Goal: Information Seeking & Learning: Learn about a topic

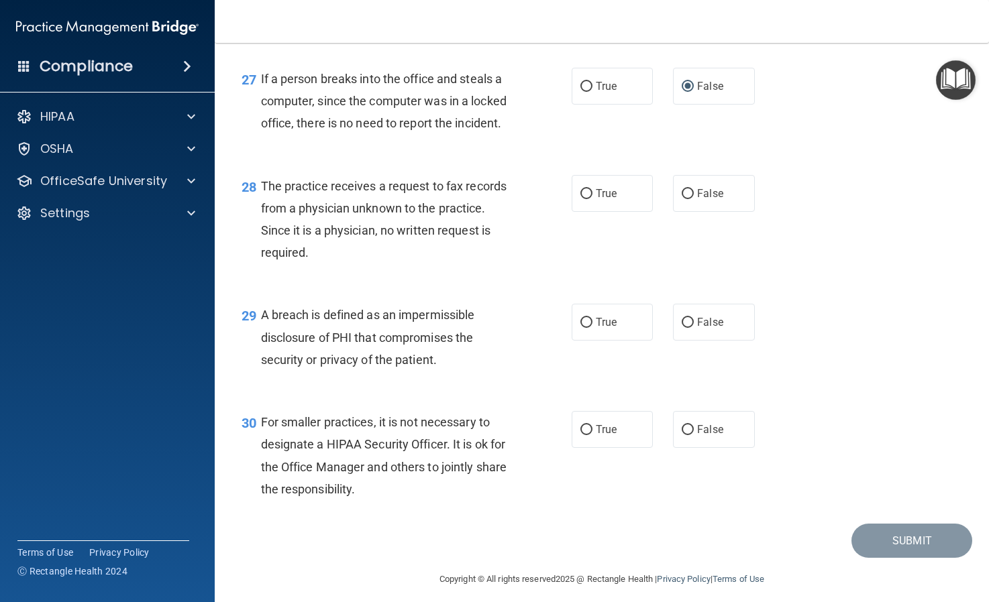
scroll to position [3189, 0]
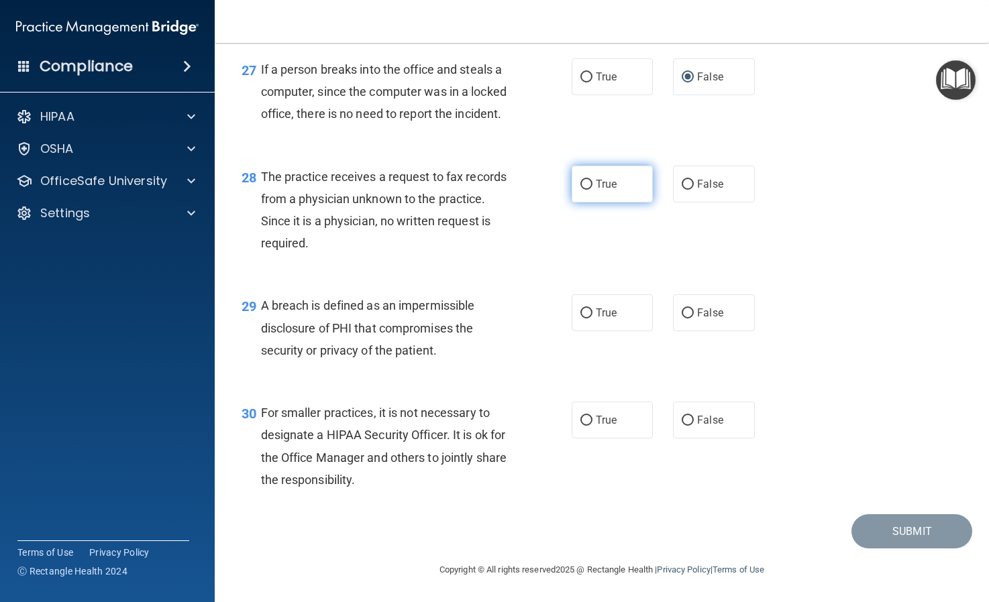
drag, startPoint x: 0, startPoint y: 0, endPoint x: 583, endPoint y: 180, distance: 610.2
click at [583, 180] on input "True" at bounding box center [586, 185] width 12 height 10
radio input "true"
click at [586, 314] on input "True" at bounding box center [586, 314] width 12 height 10
radio input "true"
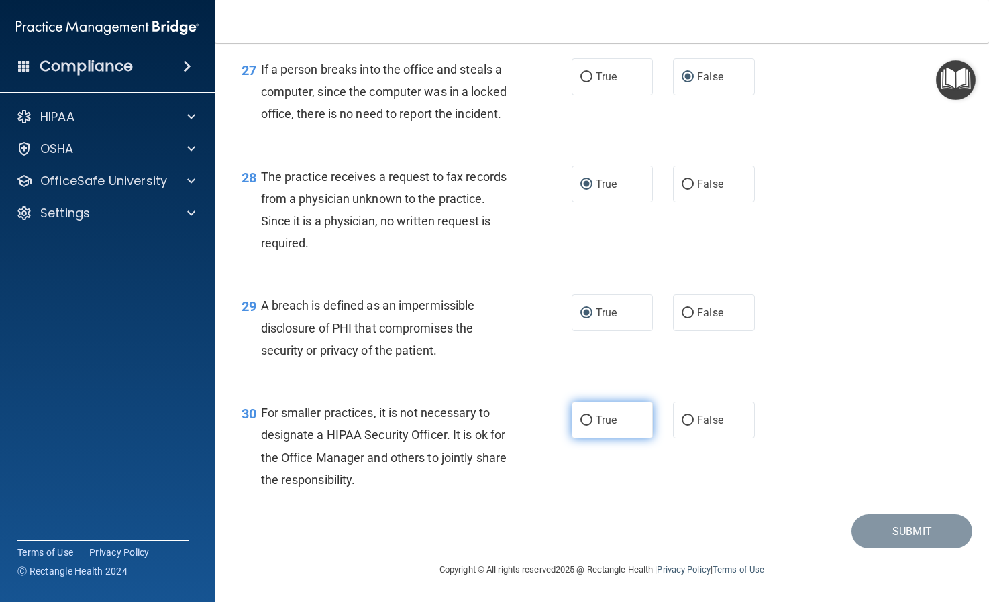
drag, startPoint x: 583, startPoint y: 180, endPoint x: 584, endPoint y: 417, distance: 236.8
click at [584, 417] on input "True" at bounding box center [586, 421] width 12 height 10
radio input "true"
click at [883, 535] on button "Submit" at bounding box center [911, 531] width 121 height 34
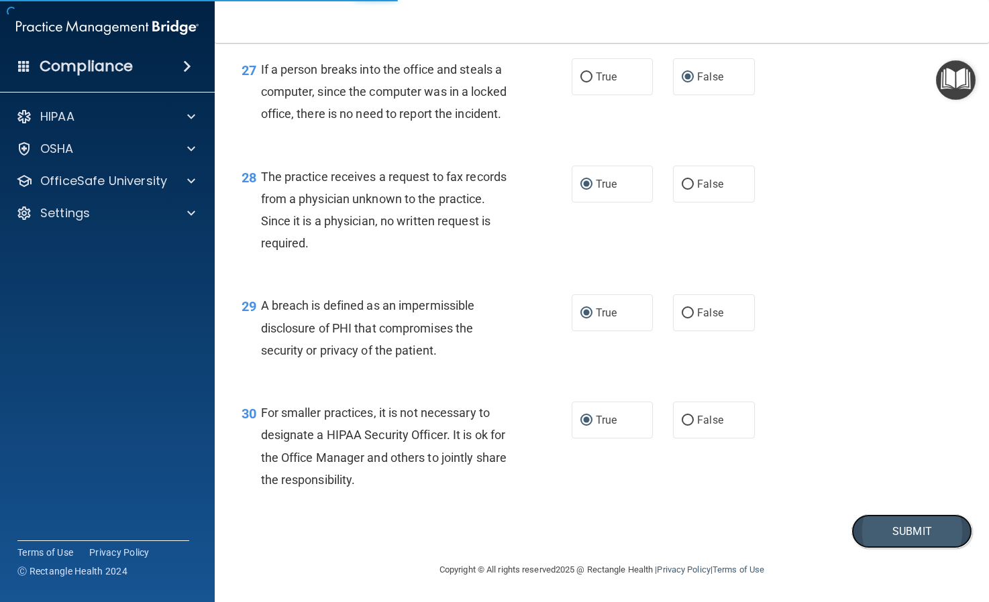
drag, startPoint x: 584, startPoint y: 417, endPoint x: 910, endPoint y: 527, distance: 343.2
click at [910, 527] on button "Submit" at bounding box center [911, 531] width 121 height 34
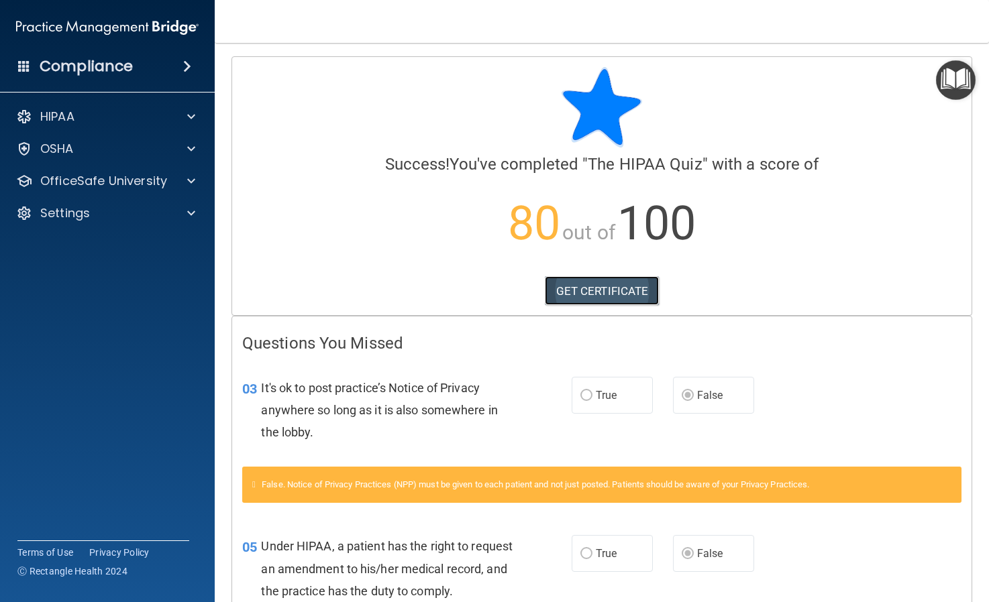
drag, startPoint x: 910, startPoint y: 527, endPoint x: 612, endPoint y: 289, distance: 380.9
click at [612, 289] on link "GET CERTIFICATE" at bounding box center [602, 291] width 115 height 30
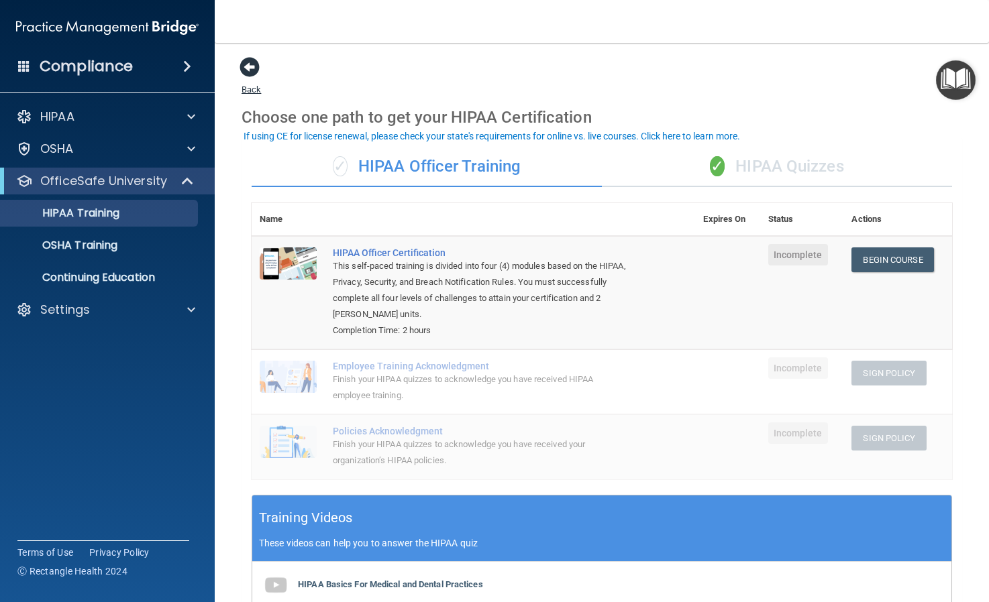
click at [255, 72] on span at bounding box center [249, 67] width 20 height 20
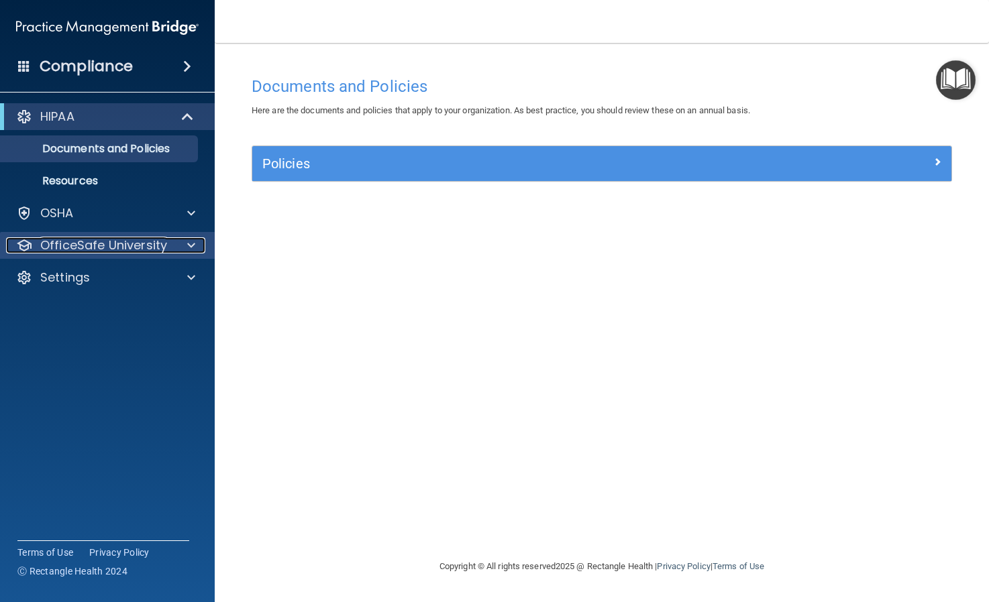
click at [158, 245] on p "OfficeSafe University" at bounding box center [103, 245] width 127 height 16
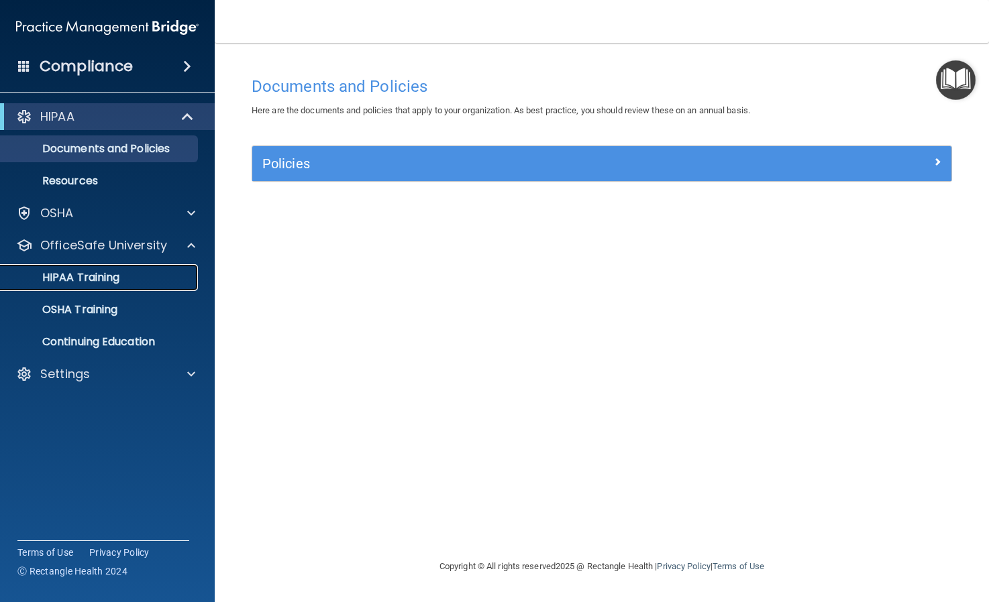
click at [149, 282] on div "HIPAA Training" at bounding box center [100, 277] width 183 height 13
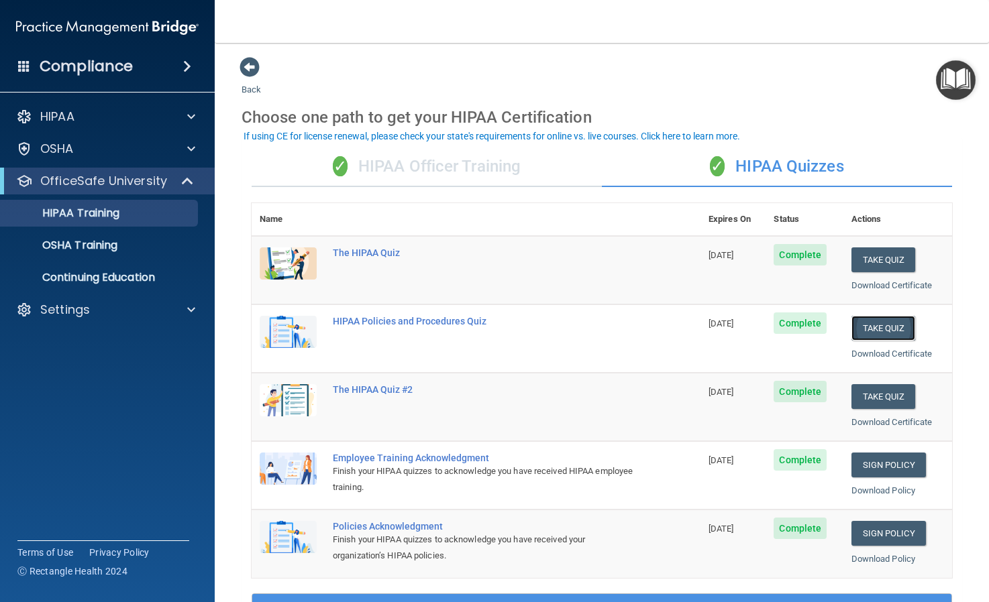
click at [881, 327] on button "Take Quiz" at bounding box center [883, 328] width 64 height 25
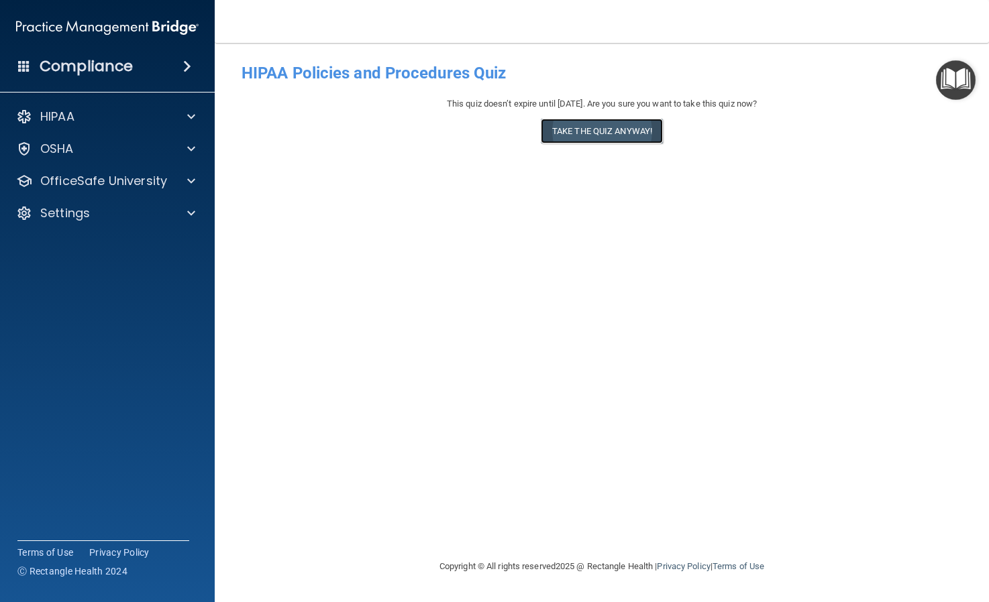
click at [593, 124] on button "Take the quiz anyway!" at bounding box center [602, 131] width 122 height 25
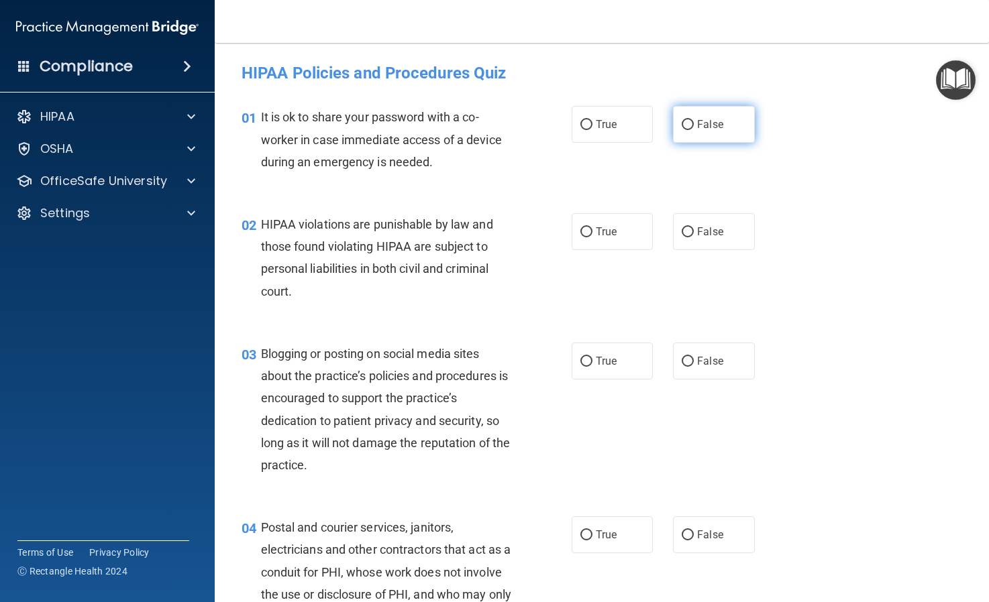
click at [686, 125] on input "False" at bounding box center [687, 125] width 12 height 10
radio input "true"
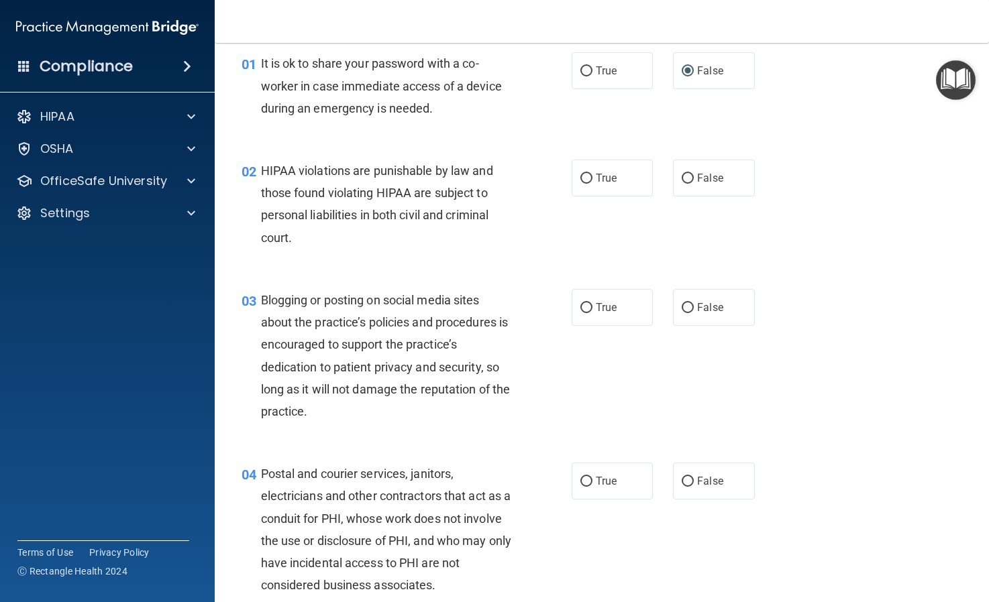
scroll to position [54, 0]
click at [586, 178] on input "True" at bounding box center [586, 178] width 12 height 10
radio input "true"
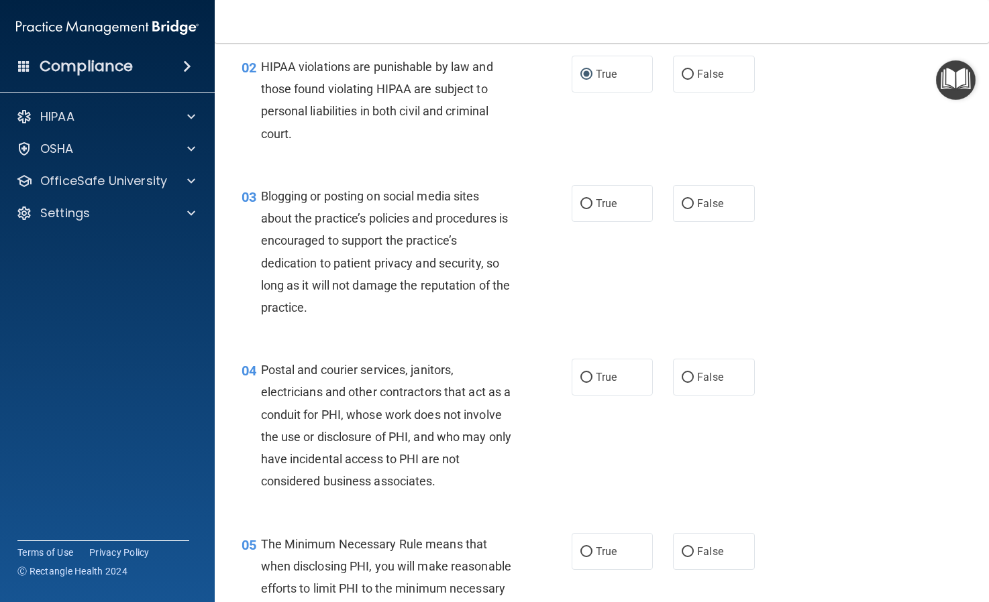
scroll to position [160, 0]
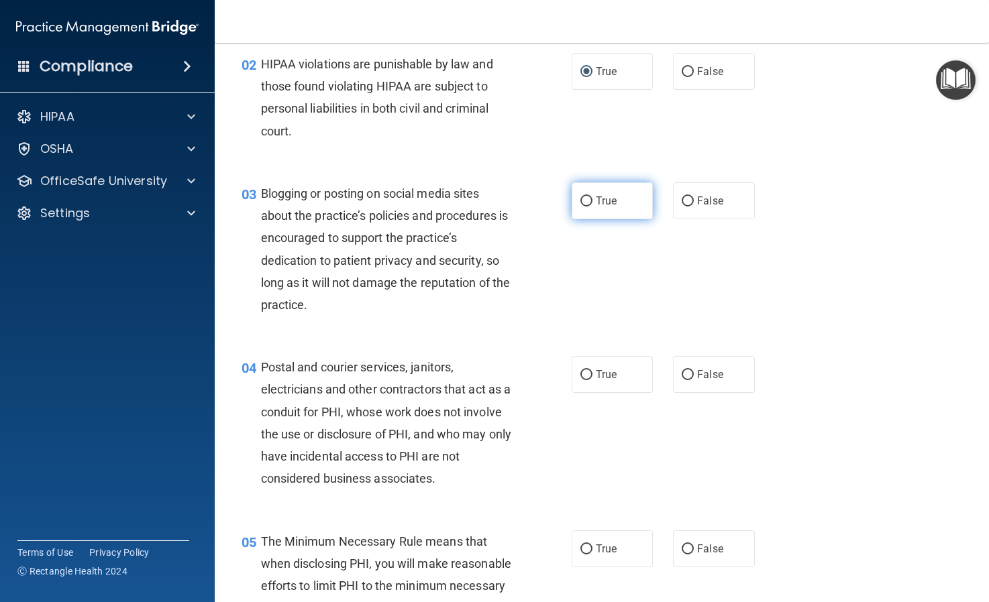
click at [586, 201] on input "True" at bounding box center [586, 202] width 12 height 10
radio input "true"
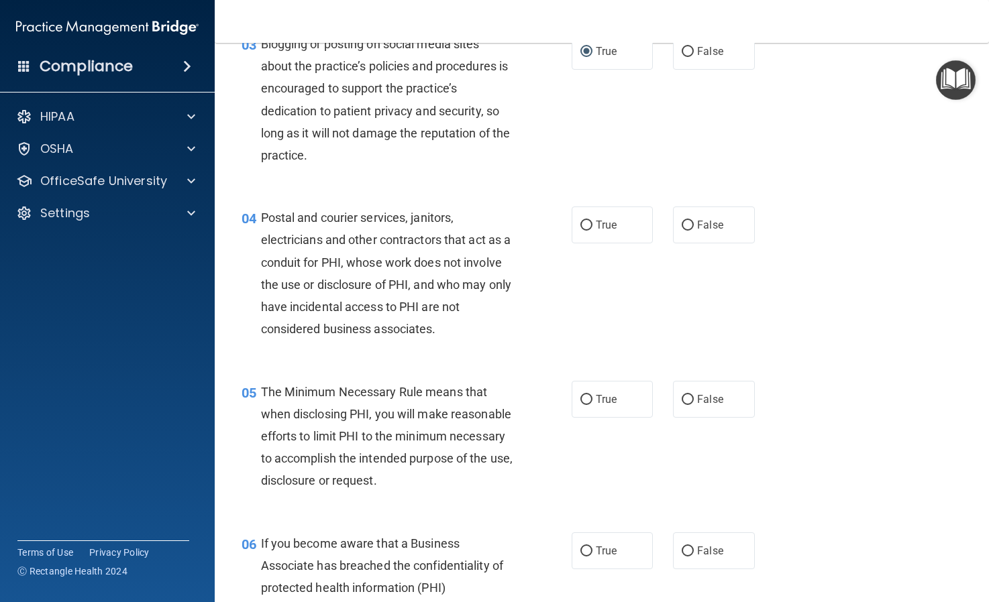
scroll to position [319, 0]
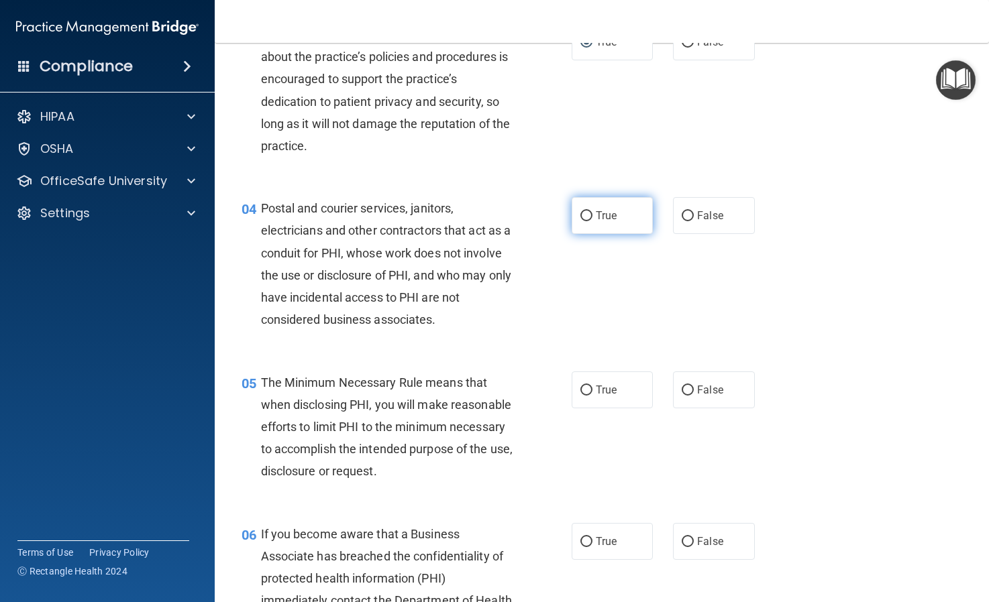
click at [583, 215] on input "True" at bounding box center [586, 216] width 12 height 10
radio input "true"
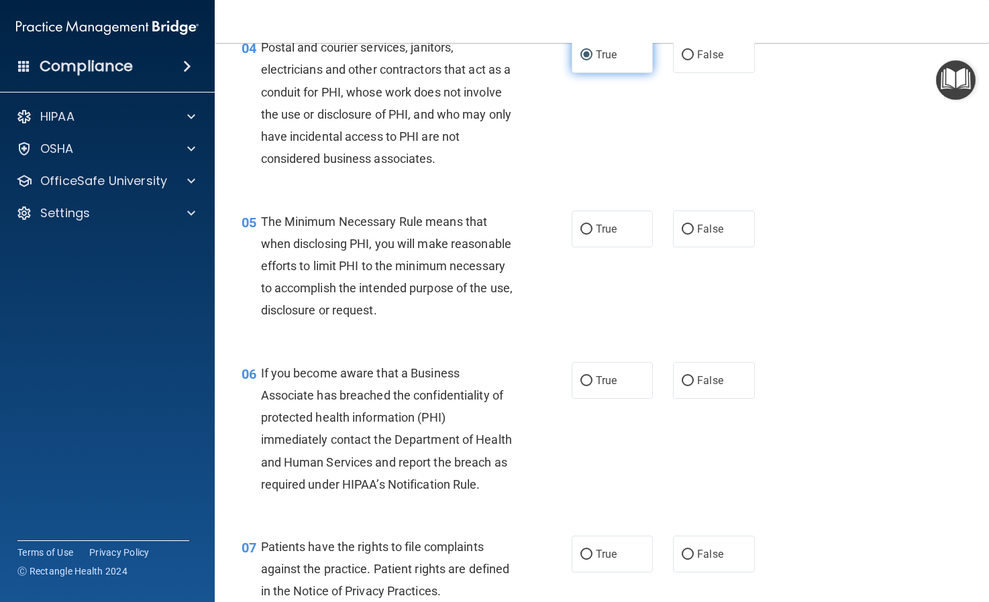
scroll to position [492, 0]
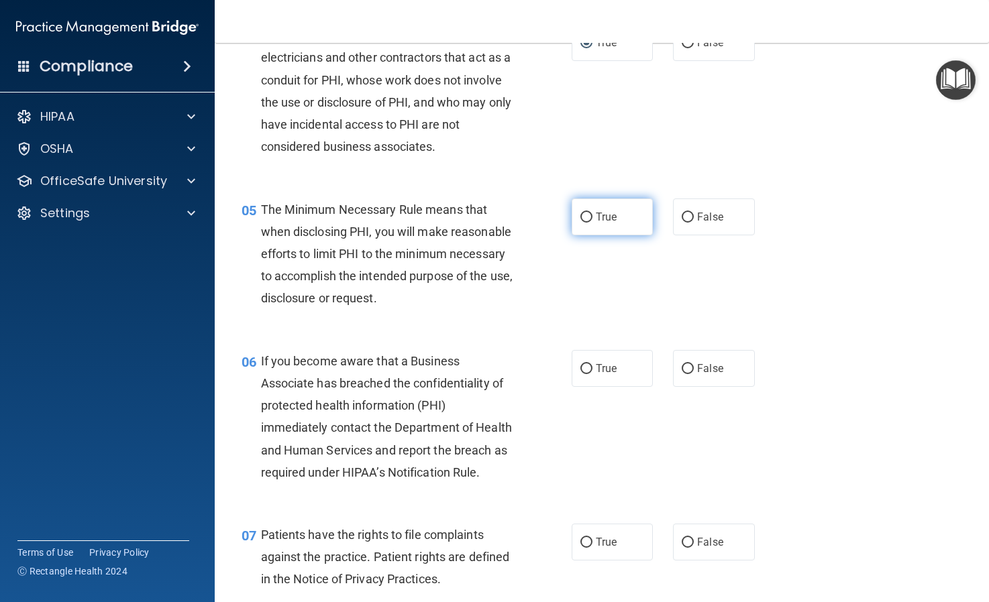
click at [587, 216] on input "True" at bounding box center [586, 218] width 12 height 10
radio input "true"
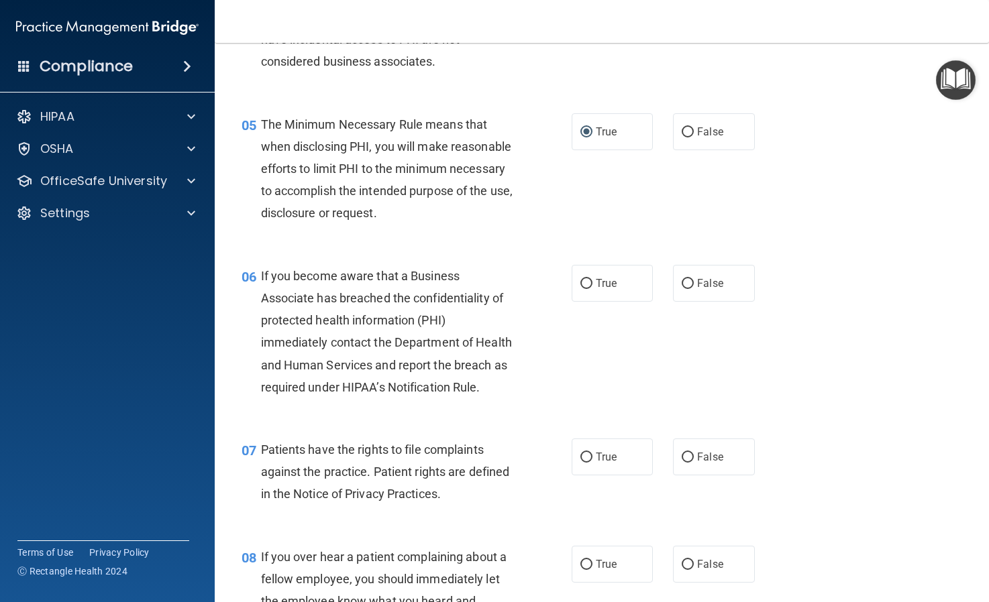
scroll to position [601, 0]
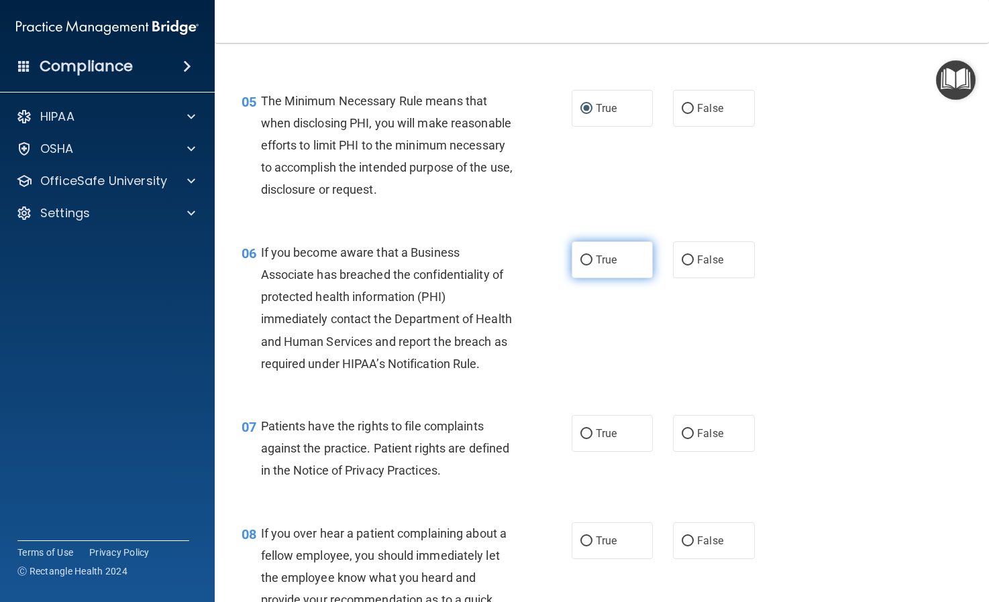
click at [586, 266] on label "True" at bounding box center [611, 259] width 81 height 37
click at [586, 266] on input "True" at bounding box center [586, 261] width 12 height 10
radio input "true"
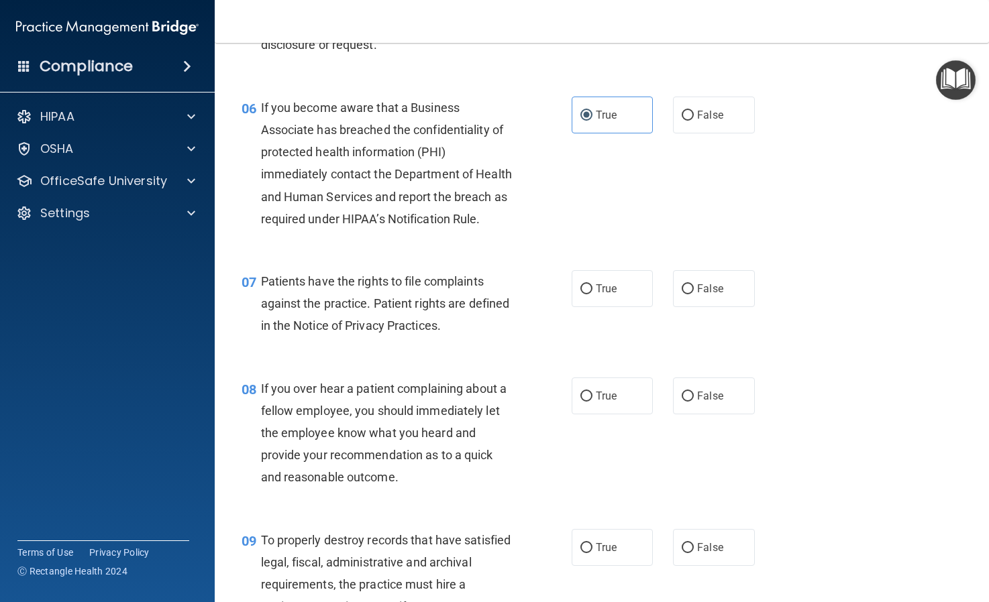
scroll to position [749, 0]
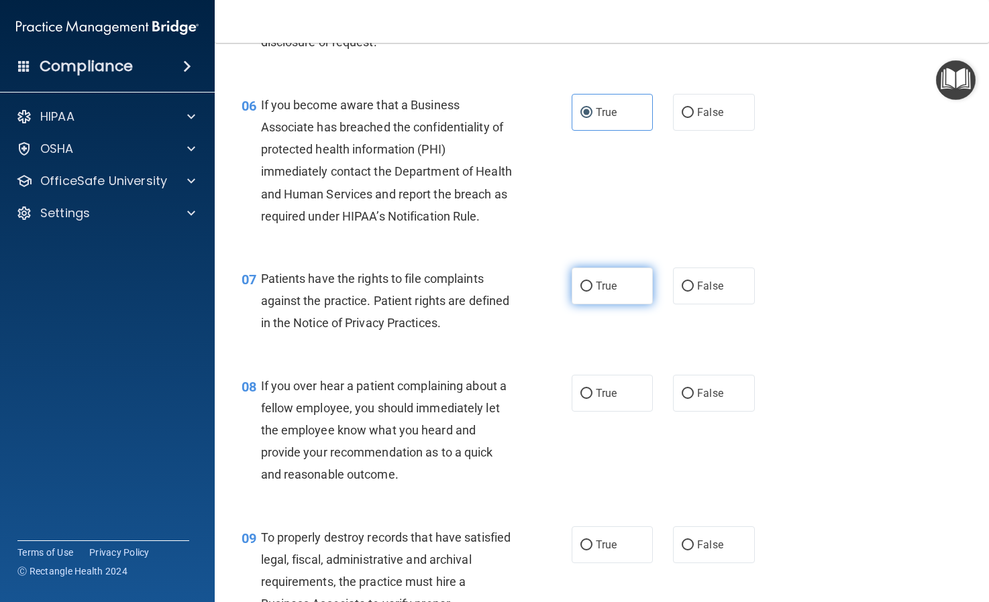
click at [585, 286] on input "True" at bounding box center [586, 287] width 12 height 10
radio input "true"
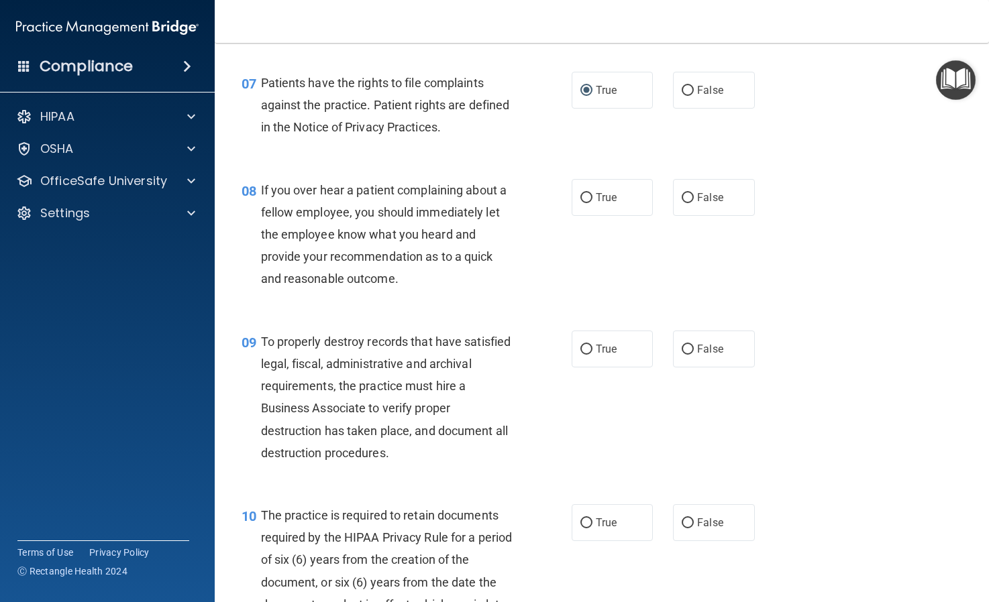
scroll to position [951, 0]
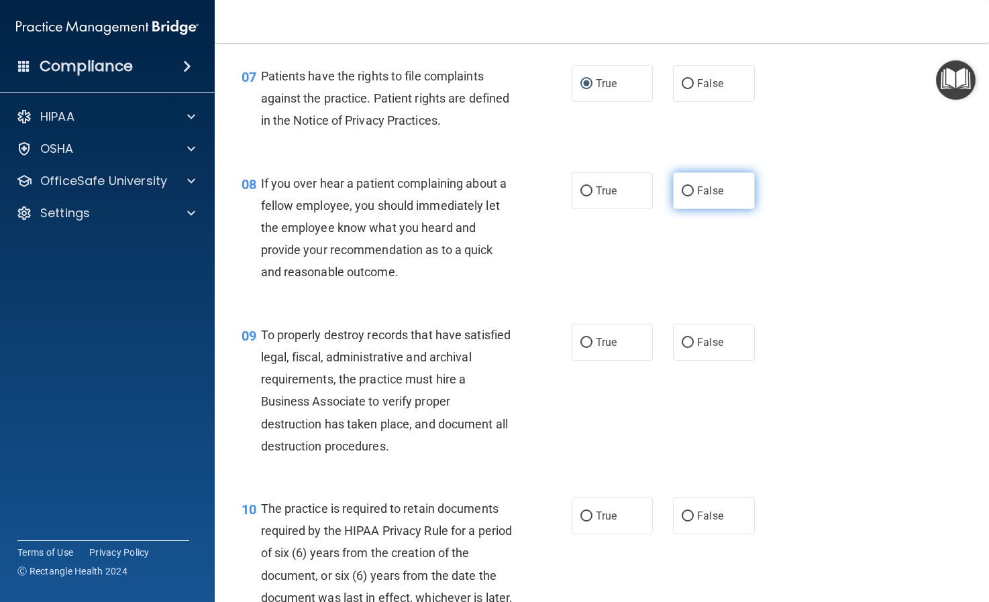
click at [687, 191] on input "False" at bounding box center [687, 191] width 12 height 10
radio input "true"
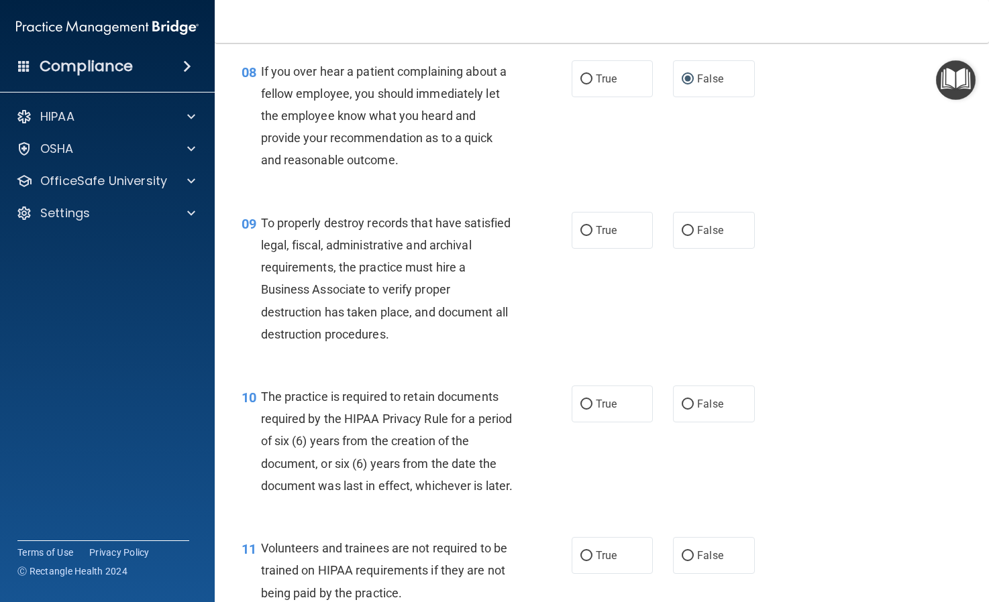
scroll to position [1066, 0]
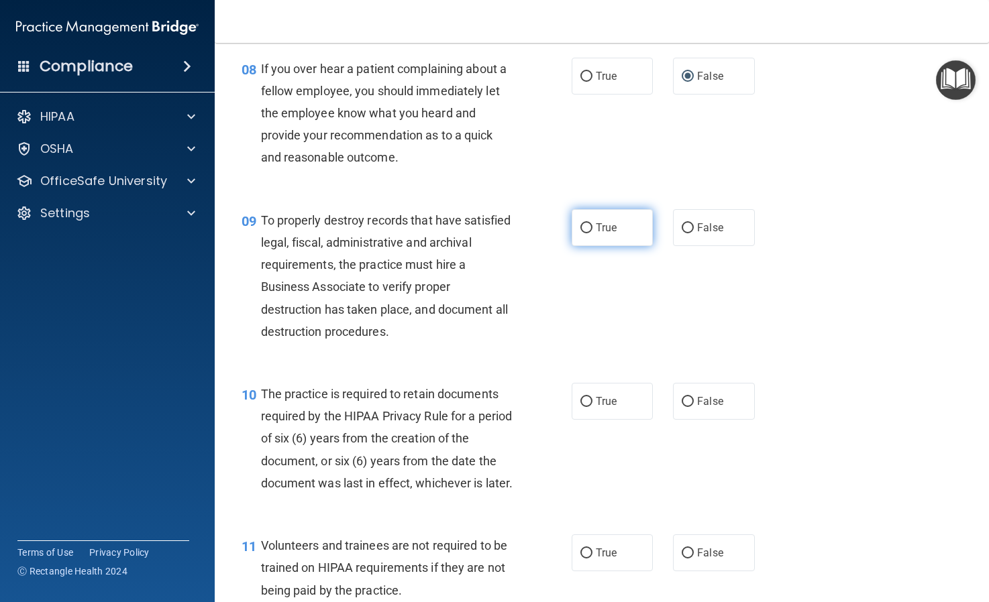
click at [588, 227] on input "True" at bounding box center [586, 228] width 12 height 10
radio input "true"
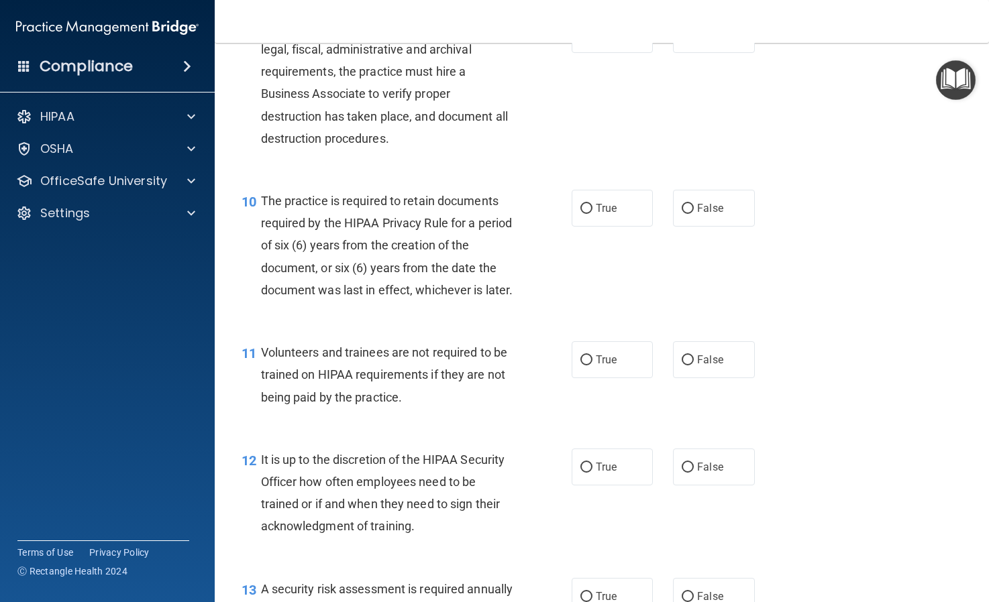
scroll to position [1262, 0]
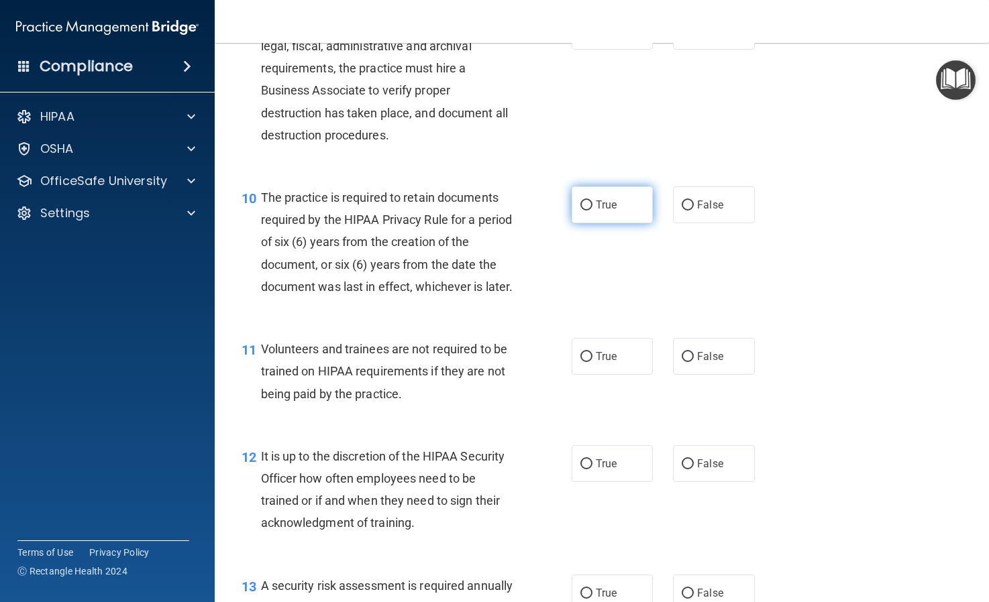
click at [590, 210] on input "True" at bounding box center [586, 206] width 12 height 10
radio input "true"
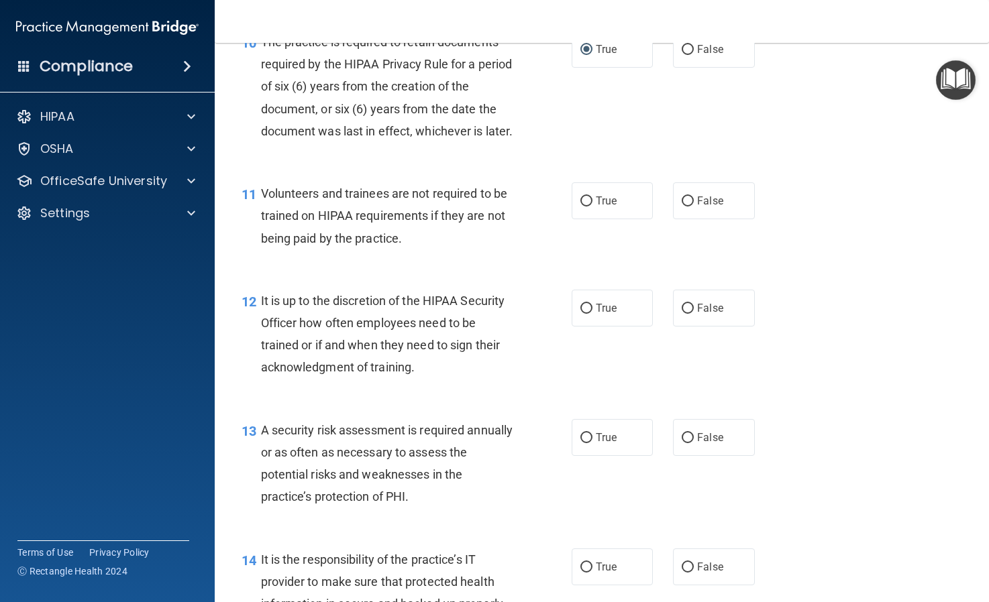
scroll to position [1420, 0]
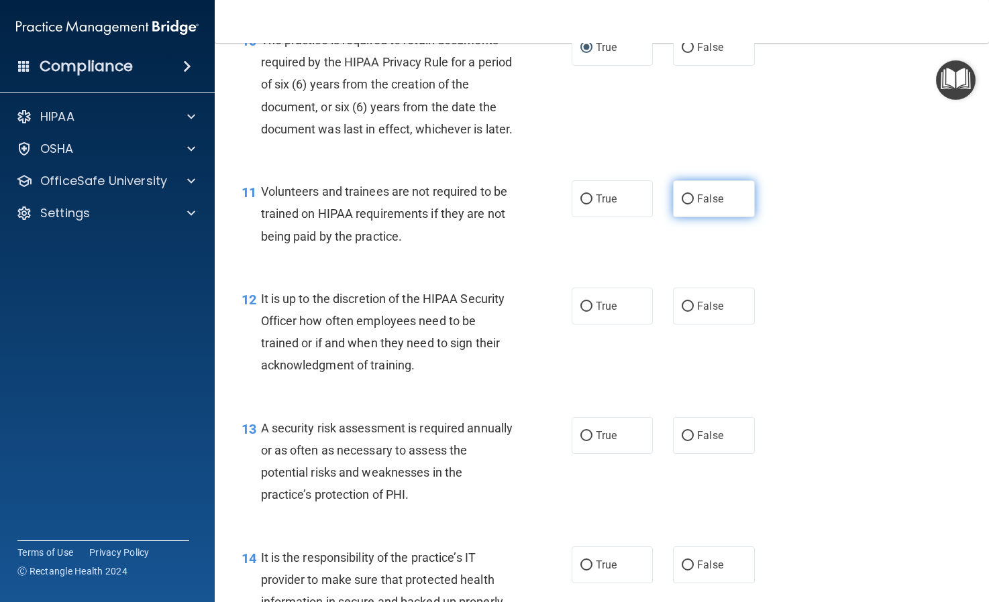
click at [688, 205] on input "False" at bounding box center [687, 200] width 12 height 10
radio input "true"
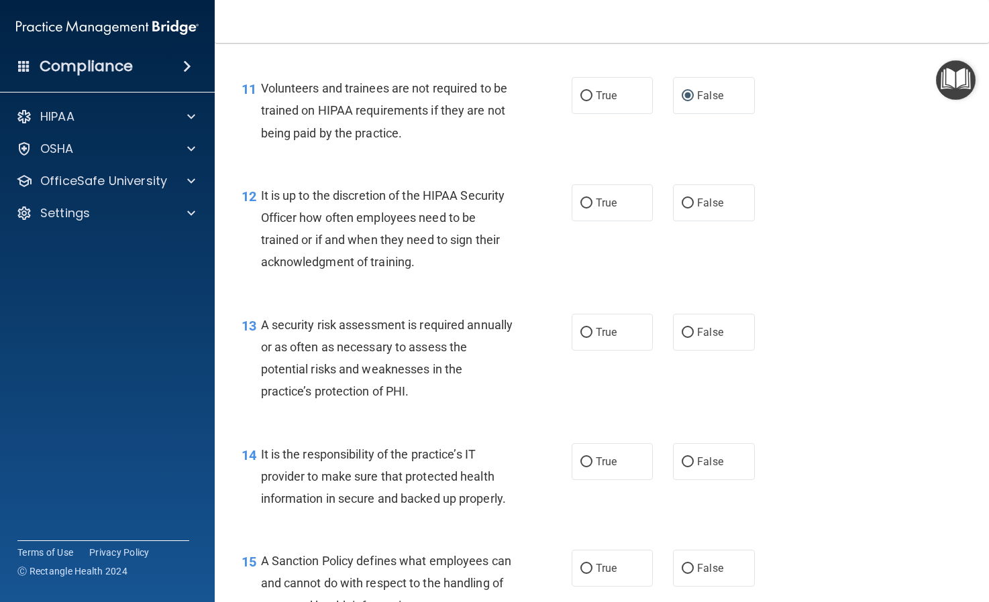
scroll to position [1524, 0]
click at [688, 208] on input "False" at bounding box center [687, 203] width 12 height 10
radio input "true"
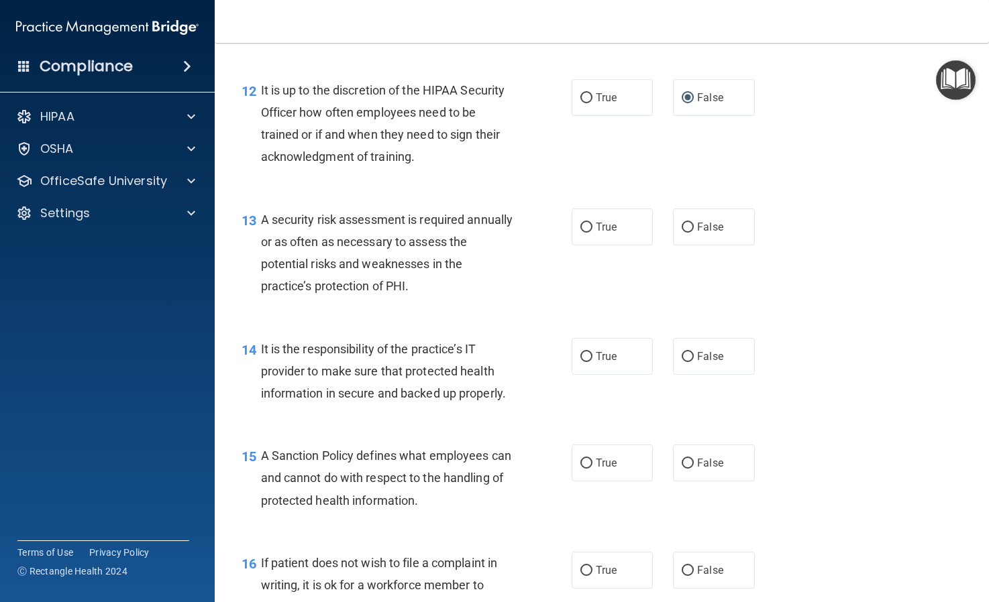
scroll to position [1641, 0]
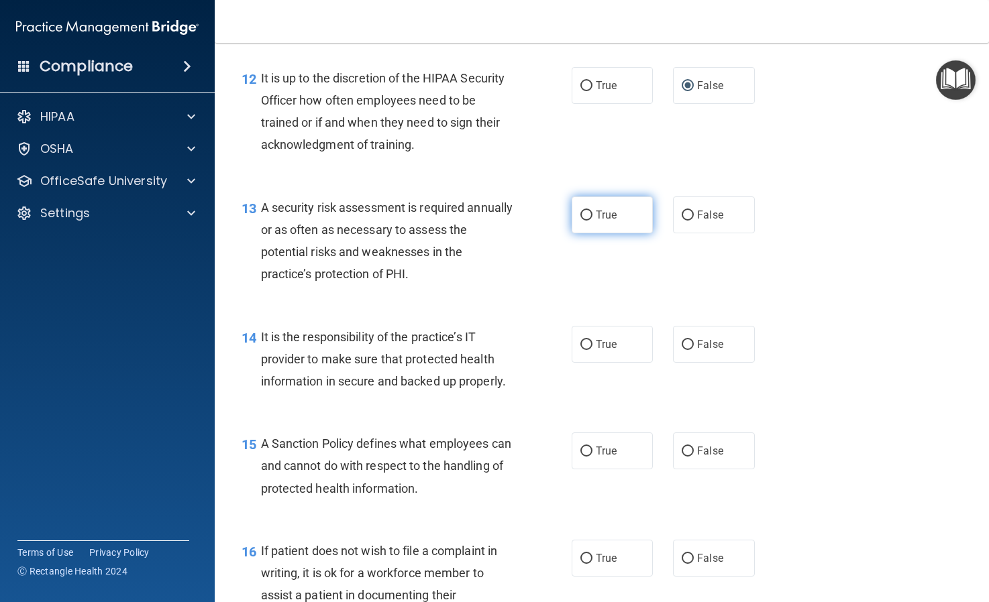
click at [580, 221] on input "True" at bounding box center [586, 216] width 12 height 10
radio input "true"
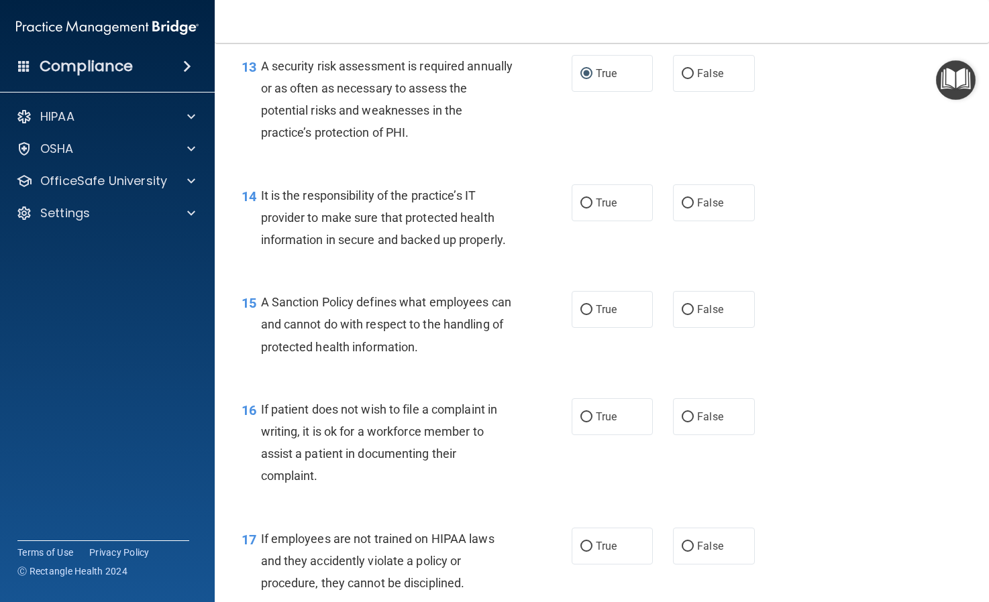
scroll to position [1783, 0]
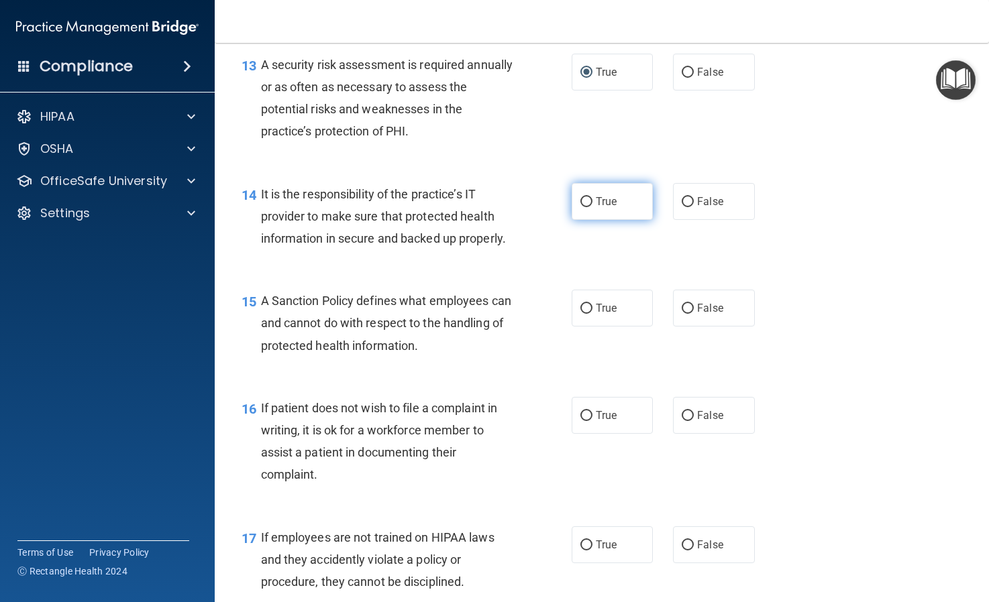
click at [584, 207] on input "True" at bounding box center [586, 202] width 12 height 10
radio input "true"
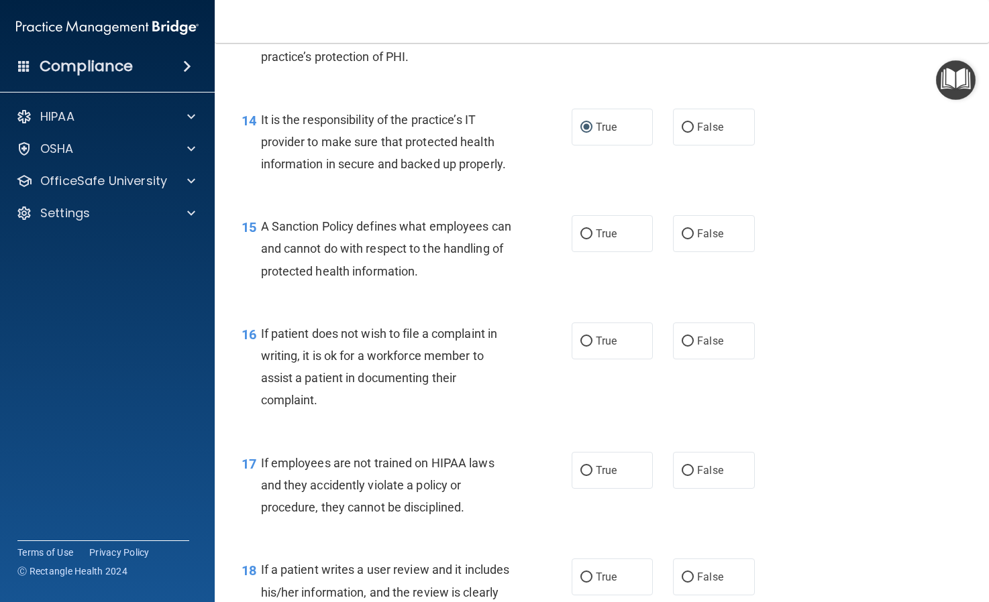
scroll to position [1861, 0]
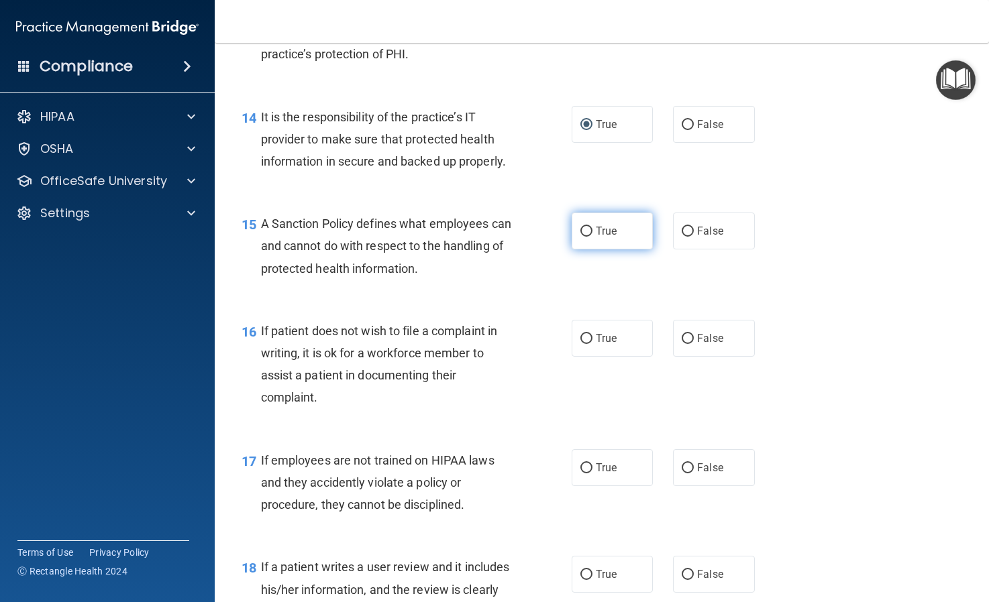
click at [582, 237] on input "True" at bounding box center [586, 232] width 12 height 10
radio input "true"
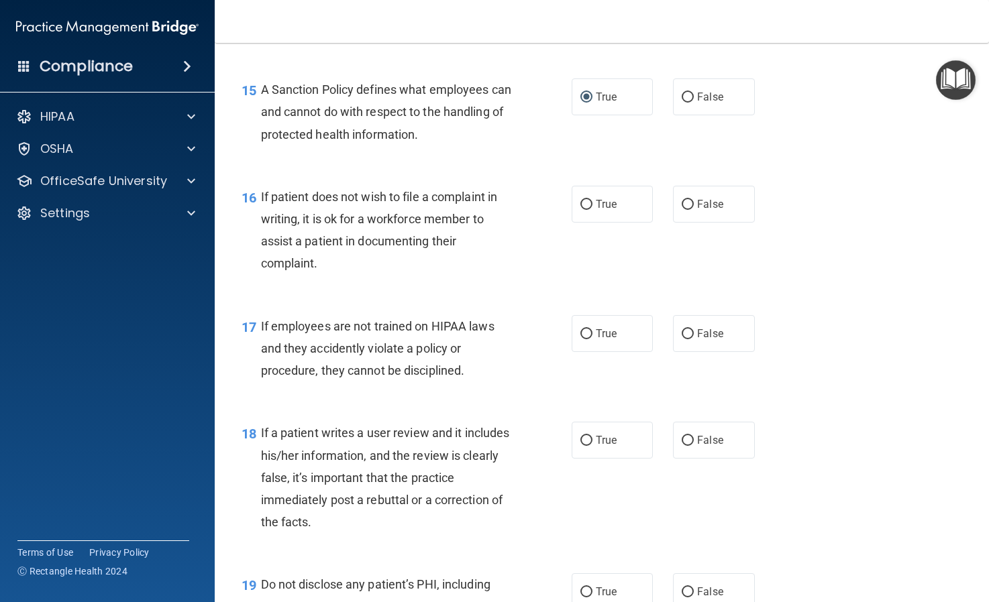
scroll to position [1996, 0]
click at [584, 209] on input "True" at bounding box center [586, 204] width 12 height 10
radio input "true"
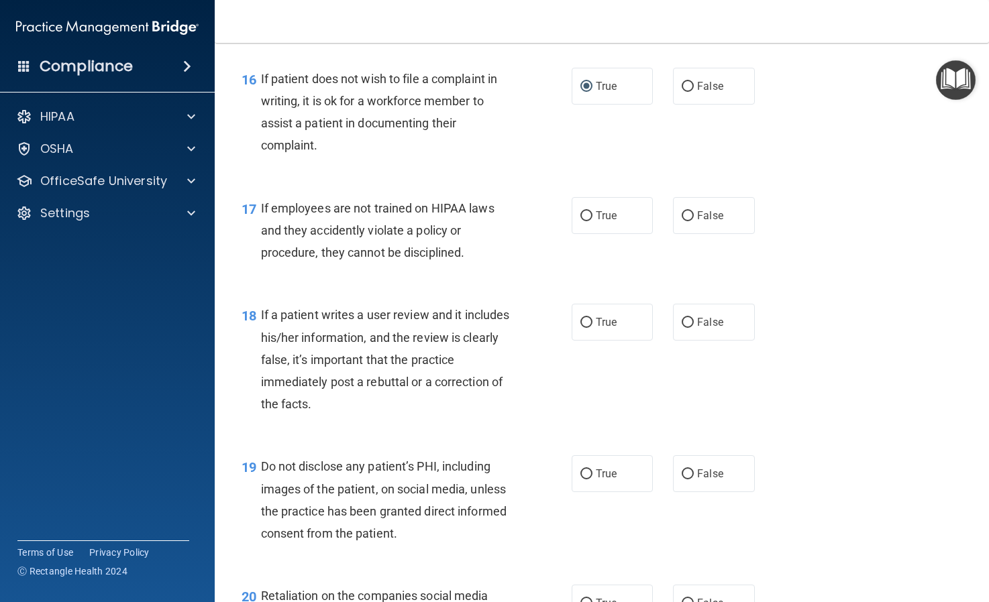
scroll to position [2114, 0]
click at [586, 221] on input "True" at bounding box center [586, 216] width 12 height 10
radio input "true"
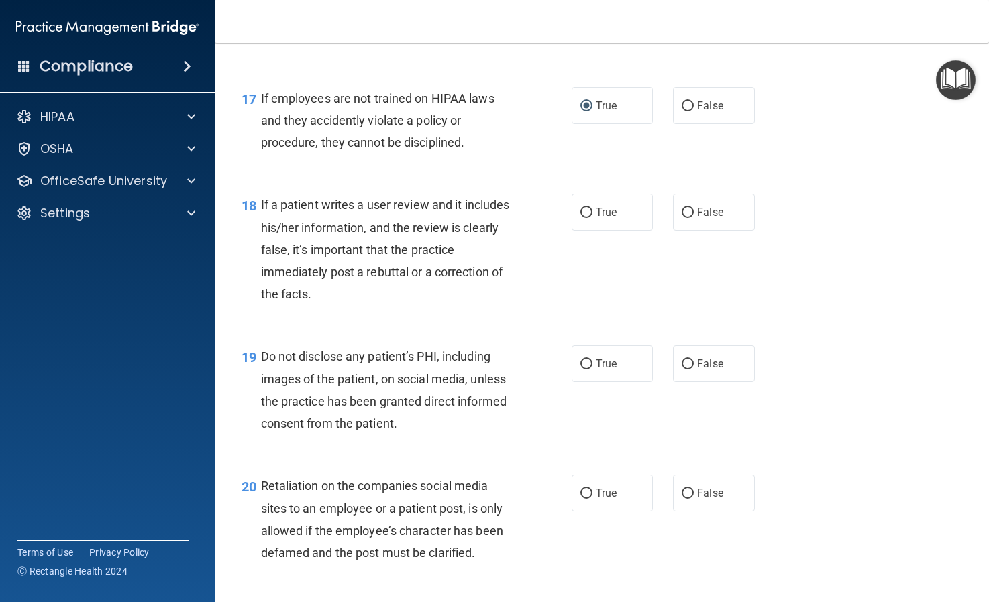
scroll to position [2232, 0]
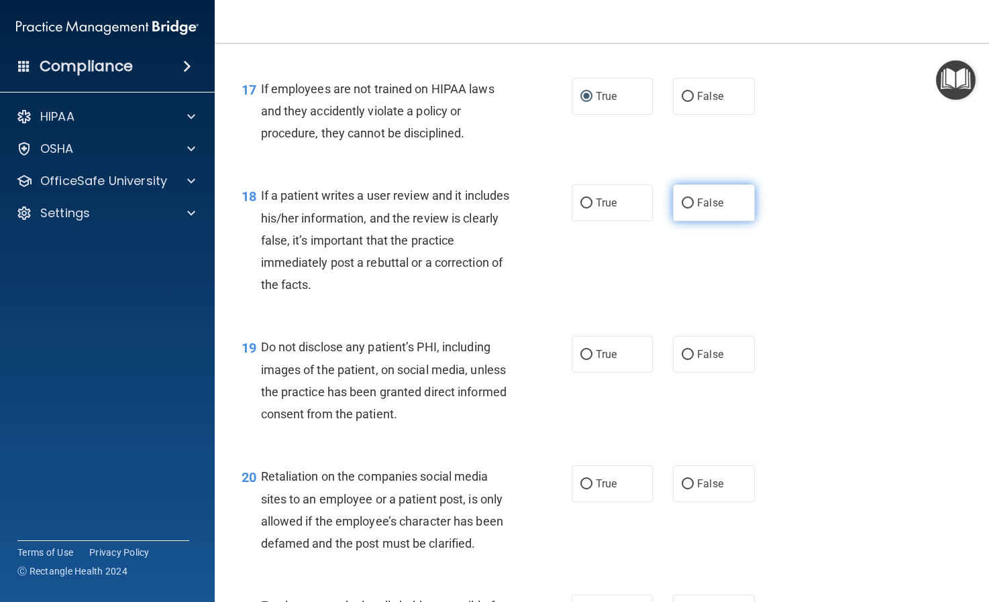
click at [687, 209] on input "False" at bounding box center [687, 204] width 12 height 10
radio input "true"
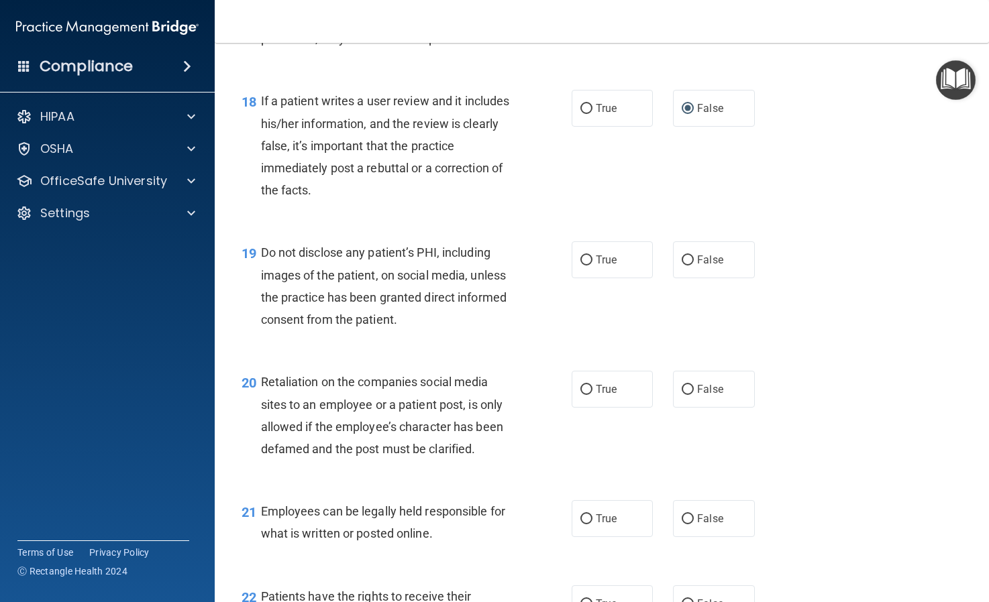
scroll to position [2342, 0]
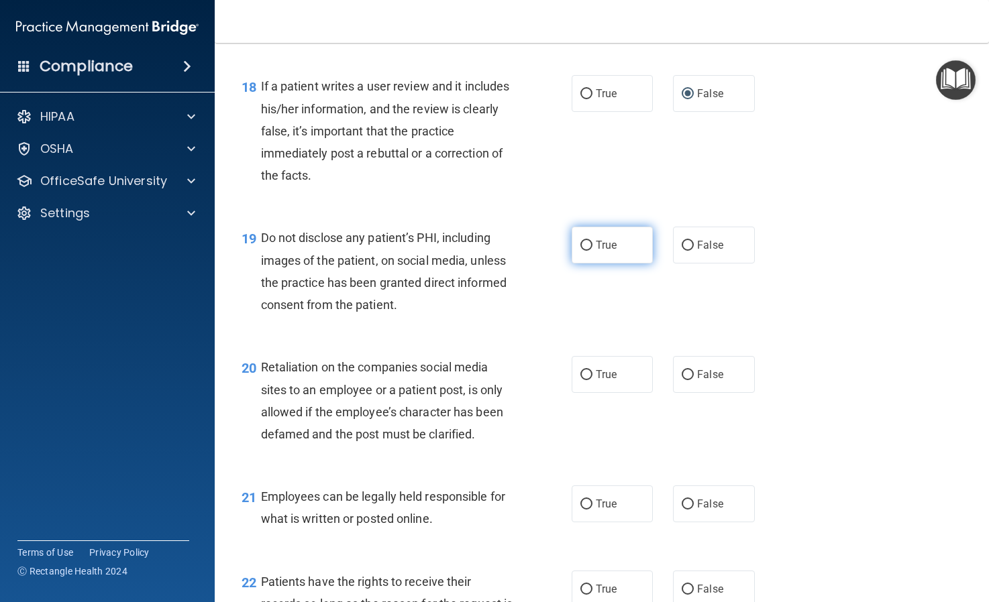
click at [586, 251] on input "True" at bounding box center [586, 246] width 12 height 10
radio input "true"
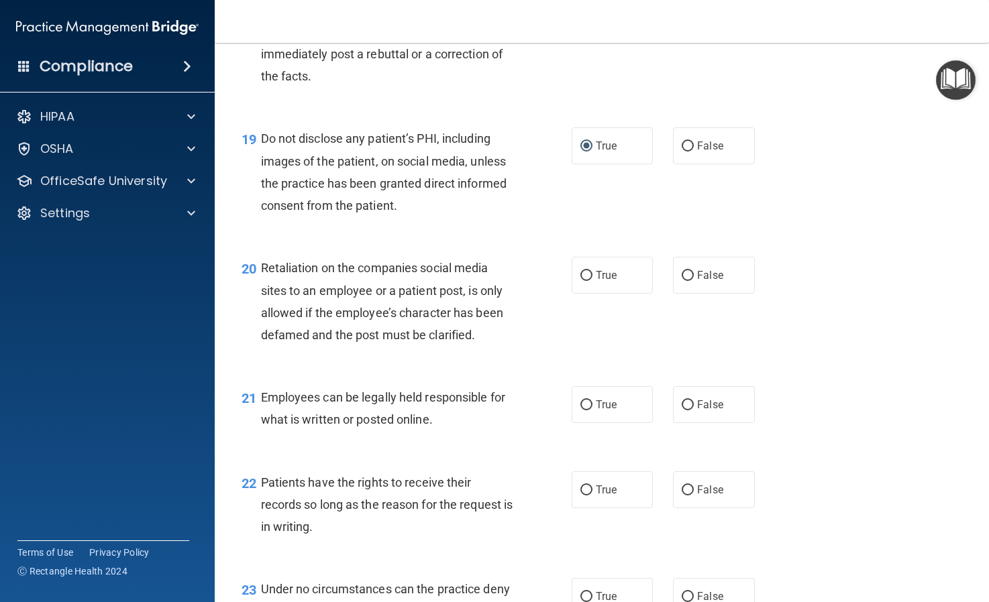
scroll to position [2444, 0]
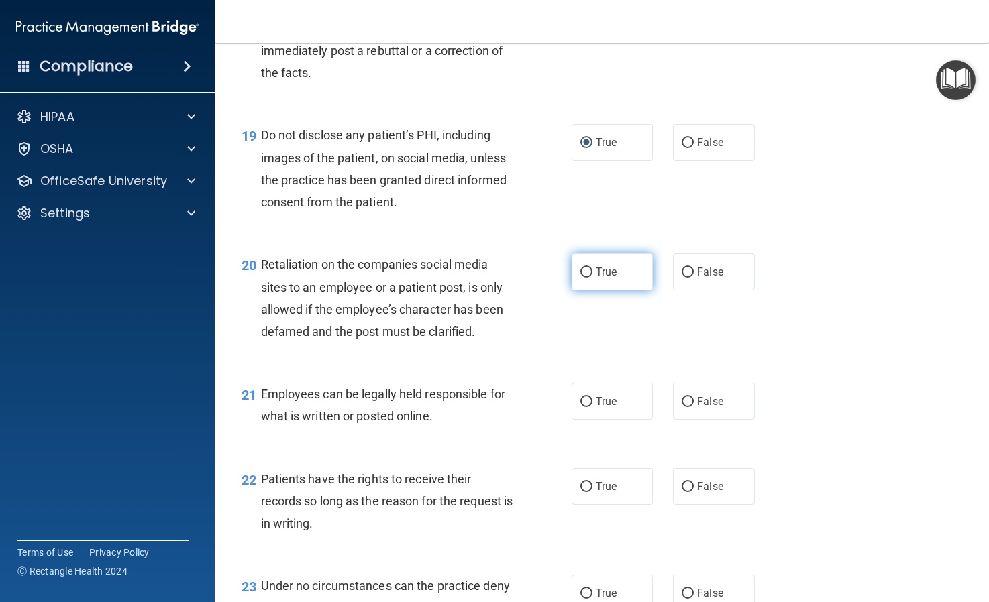
click at [586, 278] on input "True" at bounding box center [586, 273] width 12 height 10
radio input "true"
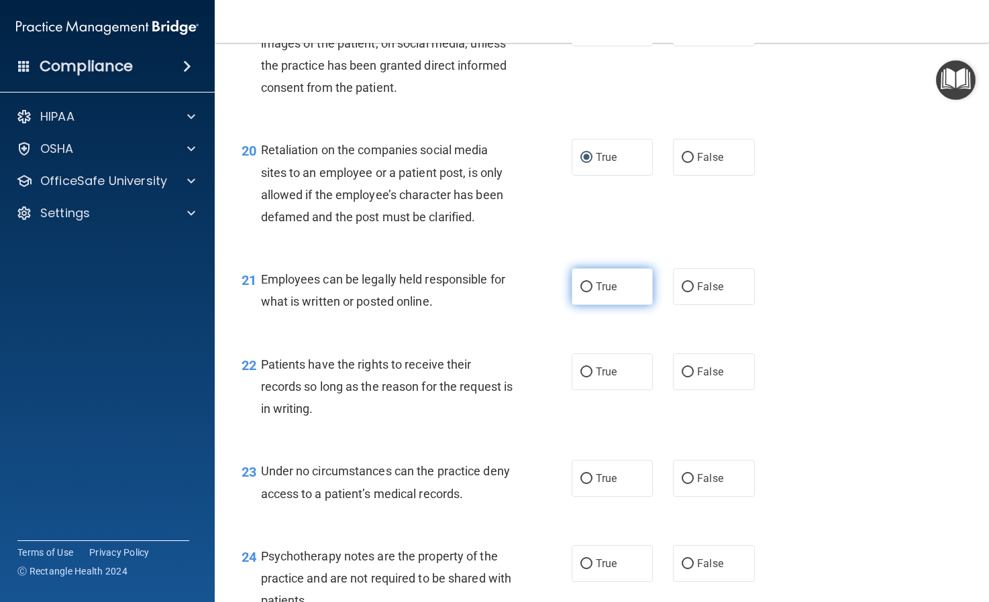
scroll to position [2567, 0]
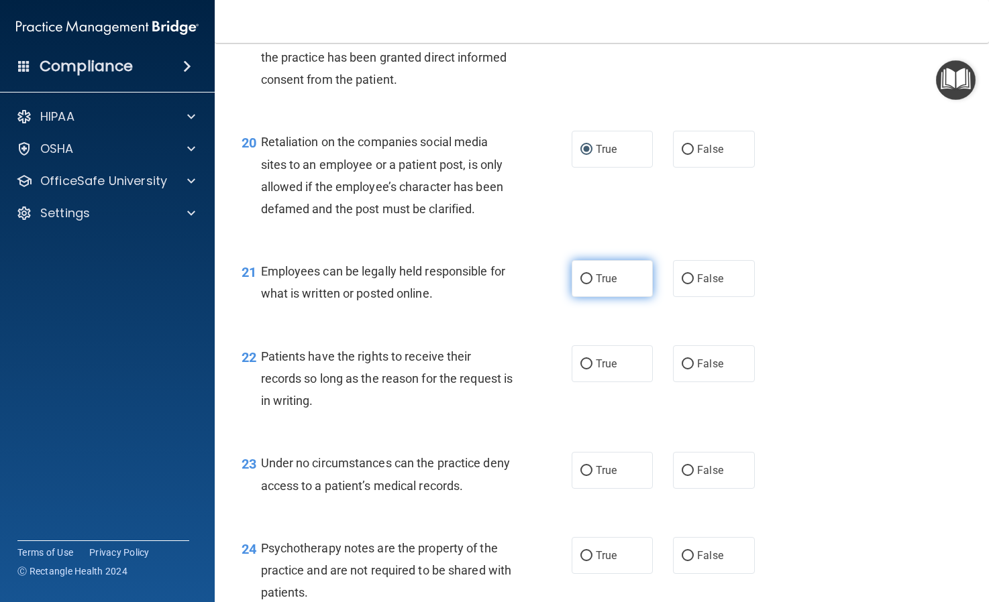
click at [583, 284] on input "True" at bounding box center [586, 279] width 12 height 10
radio input "true"
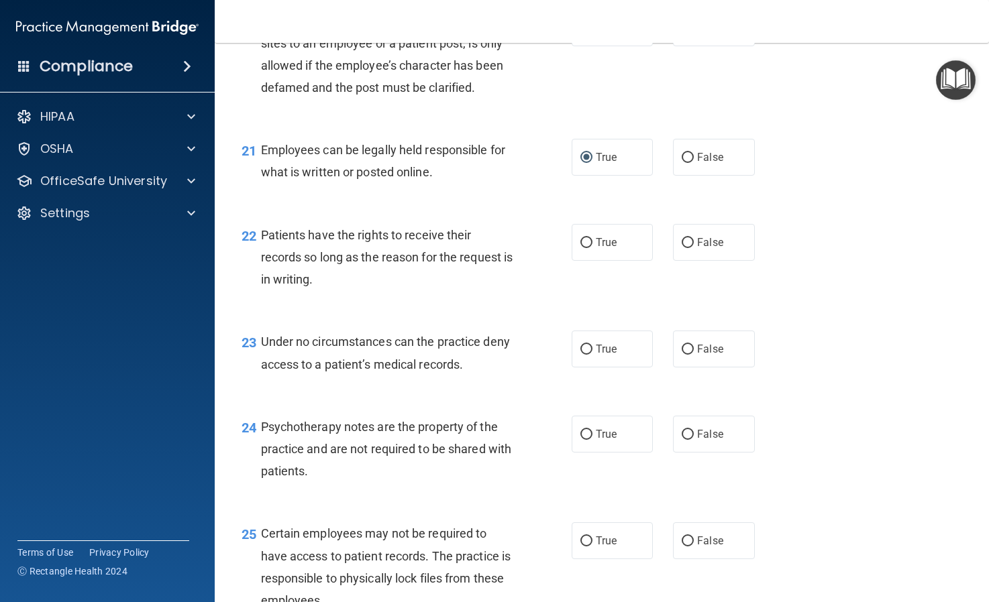
scroll to position [2697, 0]
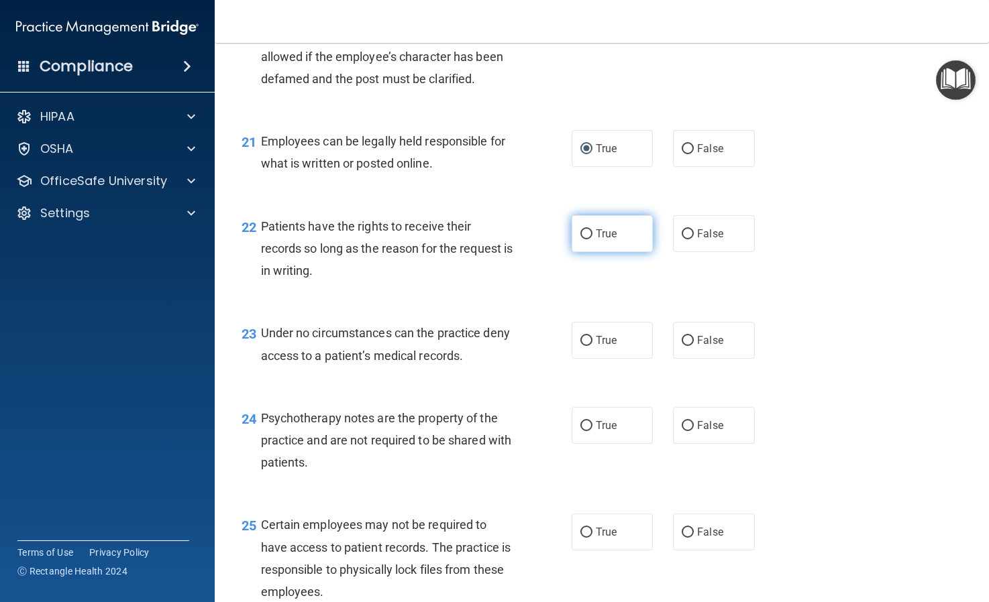
click at [590, 239] on input "True" at bounding box center [586, 234] width 12 height 10
radio input "true"
click at [586, 346] on input "True" at bounding box center [586, 341] width 12 height 10
radio input "true"
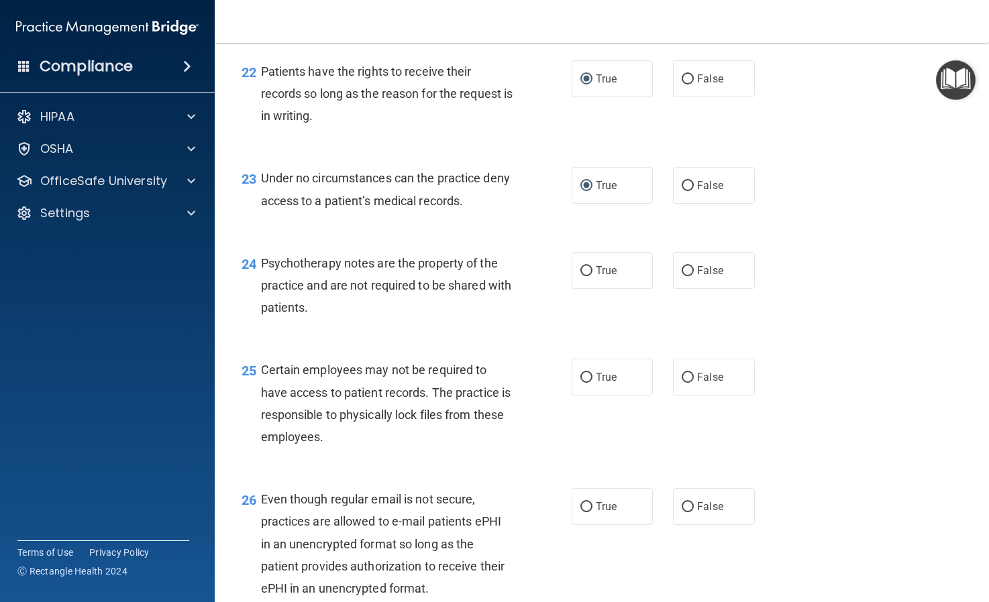
scroll to position [2853, 0]
click at [585, 276] on input "True" at bounding box center [586, 271] width 12 height 10
radio input "true"
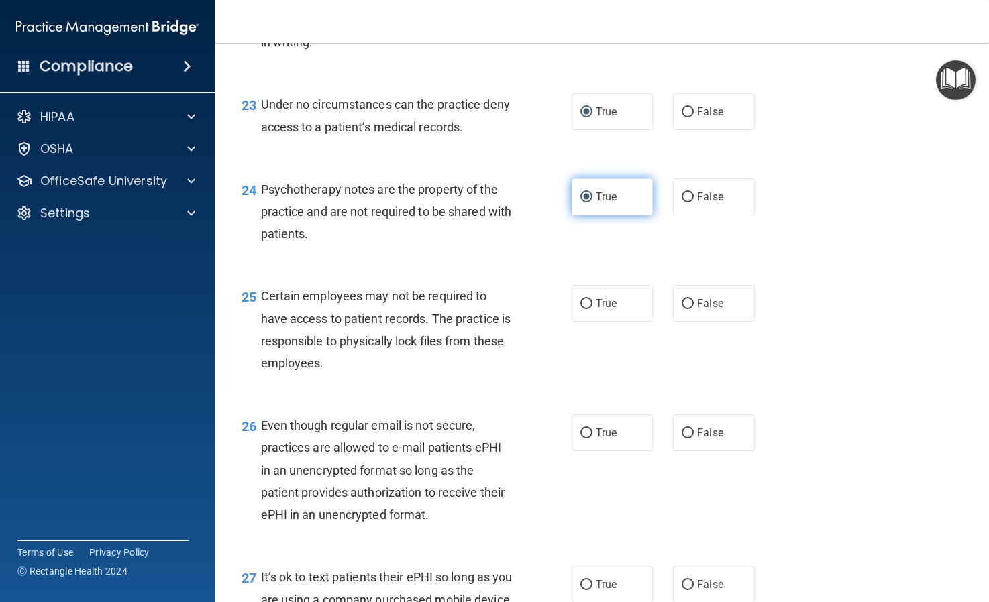
scroll to position [2928, 0]
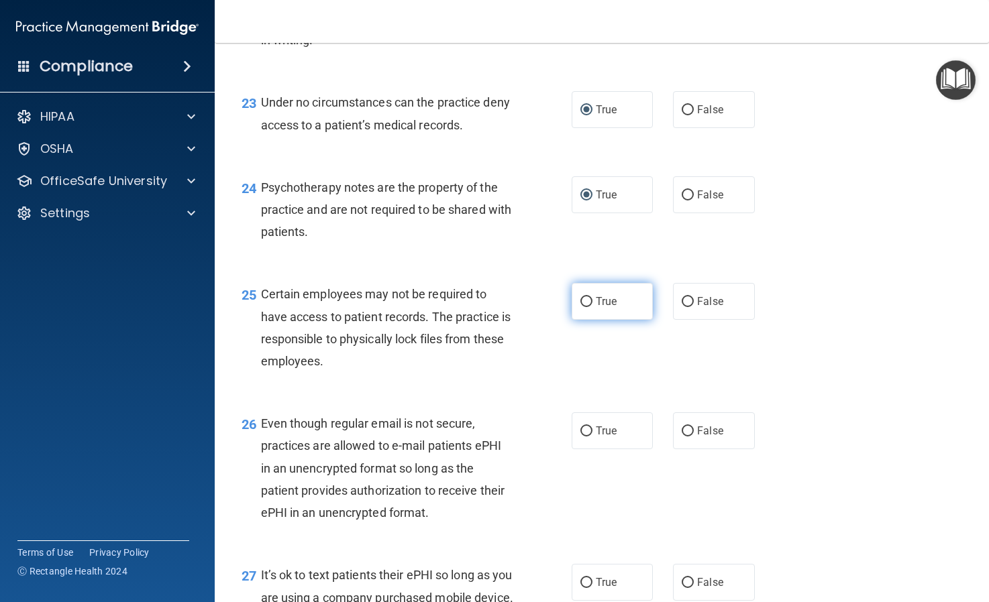
drag, startPoint x: 585, startPoint y: 324, endPoint x: 612, endPoint y: 325, distance: 26.8
click at [611, 320] on label "True" at bounding box center [611, 301] width 81 height 37
click at [592, 307] on input "True" at bounding box center [586, 302] width 12 height 10
radio input "true"
click at [685, 307] on input "False" at bounding box center [687, 302] width 12 height 10
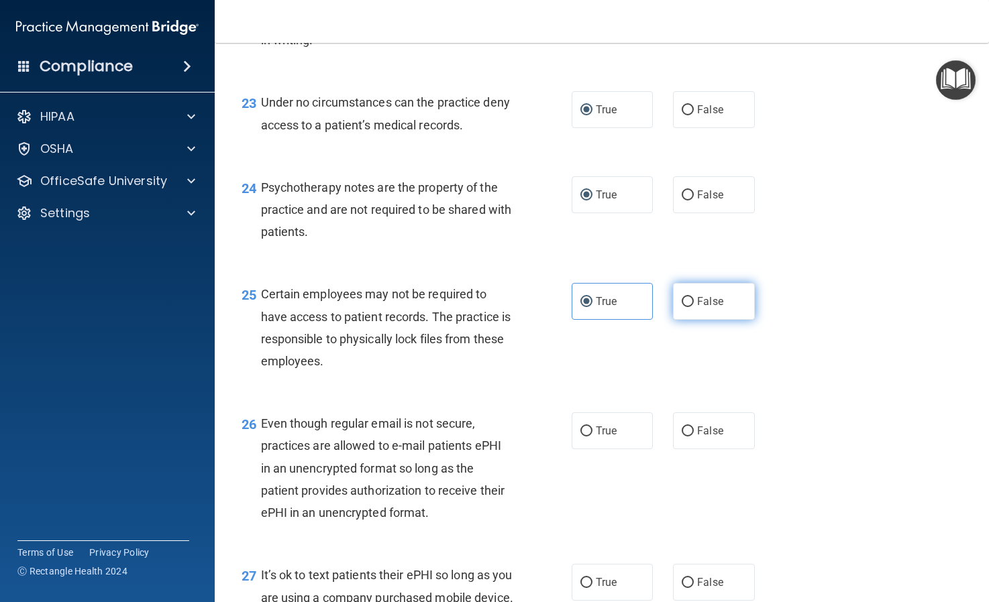
radio input "true"
radio input "false"
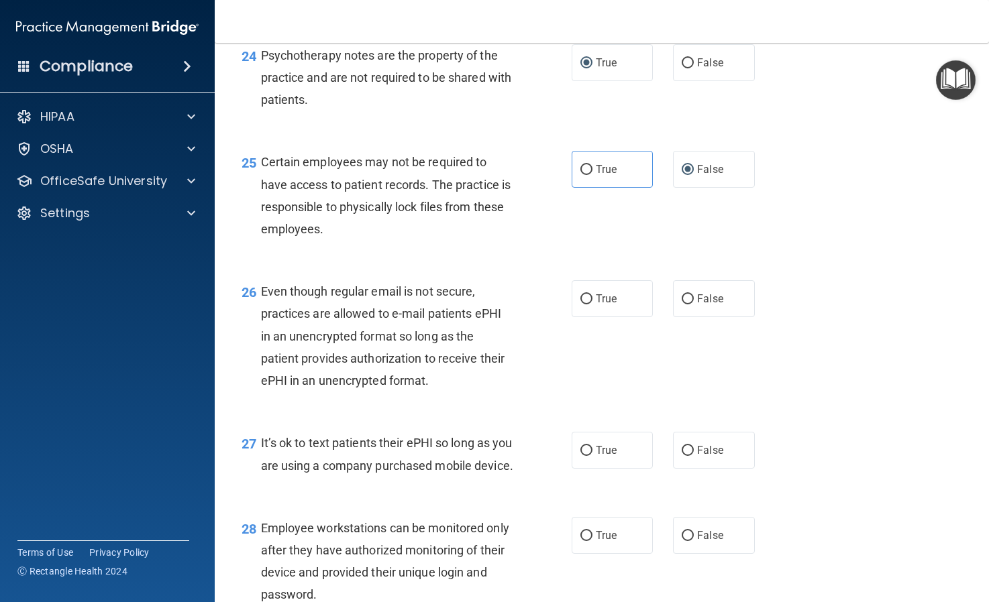
scroll to position [3061, 0]
click at [587, 304] on input "True" at bounding box center [586, 299] width 12 height 10
radio input "true"
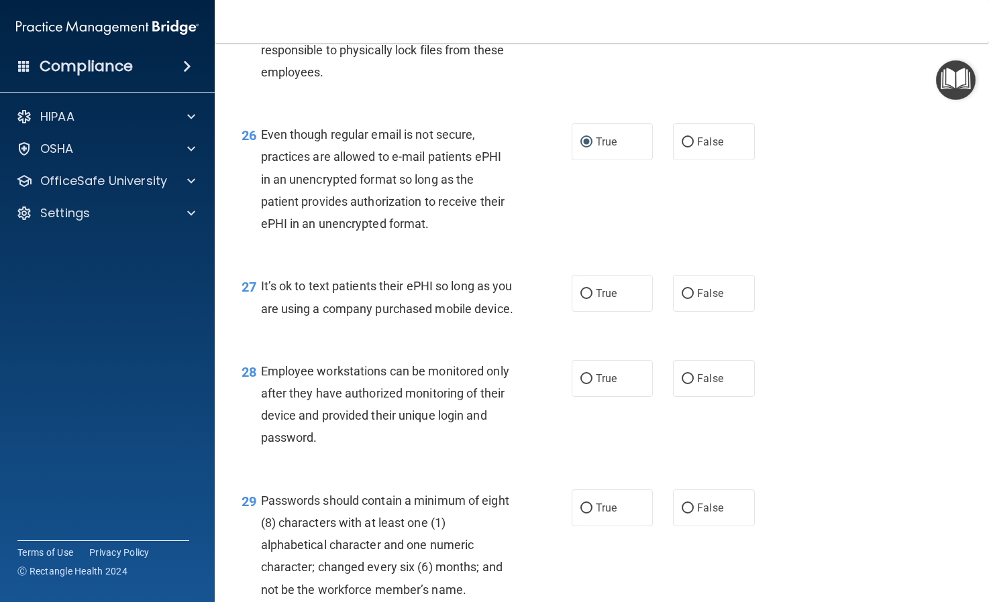
scroll to position [3229, 0]
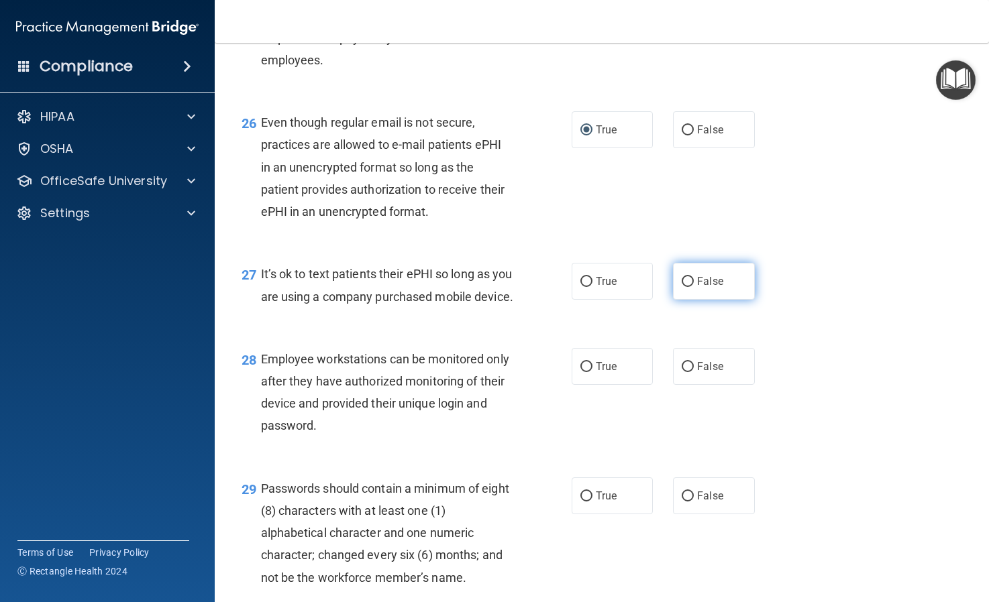
click at [683, 287] on input "False" at bounding box center [687, 282] width 12 height 10
radio input "true"
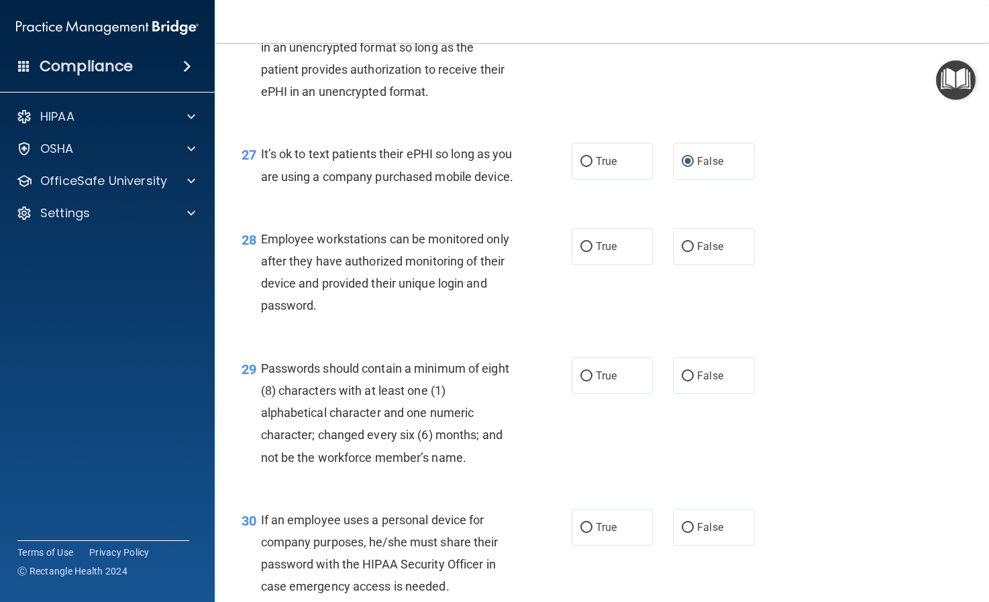
scroll to position [3352, 0]
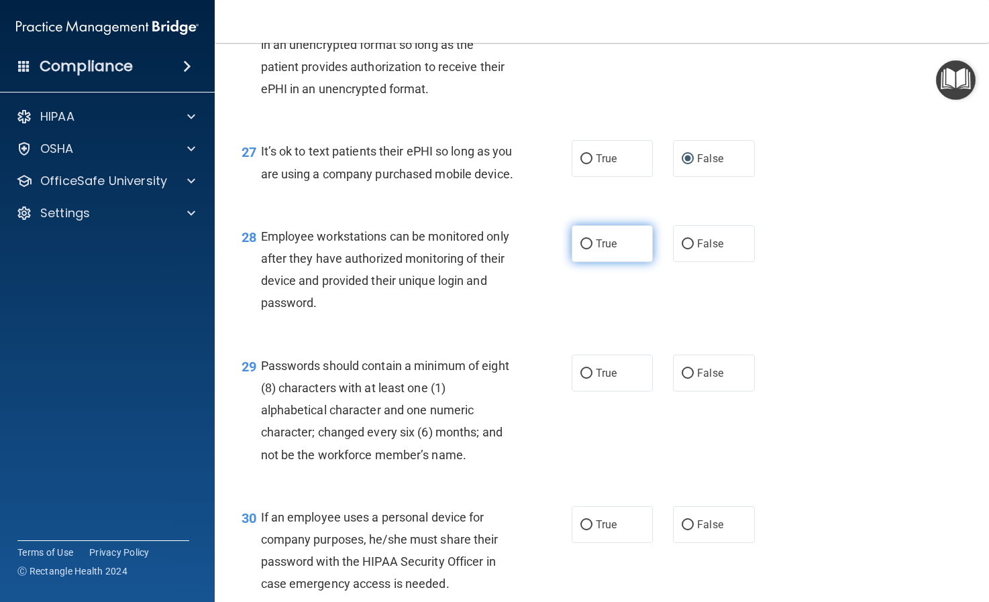
click at [582, 250] on input "True" at bounding box center [586, 244] width 12 height 10
radio input "true"
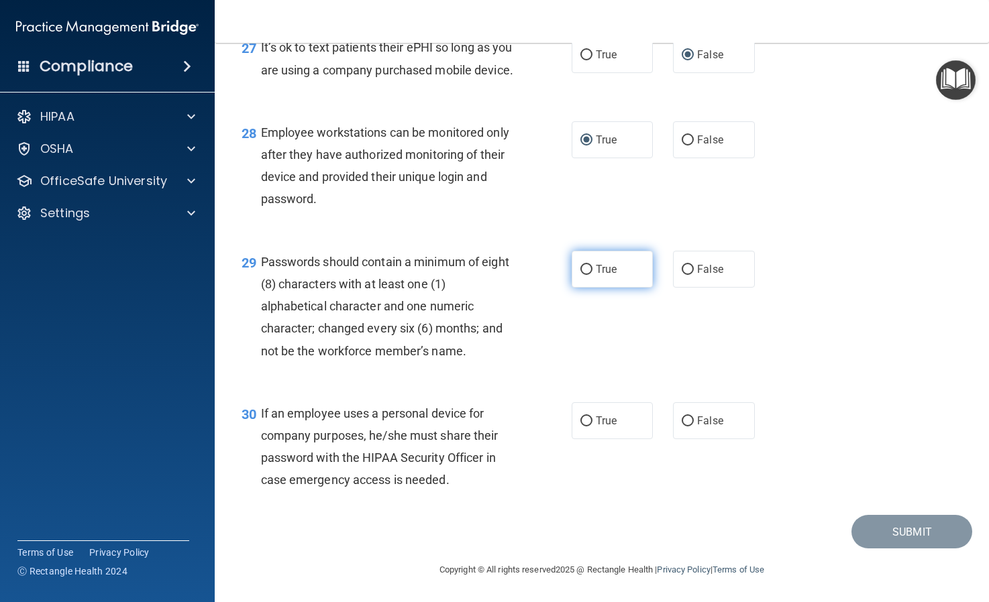
scroll to position [3485, 0]
click at [586, 275] on input "True" at bounding box center [586, 270] width 12 height 10
radio input "true"
click at [688, 427] on input "False" at bounding box center [687, 422] width 12 height 10
radio input "true"
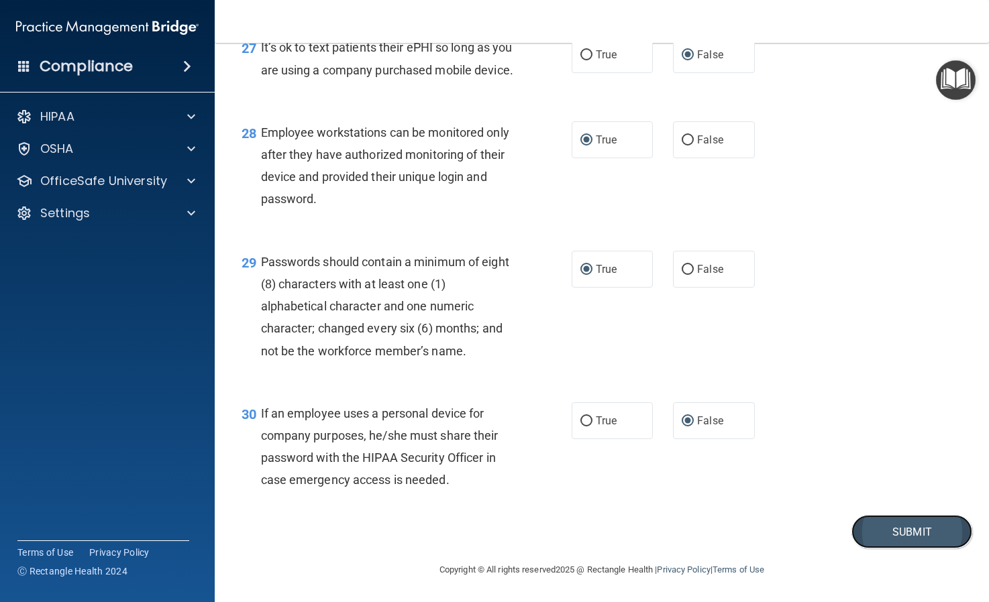
click at [896, 545] on button "Submit" at bounding box center [911, 532] width 121 height 34
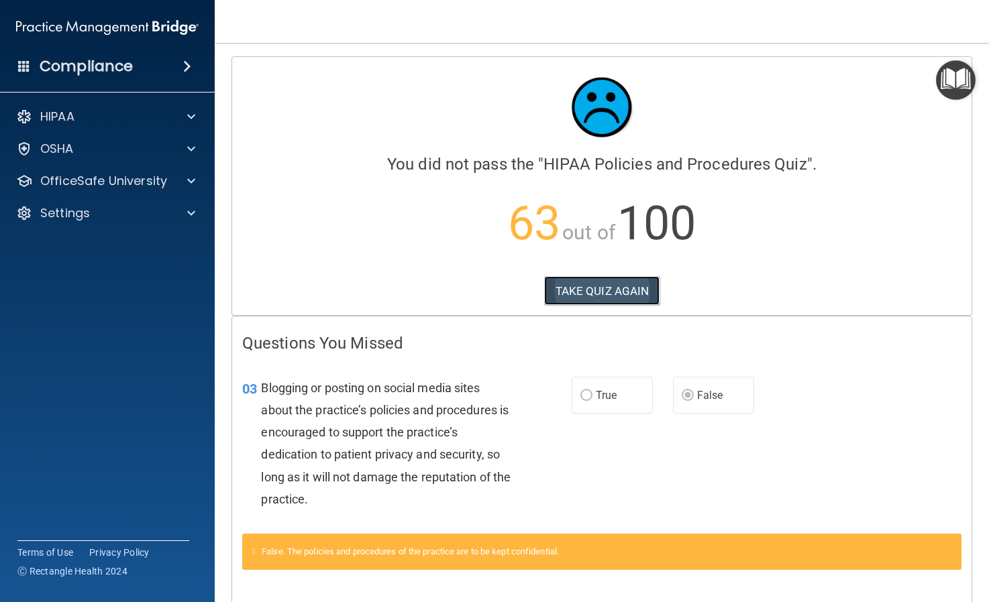
click at [610, 288] on button "TAKE QUIZ AGAIN" at bounding box center [602, 291] width 116 height 30
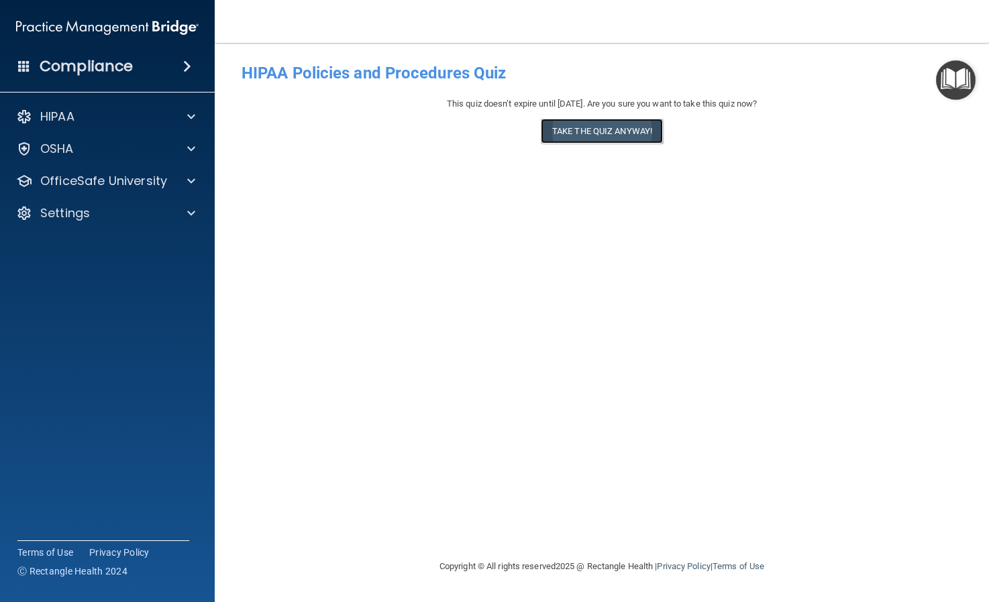
click at [573, 129] on button "Take the quiz anyway!" at bounding box center [602, 131] width 122 height 25
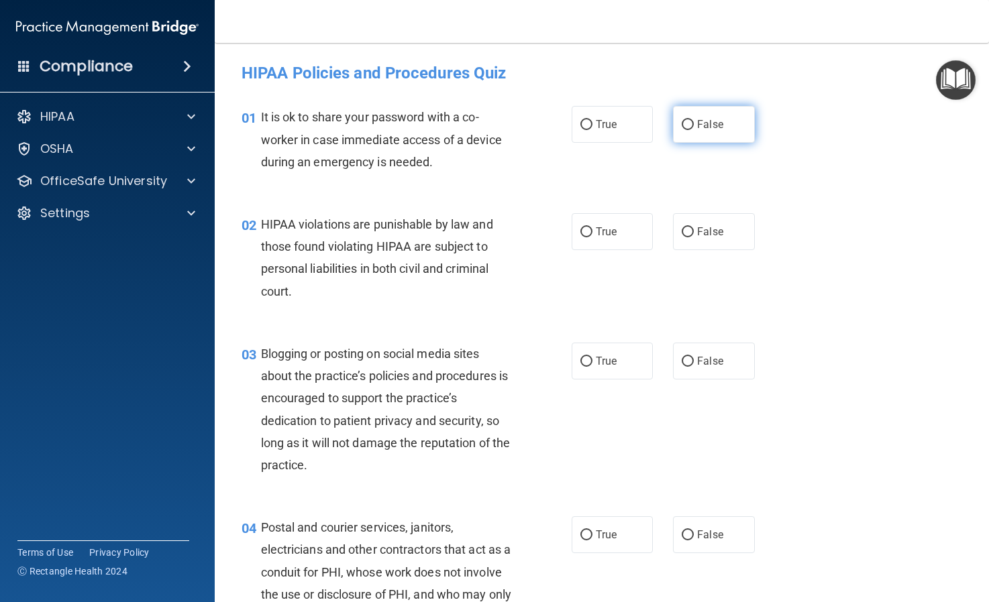
click at [686, 126] on input "False" at bounding box center [687, 125] width 12 height 10
radio input "true"
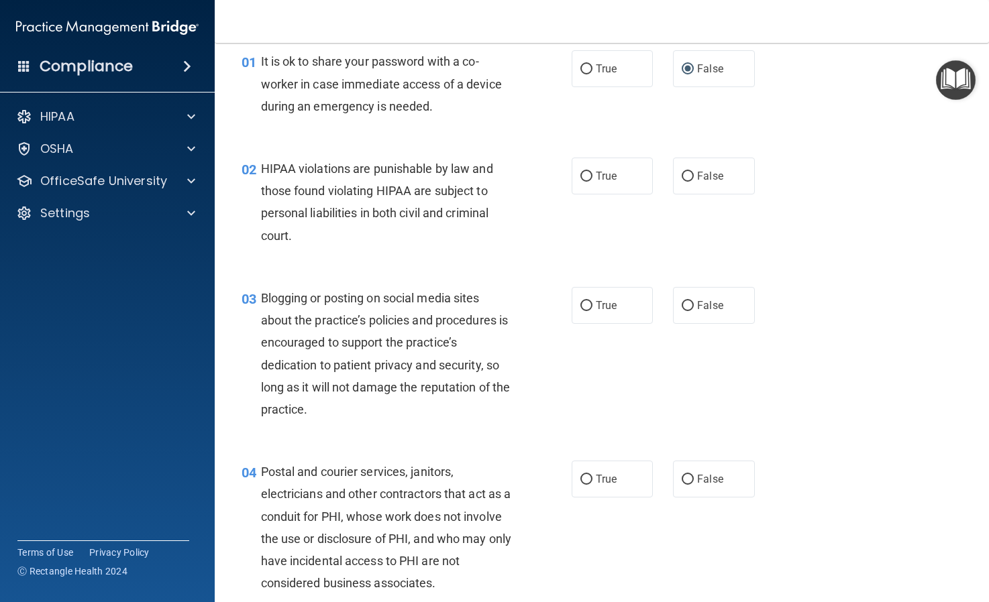
scroll to position [61, 0]
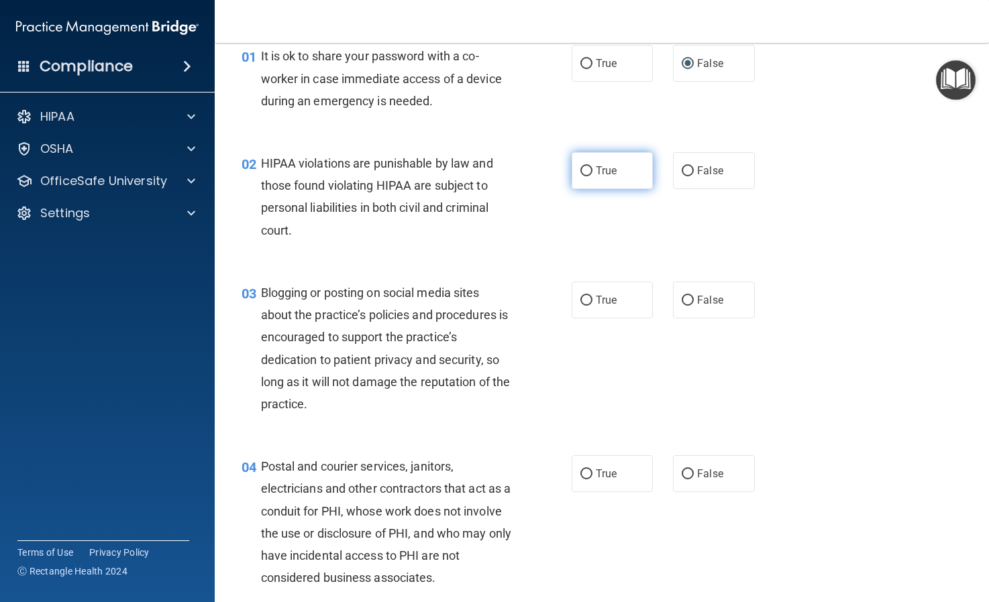
click at [583, 172] on input "True" at bounding box center [586, 171] width 12 height 10
radio input "true"
click at [685, 298] on input "False" at bounding box center [687, 301] width 12 height 10
radio input "true"
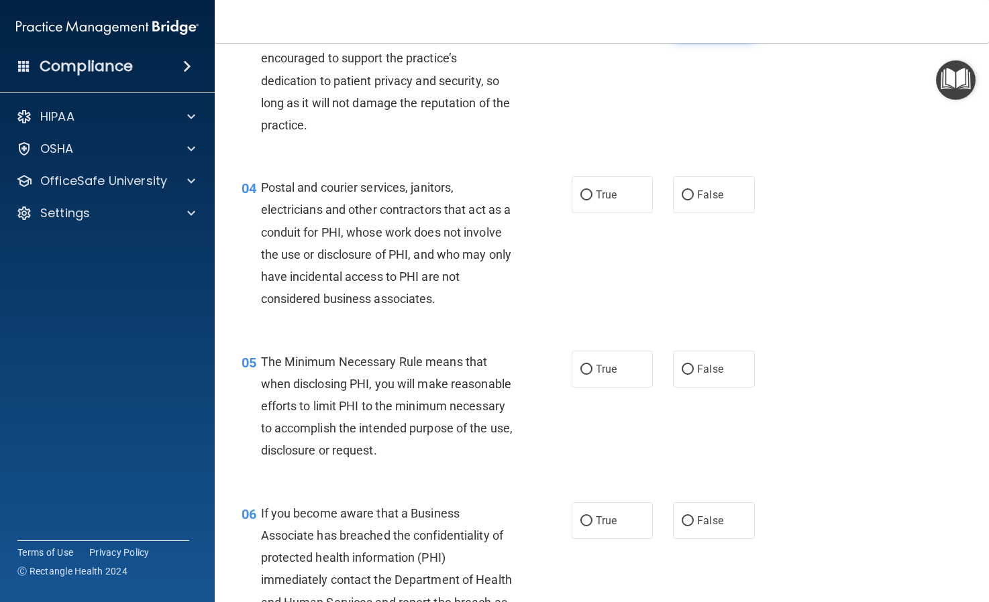
scroll to position [339, 0]
click at [588, 193] on input "True" at bounding box center [586, 196] width 12 height 10
radio input "true"
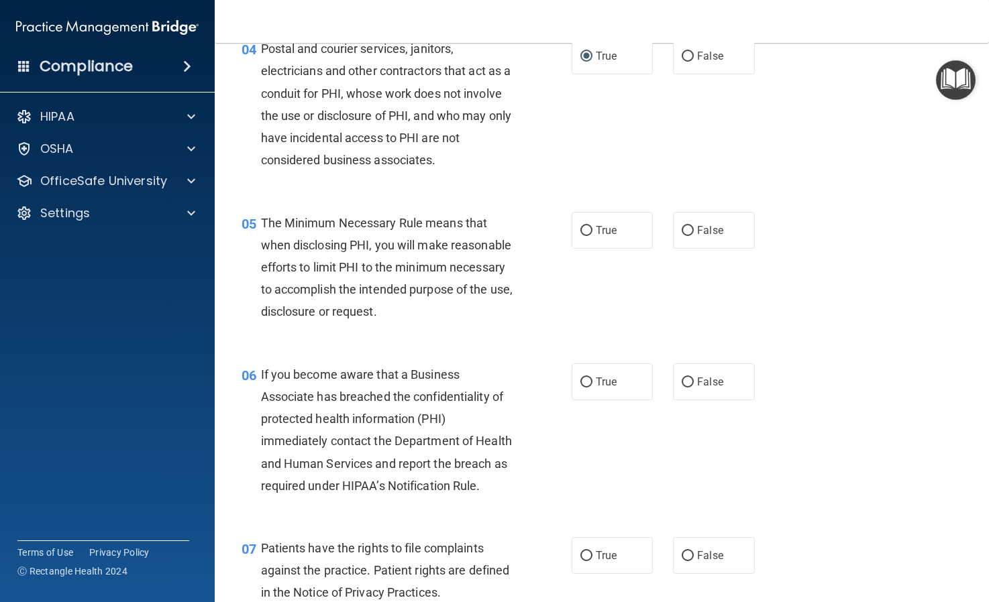
scroll to position [483, 0]
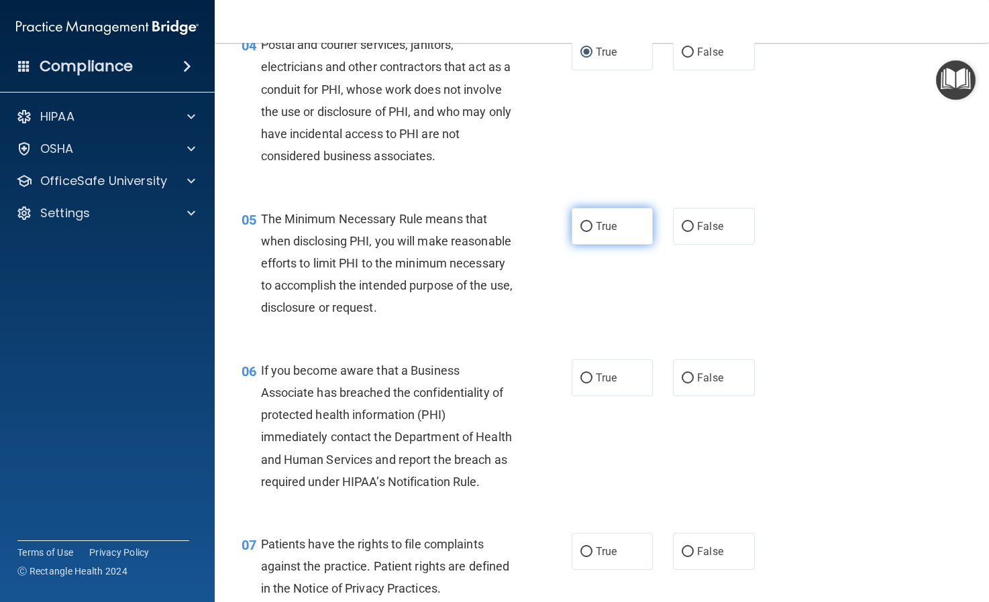
click at [583, 225] on input "True" at bounding box center [586, 227] width 12 height 10
radio input "true"
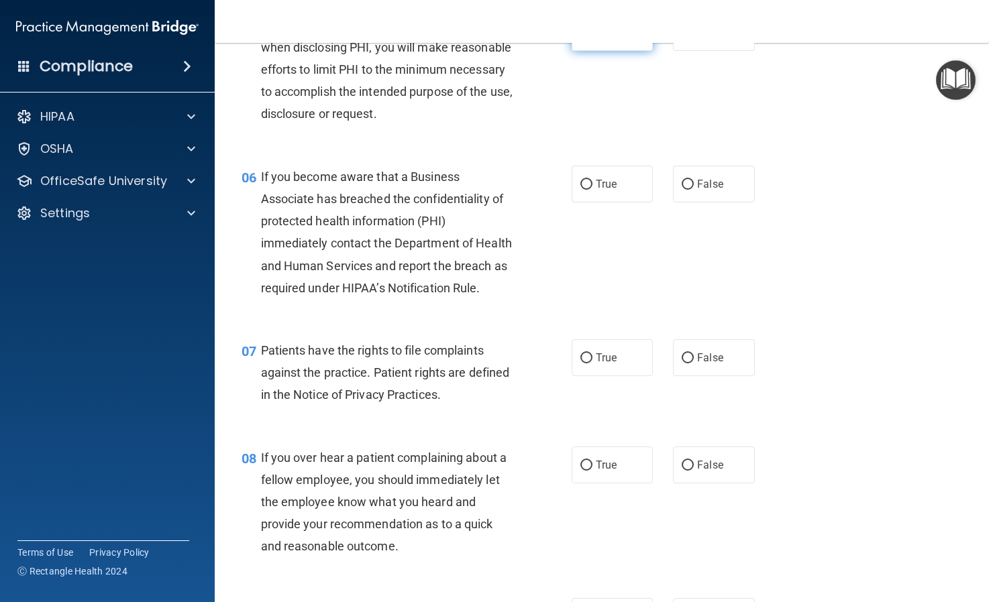
scroll to position [678, 0]
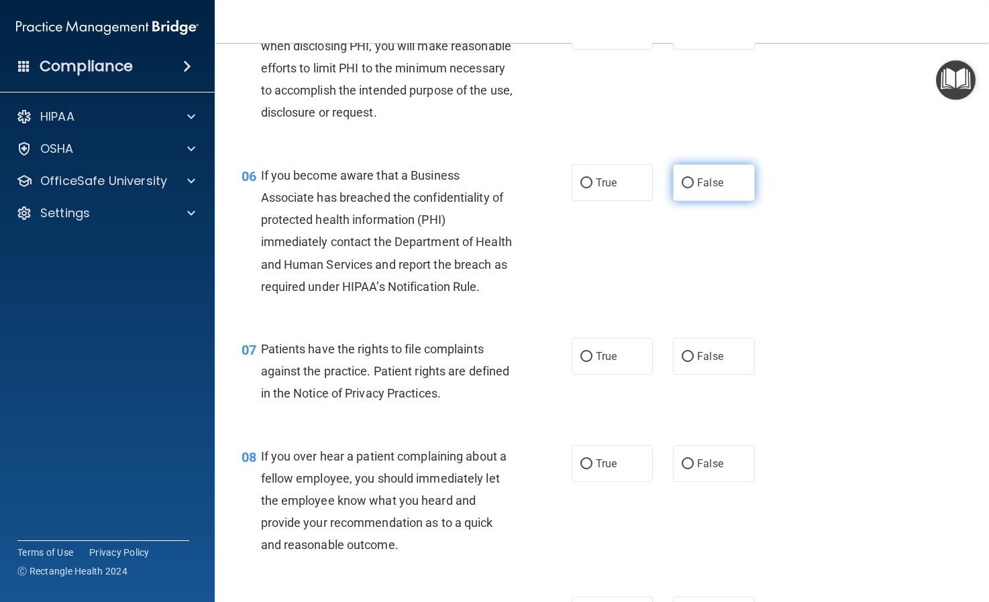
click at [690, 182] on input "False" at bounding box center [687, 183] width 12 height 10
radio input "true"
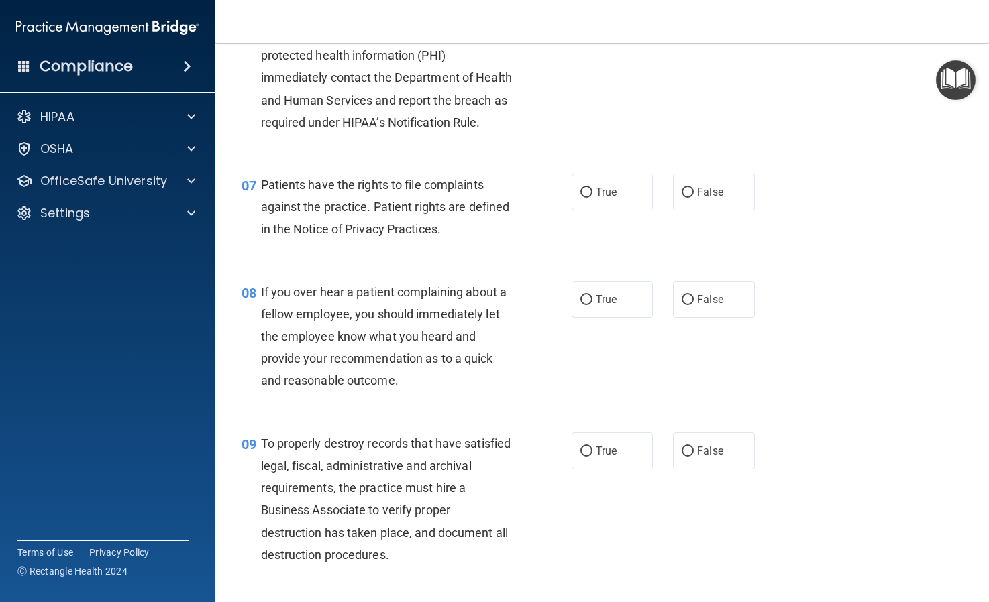
scroll to position [843, 0]
click at [588, 193] on input "True" at bounding box center [586, 192] width 12 height 10
radio input "true"
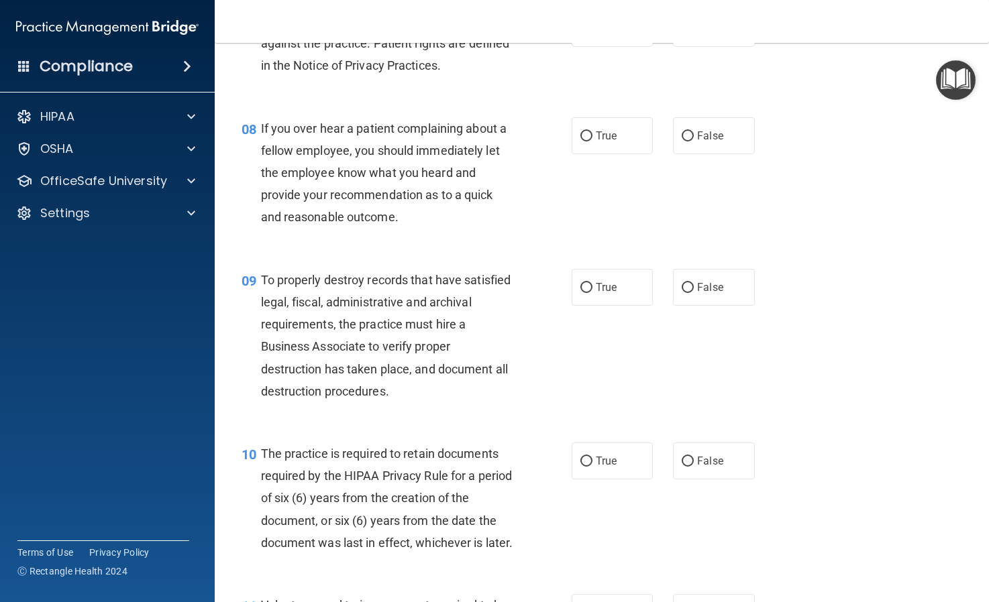
scroll to position [1007, 0]
click at [690, 131] on input "False" at bounding box center [687, 136] width 12 height 10
radio input "true"
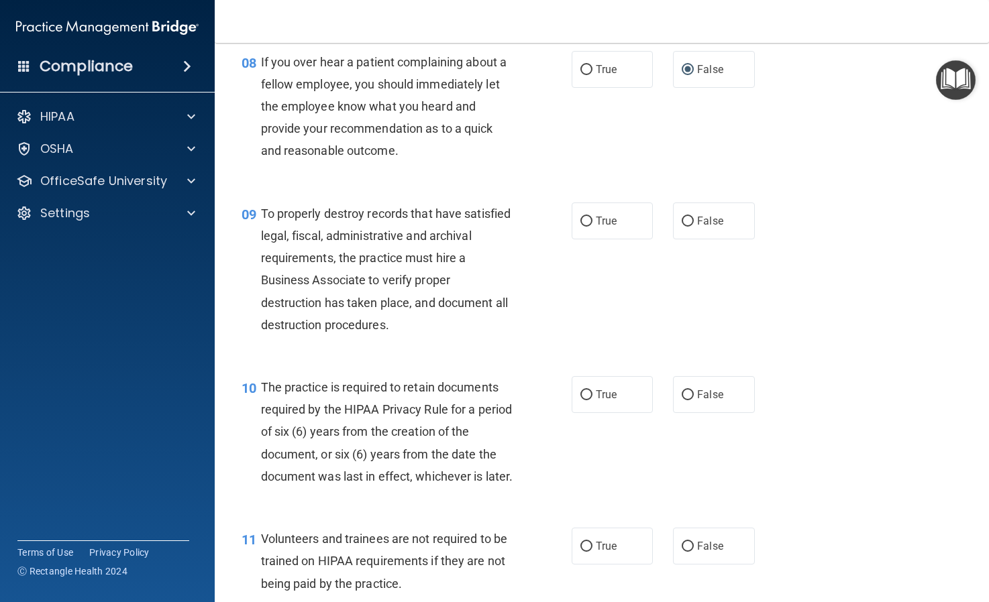
scroll to position [1073, 0]
click at [688, 217] on input "False" at bounding box center [687, 221] width 12 height 10
radio input "true"
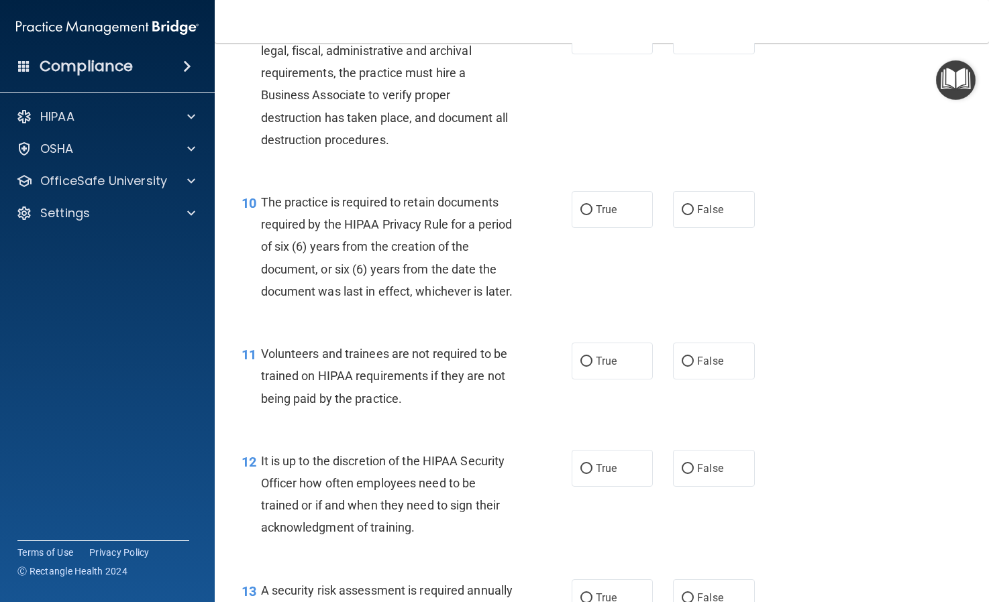
scroll to position [1264, 0]
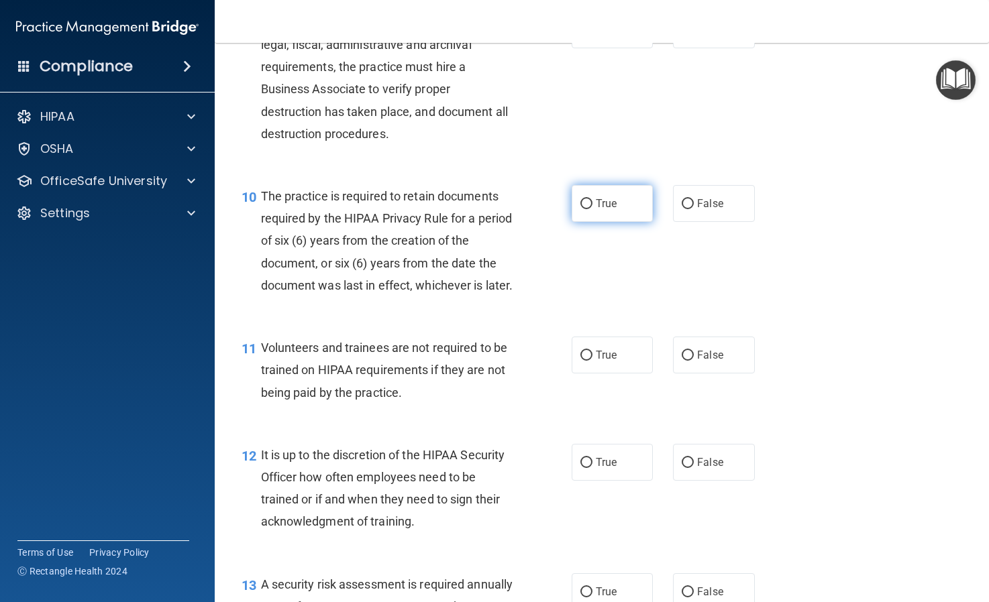
click at [581, 205] on input "True" at bounding box center [586, 204] width 12 height 10
radio input "true"
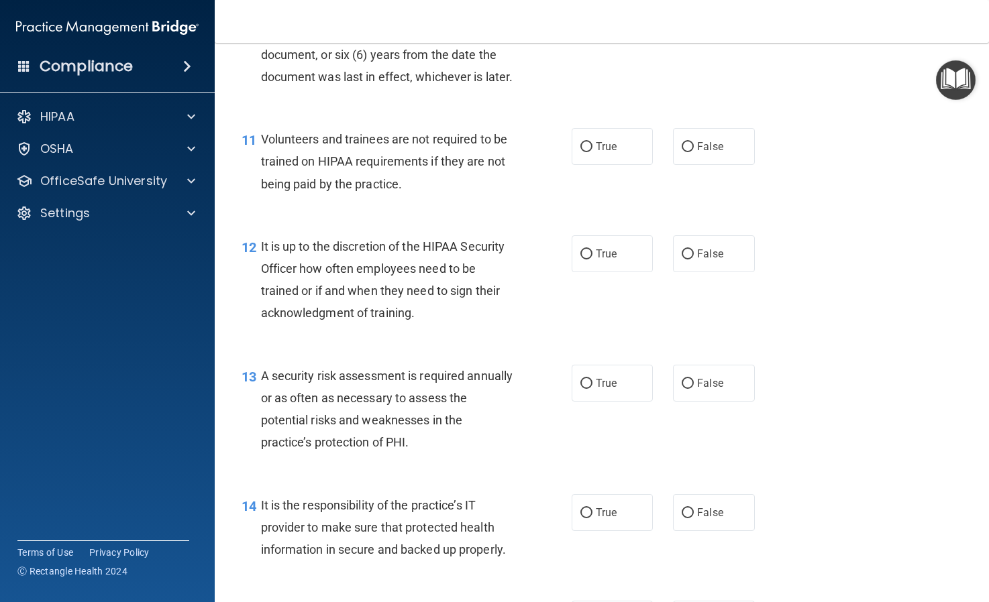
scroll to position [1474, 0]
click at [689, 151] on input "False" at bounding box center [687, 146] width 12 height 10
radio input "true"
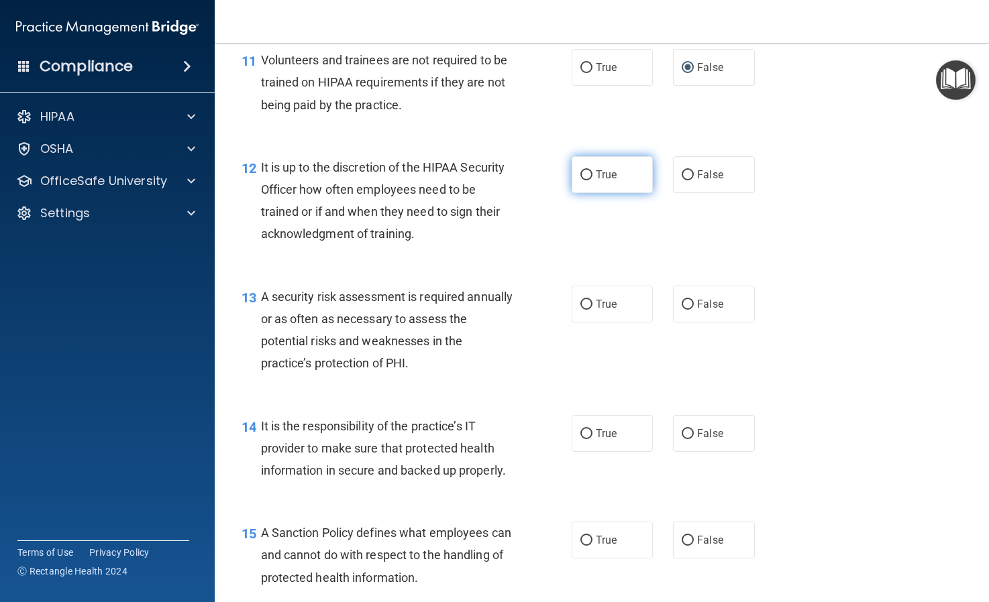
scroll to position [1555, 0]
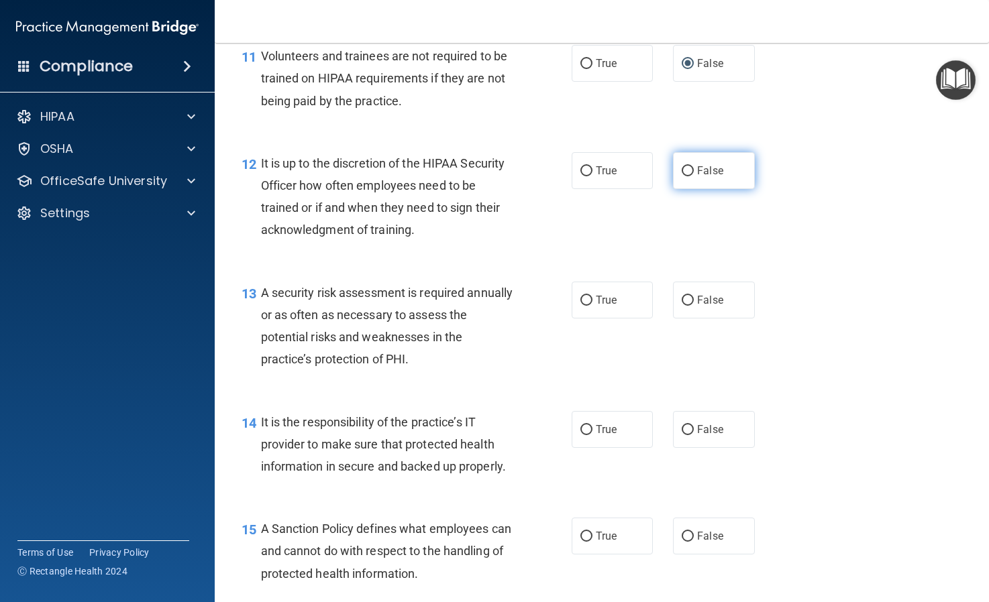
click at [689, 176] on input "False" at bounding box center [687, 171] width 12 height 10
radio input "true"
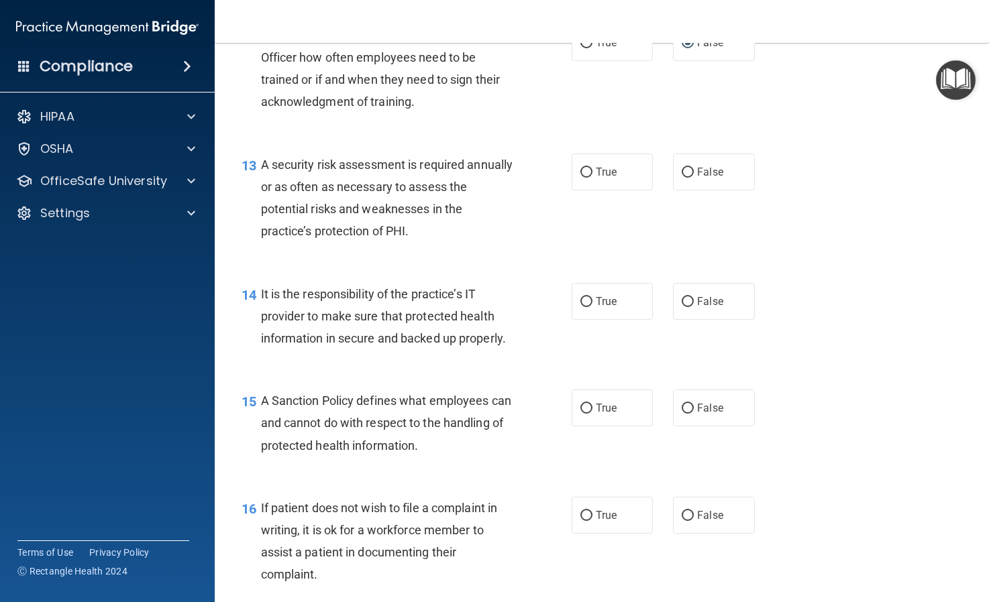
scroll to position [1684, 0]
click at [588, 177] on input "True" at bounding box center [586, 172] width 12 height 10
radio input "true"
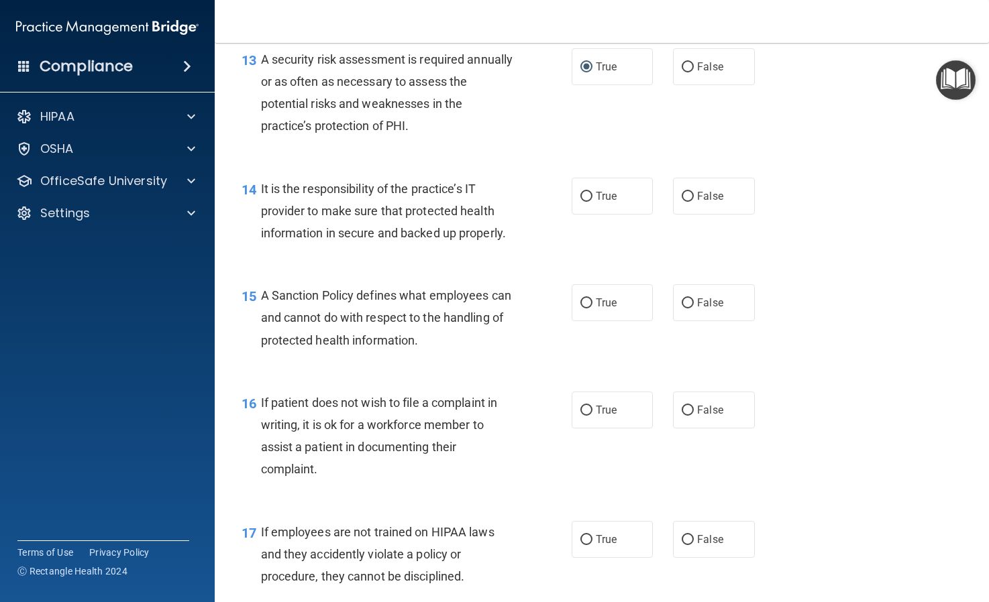
scroll to position [1790, 0]
click at [691, 201] on input "False" at bounding box center [687, 196] width 12 height 10
radio input "true"
click at [688, 308] on input "False" at bounding box center [687, 303] width 12 height 10
radio input "true"
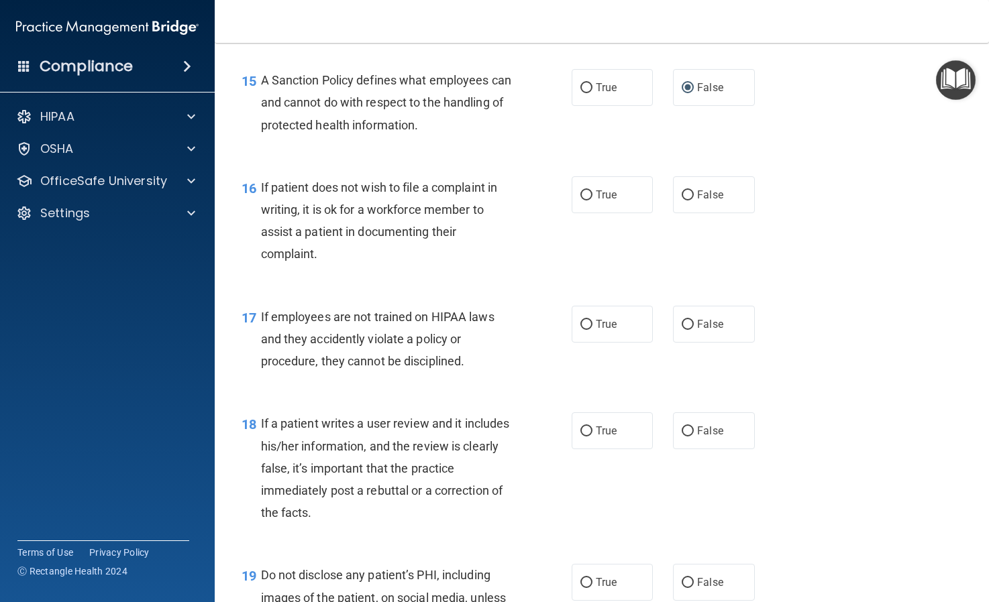
scroll to position [2006, 0]
click at [588, 199] on input "True" at bounding box center [586, 194] width 12 height 10
radio input "true"
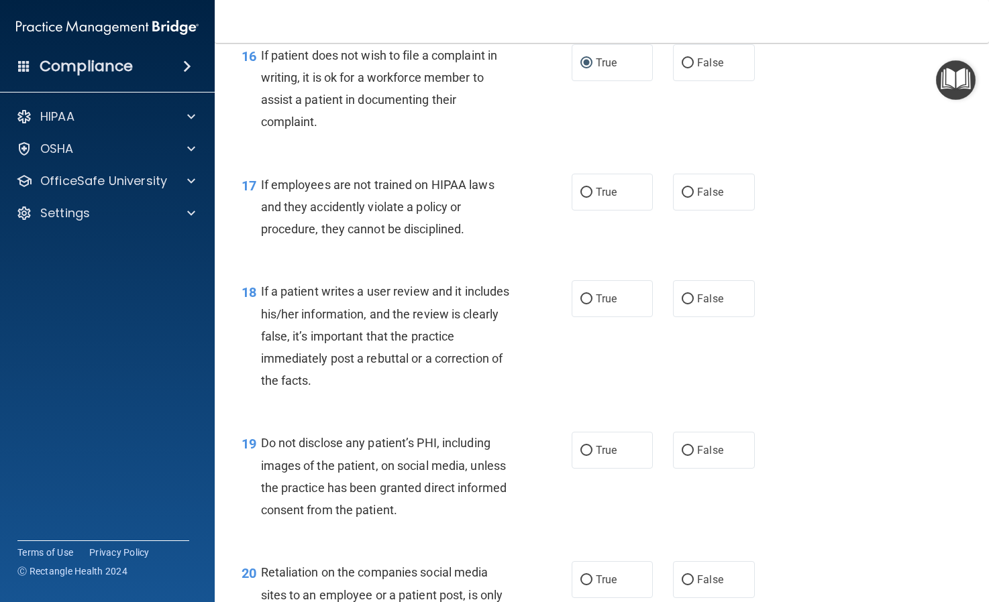
scroll to position [2144, 0]
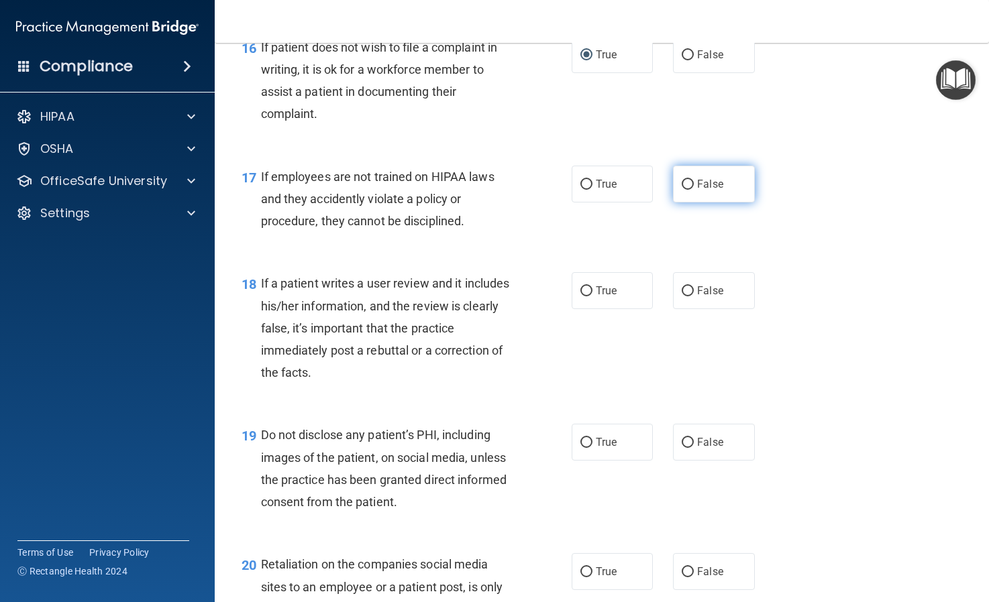
click at [684, 190] on input "False" at bounding box center [687, 185] width 12 height 10
radio input "true"
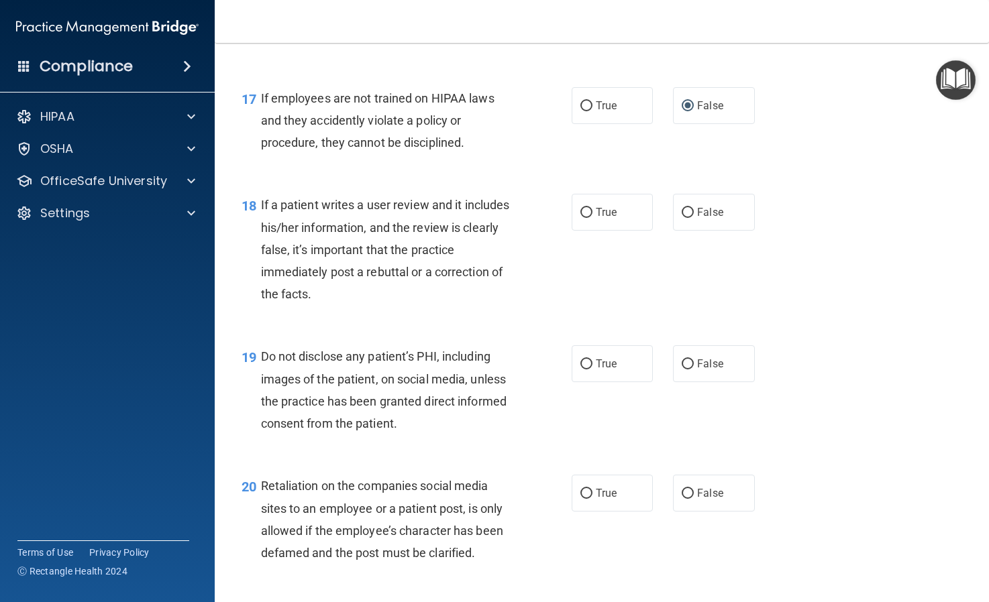
scroll to position [2230, 0]
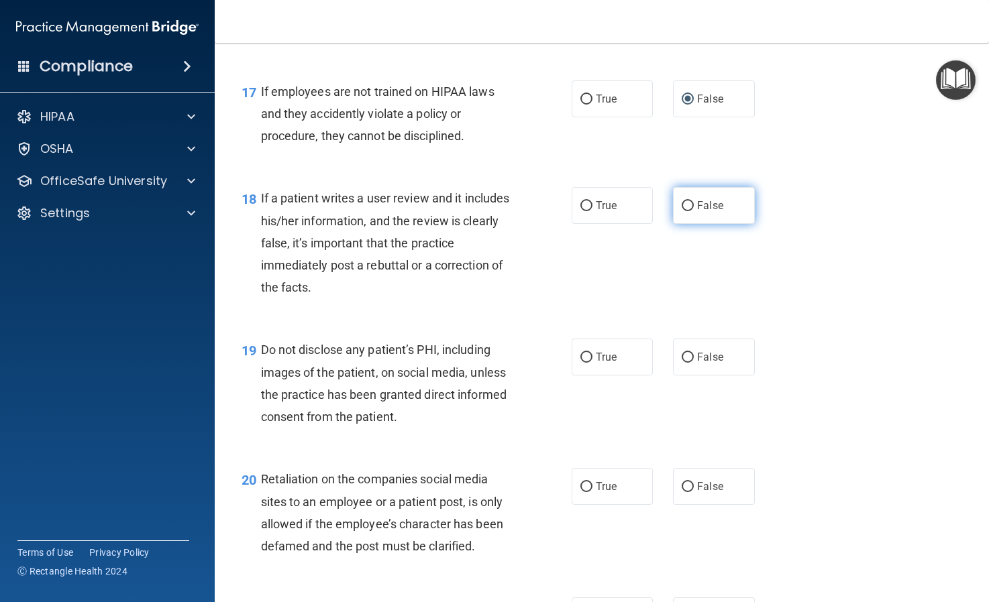
click at [685, 211] on input "False" at bounding box center [687, 206] width 12 height 10
radio input "true"
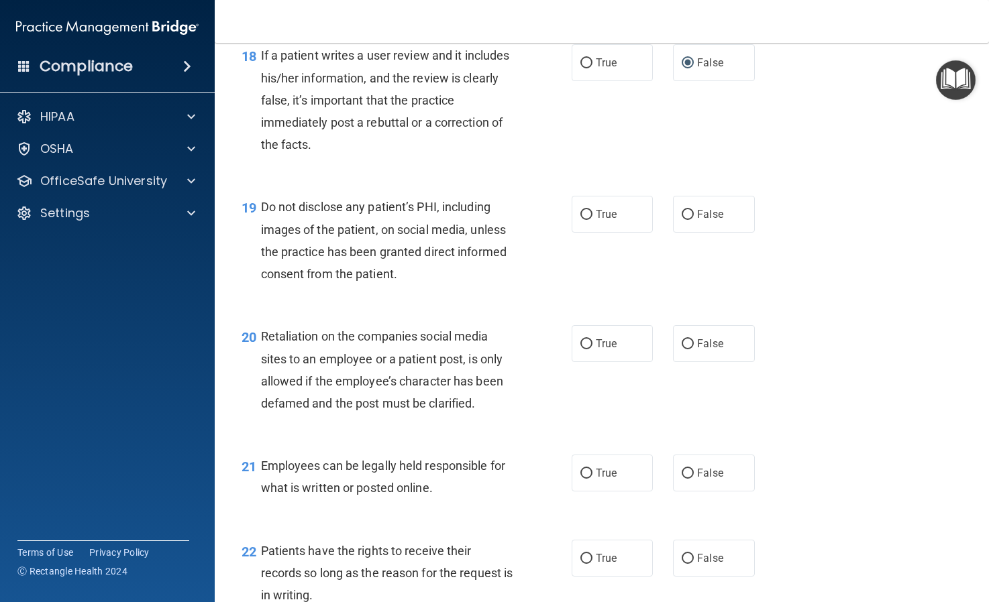
scroll to position [2373, 0]
click at [585, 219] on input "True" at bounding box center [586, 214] width 12 height 10
radio input "true"
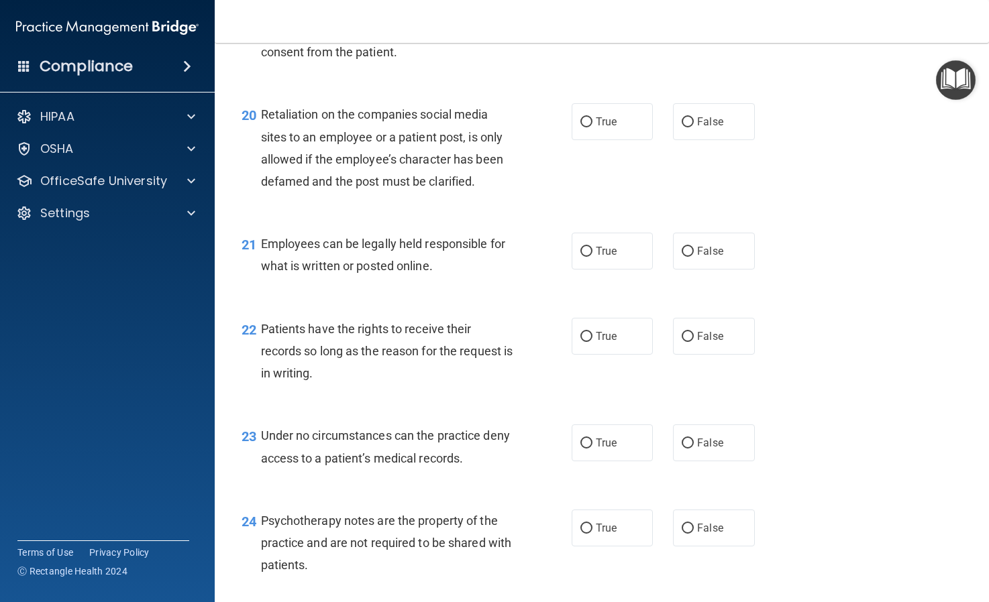
scroll to position [2606, 0]
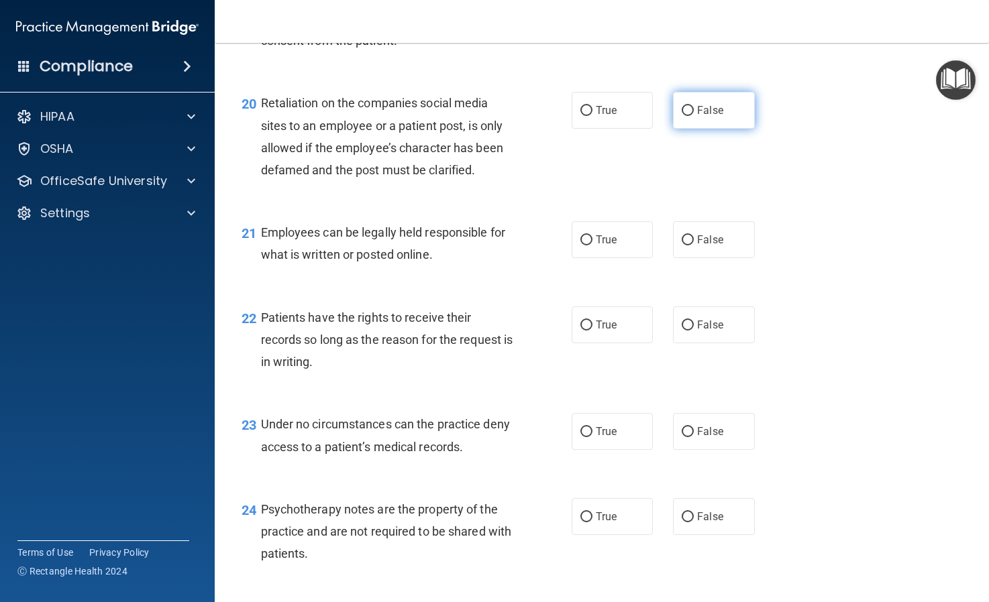
click at [689, 116] on input "False" at bounding box center [687, 111] width 12 height 10
radio input "true"
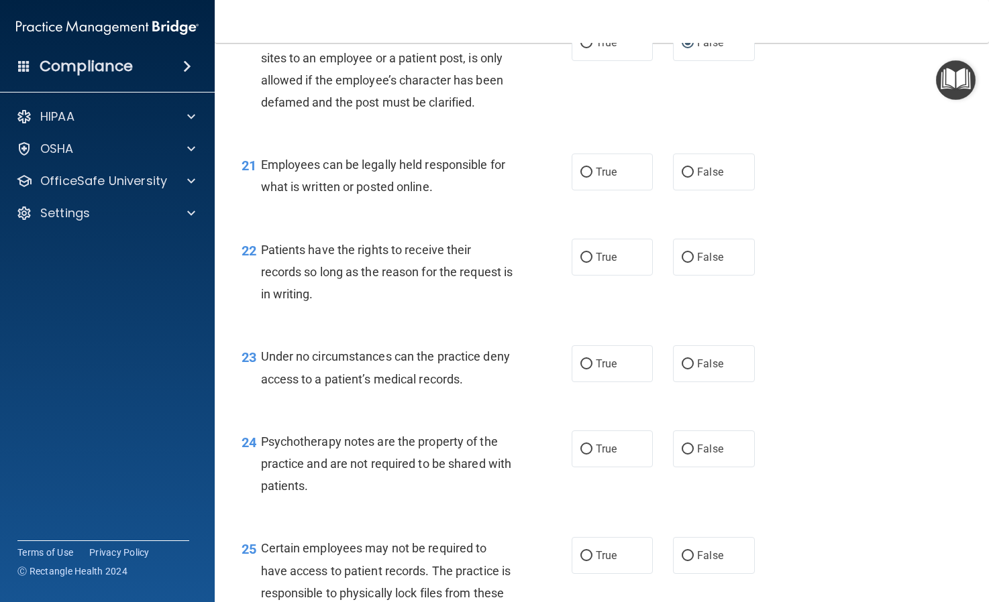
scroll to position [2674, 0]
click at [587, 177] on input "True" at bounding box center [586, 172] width 12 height 10
radio input "true"
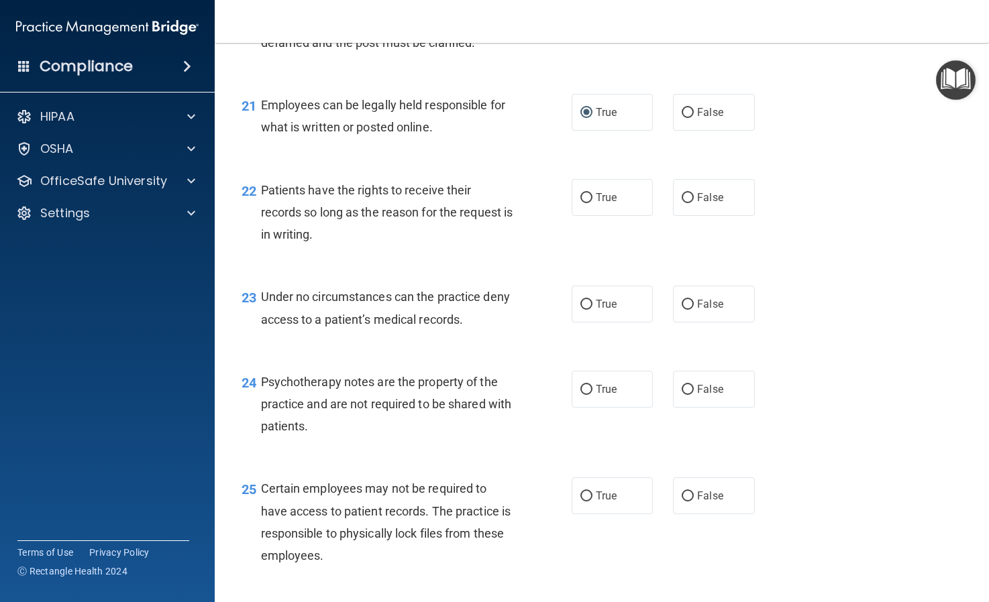
scroll to position [2750, 0]
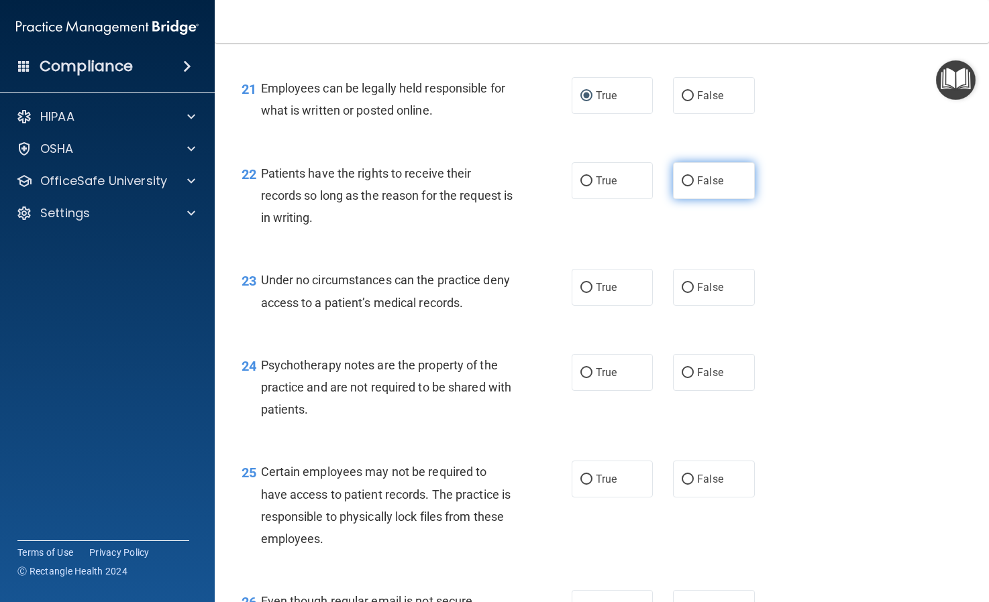
click at [685, 186] on input "False" at bounding box center [687, 181] width 12 height 10
radio input "true"
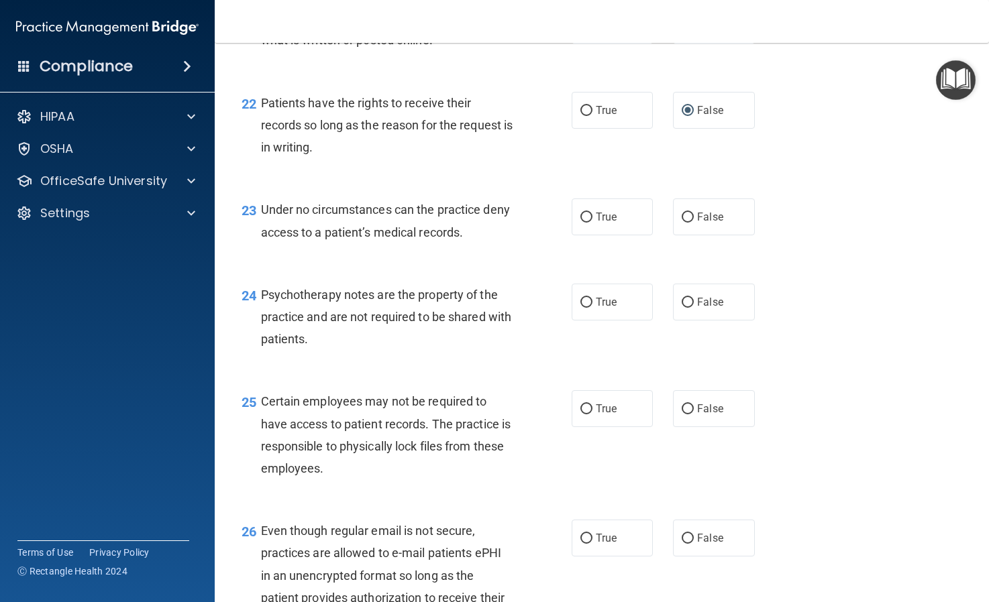
scroll to position [2821, 0]
click at [688, 222] on input "False" at bounding box center [687, 217] width 12 height 10
radio input "true"
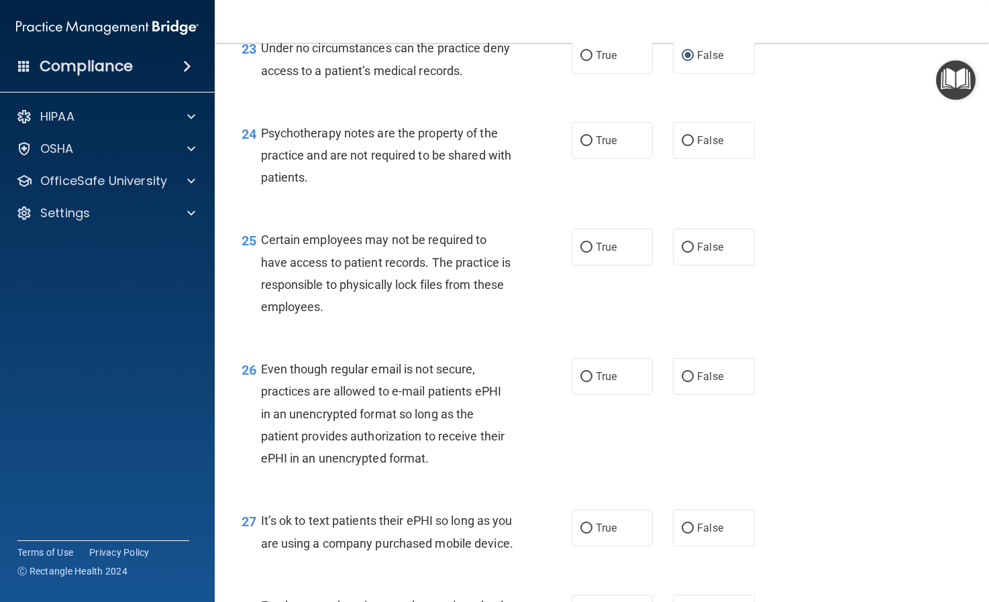
scroll to position [2981, 0]
click at [690, 147] on input "False" at bounding box center [687, 142] width 12 height 10
radio input "true"
click at [586, 254] on input "True" at bounding box center [586, 248] width 12 height 10
radio input "true"
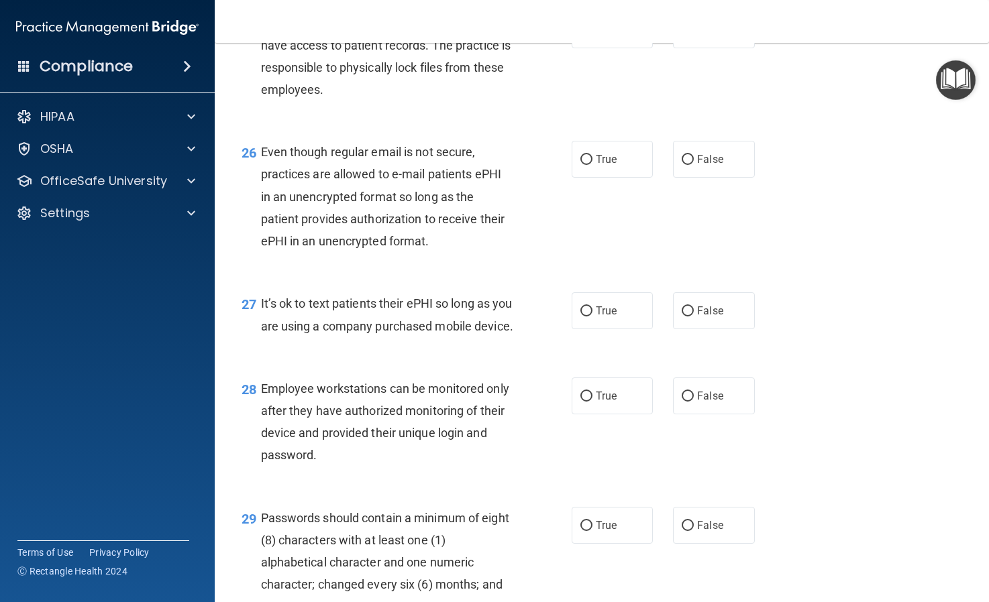
scroll to position [3204, 0]
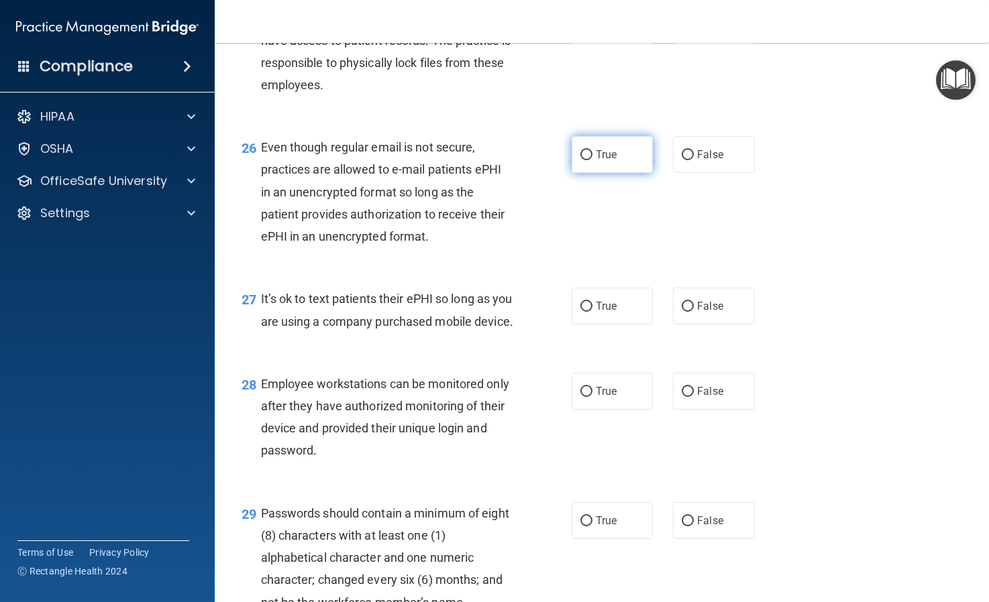
click at [584, 160] on input "True" at bounding box center [586, 155] width 12 height 10
radio input "true"
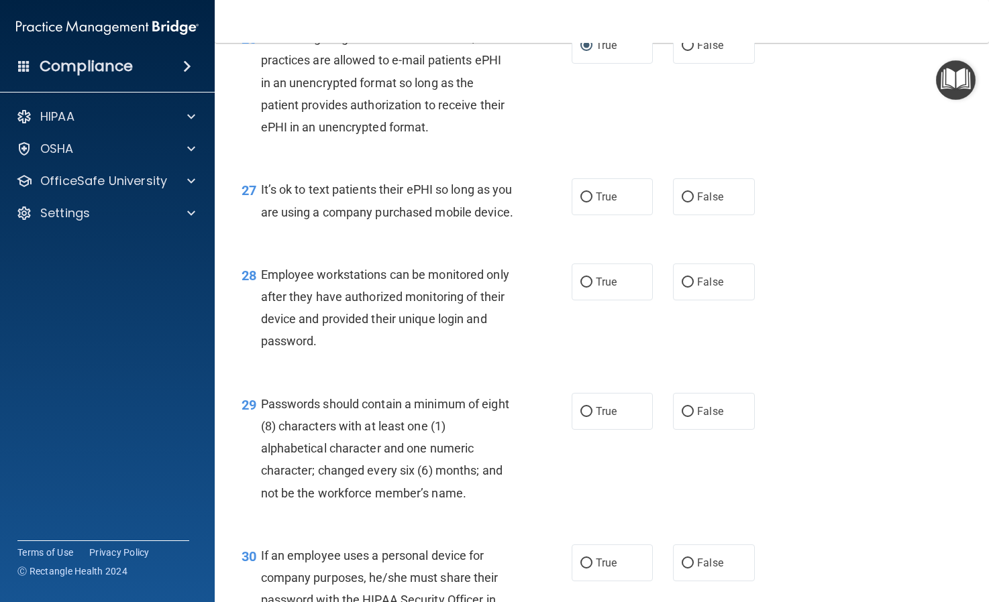
scroll to position [3319, 0]
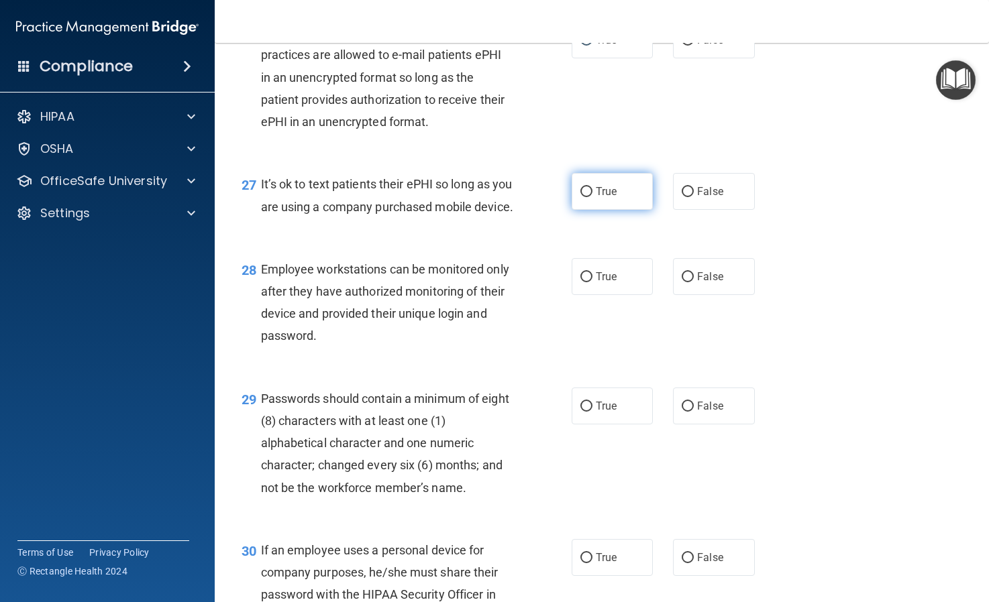
click at [587, 197] on input "True" at bounding box center [586, 192] width 12 height 10
radio input "true"
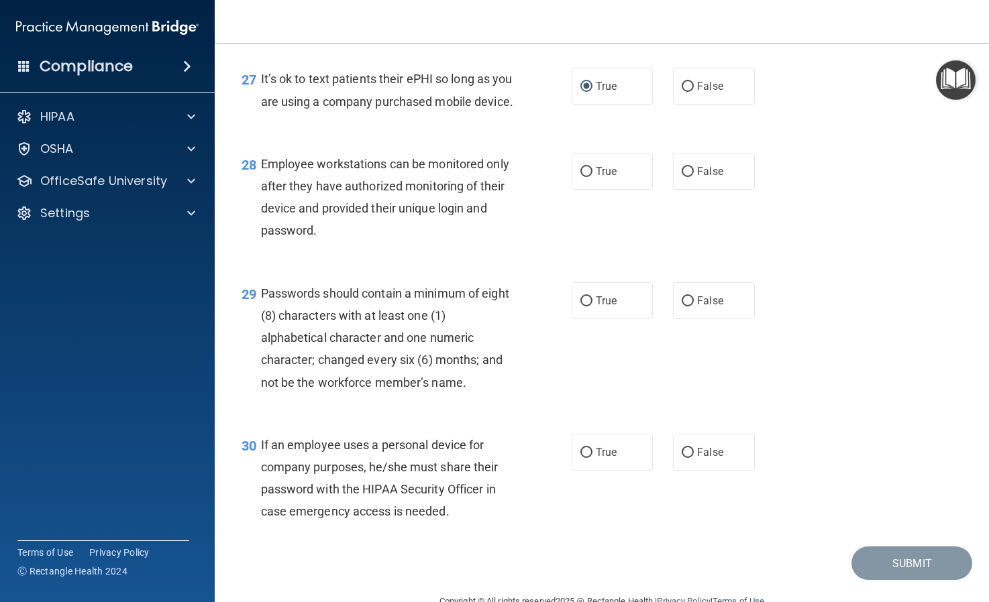
scroll to position [3435, 0]
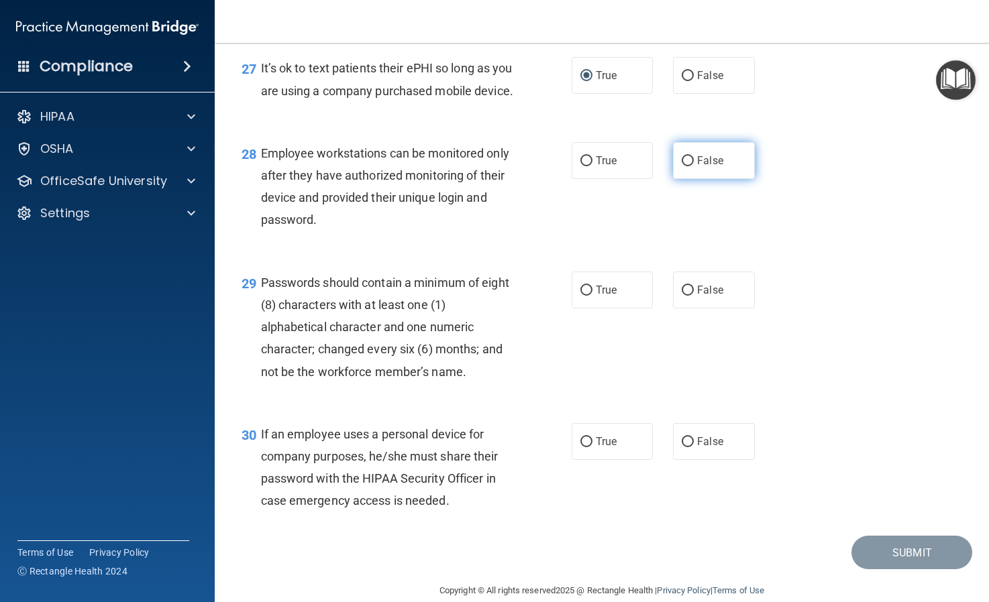
click at [687, 166] on input "False" at bounding box center [687, 161] width 12 height 10
radio input "true"
click at [586, 296] on input "True" at bounding box center [586, 291] width 12 height 10
radio input "true"
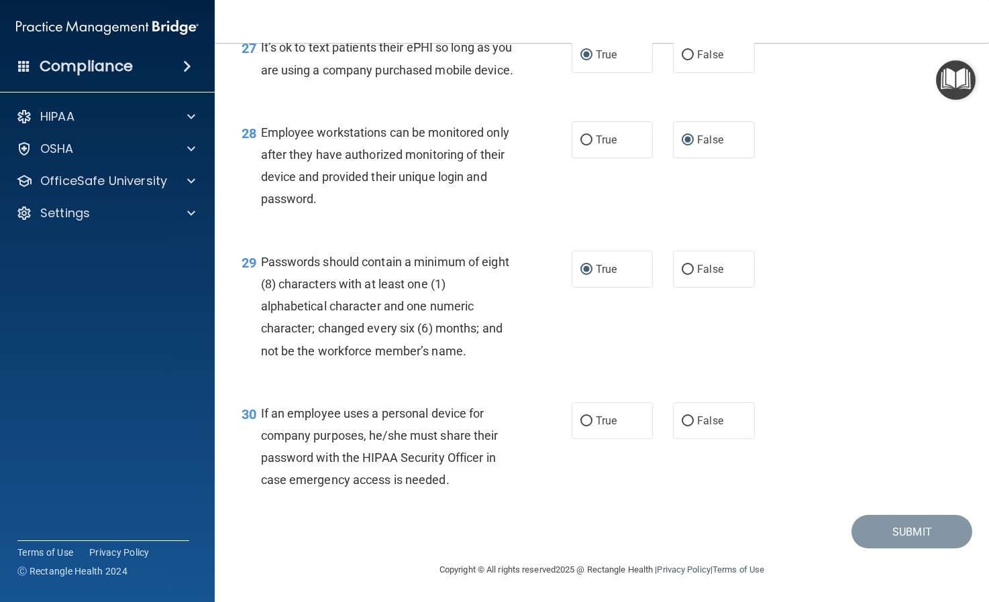
scroll to position [3501, 0]
click at [687, 417] on input "False" at bounding box center [687, 422] width 12 height 10
radio input "true"
click at [912, 531] on button "Submit" at bounding box center [911, 532] width 121 height 34
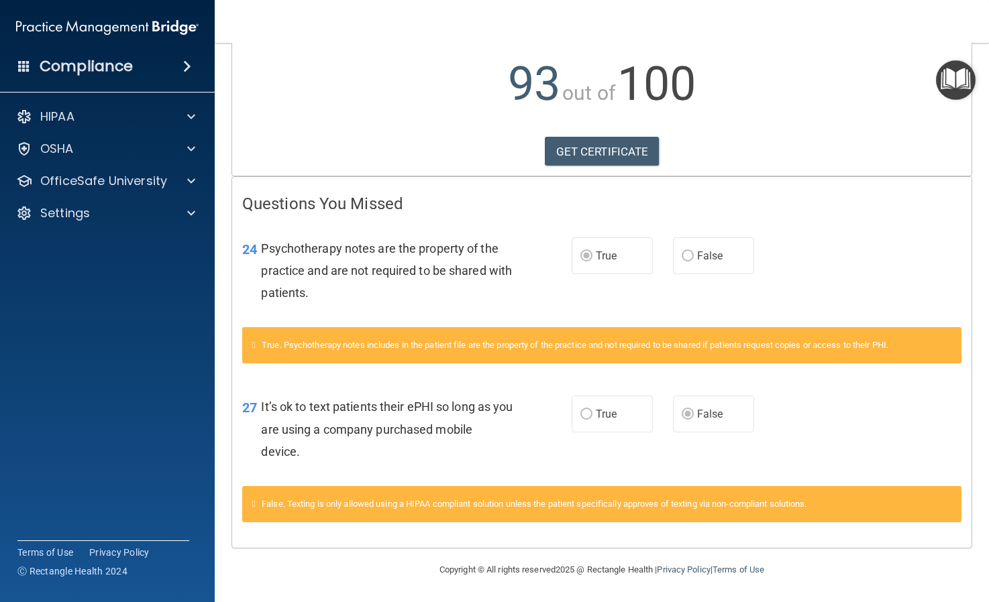
scroll to position [139, 0]
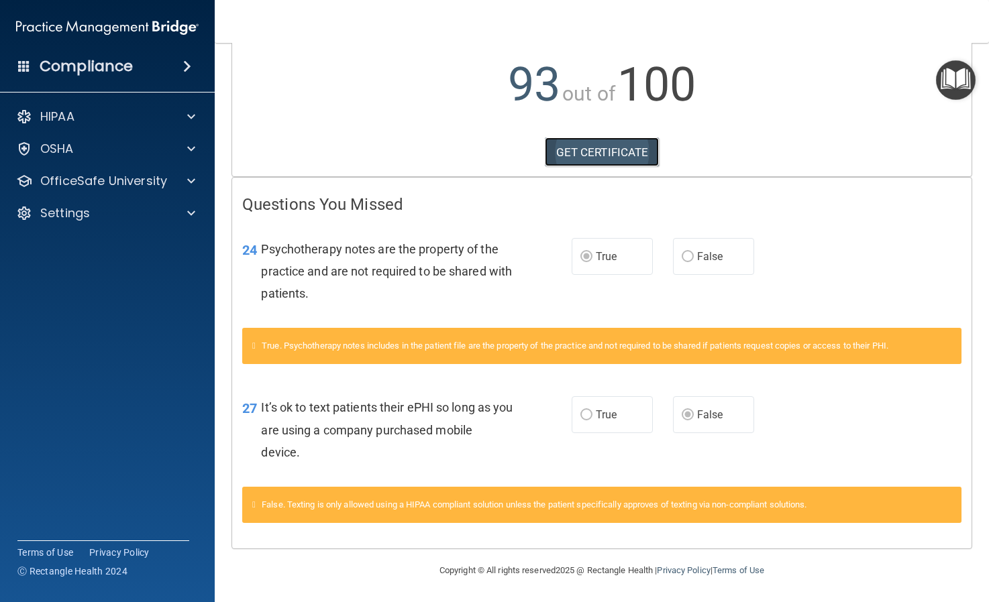
click at [579, 153] on link "GET CERTIFICATE" at bounding box center [602, 153] width 115 height 30
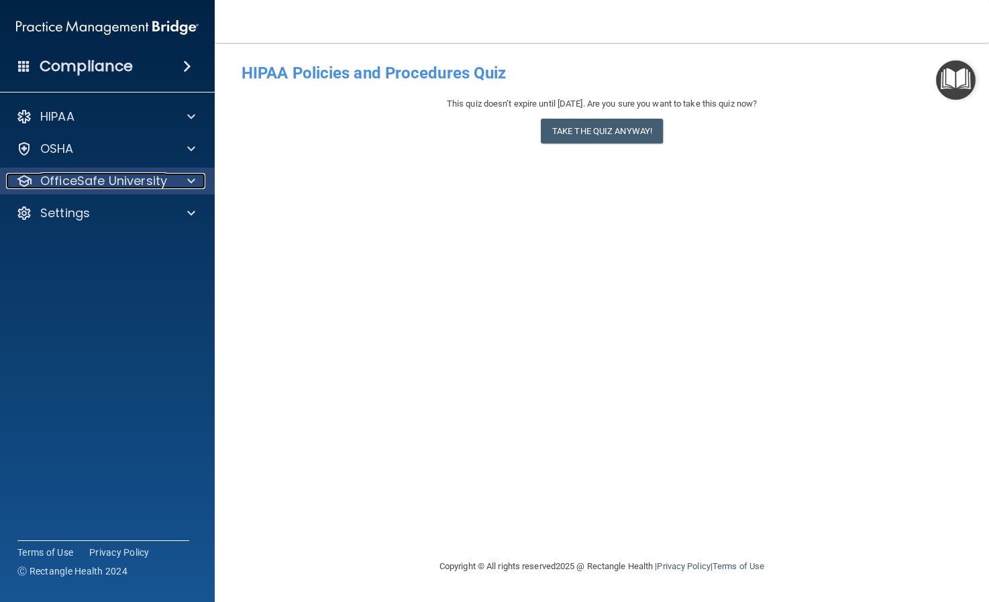
click at [160, 184] on p "OfficeSafe University" at bounding box center [103, 181] width 127 height 16
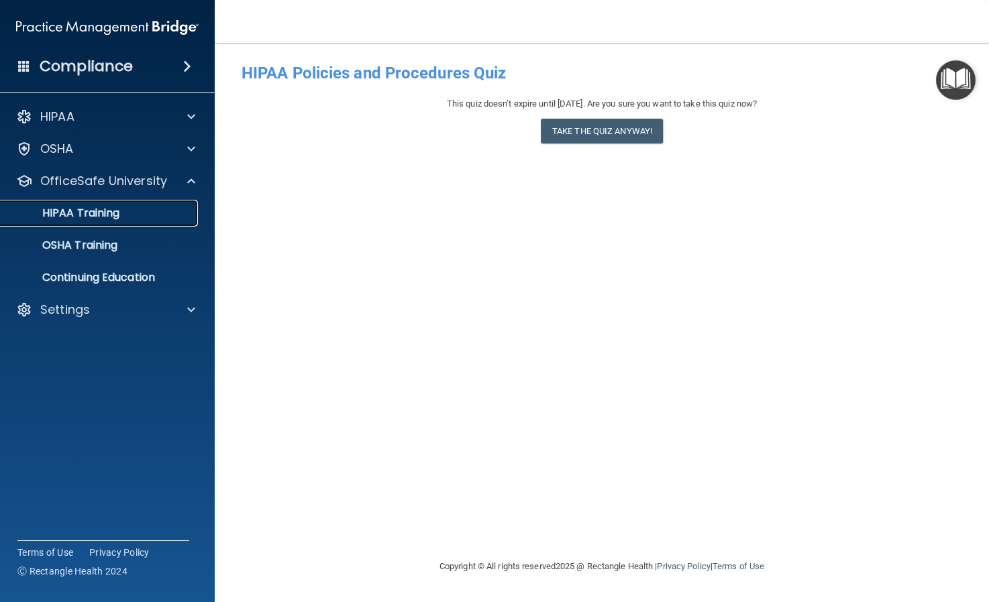
click at [160, 215] on div "HIPAA Training" at bounding box center [100, 213] width 183 height 13
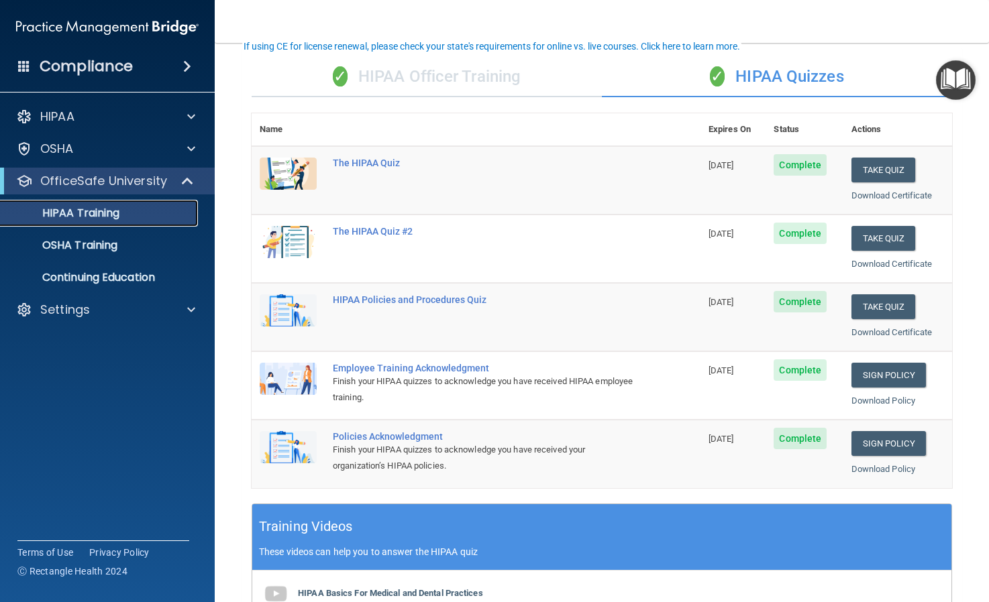
scroll to position [78, 0]
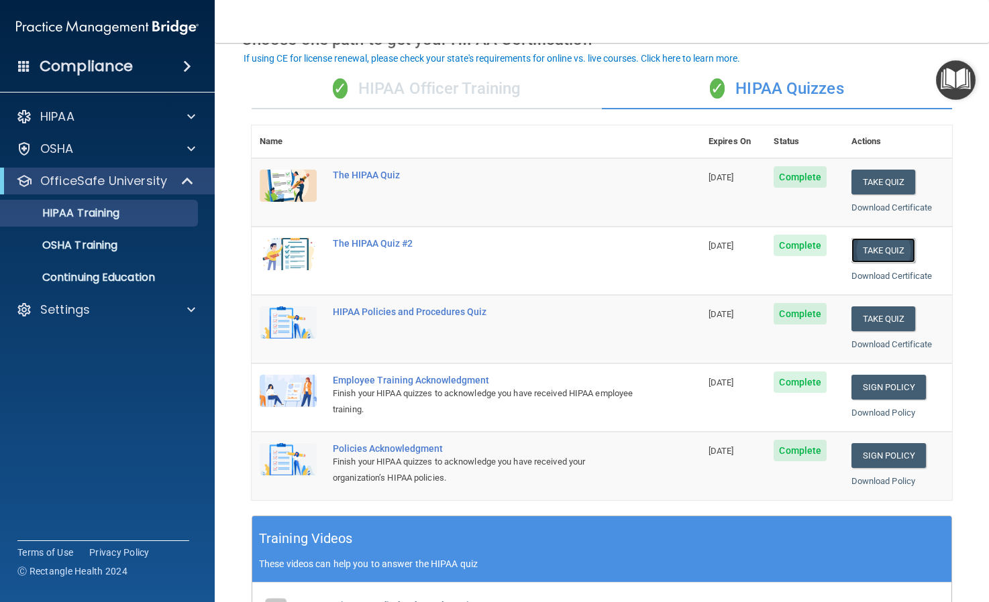
click at [873, 248] on button "Take Quiz" at bounding box center [883, 250] width 64 height 25
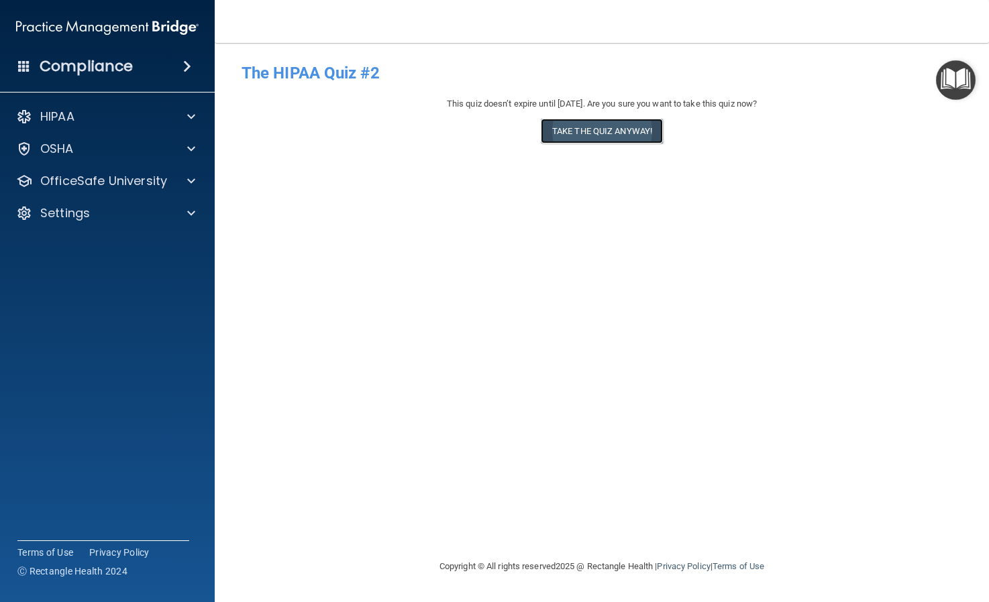
click at [606, 128] on button "Take the quiz anyway!" at bounding box center [602, 131] width 122 height 25
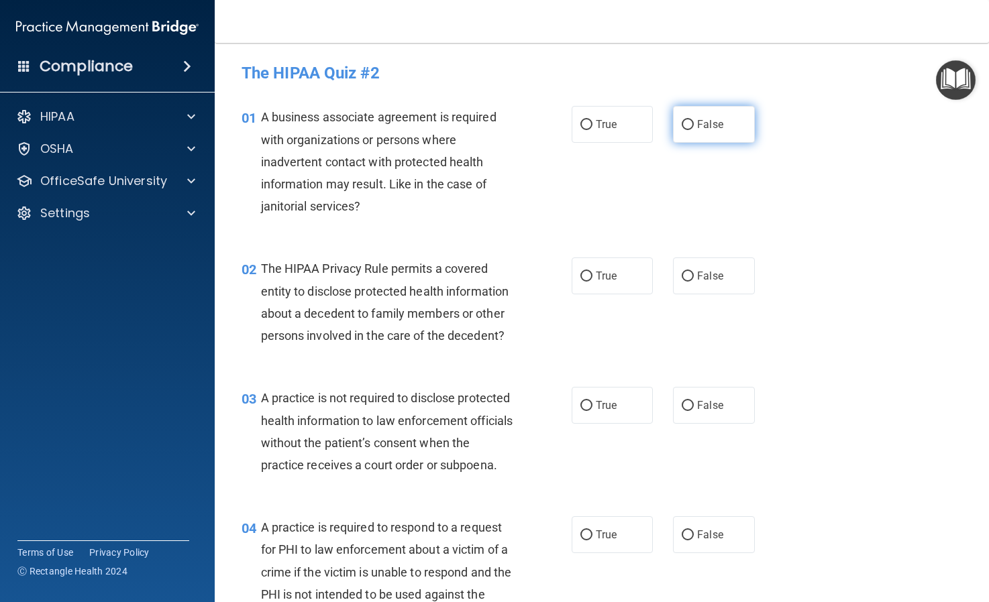
click at [690, 125] on input "False" at bounding box center [687, 125] width 12 height 10
radio input "true"
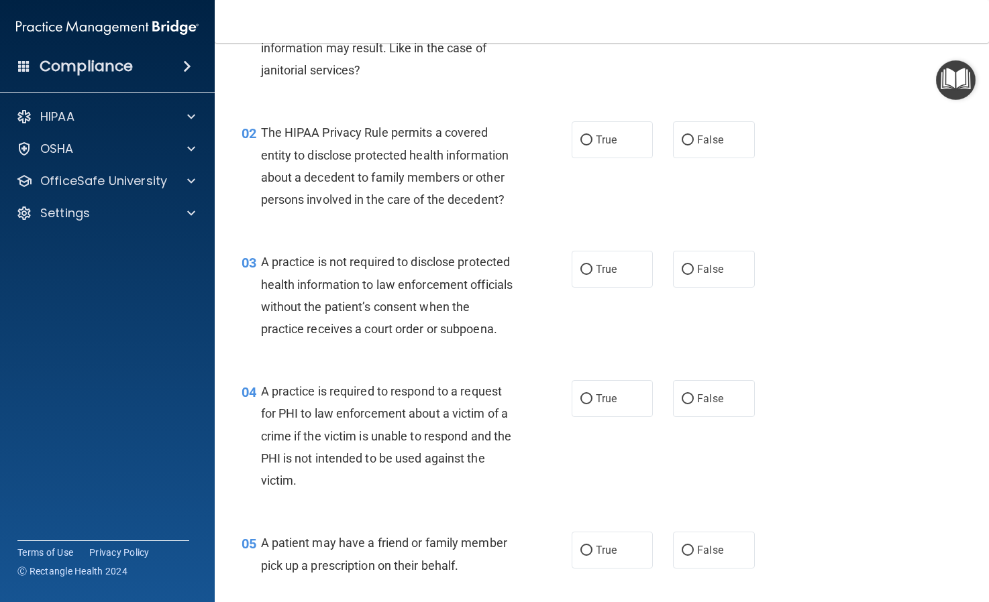
scroll to position [138, 0]
click at [588, 140] on input "True" at bounding box center [586, 139] width 12 height 10
radio input "true"
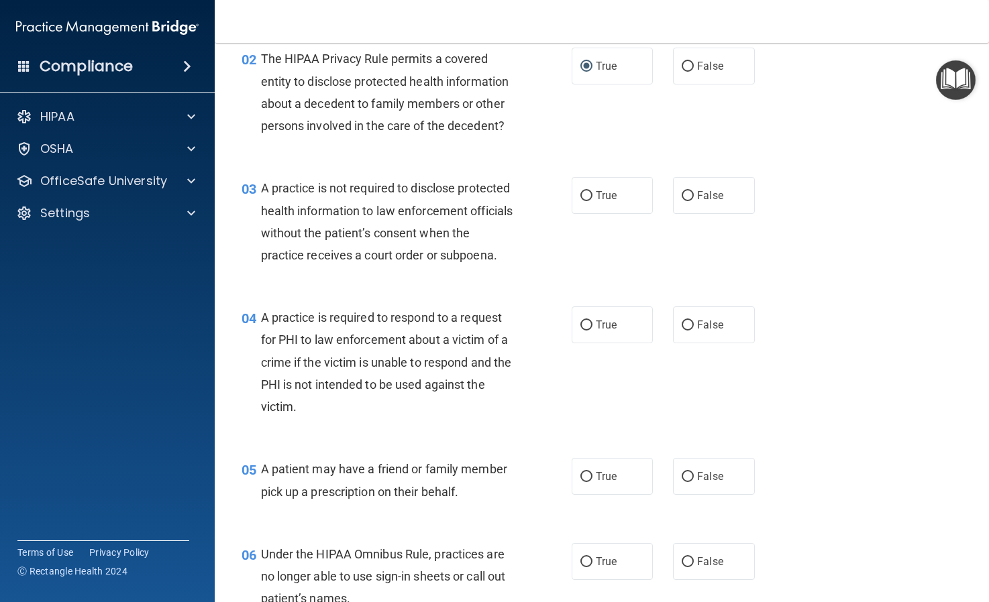
scroll to position [211, 0]
click at [687, 190] on input "False" at bounding box center [687, 195] width 12 height 10
radio input "true"
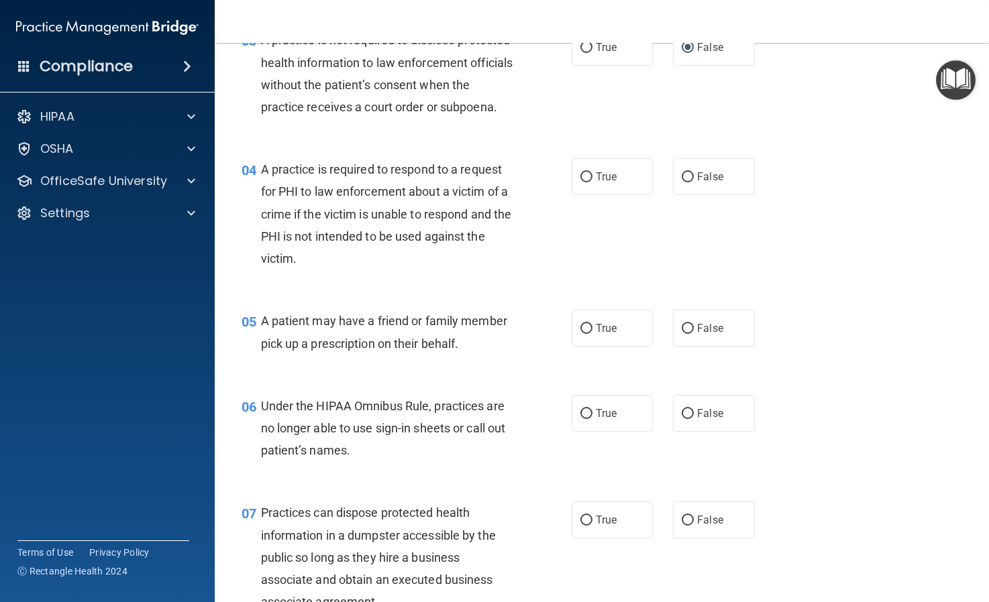
scroll to position [362, 0]
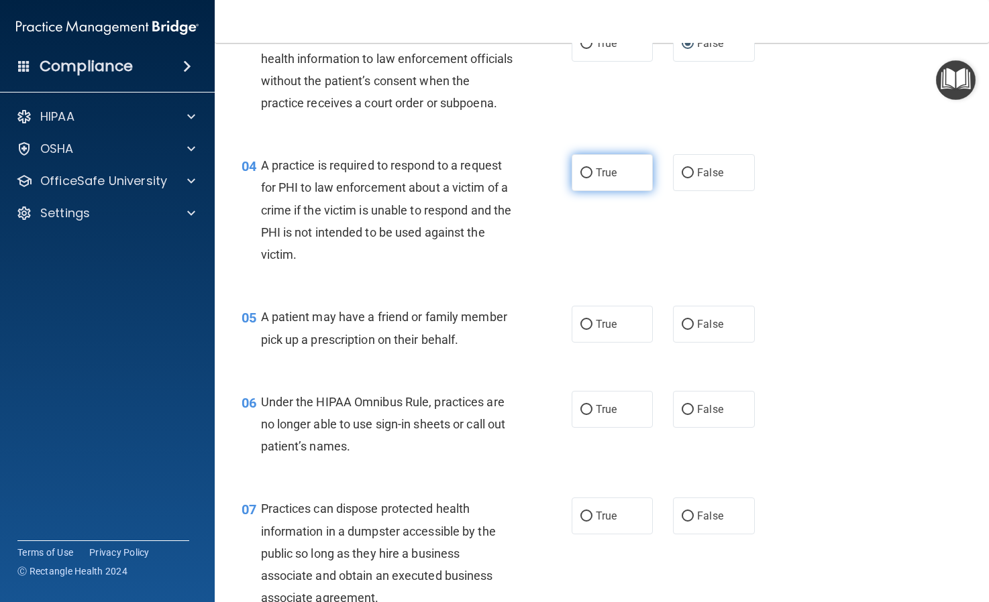
click at [588, 178] on input "True" at bounding box center [586, 173] width 12 height 10
radio input "true"
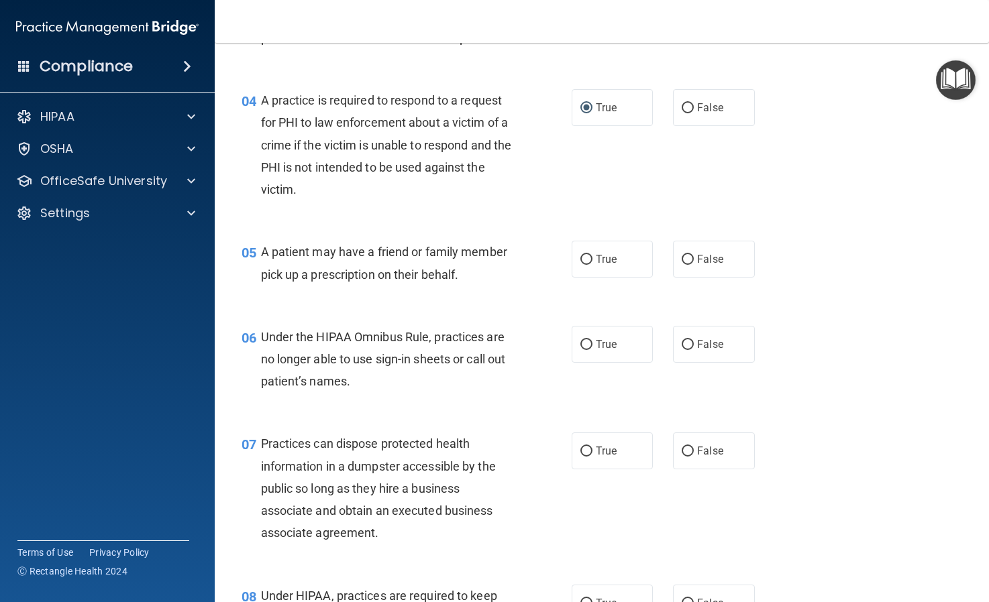
scroll to position [451, 0]
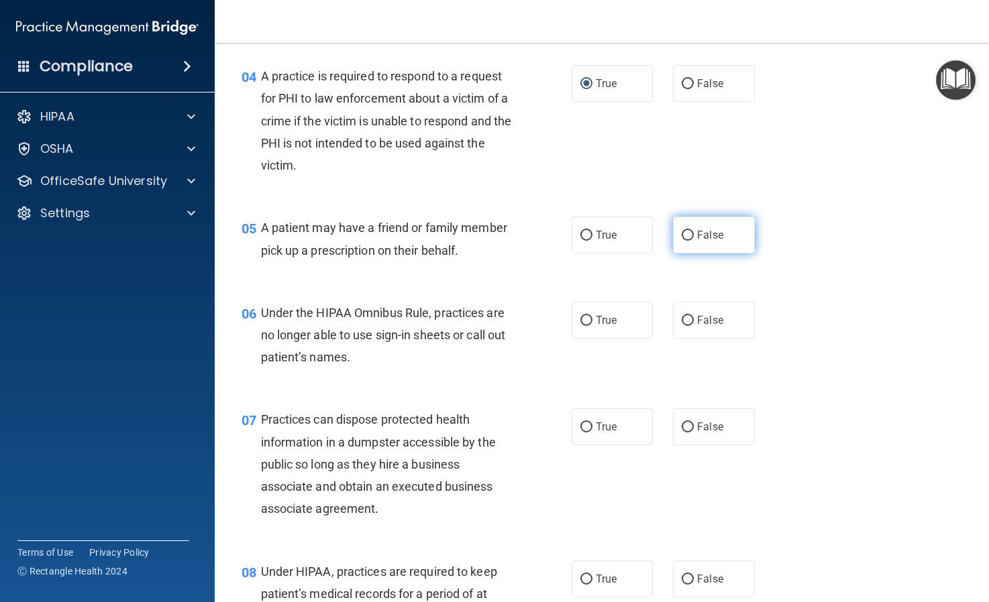
click at [688, 241] on input "False" at bounding box center [687, 236] width 12 height 10
radio input "true"
click at [684, 326] on input "False" at bounding box center [687, 321] width 12 height 10
radio input "true"
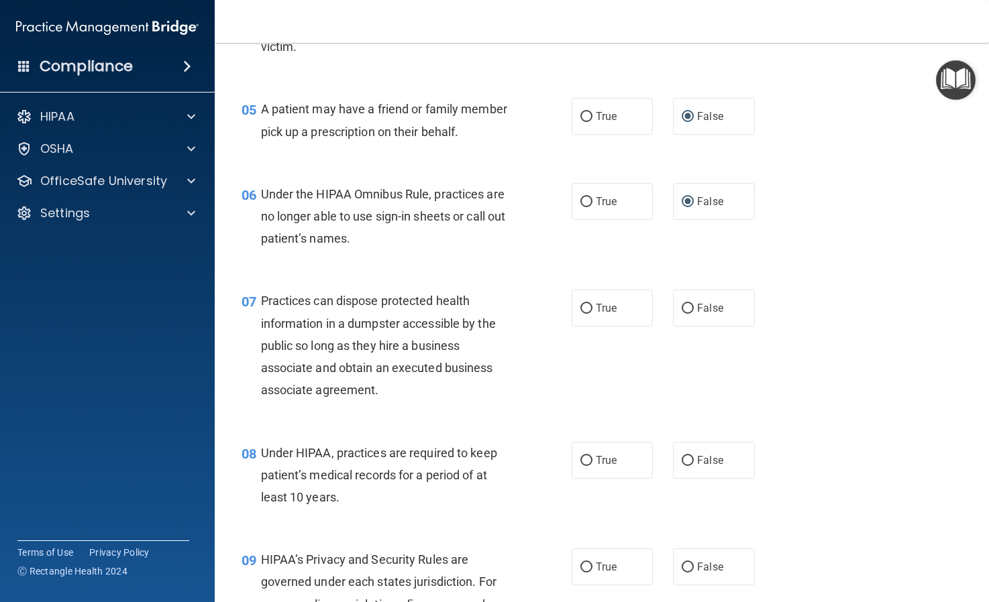
scroll to position [594, 0]
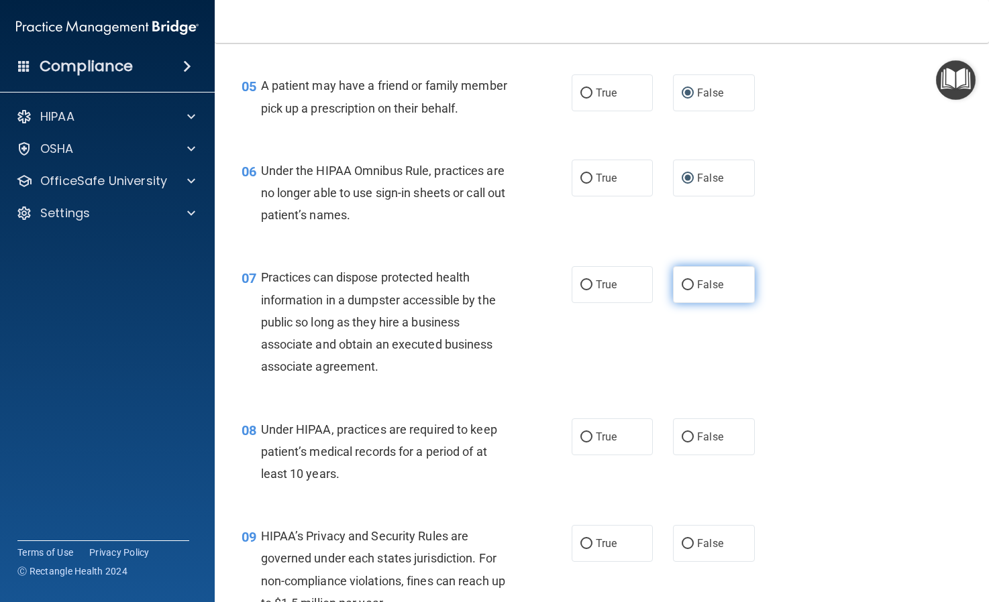
click at [686, 290] on input "False" at bounding box center [687, 285] width 12 height 10
radio input "true"
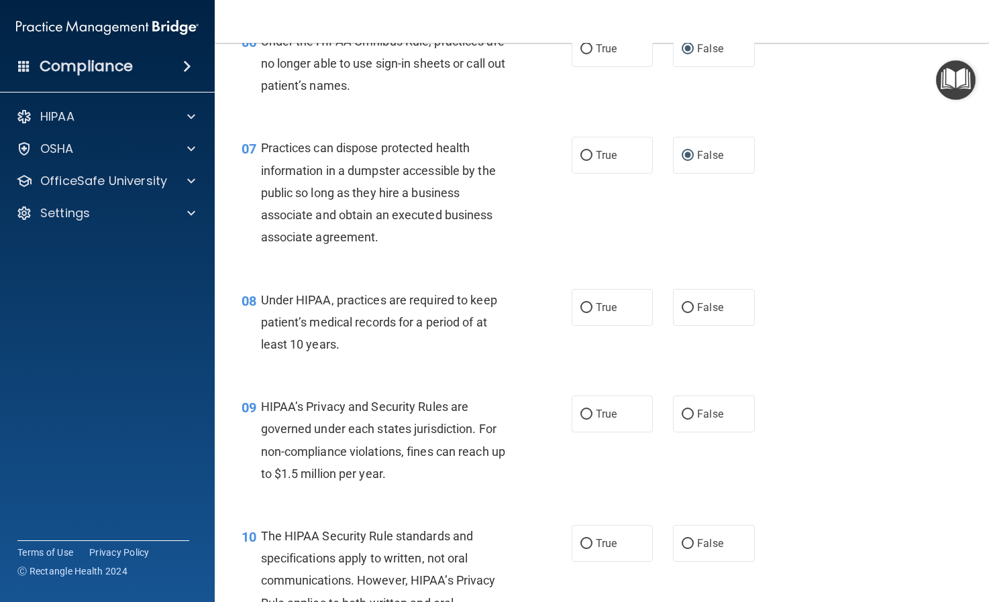
scroll to position [751, 0]
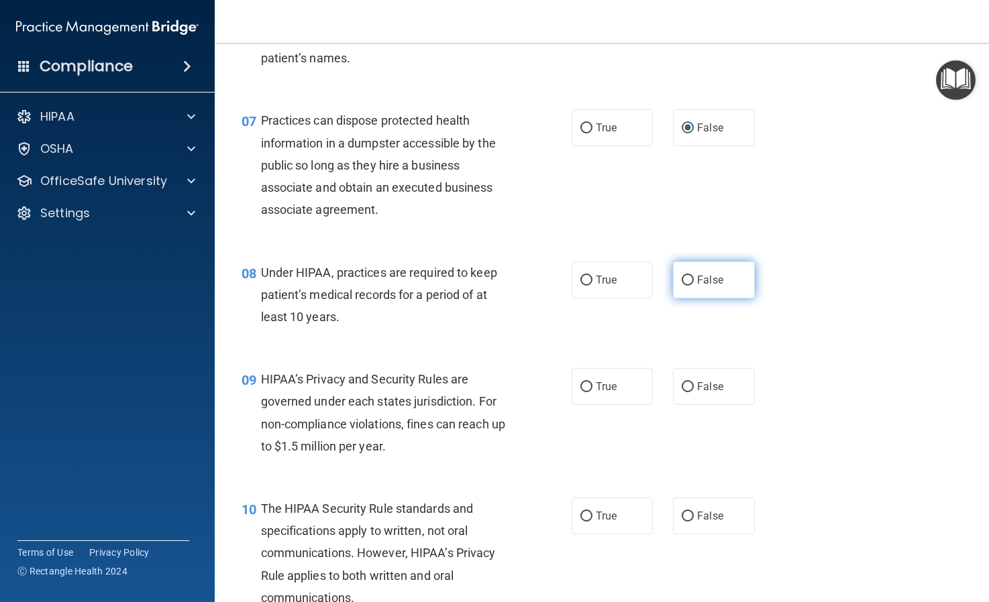
click at [689, 286] on input "False" at bounding box center [687, 281] width 12 height 10
radio input "true"
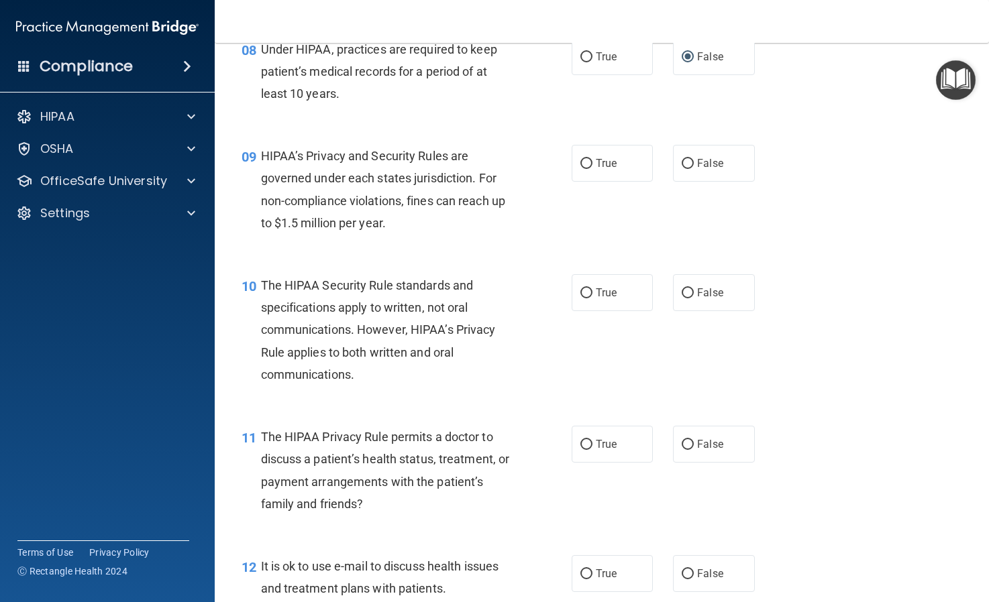
scroll to position [975, 0]
click at [588, 168] on input "True" at bounding box center [586, 163] width 12 height 10
radio input "true"
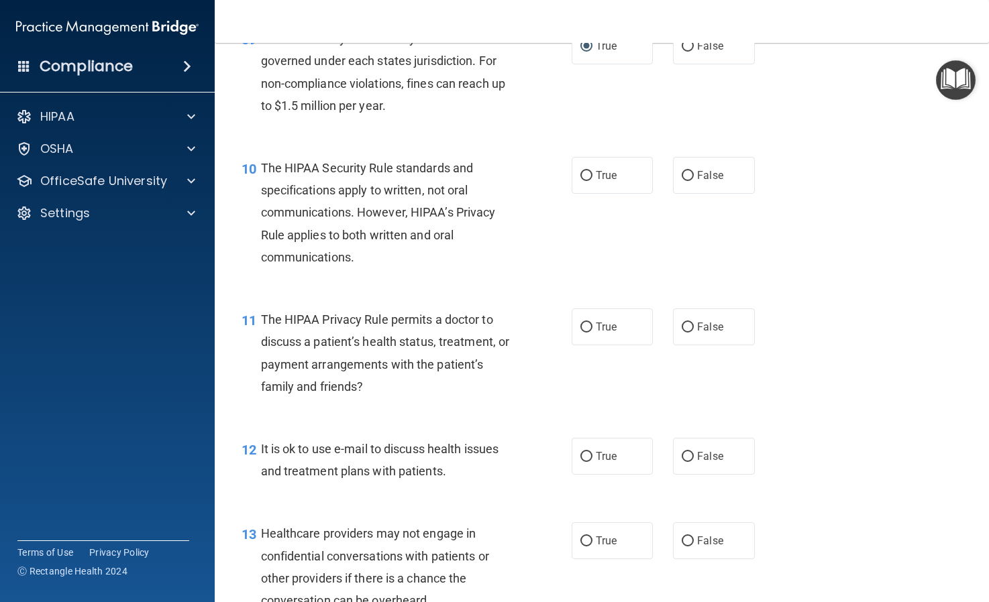
scroll to position [1096, 0]
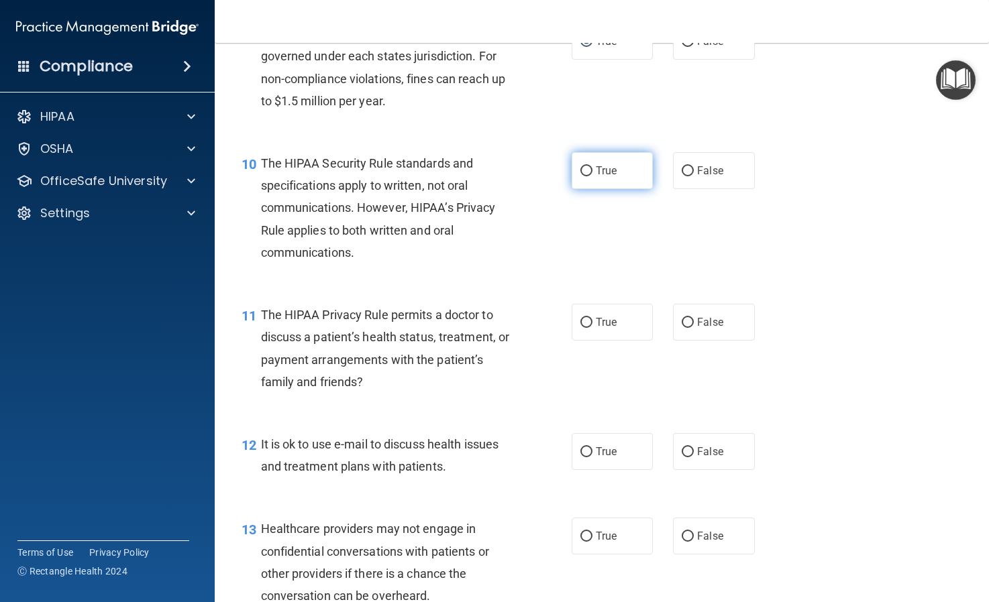
click at [586, 176] on input "True" at bounding box center [586, 171] width 12 height 10
radio input "true"
click at [587, 328] on input "True" at bounding box center [586, 323] width 12 height 10
radio input "true"
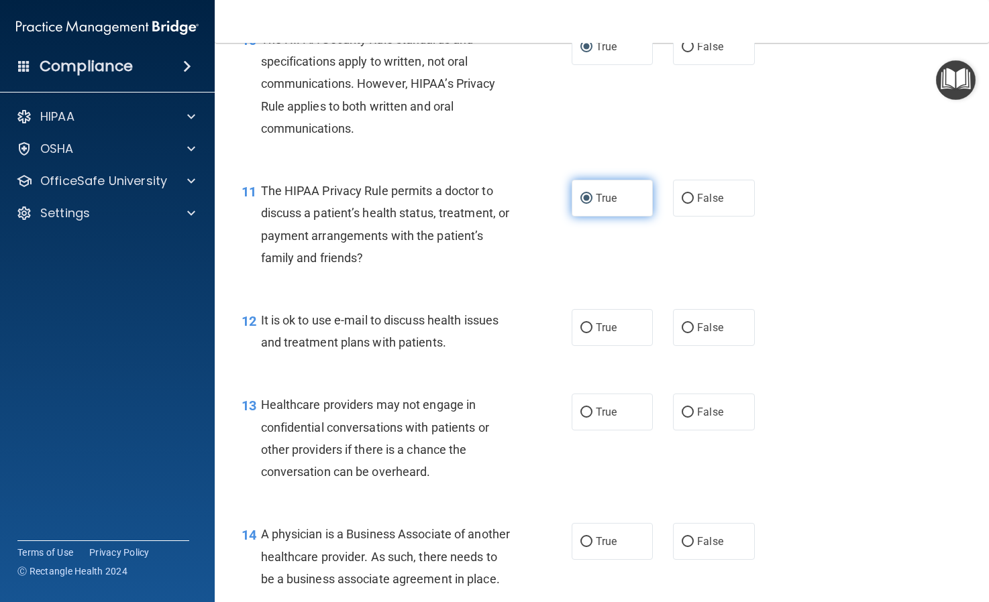
scroll to position [1225, 0]
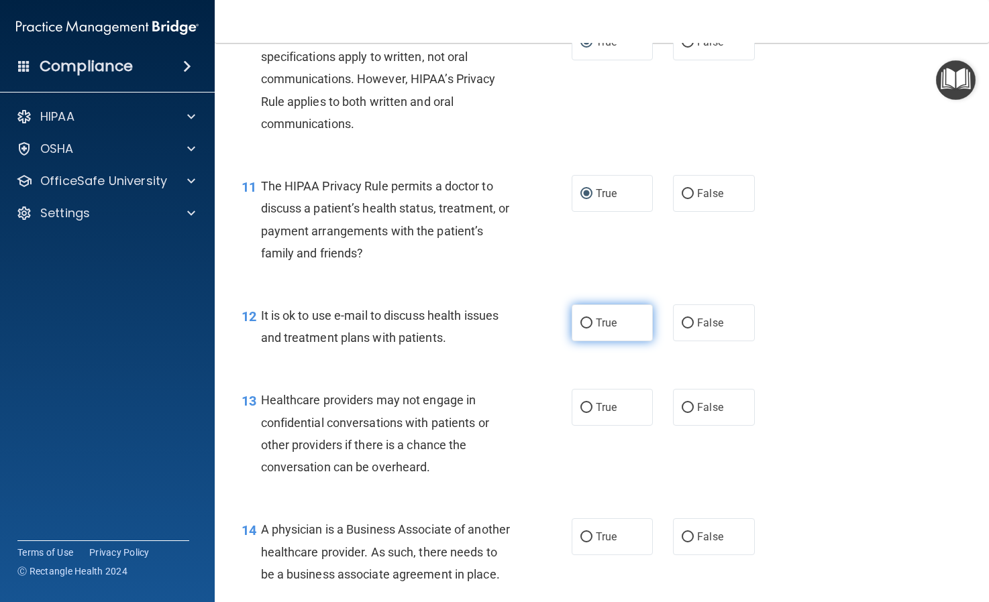
click at [586, 329] on input "True" at bounding box center [586, 324] width 12 height 10
radio input "true"
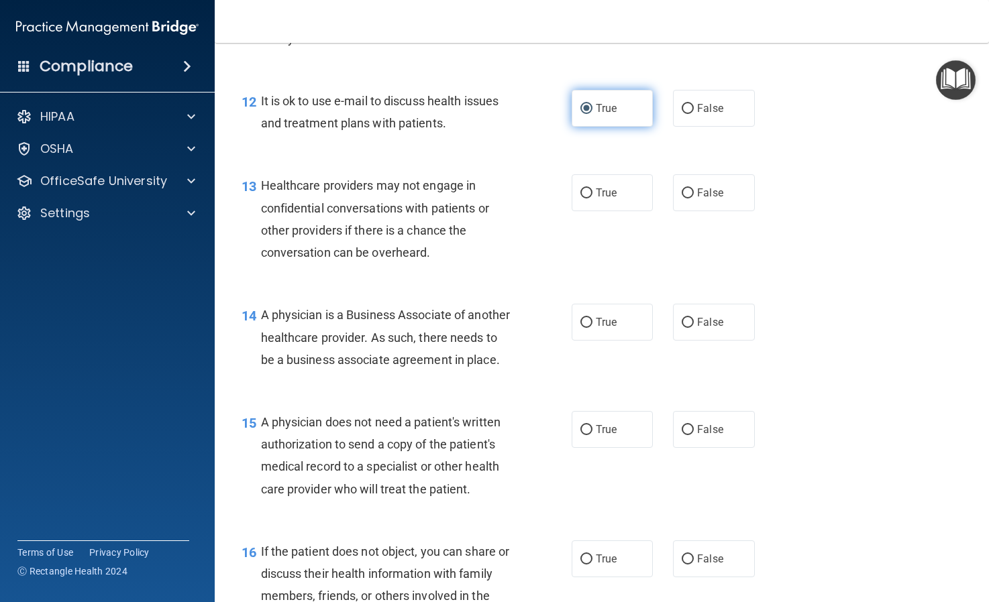
scroll to position [1441, 0]
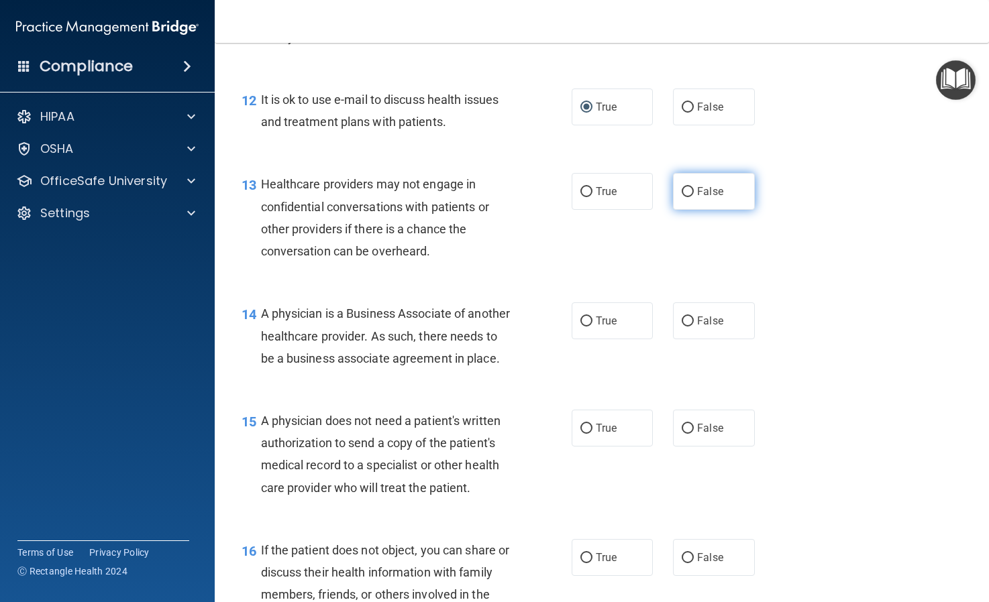
click at [685, 197] on input "False" at bounding box center [687, 192] width 12 height 10
radio input "true"
click at [586, 327] on input "True" at bounding box center [586, 322] width 12 height 10
radio input "true"
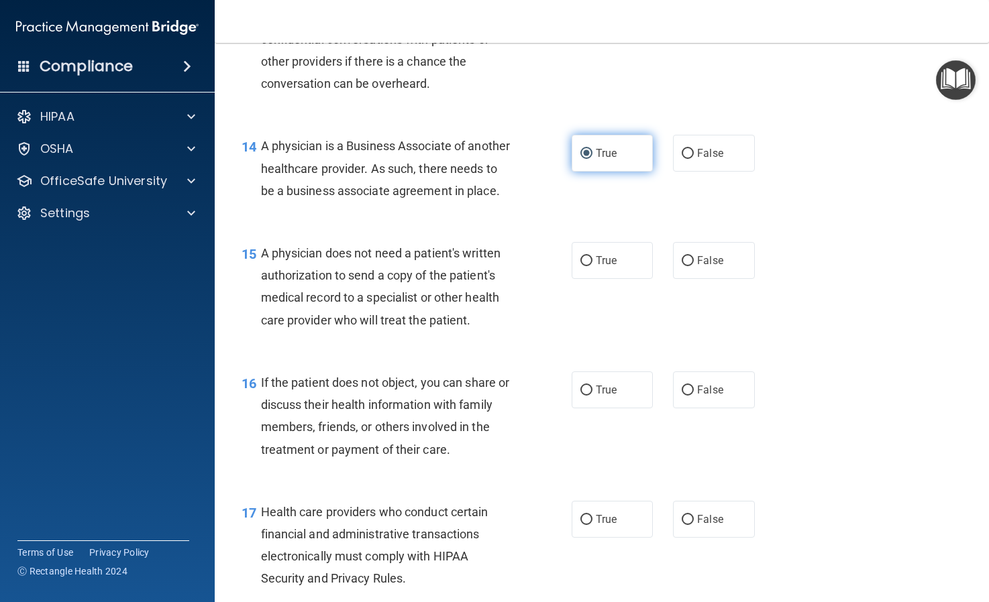
scroll to position [1611, 0]
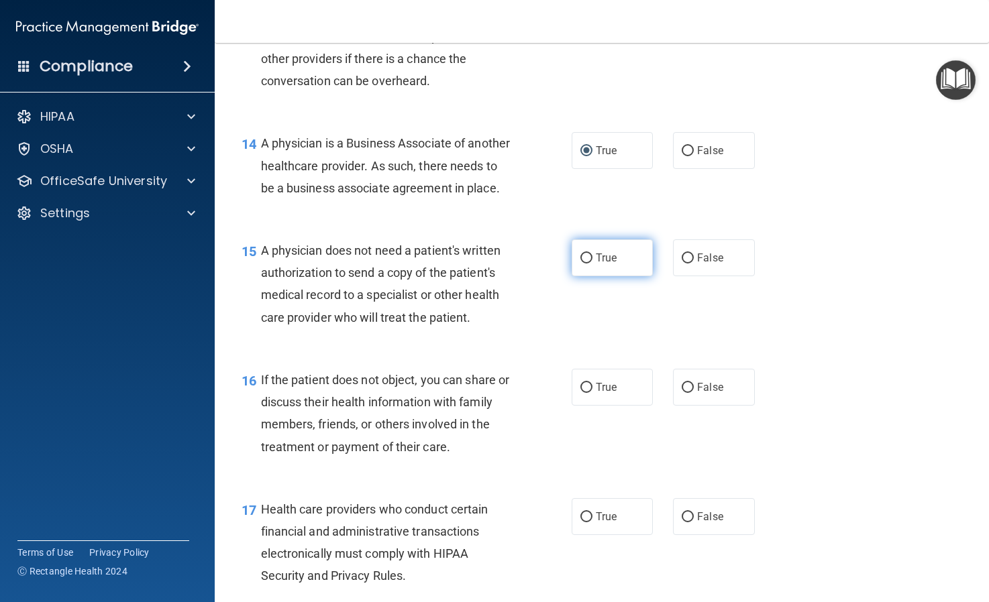
click at [583, 264] on input "True" at bounding box center [586, 259] width 12 height 10
radio input "true"
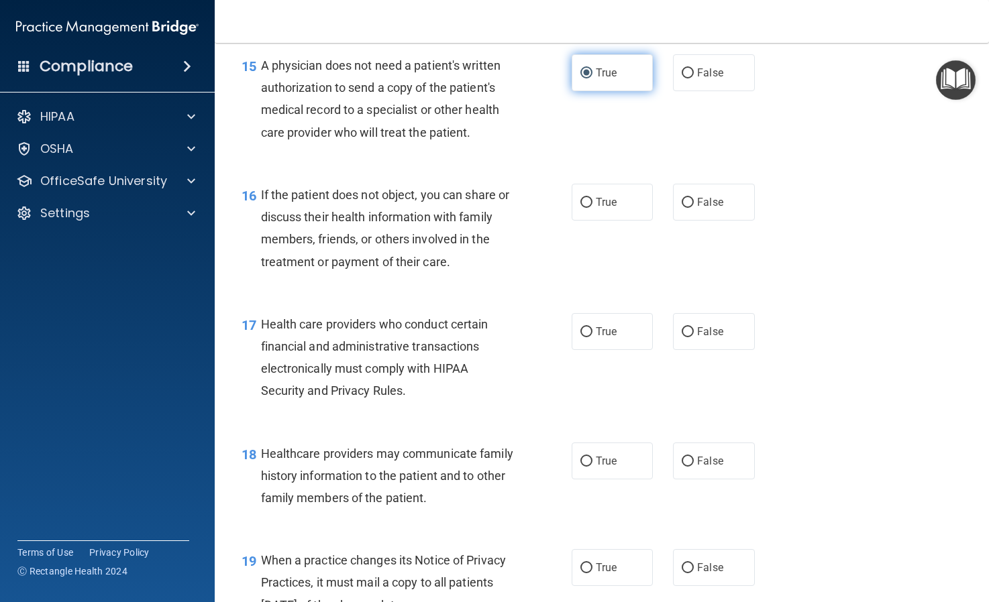
scroll to position [1804, 0]
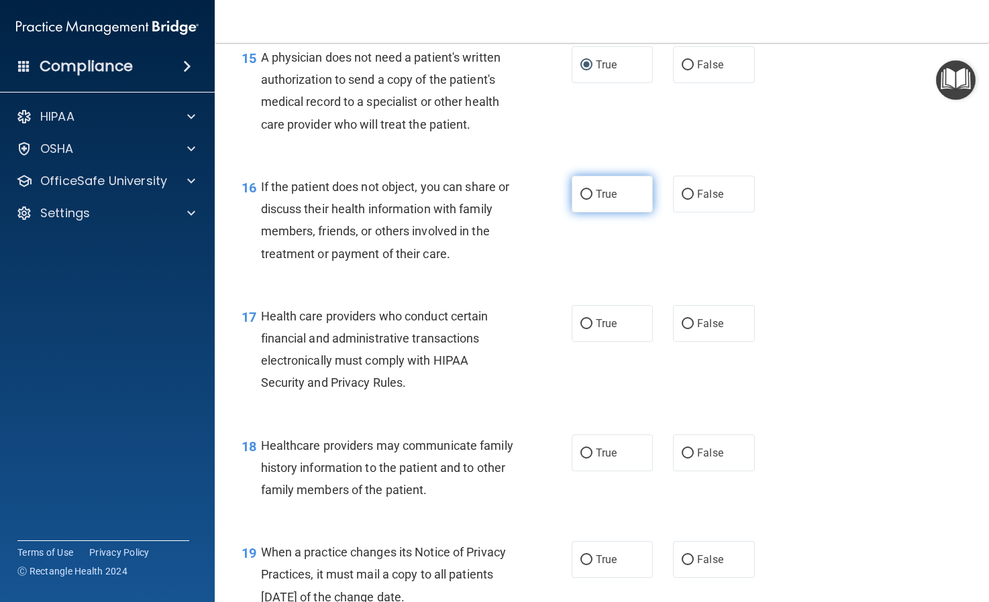
click at [583, 200] on input "True" at bounding box center [586, 195] width 12 height 10
radio input "true"
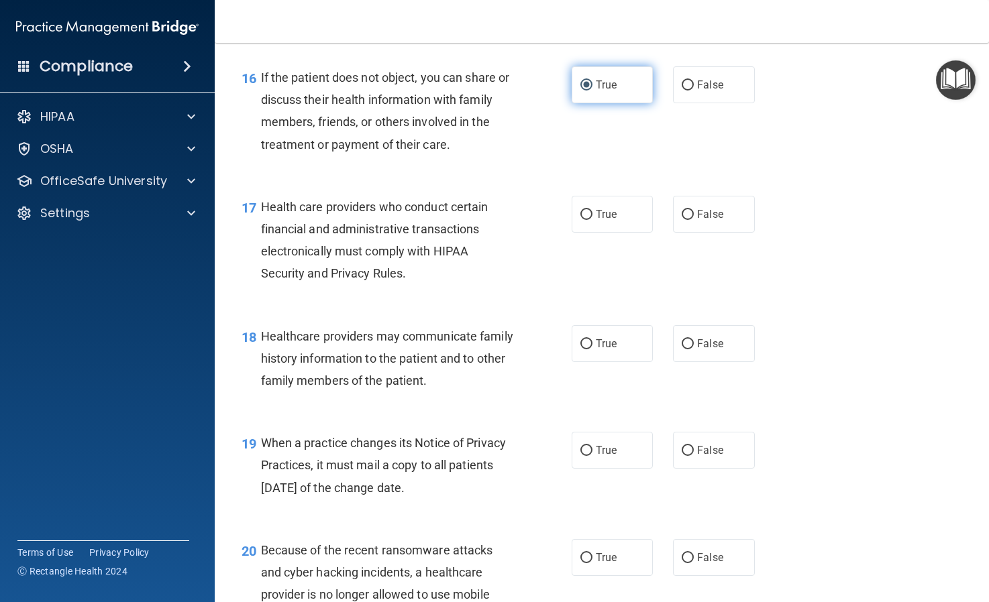
scroll to position [1926, 0]
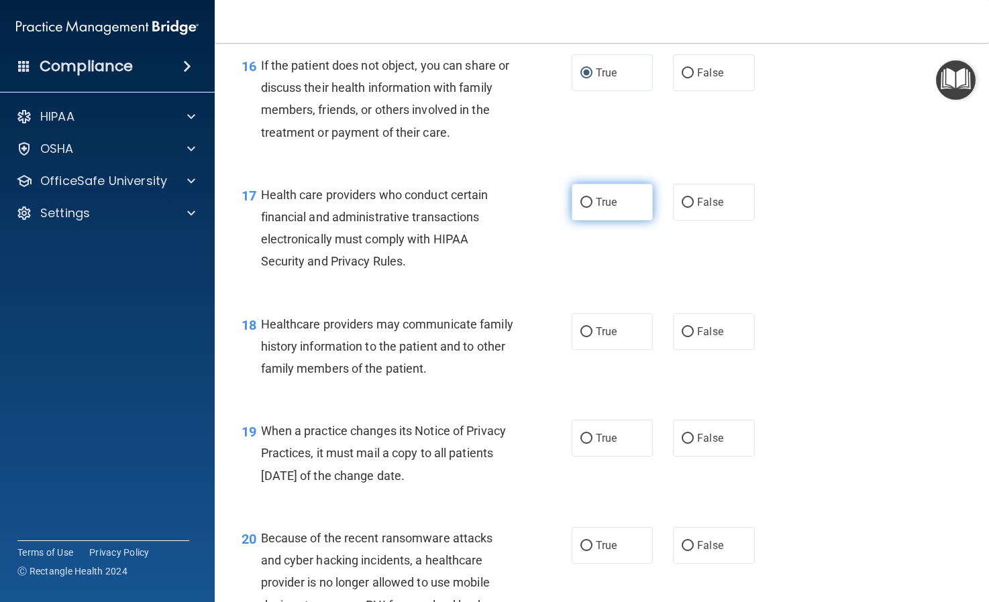
click at [588, 208] on input "True" at bounding box center [586, 203] width 12 height 10
radio input "true"
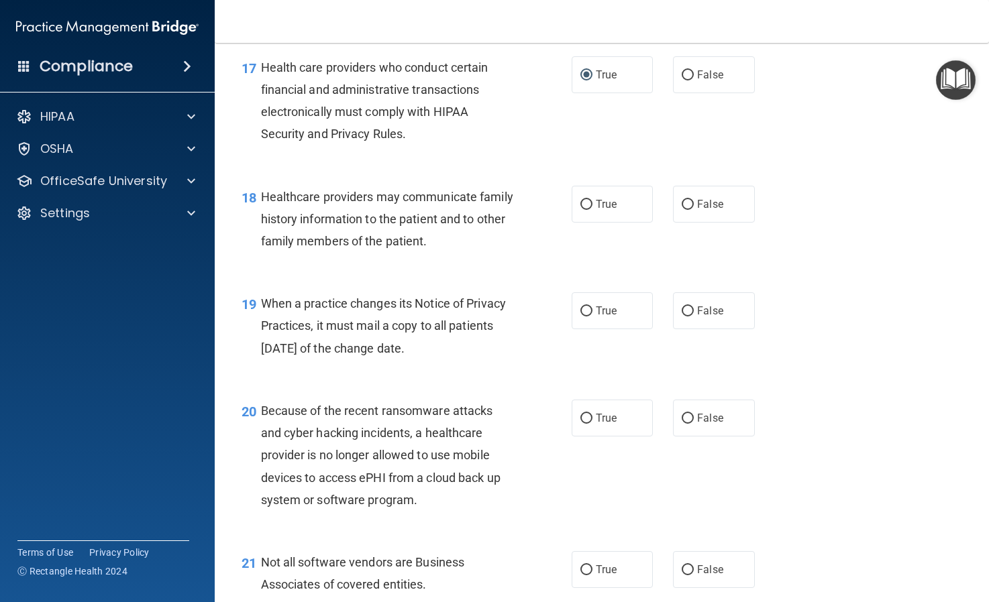
scroll to position [2059, 0]
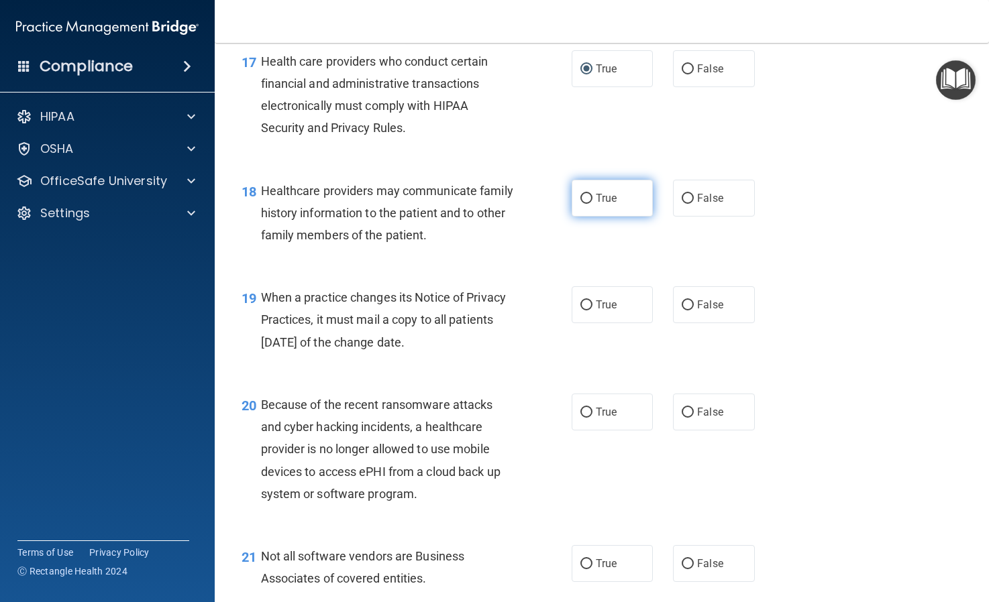
click at [585, 204] on input "True" at bounding box center [586, 199] width 12 height 10
radio input "true"
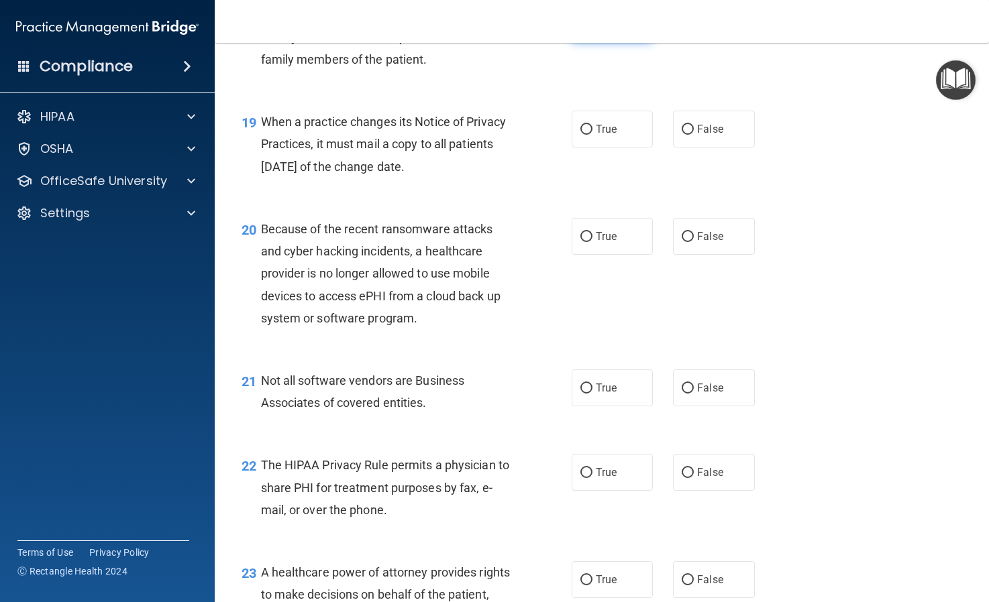
scroll to position [2237, 0]
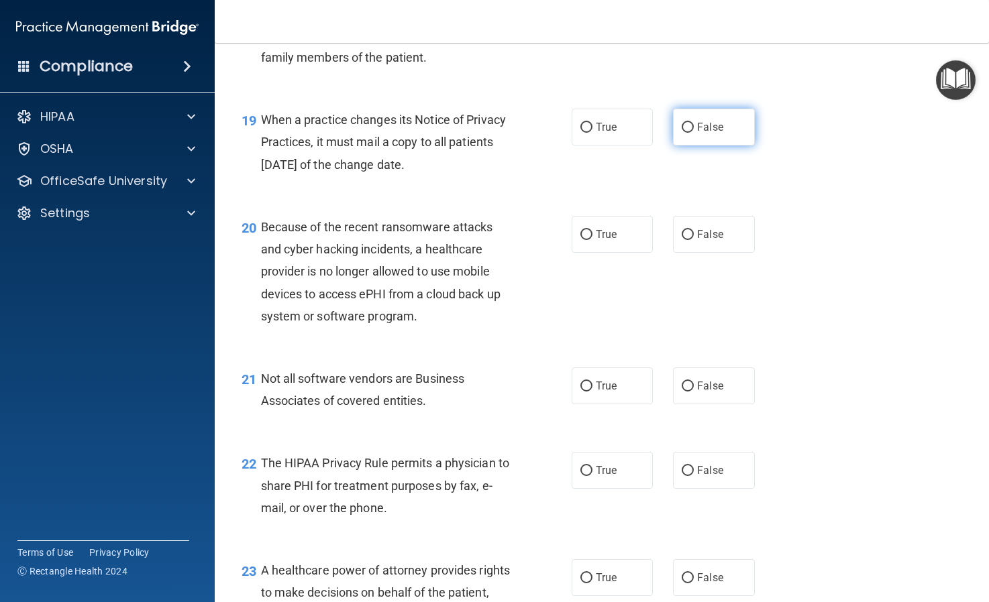
click at [685, 133] on input "False" at bounding box center [687, 128] width 12 height 10
radio input "true"
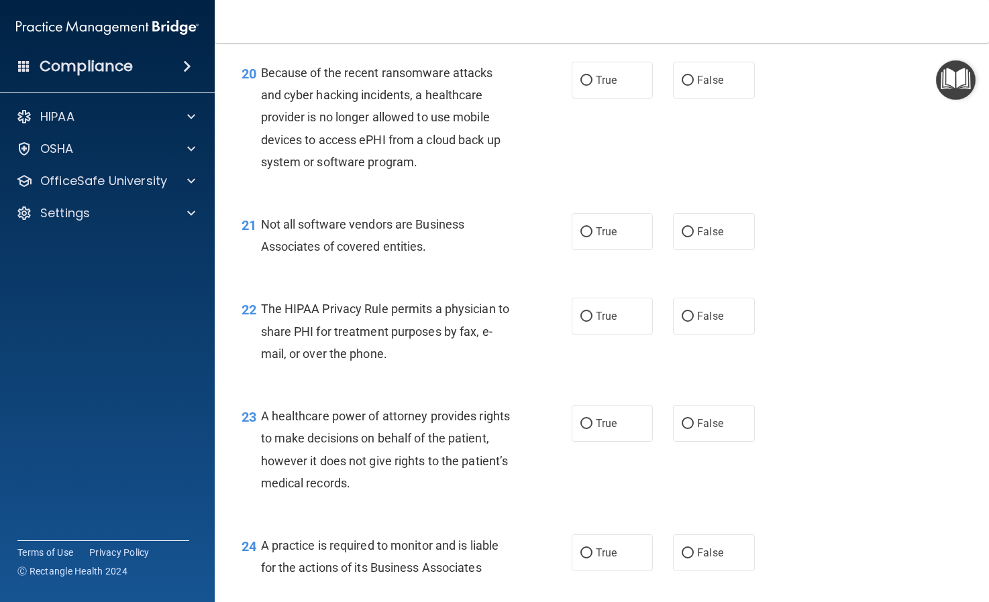
scroll to position [2396, 0]
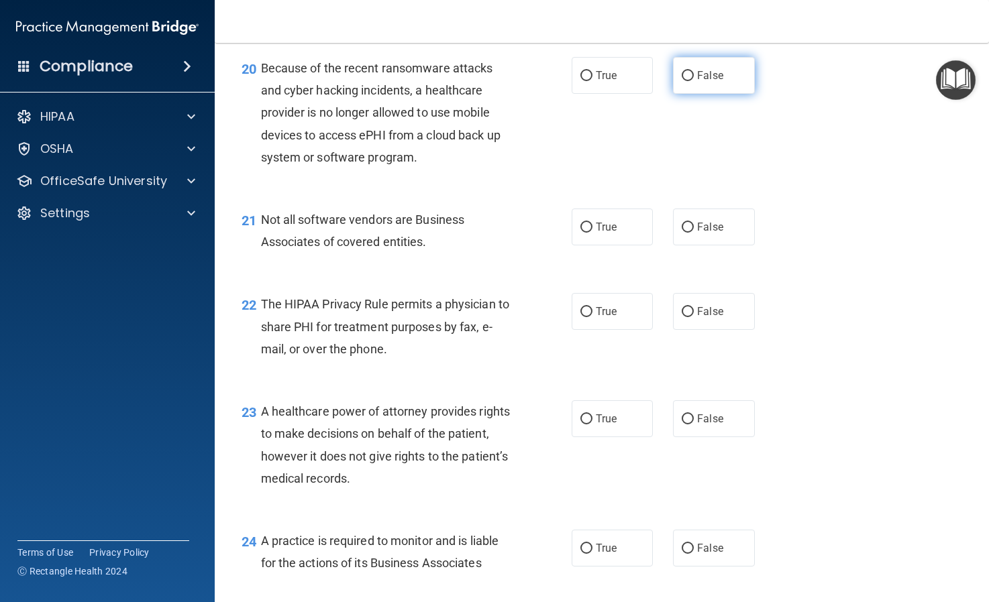
click at [687, 81] on input "False" at bounding box center [687, 76] width 12 height 10
radio input "true"
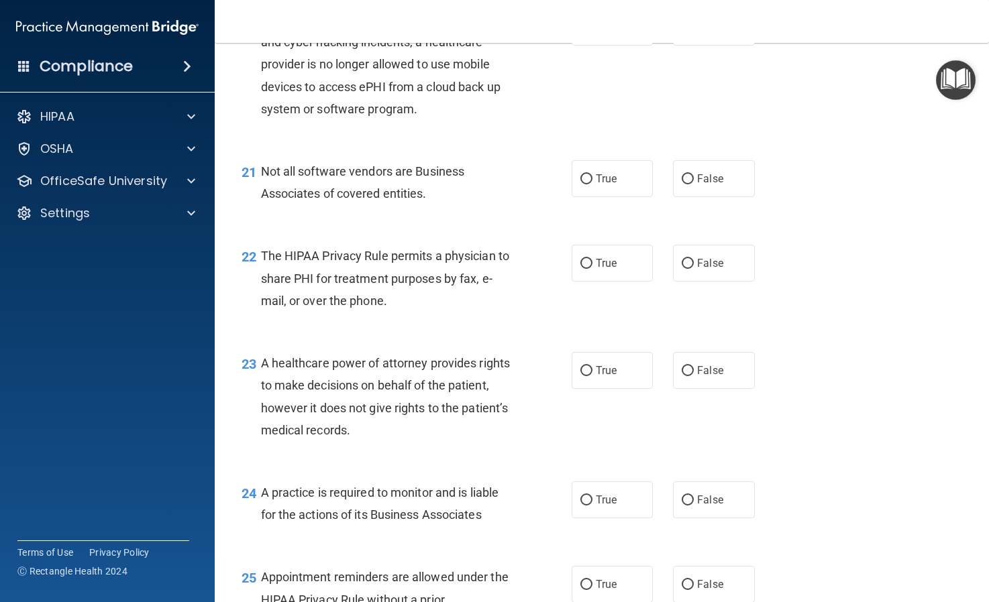
scroll to position [2445, 0]
click at [688, 184] on input "False" at bounding box center [687, 179] width 12 height 10
radio input "true"
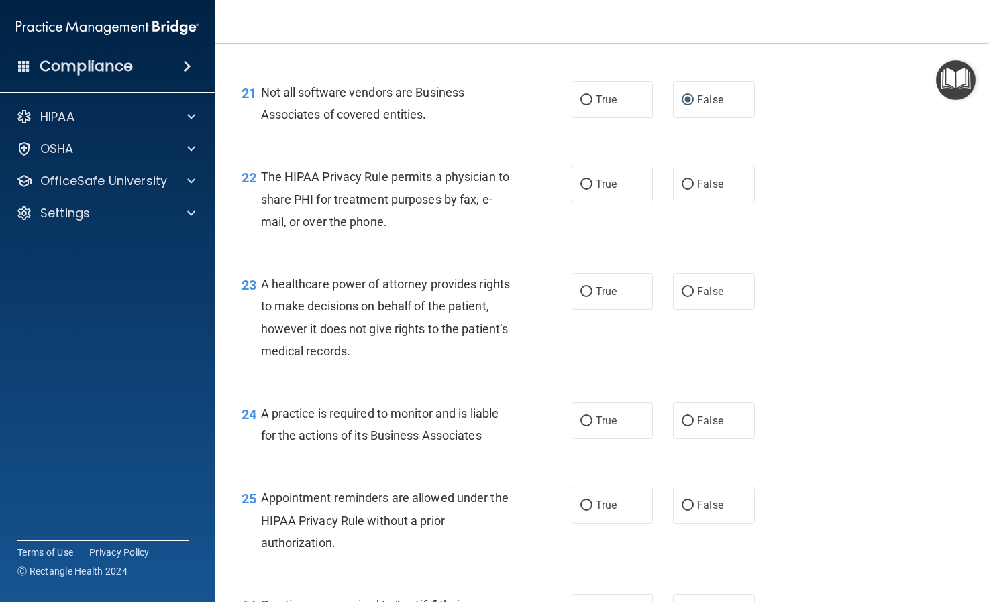
scroll to position [2526, 0]
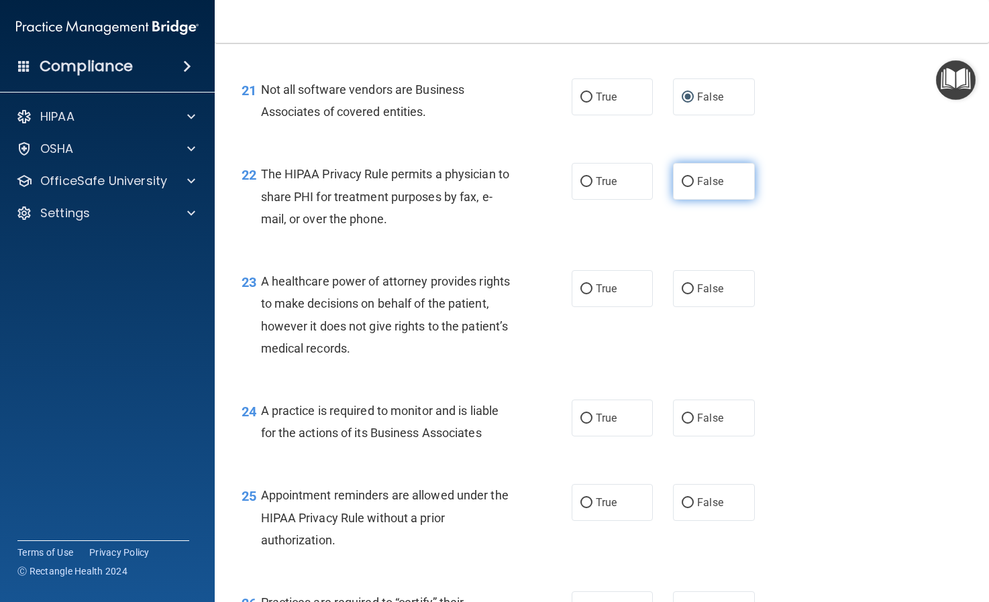
click at [683, 187] on input "False" at bounding box center [687, 182] width 12 height 10
radio input "true"
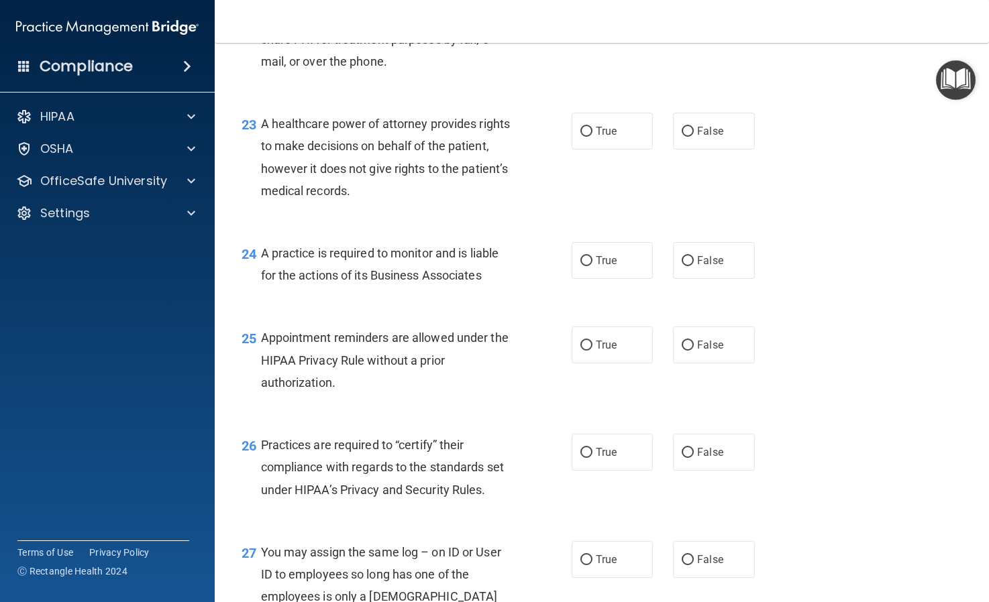
scroll to position [2687, 0]
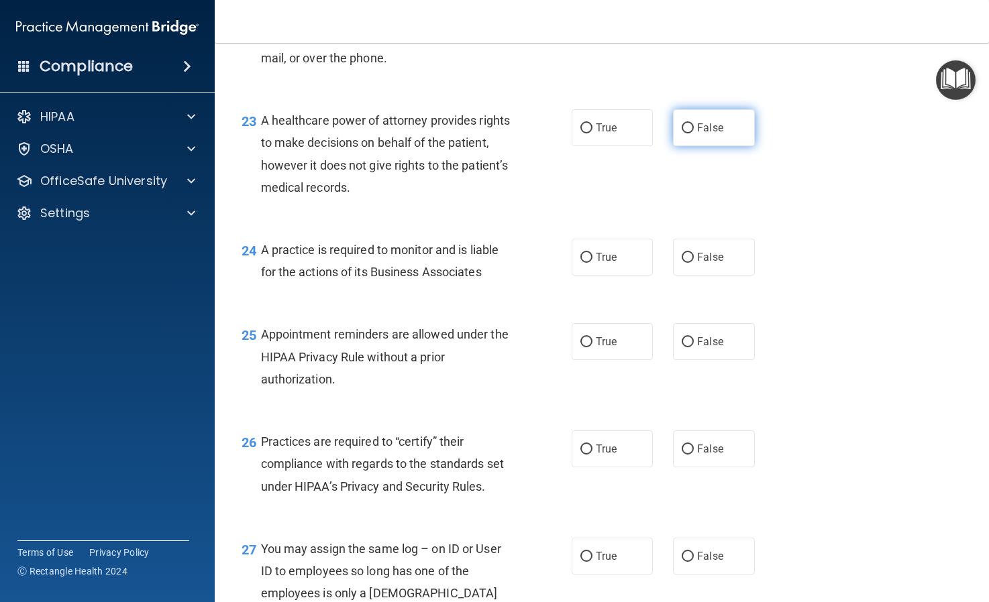
click at [694, 146] on label "False" at bounding box center [713, 127] width 81 height 37
click at [694, 133] on input "False" at bounding box center [687, 128] width 12 height 10
radio input "true"
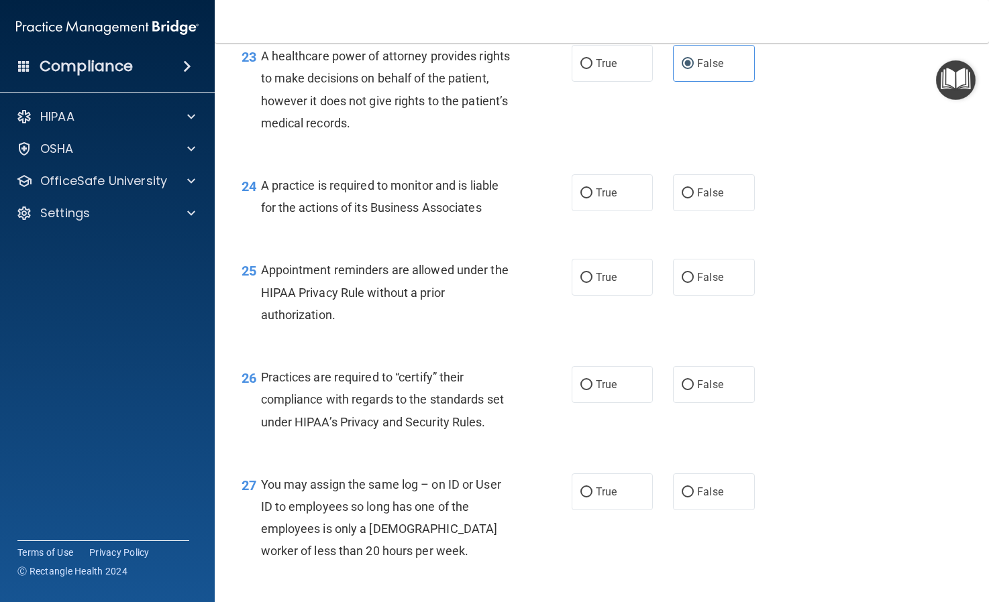
scroll to position [2771, 0]
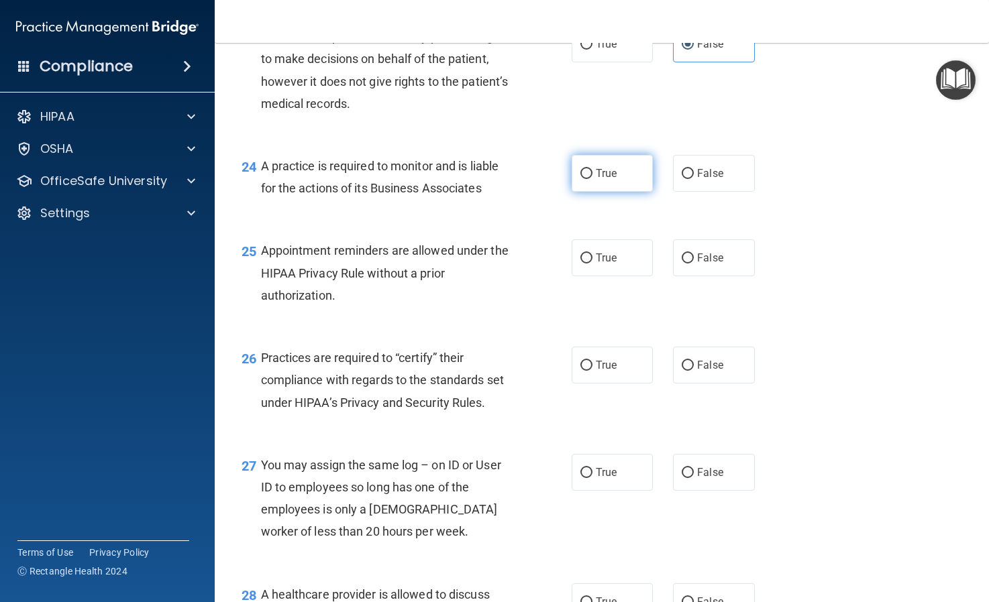
click at [588, 179] on input "True" at bounding box center [586, 174] width 12 height 10
radio input "true"
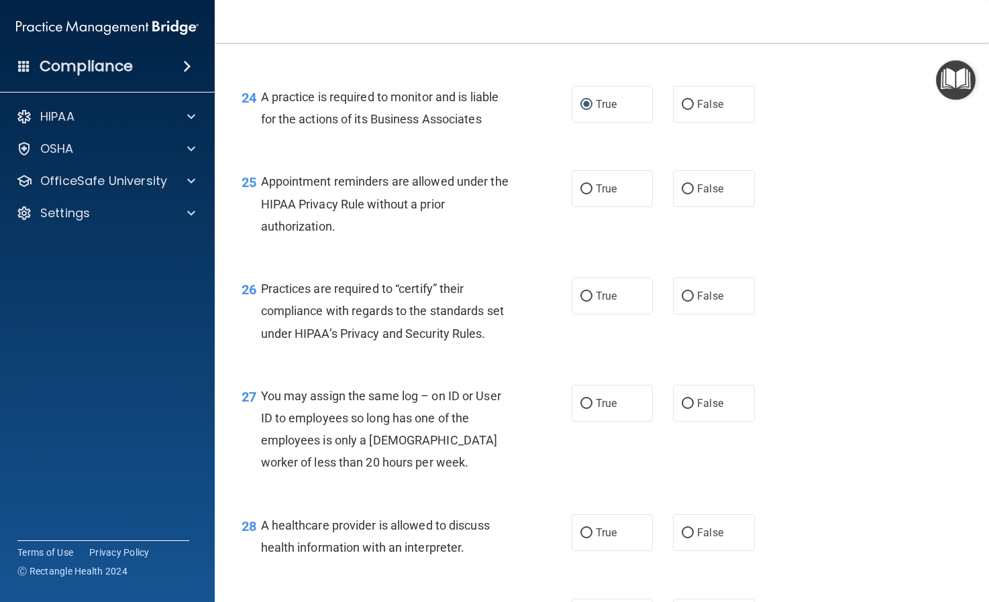
scroll to position [2842, 0]
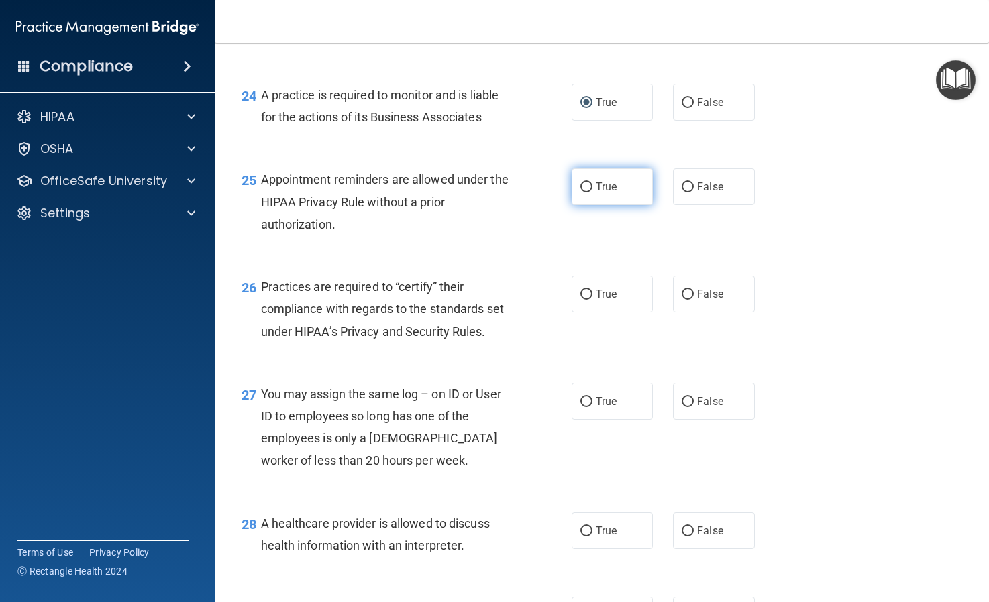
click at [588, 193] on input "True" at bounding box center [586, 187] width 12 height 10
radio input "true"
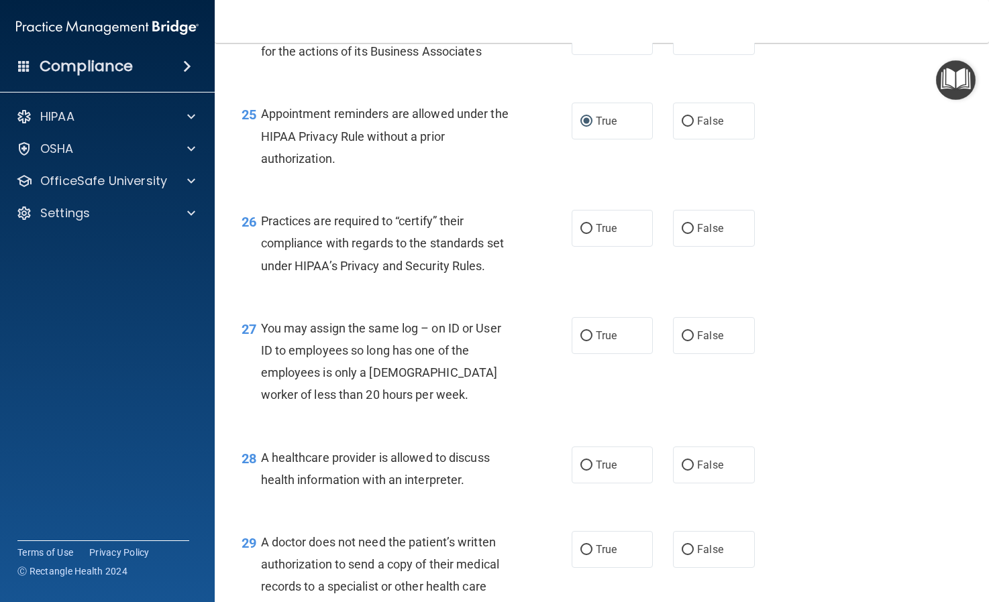
scroll to position [2914, 0]
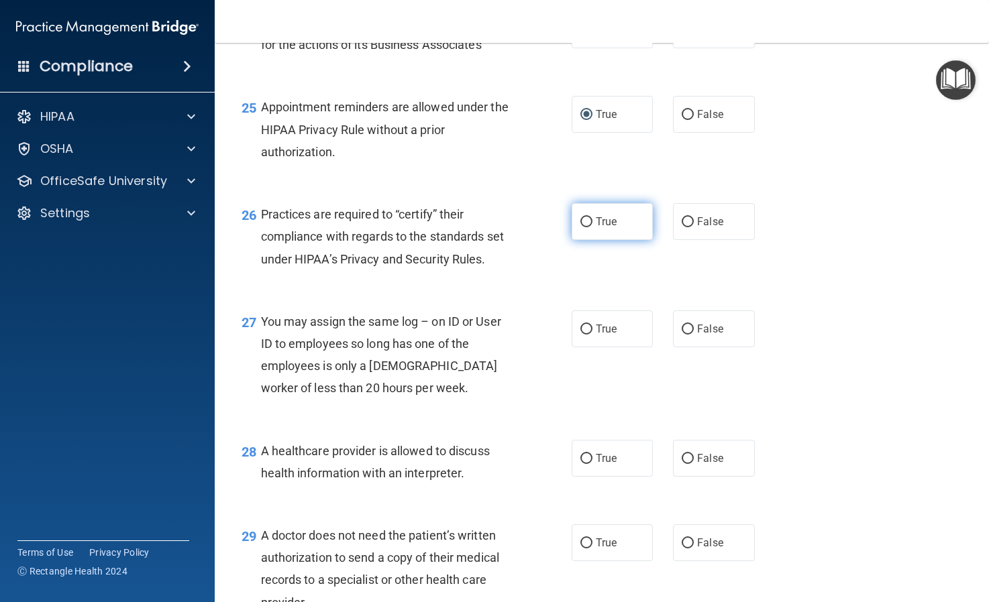
click at [583, 227] on input "True" at bounding box center [586, 222] width 12 height 10
radio input "true"
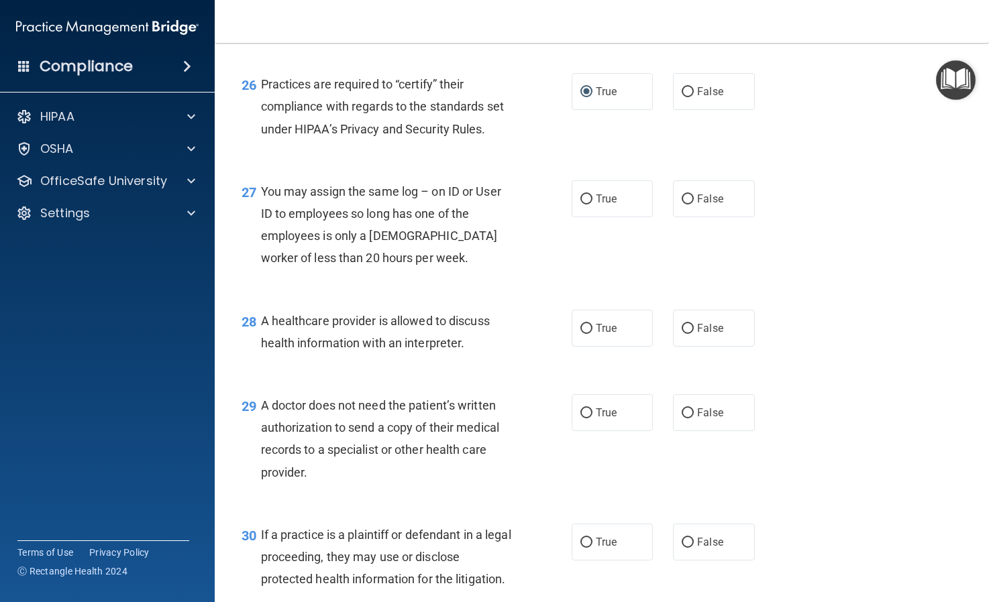
scroll to position [3055, 0]
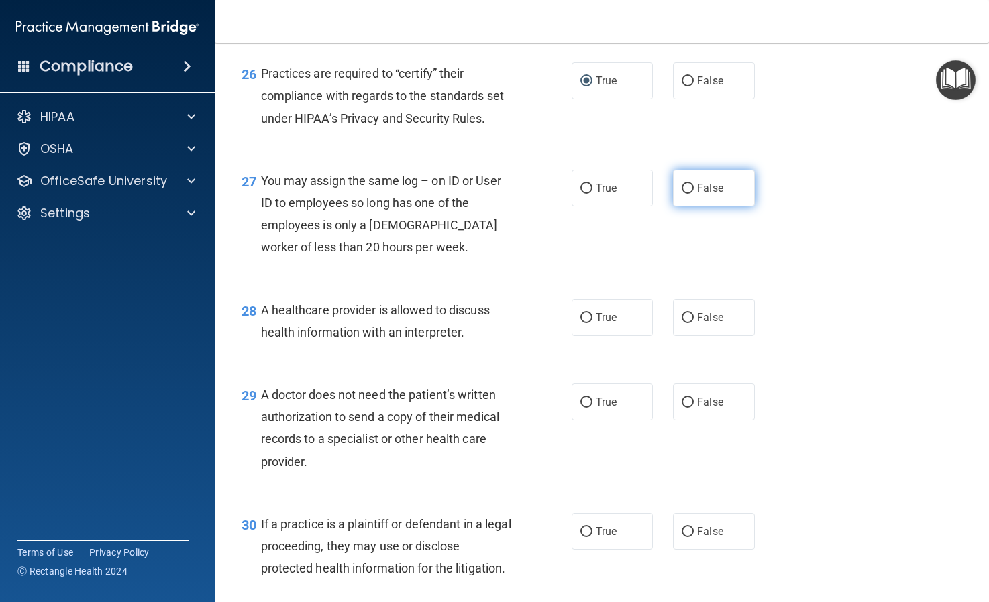
click at [683, 194] on input "False" at bounding box center [687, 189] width 12 height 10
radio input "true"
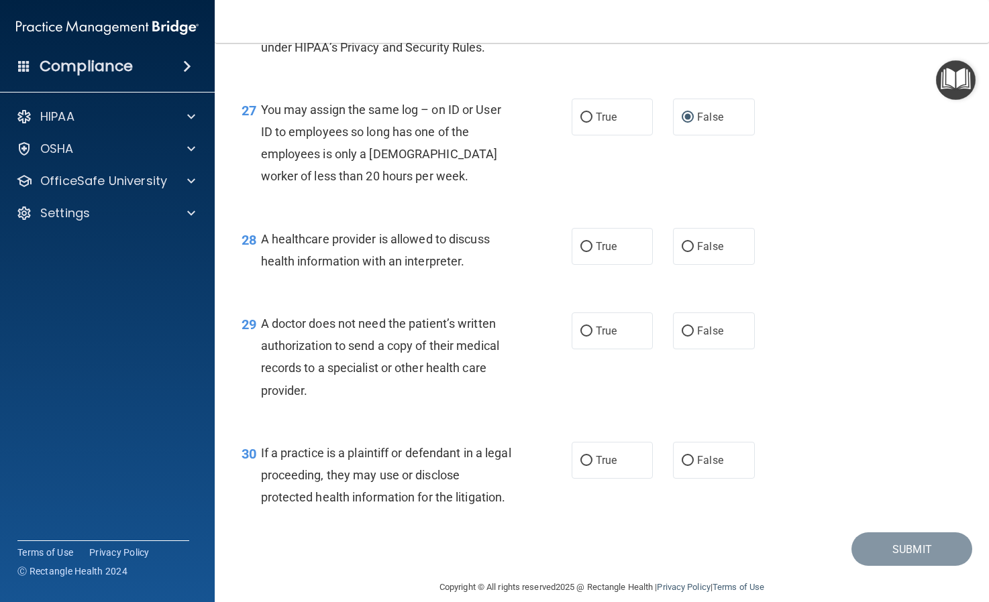
scroll to position [3131, 0]
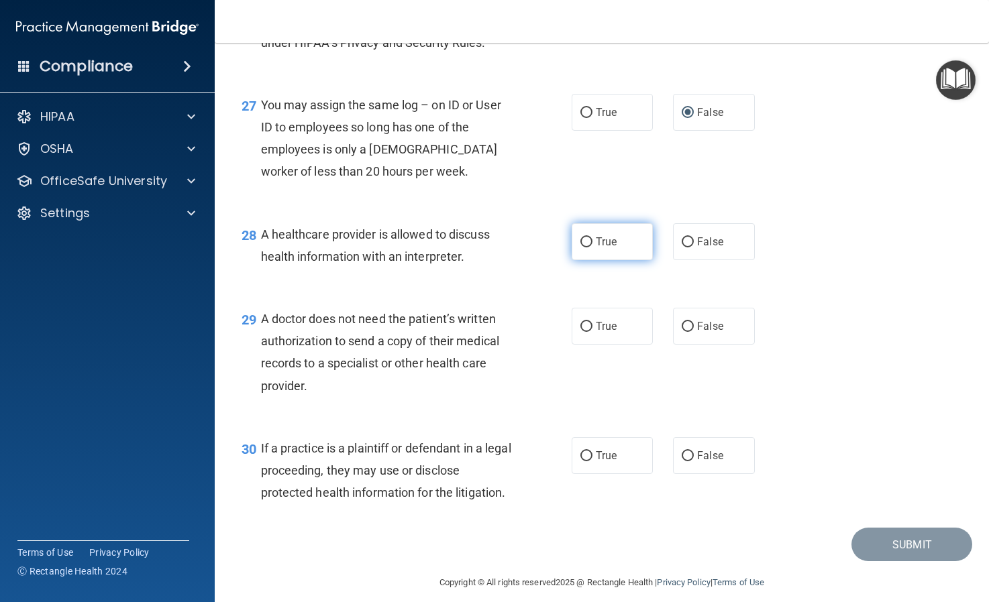
click at [587, 248] on input "True" at bounding box center [586, 242] width 12 height 10
radio input "true"
click at [585, 332] on input "True" at bounding box center [586, 327] width 12 height 10
radio input "true"
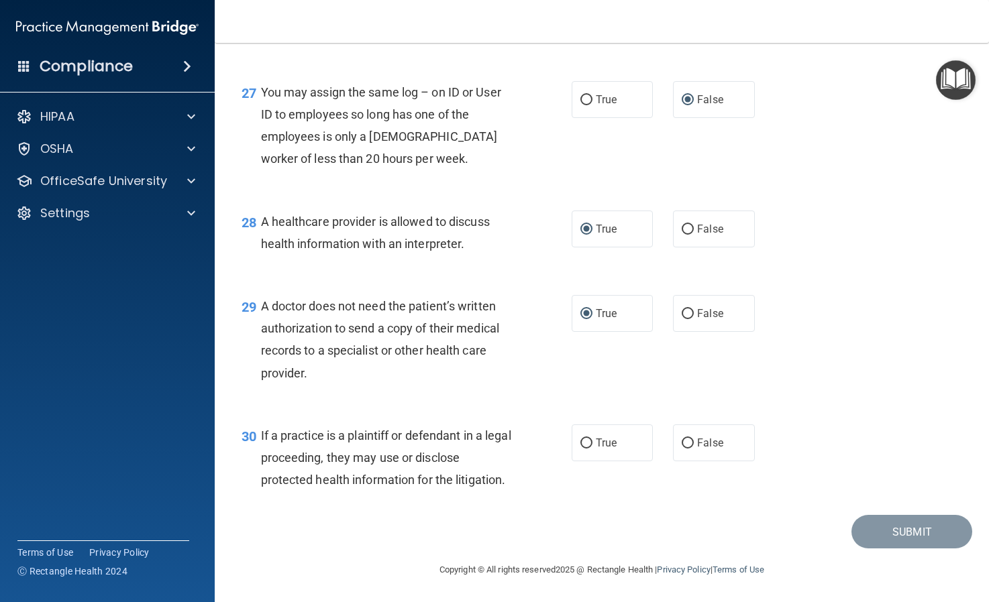
scroll to position [3165, 0]
click at [689, 449] on input "False" at bounding box center [687, 444] width 12 height 10
radio input "true"
click at [905, 549] on button "Submit" at bounding box center [911, 532] width 121 height 34
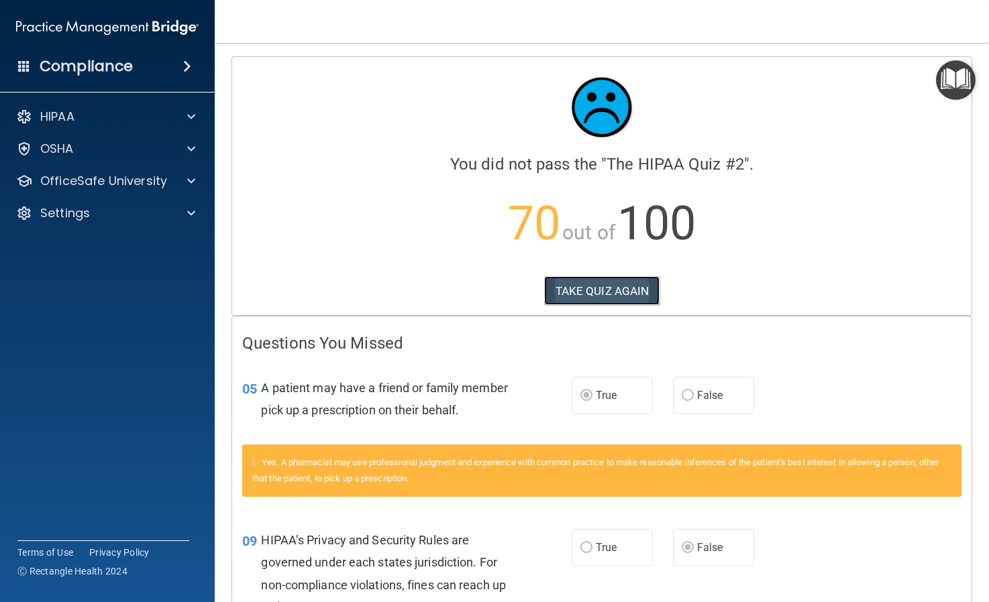
click at [611, 286] on button "TAKE QUIZ AGAIN" at bounding box center [602, 291] width 116 height 30
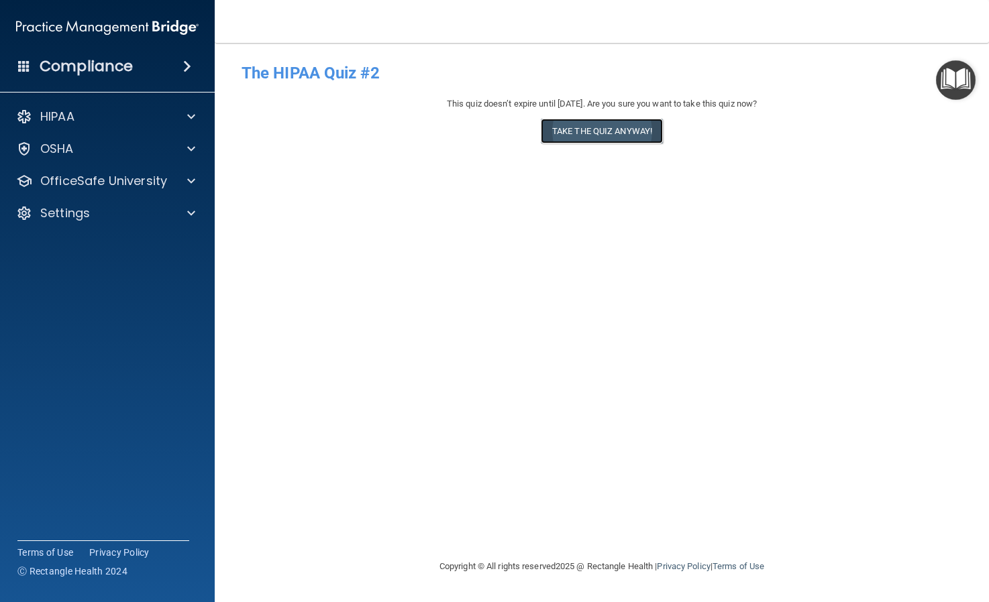
click at [565, 133] on button "Take the quiz anyway!" at bounding box center [602, 131] width 122 height 25
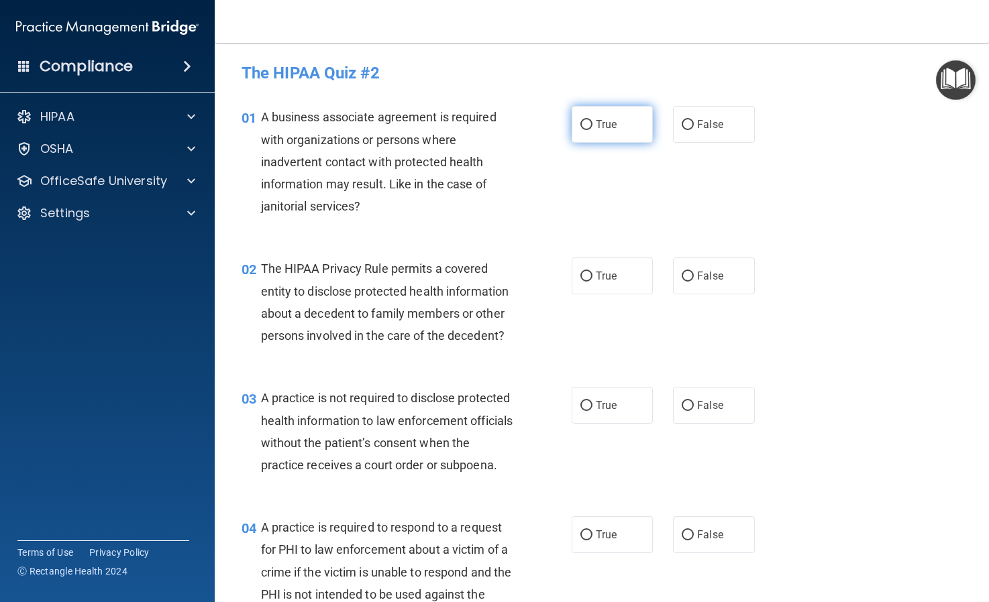
click at [584, 124] on input "True" at bounding box center [586, 125] width 12 height 10
radio input "true"
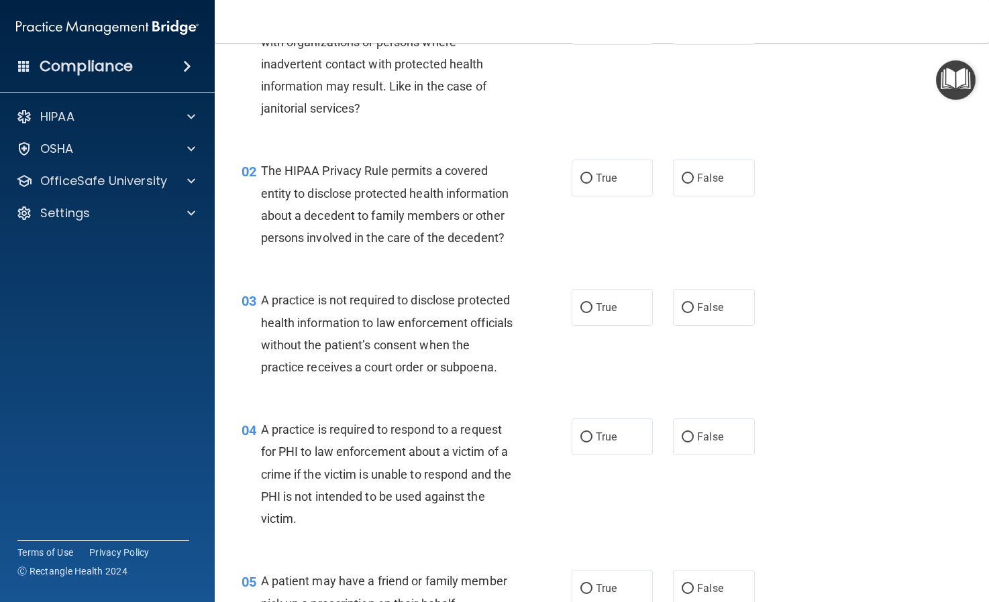
scroll to position [101, 0]
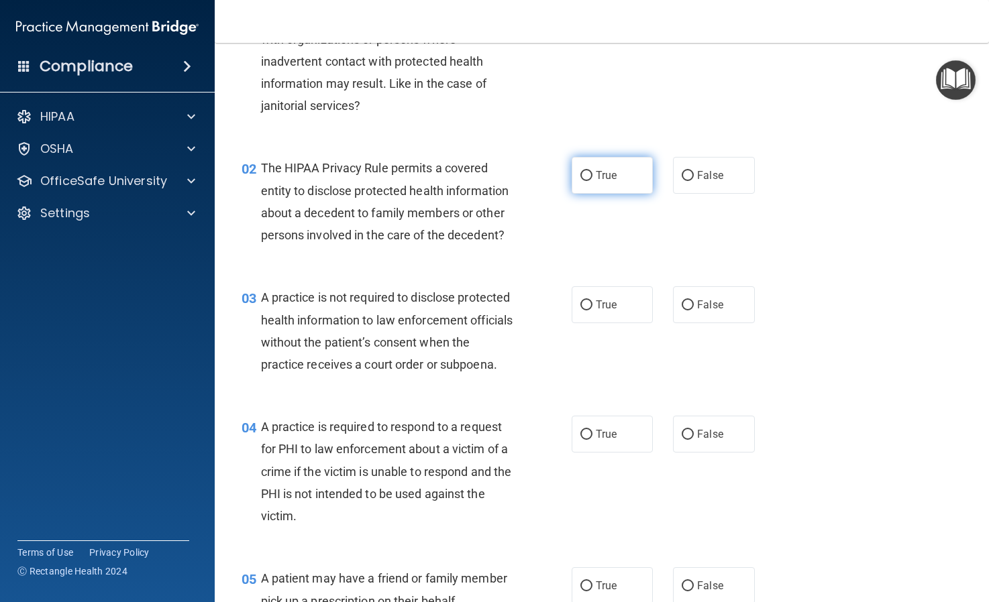
click at [587, 174] on input "True" at bounding box center [586, 176] width 12 height 10
radio input "true"
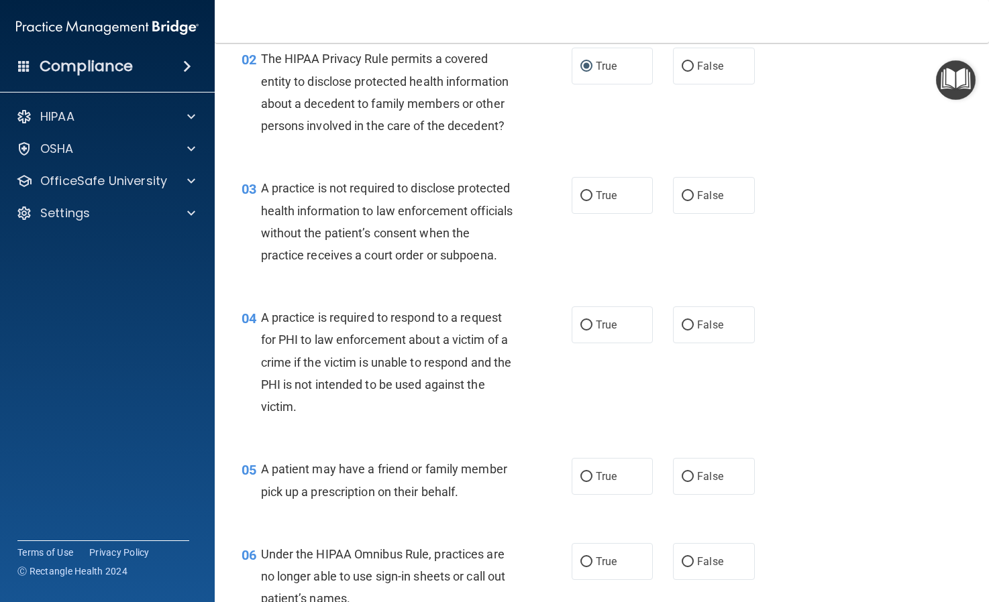
scroll to position [211, 0]
click at [586, 193] on input "True" at bounding box center [586, 195] width 12 height 10
radio input "true"
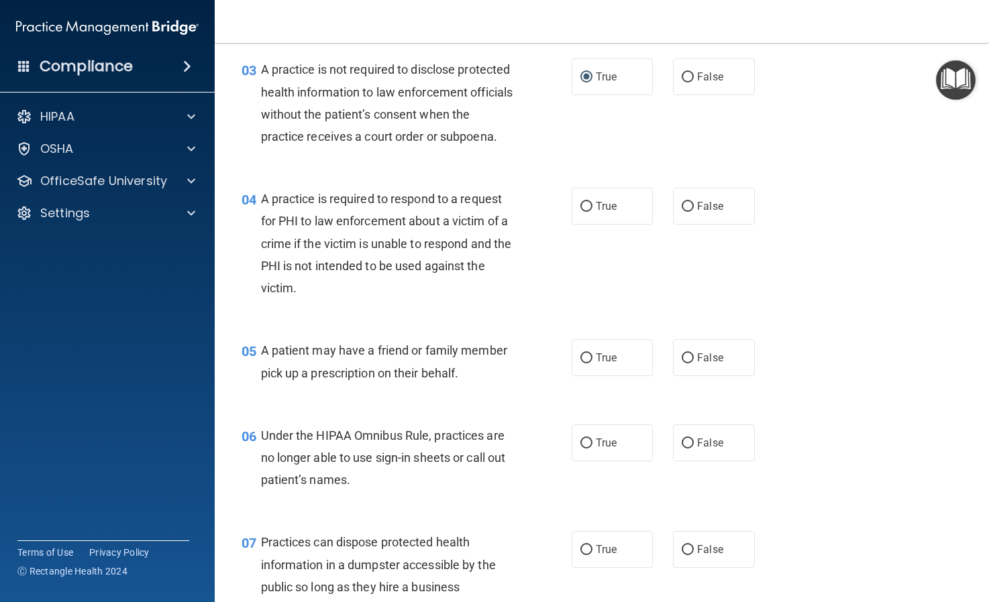
scroll to position [331, 0]
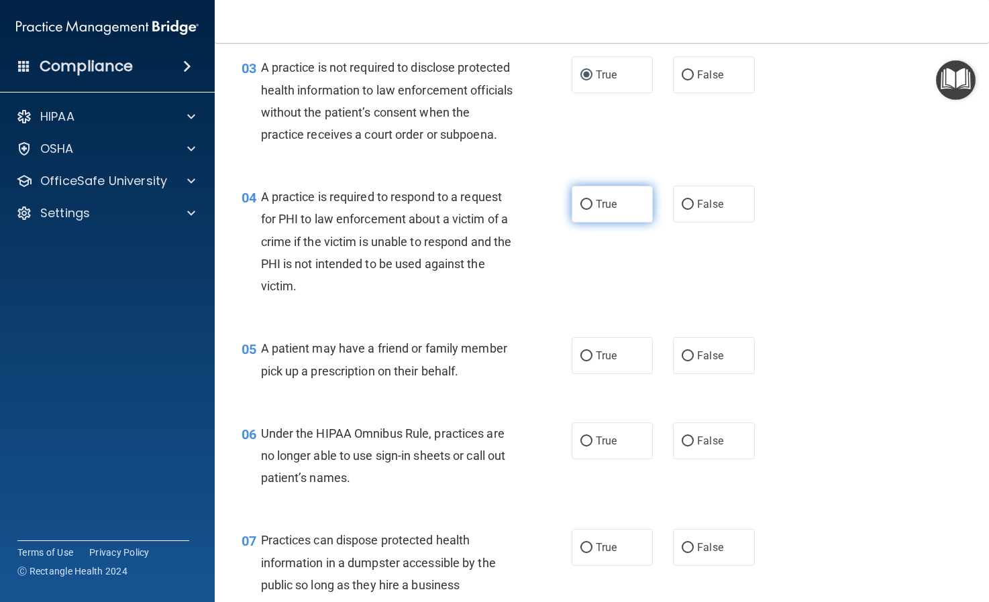
click at [589, 210] on input "True" at bounding box center [586, 205] width 12 height 10
radio input "true"
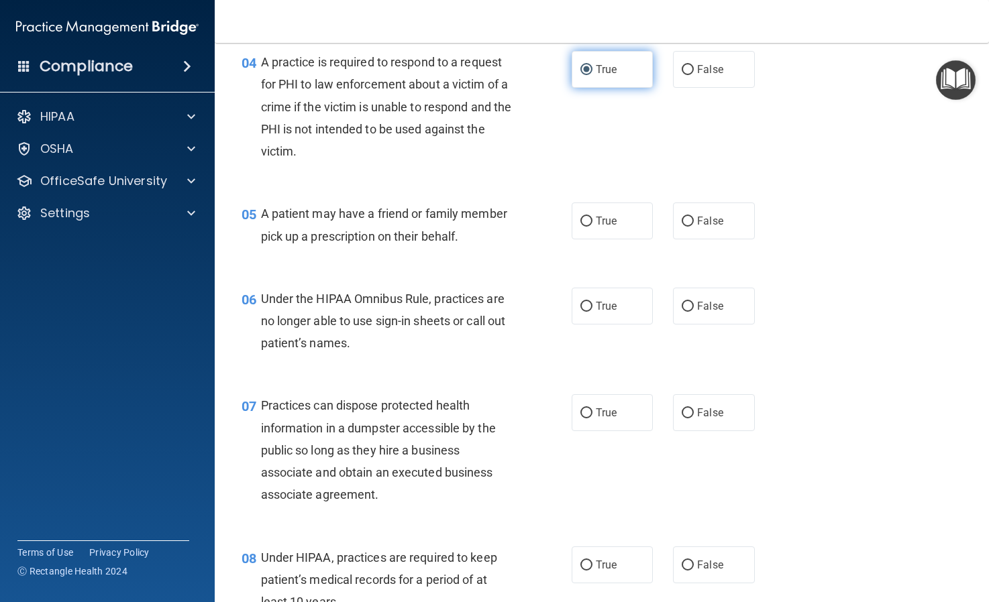
scroll to position [467, 0]
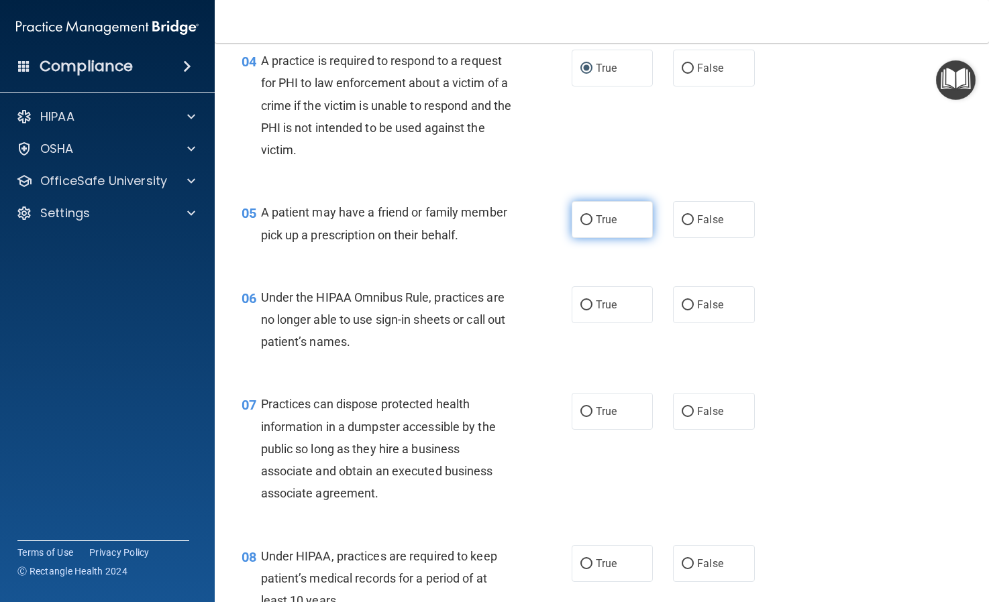
click at [588, 225] on input "True" at bounding box center [586, 220] width 12 height 10
radio input "true"
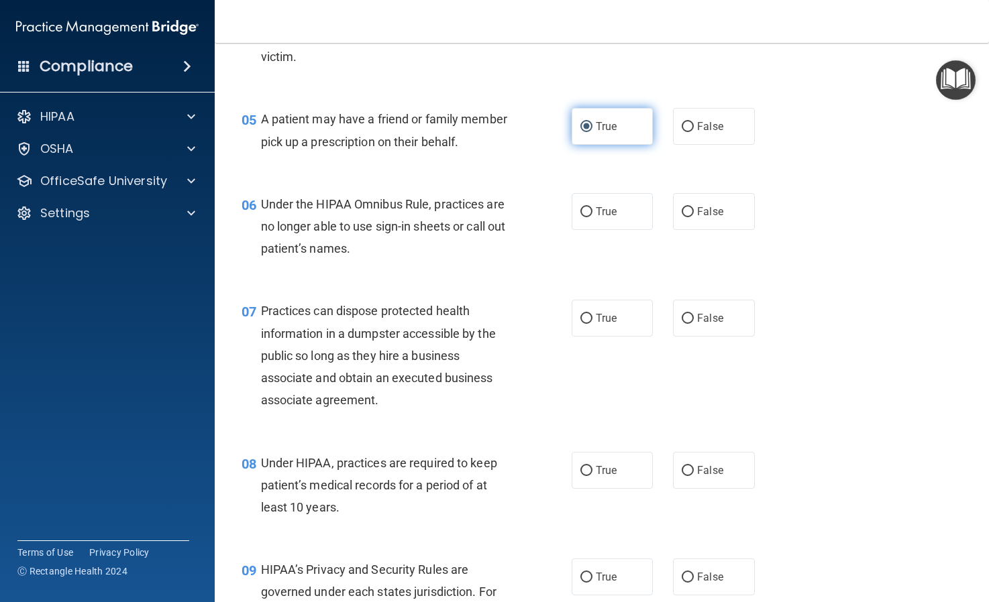
scroll to position [563, 0]
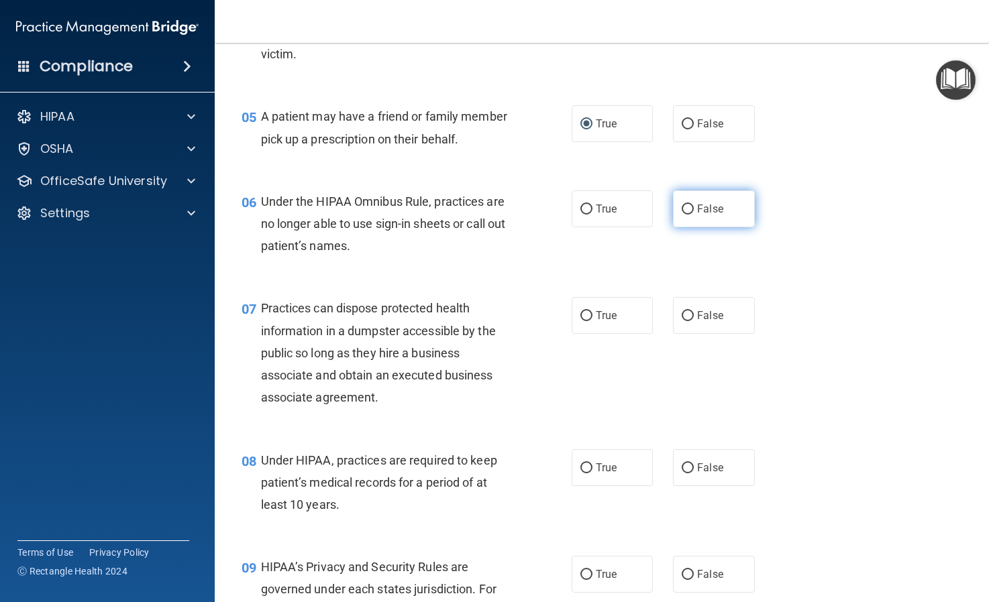
click at [690, 215] on input "False" at bounding box center [687, 210] width 12 height 10
radio input "true"
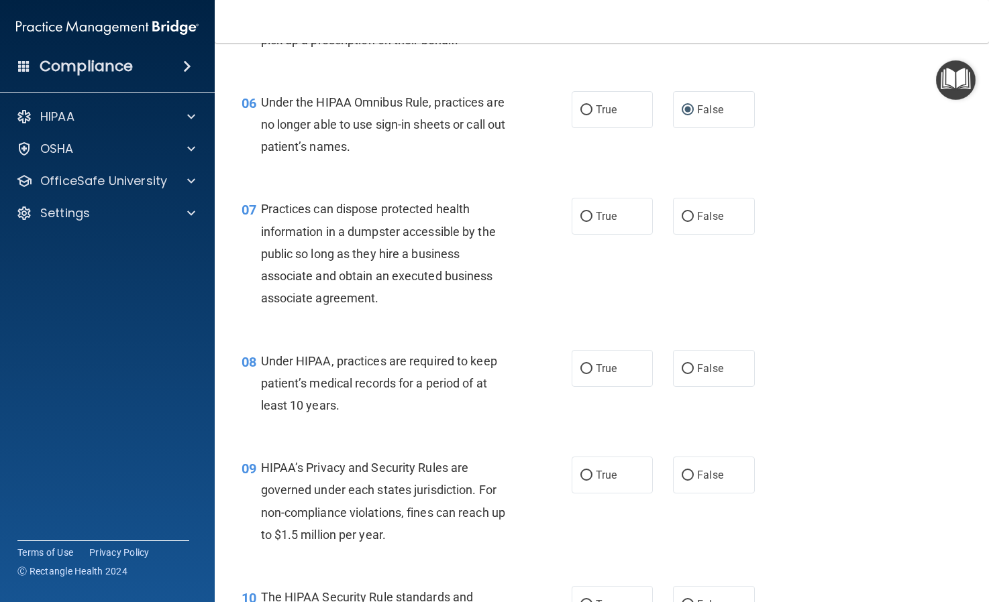
scroll to position [663, 0]
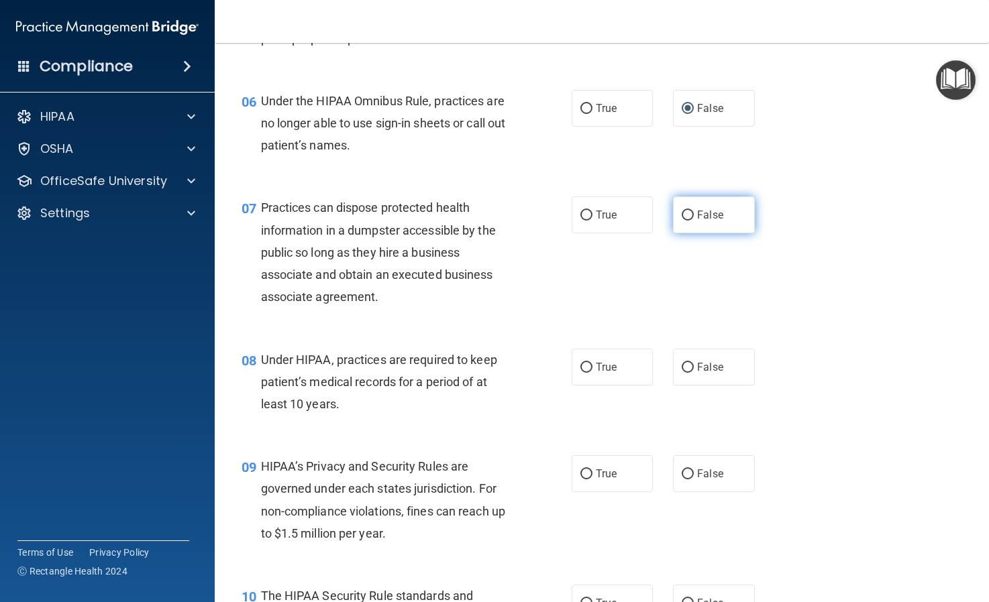
click at [685, 221] on input "False" at bounding box center [687, 216] width 12 height 10
radio input "true"
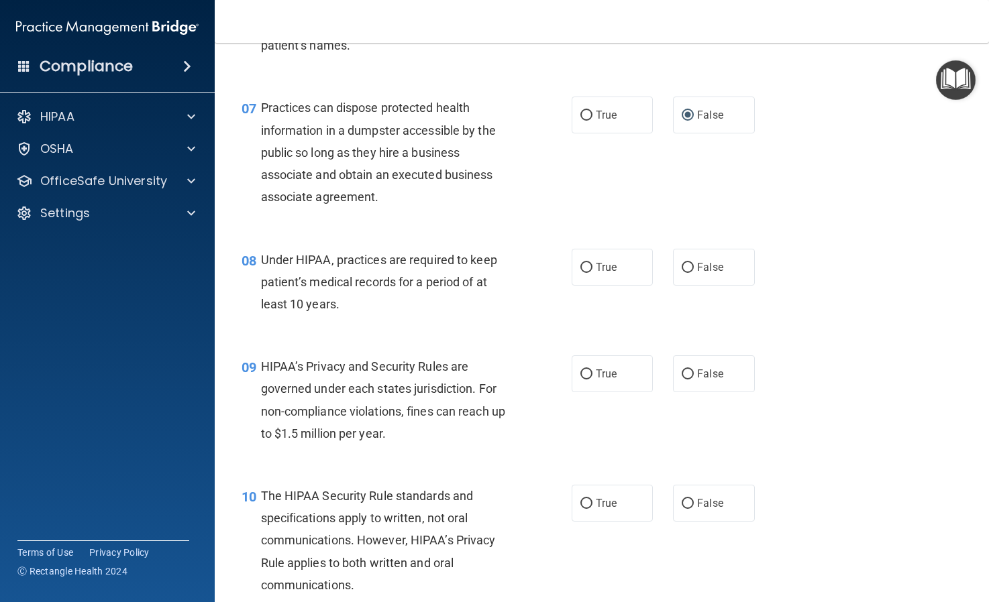
scroll to position [769, 0]
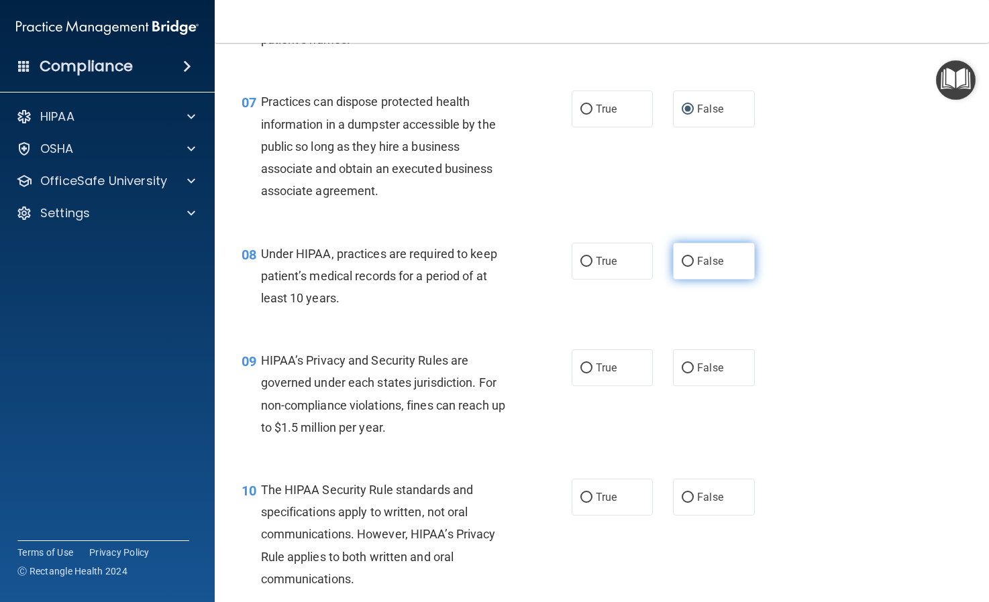
click at [685, 267] on input "False" at bounding box center [687, 262] width 12 height 10
radio input "true"
click at [683, 374] on input "False" at bounding box center [687, 369] width 12 height 10
radio input "true"
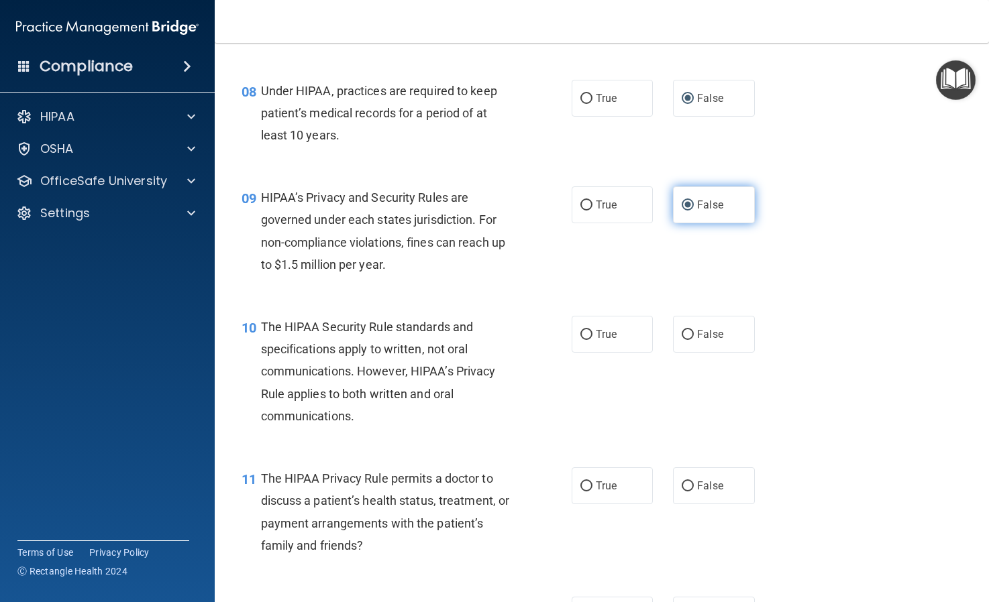
scroll to position [961, 0]
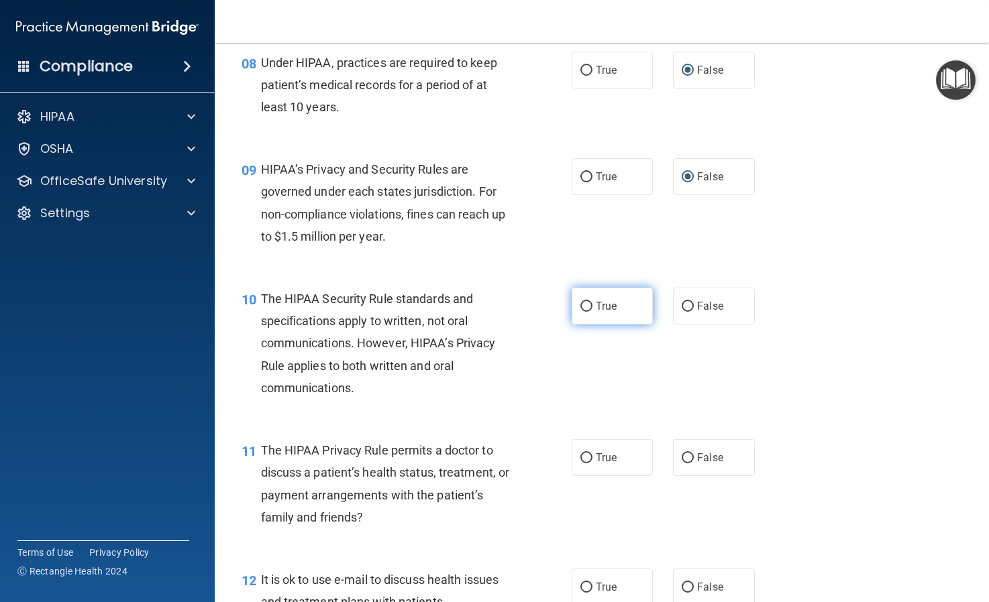
click at [586, 312] on input "True" at bounding box center [586, 307] width 12 height 10
radio input "true"
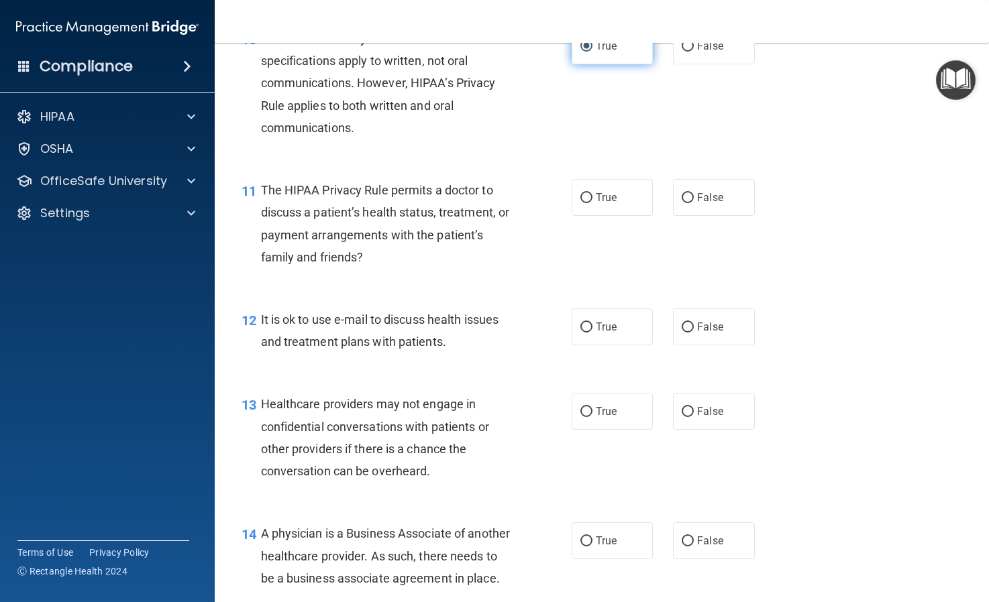
scroll to position [1221, 0]
click at [594, 215] on label "True" at bounding box center [611, 196] width 81 height 37
click at [592, 203] on input "True" at bounding box center [586, 198] width 12 height 10
radio input "true"
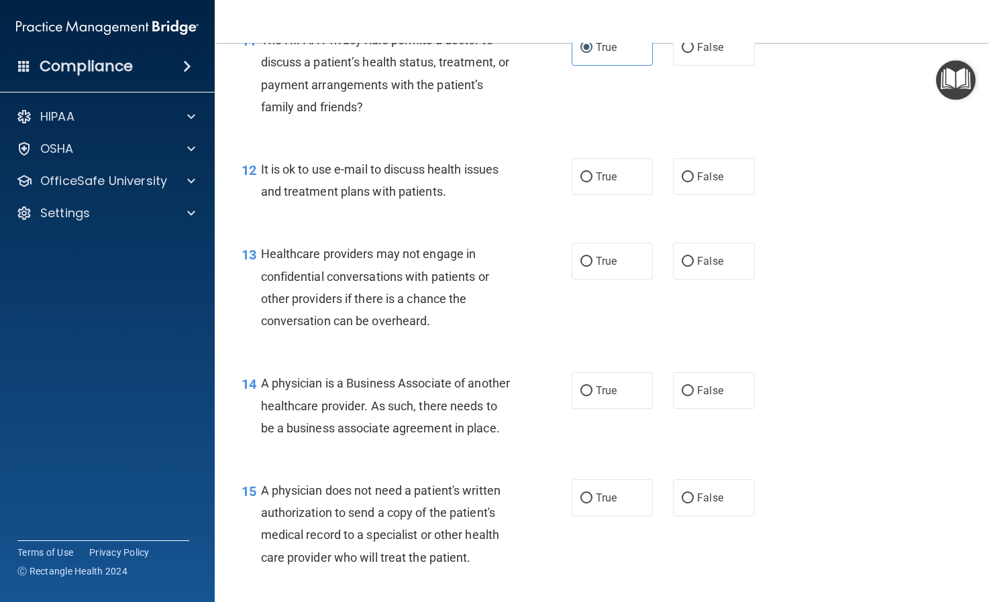
scroll to position [1372, 0]
click at [588, 182] on input "True" at bounding box center [586, 177] width 12 height 10
radio input "true"
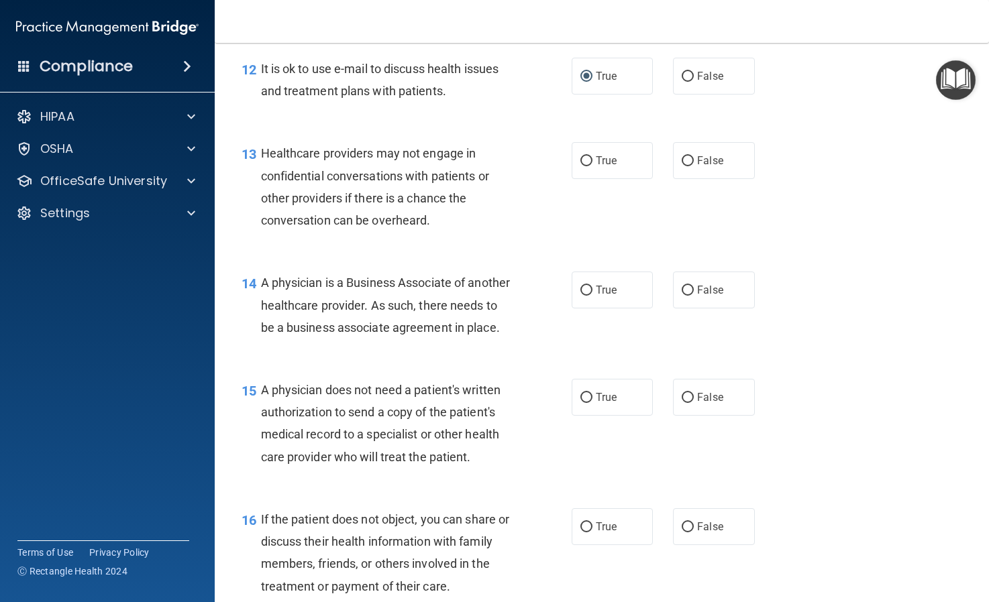
scroll to position [1484, 0]
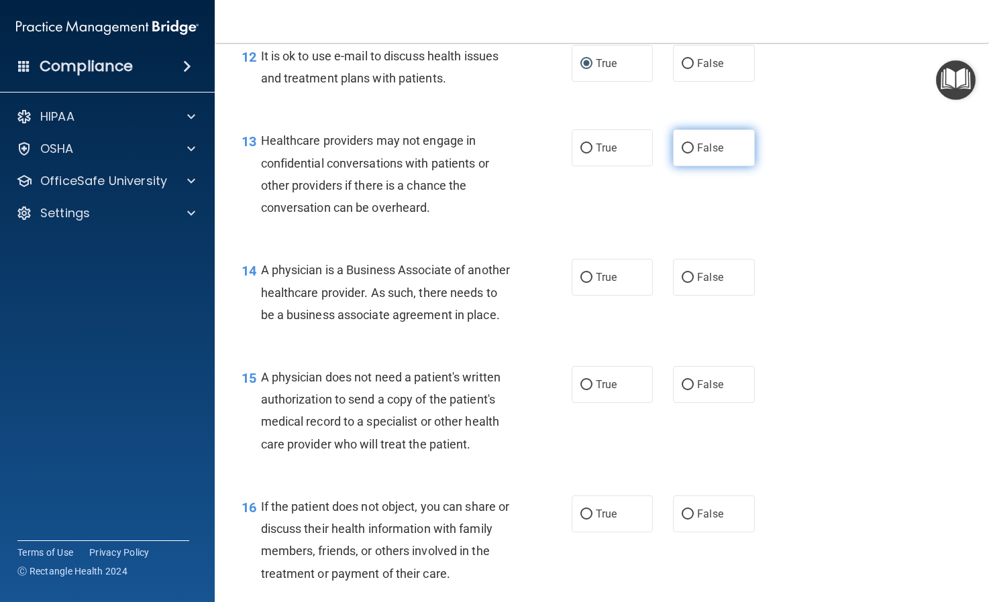
click at [689, 154] on input "False" at bounding box center [687, 149] width 12 height 10
radio input "true"
click at [690, 283] on input "False" at bounding box center [687, 278] width 12 height 10
radio input "true"
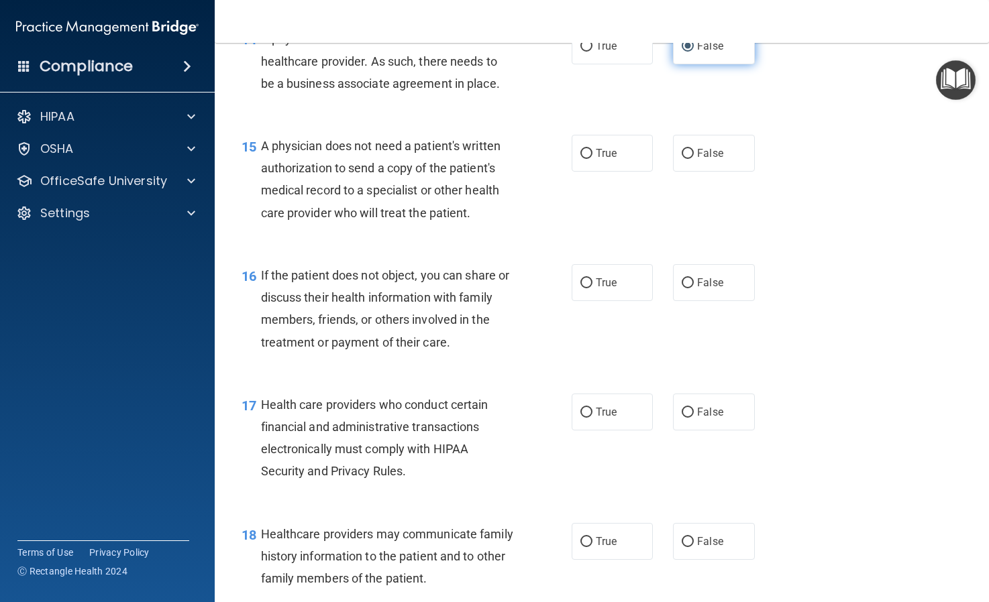
scroll to position [1718, 0]
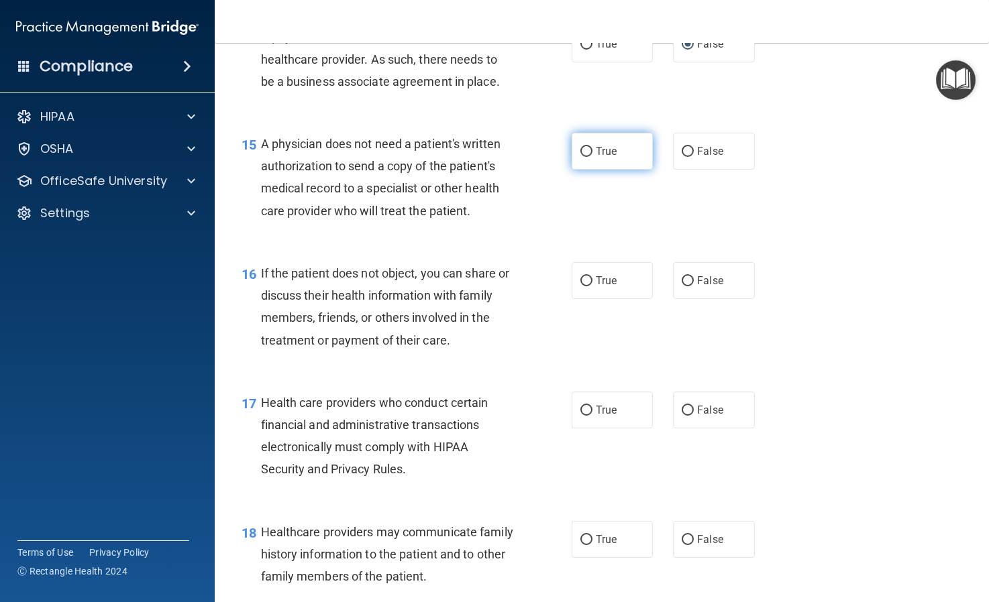
click at [587, 157] on input "True" at bounding box center [586, 152] width 12 height 10
radio input "true"
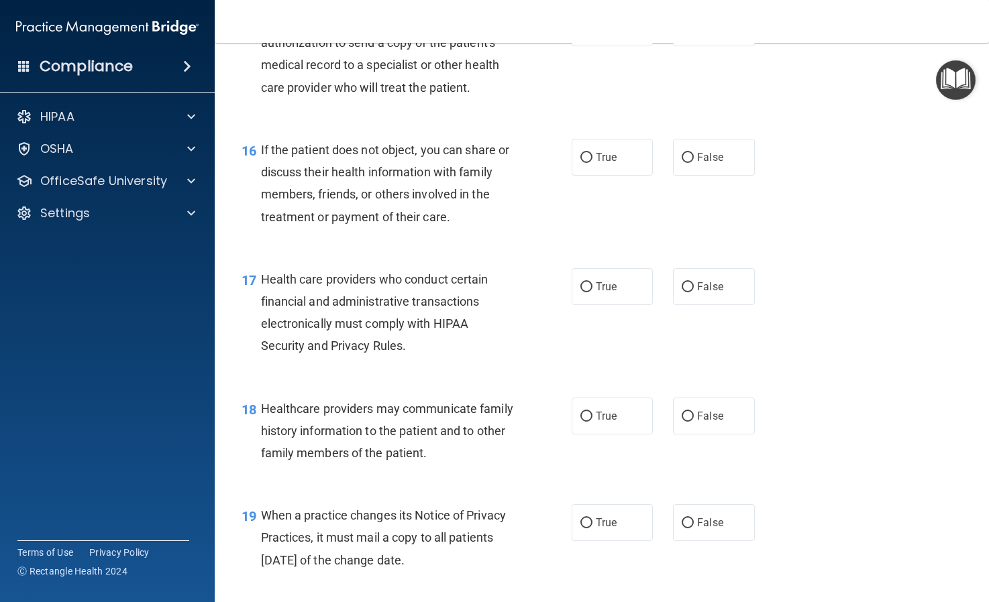
scroll to position [1847, 0]
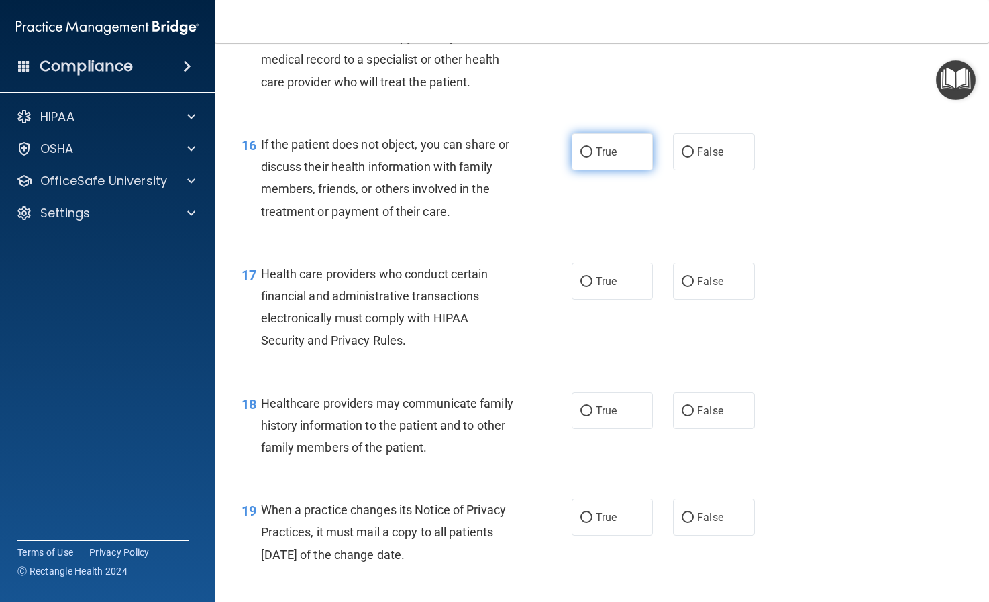
click at [587, 158] on input "True" at bounding box center [586, 153] width 12 height 10
radio input "true"
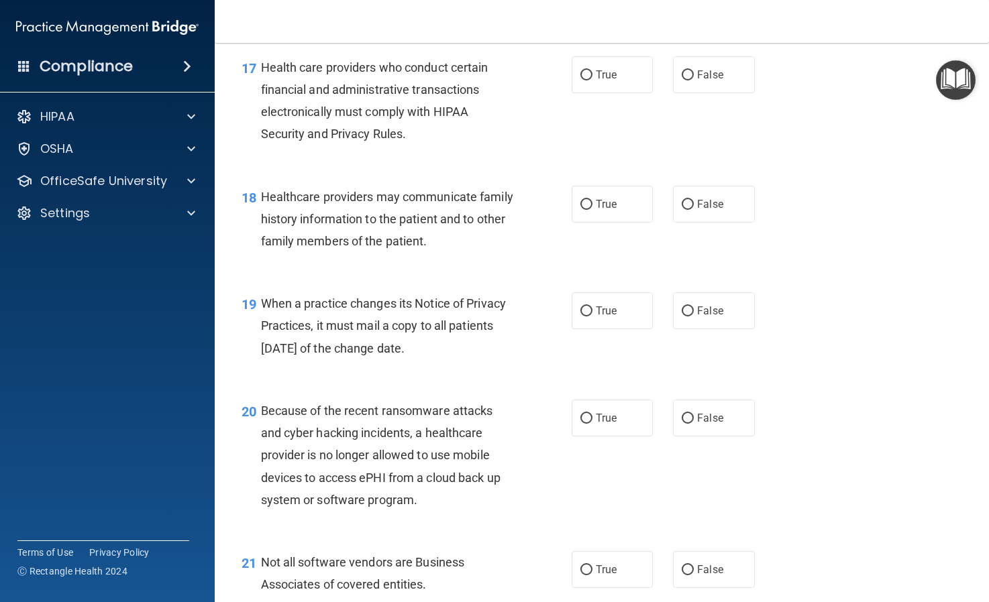
scroll to position [2058, 0]
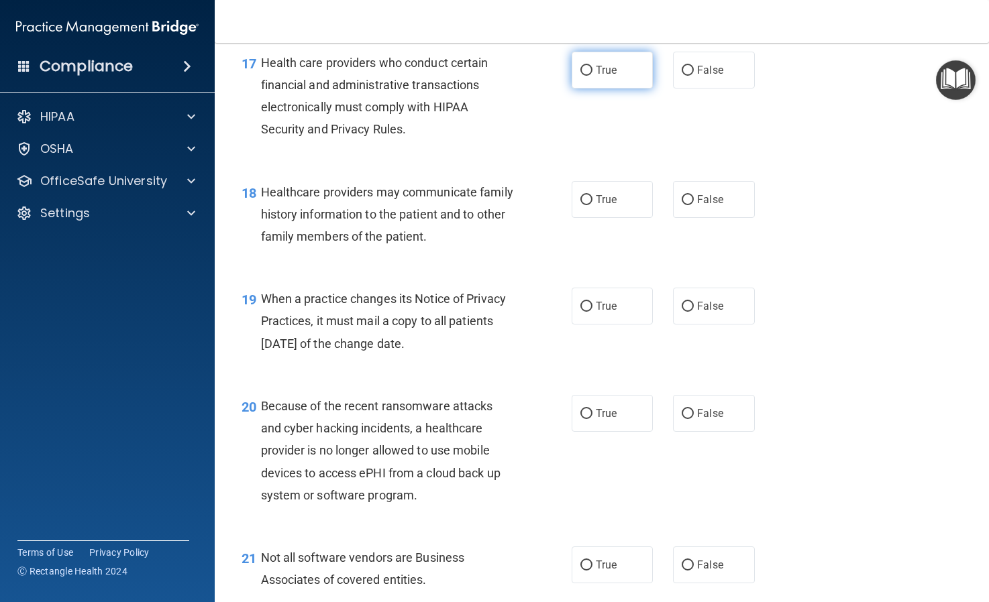
click at [584, 76] on input "True" at bounding box center [586, 71] width 12 height 10
radio input "true"
click at [680, 218] on label "False" at bounding box center [713, 199] width 81 height 37
click at [681, 205] on input "False" at bounding box center [687, 200] width 12 height 10
radio input "true"
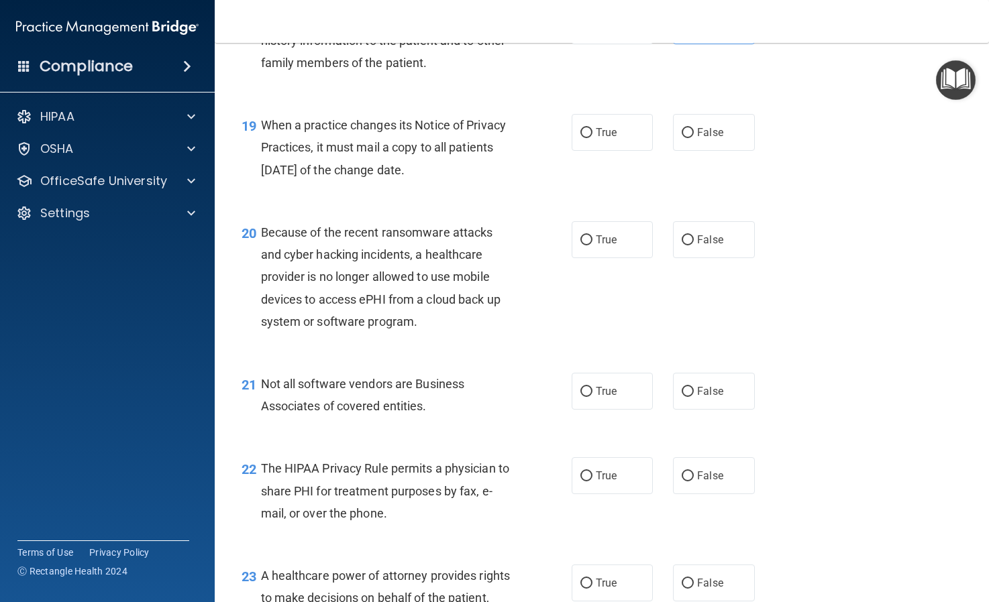
scroll to position [2235, 0]
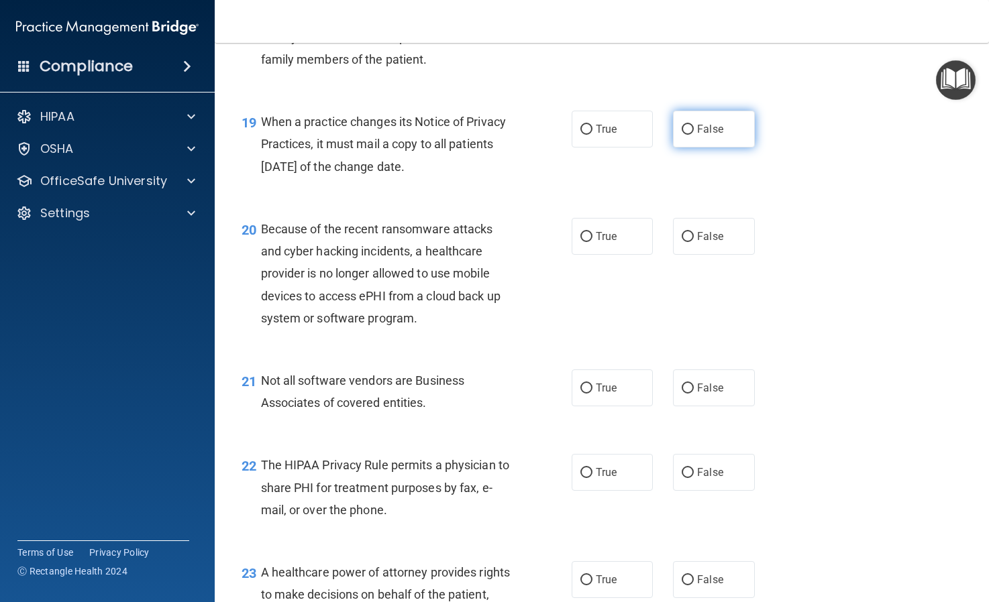
click at [692, 135] on input "False" at bounding box center [687, 130] width 12 height 10
radio input "true"
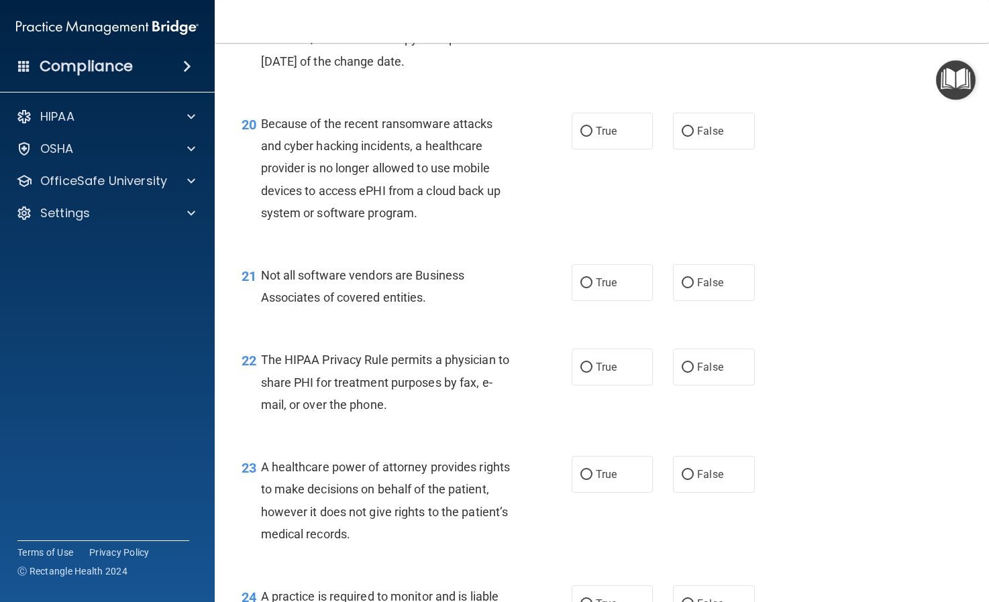
scroll to position [2342, 0]
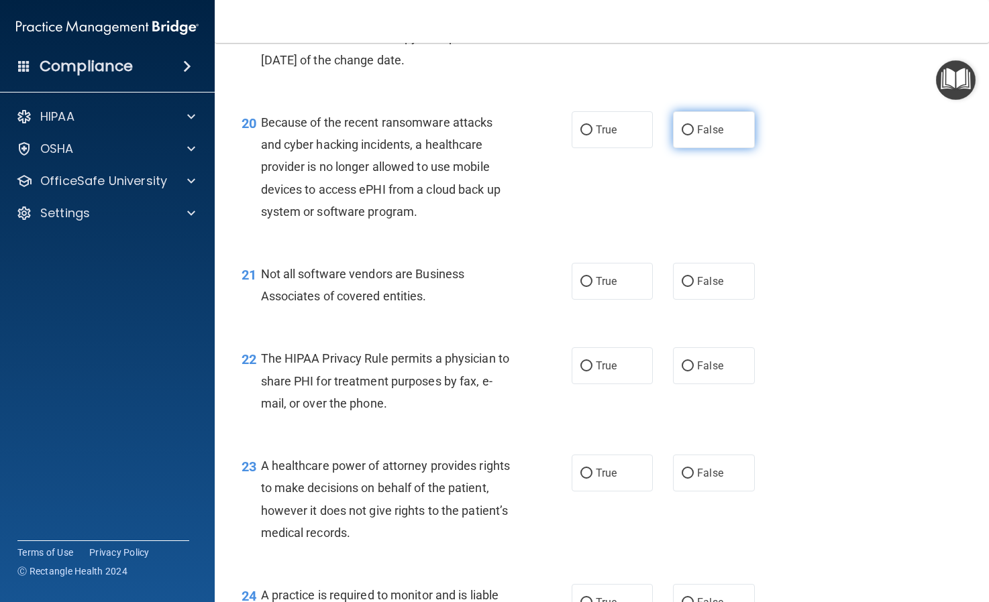
click at [690, 135] on input "False" at bounding box center [687, 130] width 12 height 10
radio input "true"
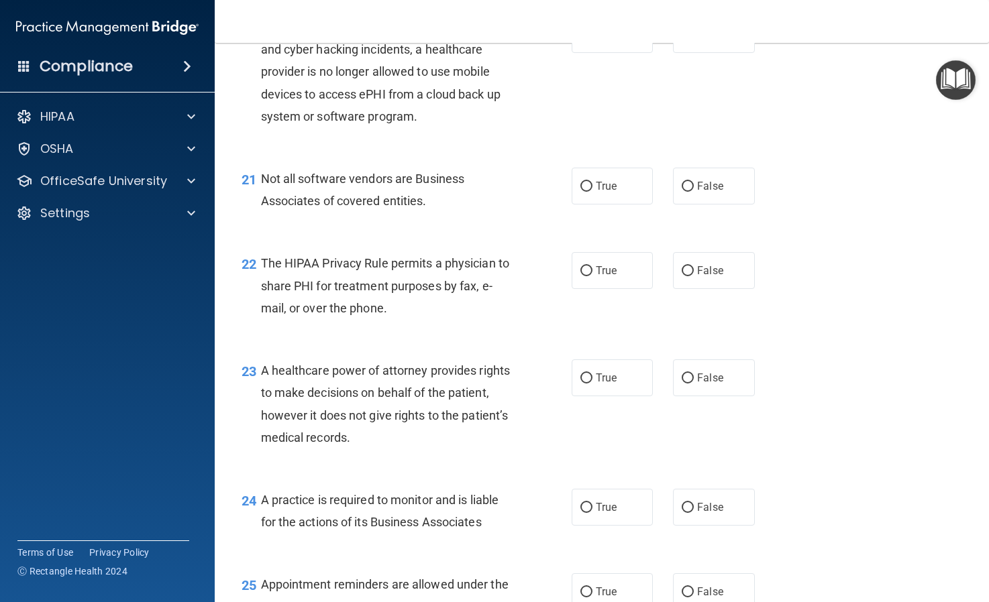
scroll to position [2437, 0]
click at [688, 191] on input "False" at bounding box center [687, 186] width 12 height 10
radio input "true"
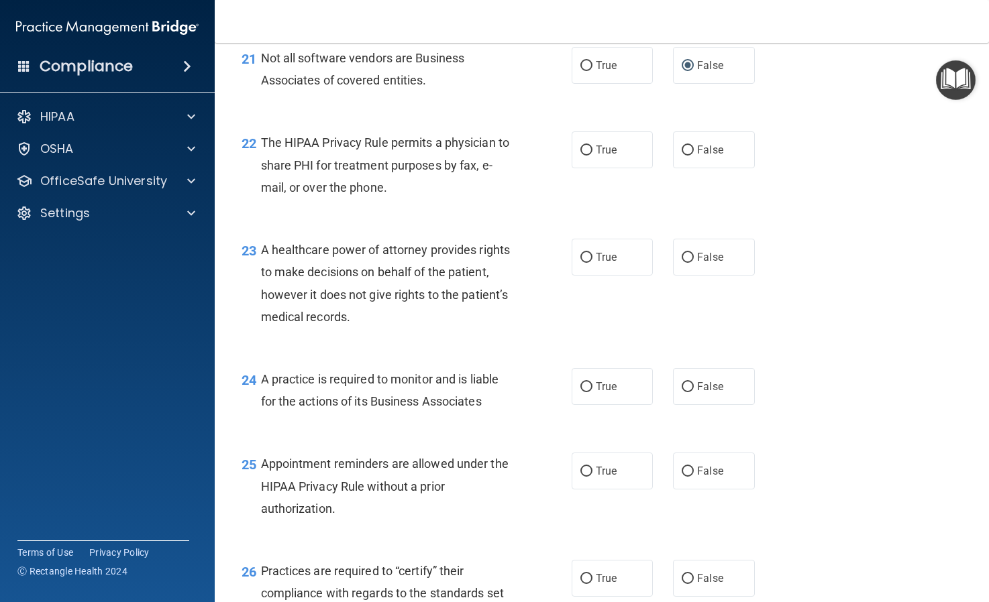
scroll to position [2559, 0]
click at [584, 154] on input "True" at bounding box center [586, 149] width 12 height 10
radio input "true"
click at [688, 262] on input "False" at bounding box center [687, 257] width 12 height 10
radio input "true"
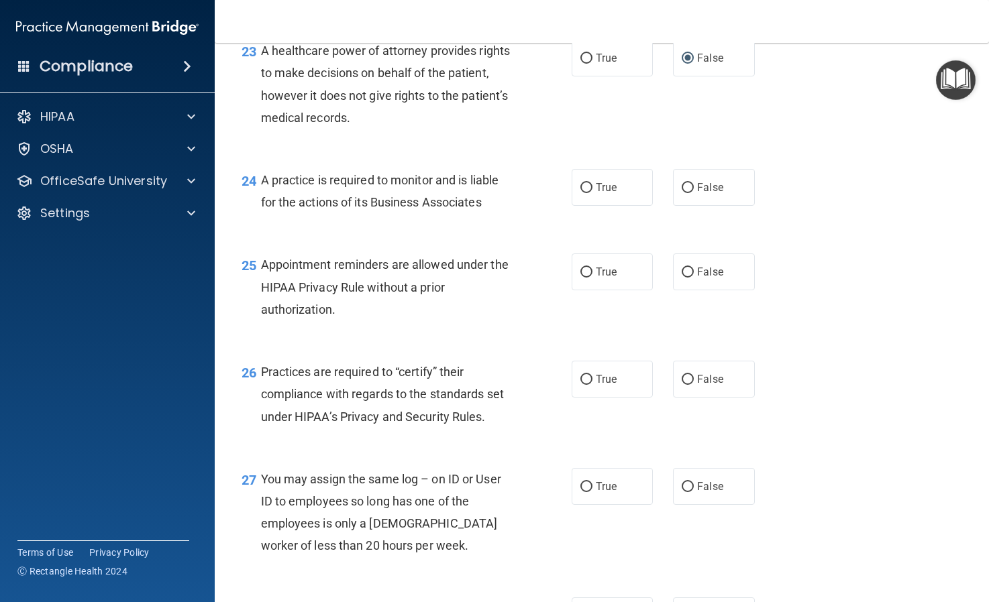
scroll to position [2760, 0]
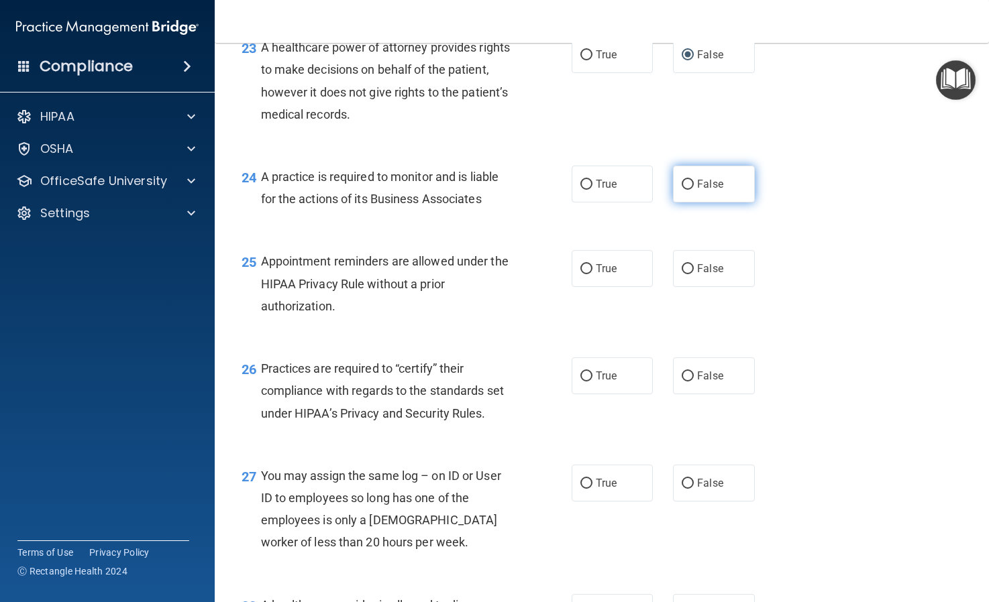
click at [689, 190] on input "False" at bounding box center [687, 185] width 12 height 10
radio input "true"
click at [585, 274] on input "True" at bounding box center [586, 269] width 12 height 10
radio input "true"
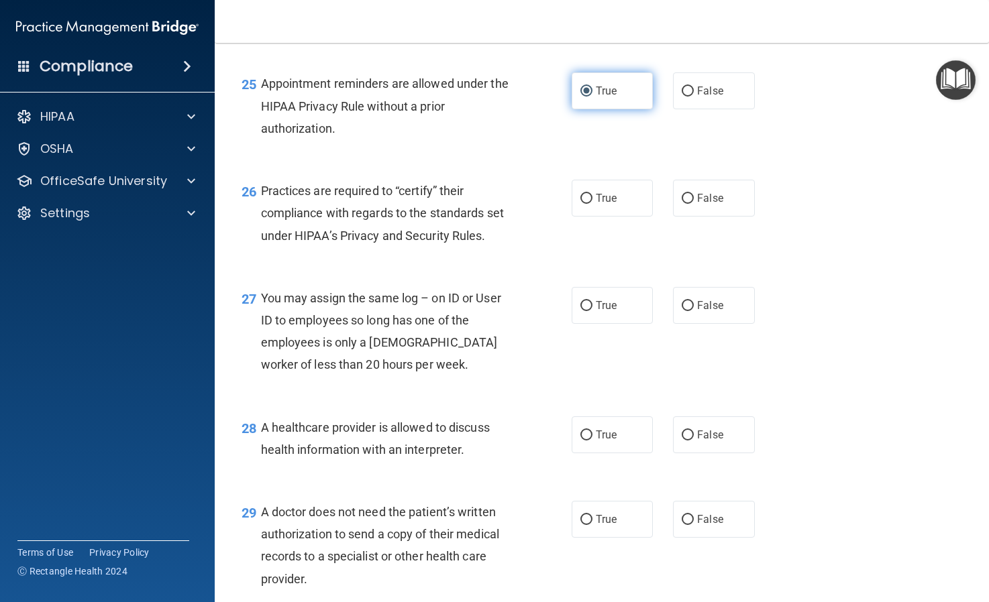
scroll to position [2947, 0]
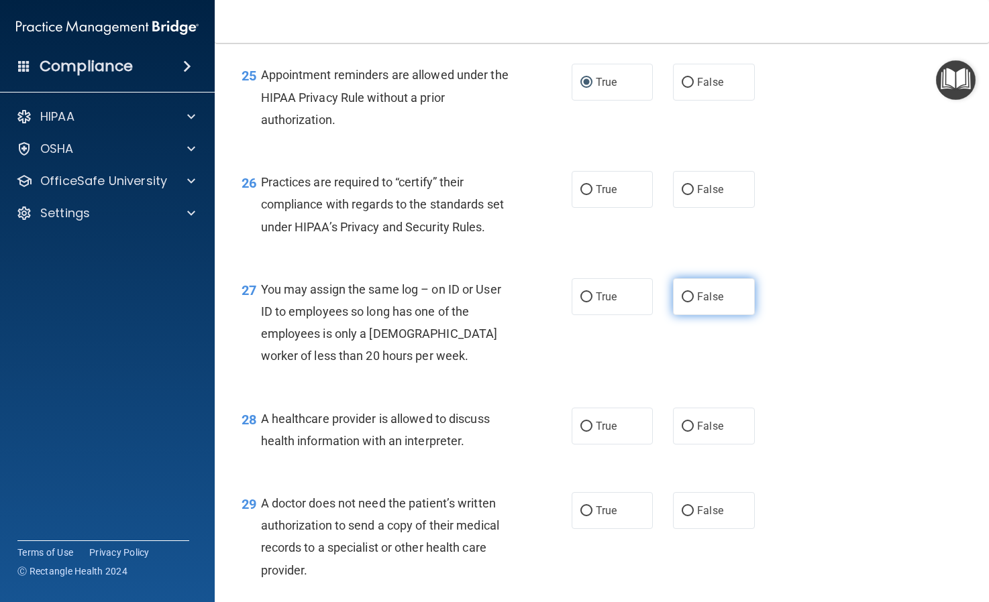
click at [685, 303] on input "False" at bounding box center [687, 297] width 12 height 10
radio input "true"
click at [688, 195] on input "False" at bounding box center [687, 190] width 12 height 10
radio input "true"
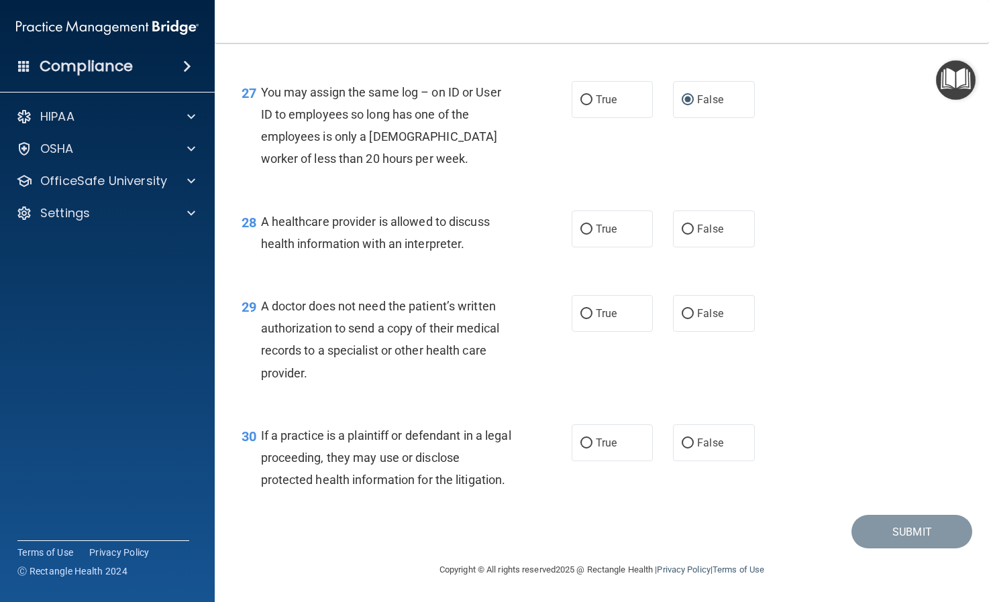
scroll to position [3189, 0]
click at [589, 229] on input "True" at bounding box center [586, 230] width 12 height 10
radio input "true"
click at [587, 311] on input "True" at bounding box center [586, 314] width 12 height 10
radio input "true"
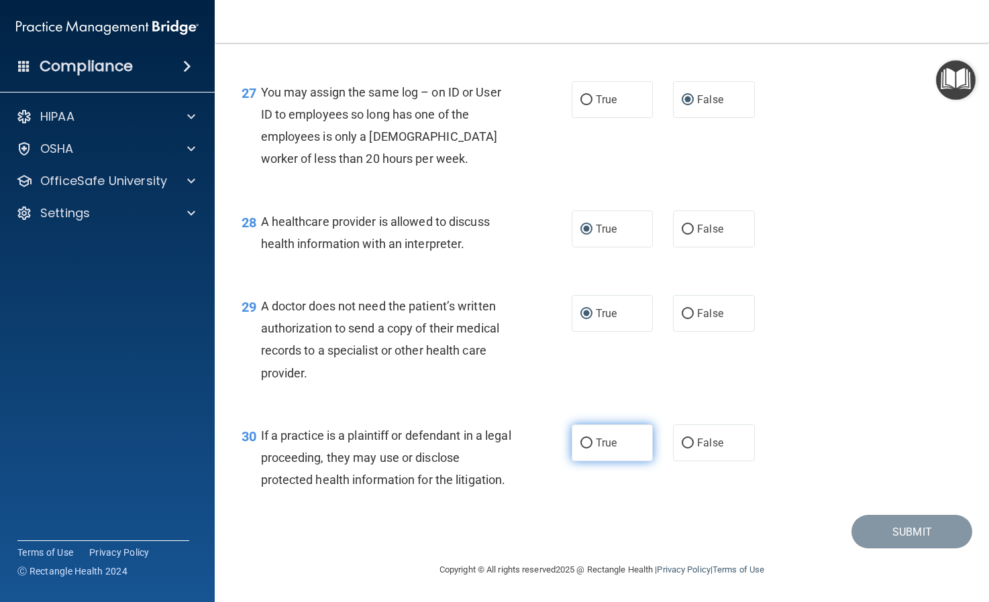
click at [584, 441] on input "True" at bounding box center [586, 444] width 12 height 10
radio input "true"
click at [908, 527] on button "Submit" at bounding box center [911, 532] width 121 height 34
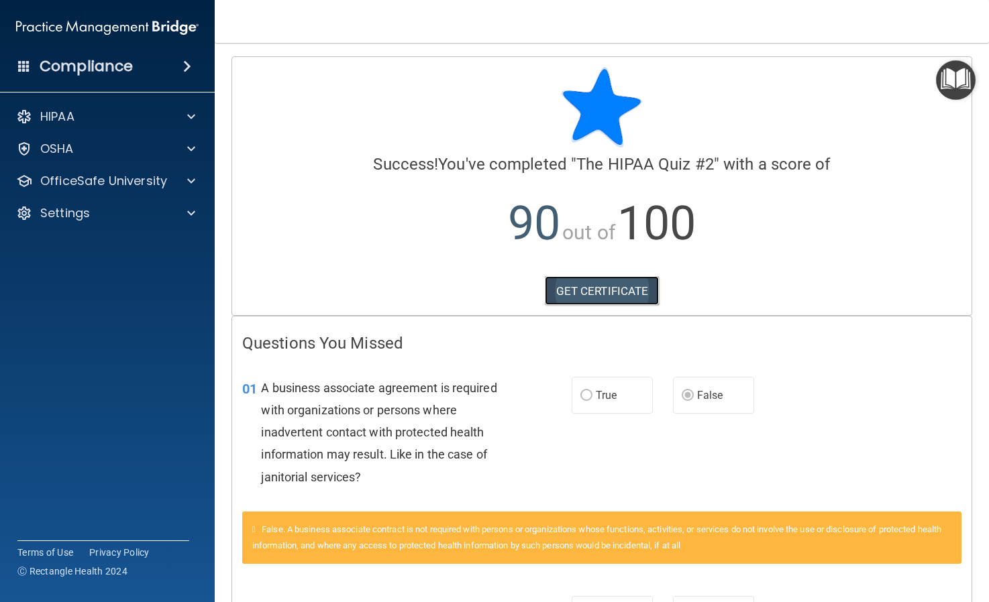
click at [594, 289] on link "GET CERTIFICATE" at bounding box center [602, 291] width 115 height 30
click at [175, 180] on div at bounding box center [189, 181] width 34 height 16
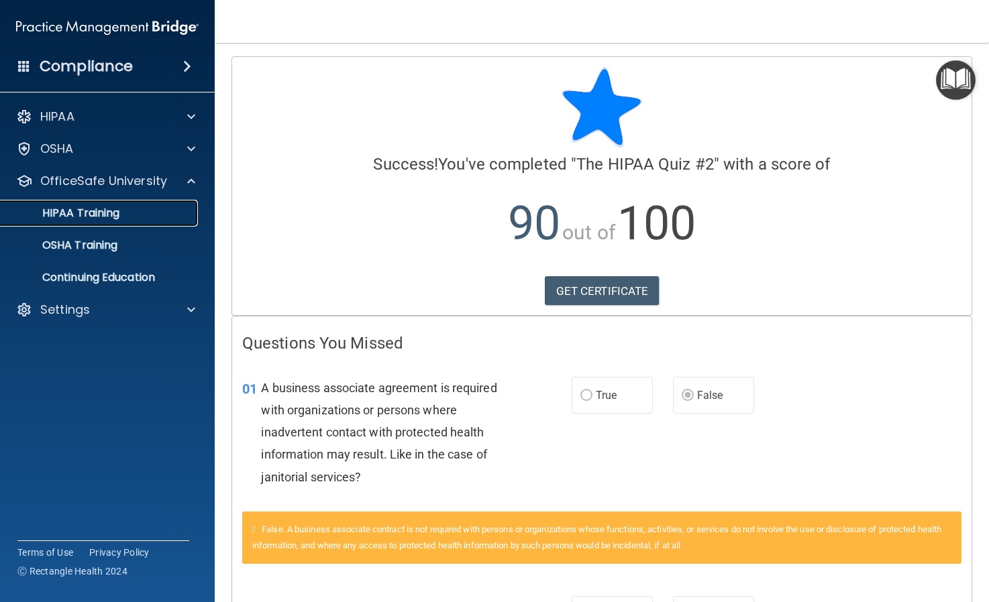
click at [123, 220] on link "HIPAA Training" at bounding box center [92, 213] width 211 height 27
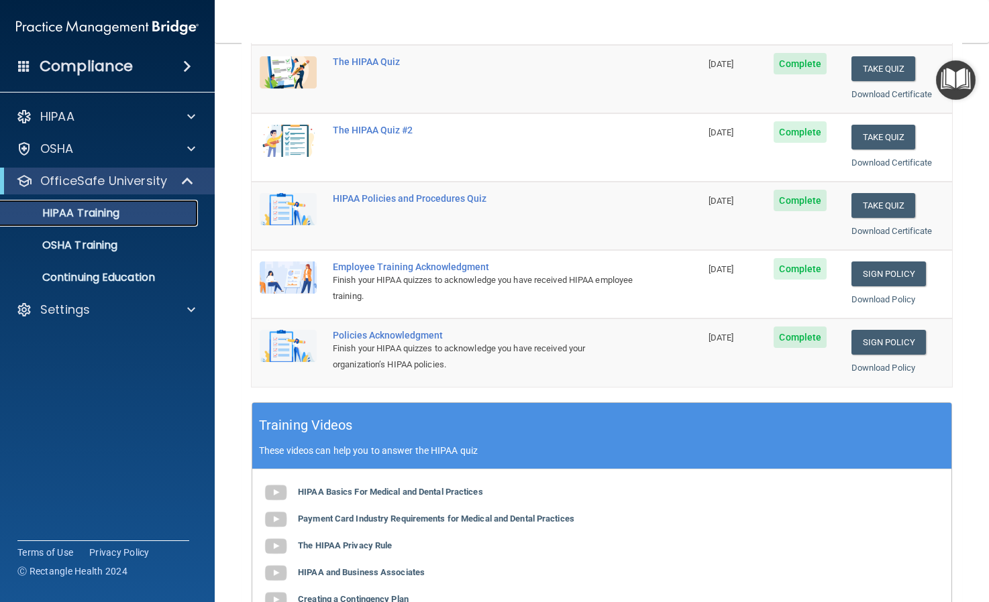
scroll to position [201, 0]
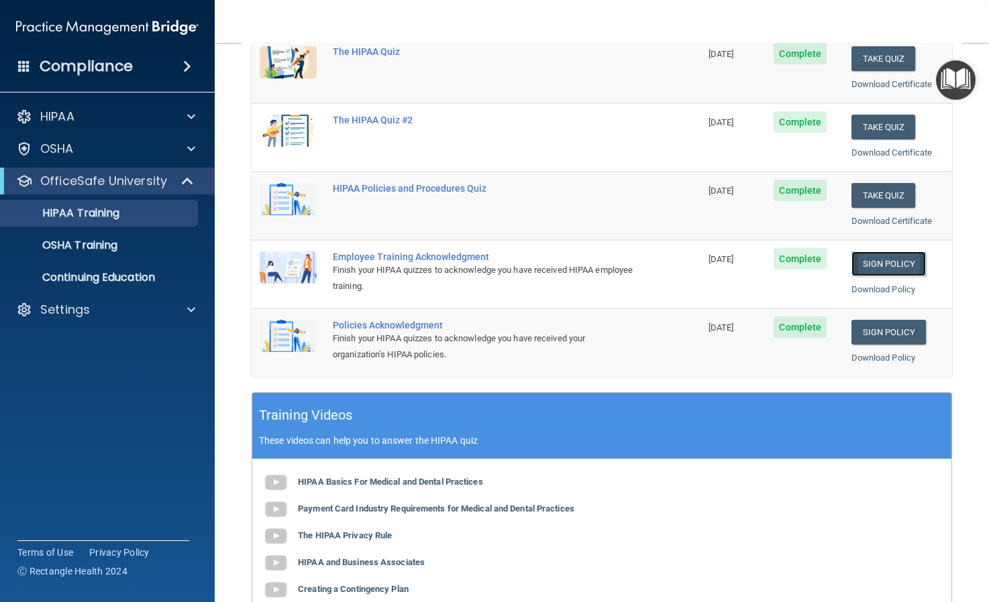
click at [881, 267] on link "Sign Policy" at bounding box center [888, 264] width 74 height 25
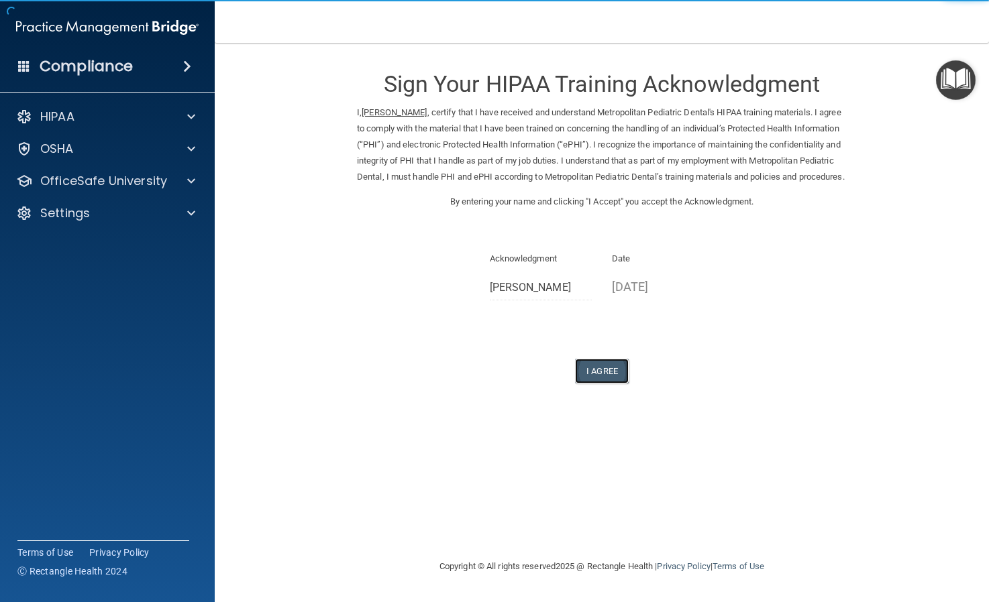
drag, startPoint x: 0, startPoint y: 0, endPoint x: 600, endPoint y: 386, distance: 713.0
click at [600, 384] on button "I Agree" at bounding box center [602, 371] width 54 height 25
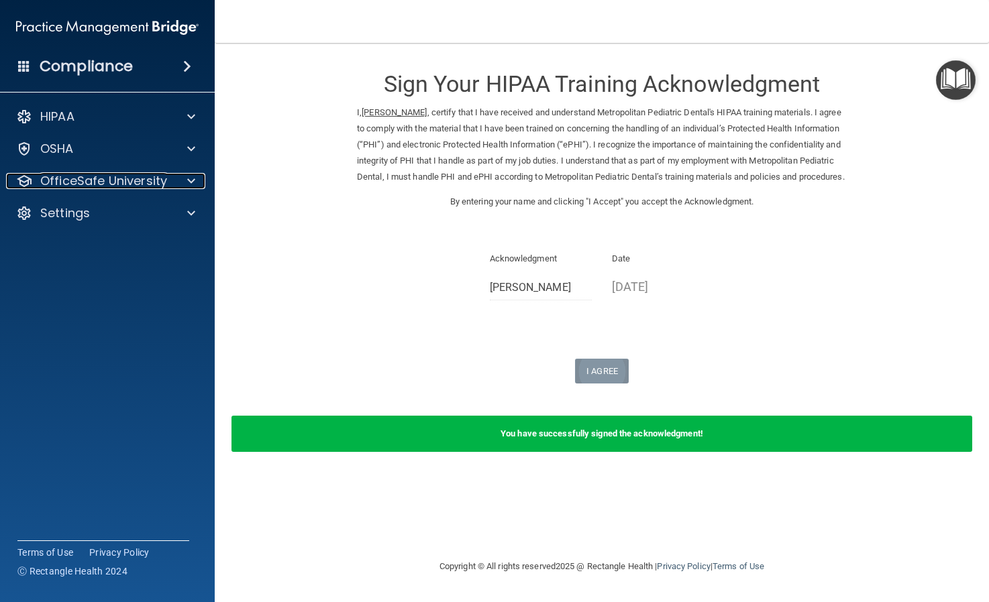
click at [115, 184] on p "OfficeSafe University" at bounding box center [103, 181] width 127 height 16
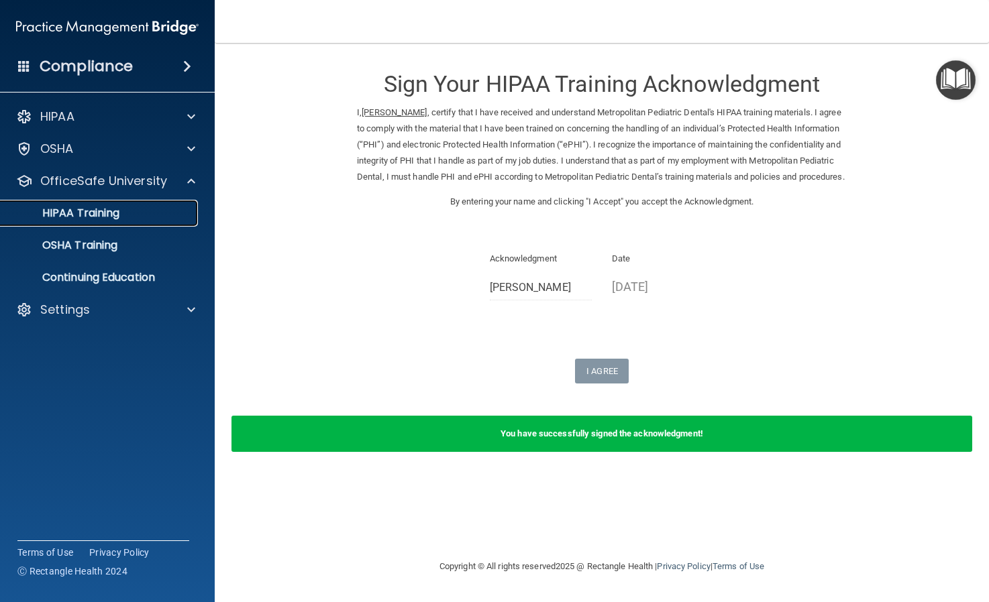
drag, startPoint x: 600, startPoint y: 386, endPoint x: 125, endPoint y: 217, distance: 503.4
click at [125, 217] on div "HIPAA Training" at bounding box center [100, 213] width 183 height 13
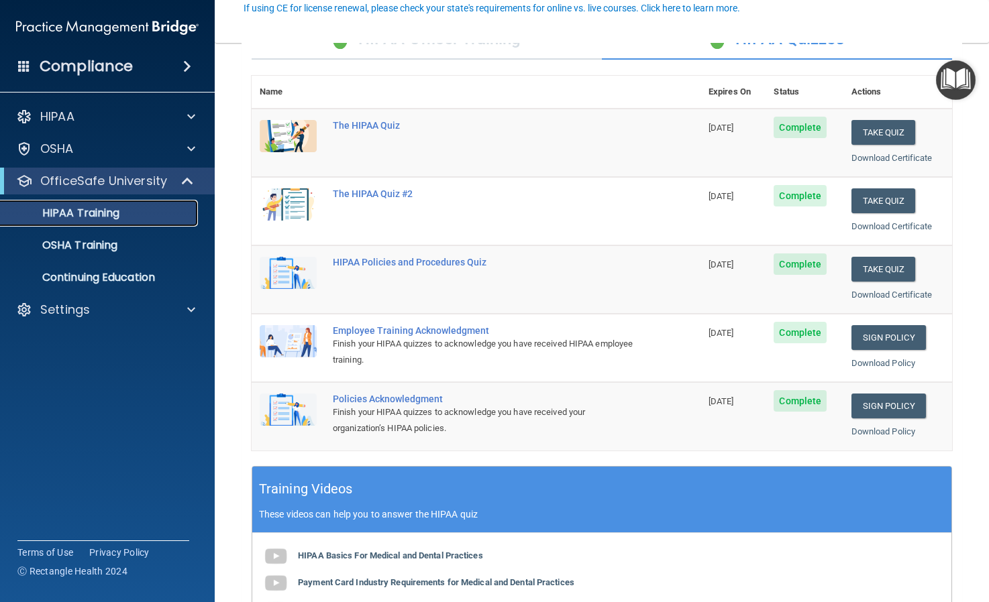
scroll to position [131, 0]
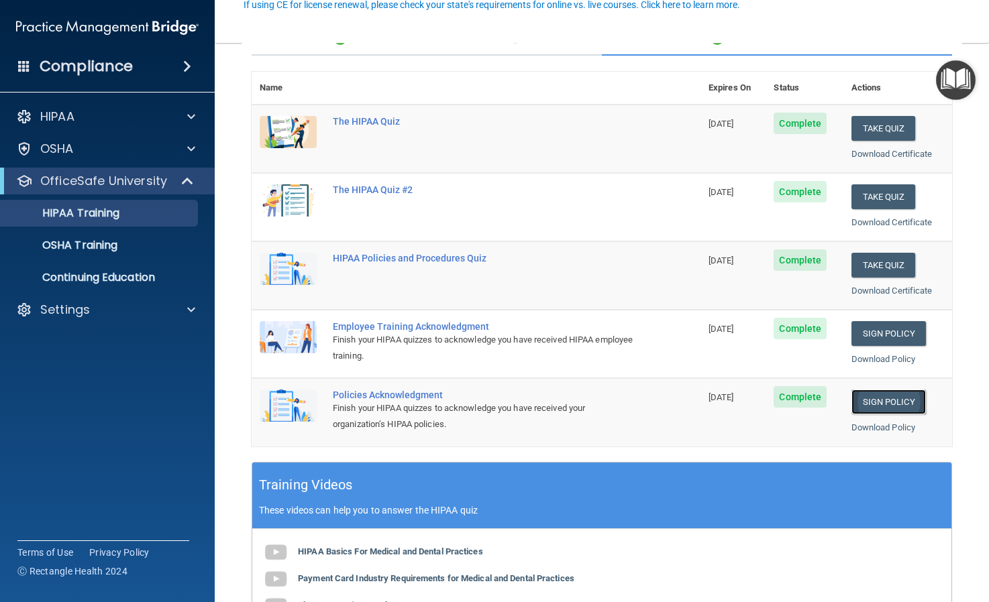
drag, startPoint x: 125, startPoint y: 217, endPoint x: 902, endPoint y: 403, distance: 798.8
click at [902, 403] on link "Sign Policy" at bounding box center [888, 402] width 74 height 25
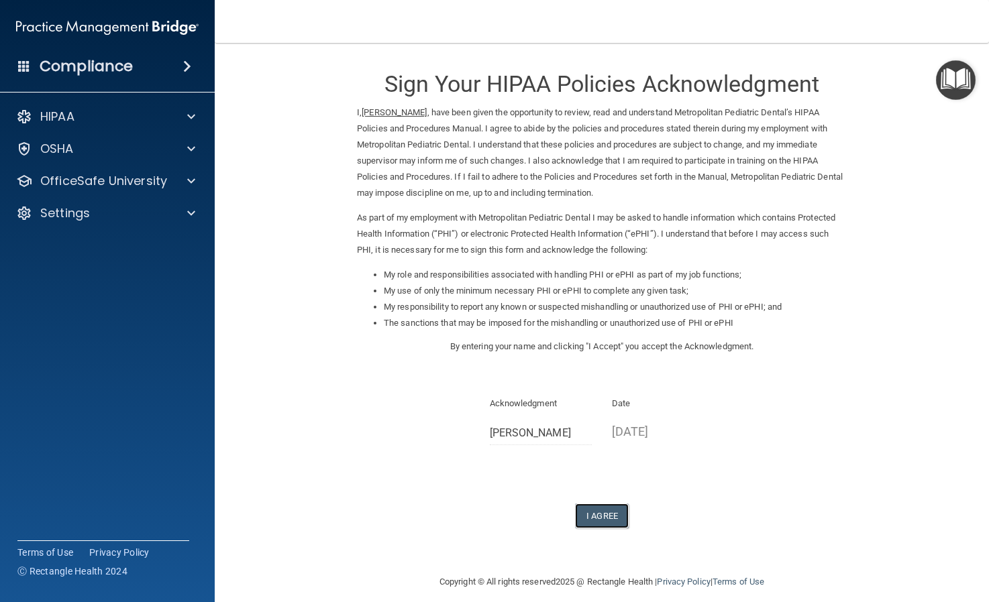
click at [592, 520] on button "I Agree" at bounding box center [602, 516] width 54 height 25
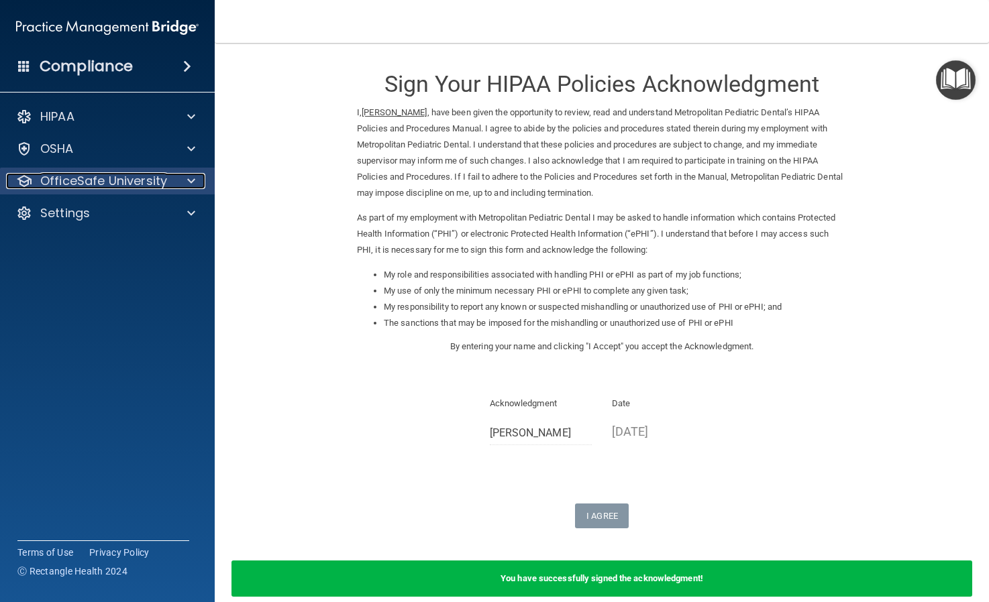
drag, startPoint x: 0, startPoint y: 0, endPoint x: 111, endPoint y: 181, distance: 212.2
click at [111, 181] on p "OfficeSafe University" at bounding box center [103, 181] width 127 height 16
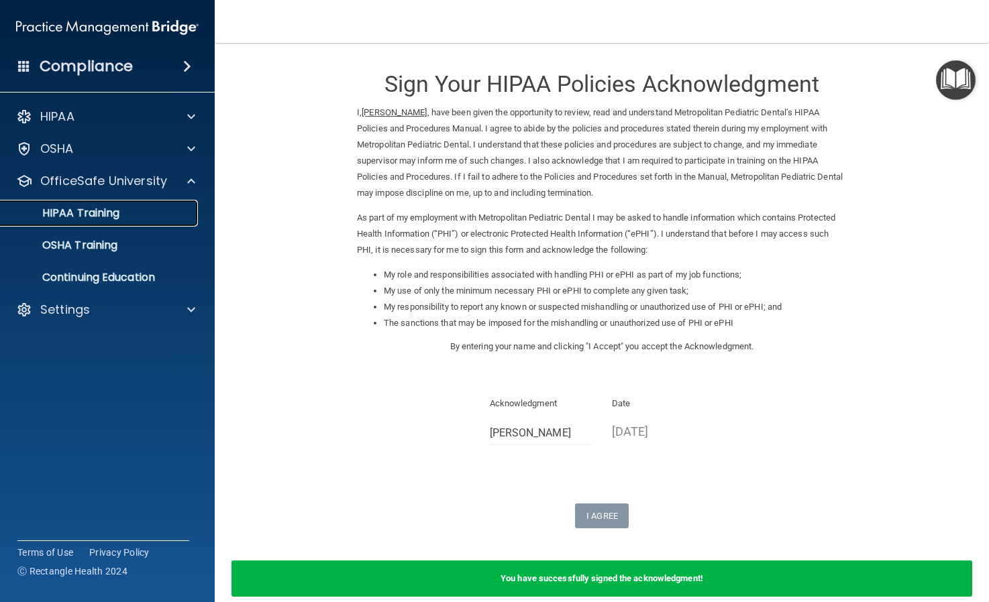
drag, startPoint x: 111, startPoint y: 181, endPoint x: 101, endPoint y: 217, distance: 37.4
click at [101, 217] on p "HIPAA Training" at bounding box center [64, 213] width 111 height 13
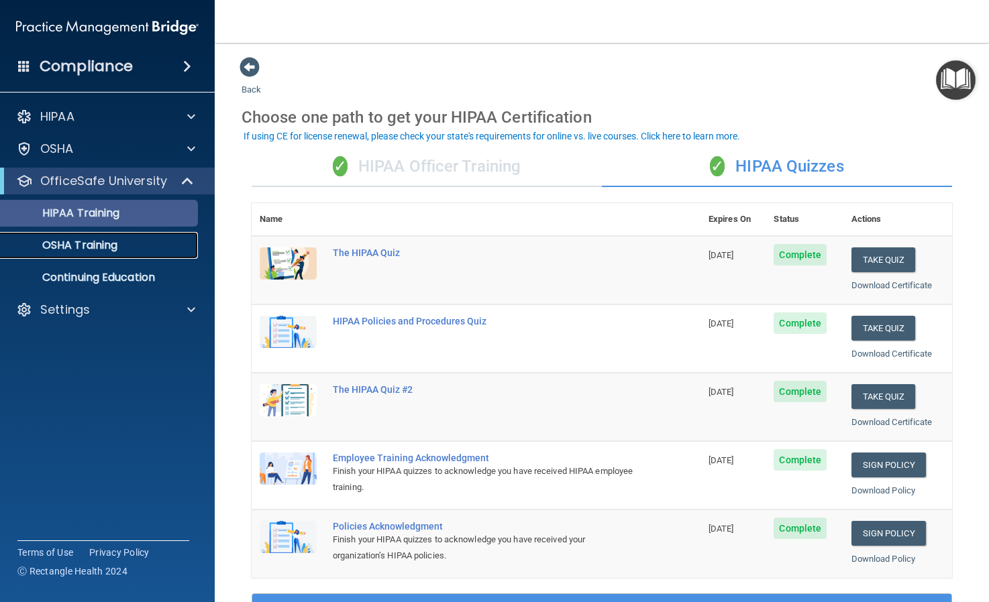
click at [85, 248] on p "OSHA Training" at bounding box center [63, 245] width 109 height 13
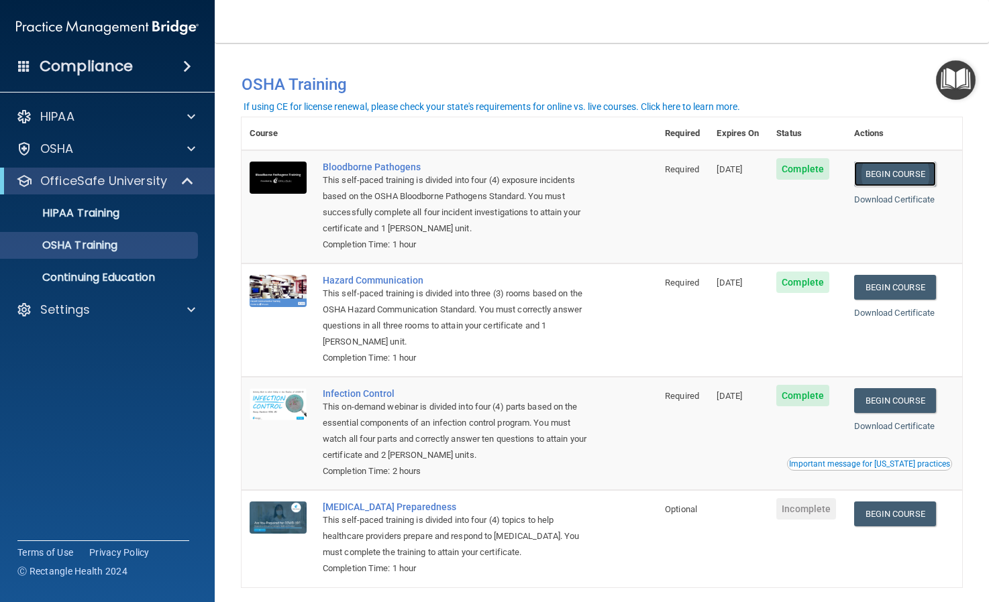
drag, startPoint x: 101, startPoint y: 217, endPoint x: 879, endPoint y: 170, distance: 779.5
click at [879, 170] on link "Begin Course" at bounding box center [895, 174] width 82 height 25
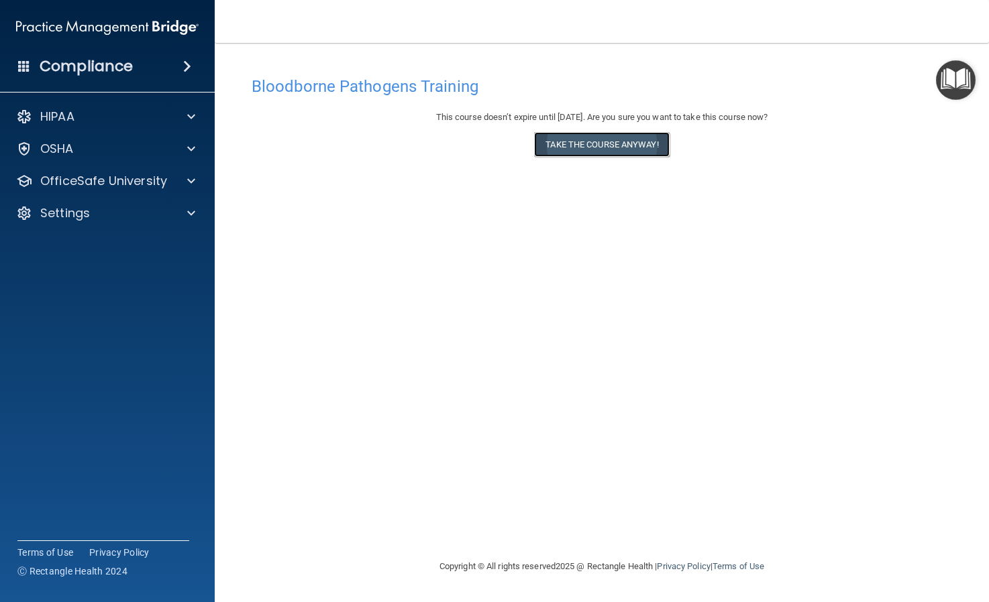
click at [616, 143] on button "Take the course anyway!" at bounding box center [601, 144] width 135 height 25
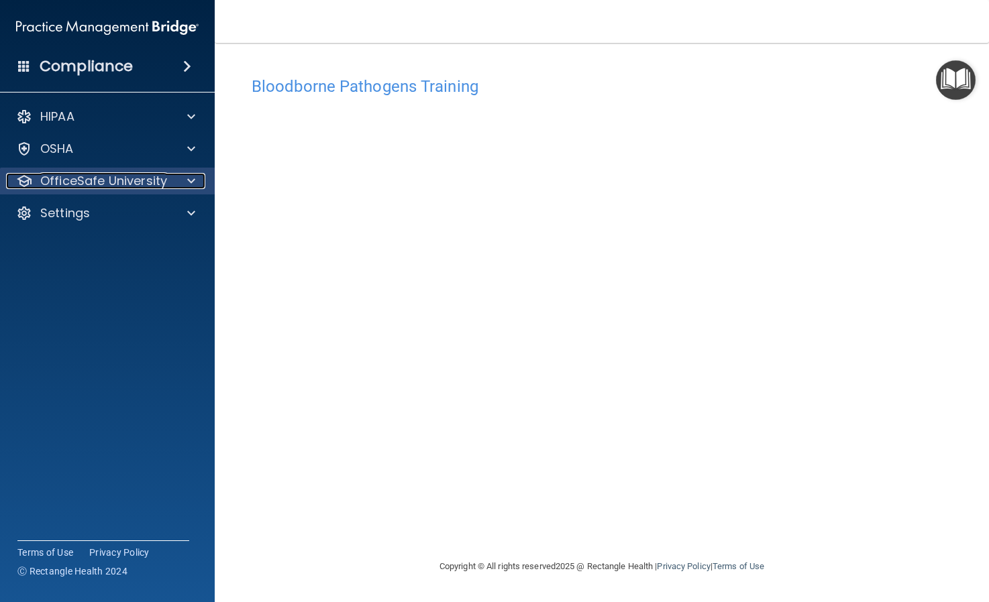
click at [182, 185] on div at bounding box center [189, 181] width 34 height 16
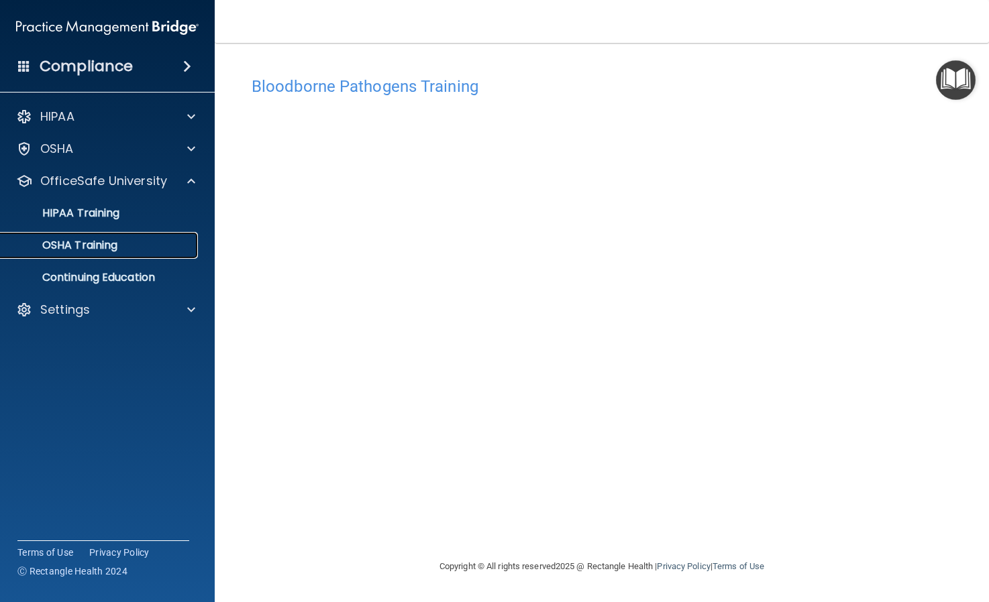
click at [105, 244] on p "OSHA Training" at bounding box center [63, 245] width 109 height 13
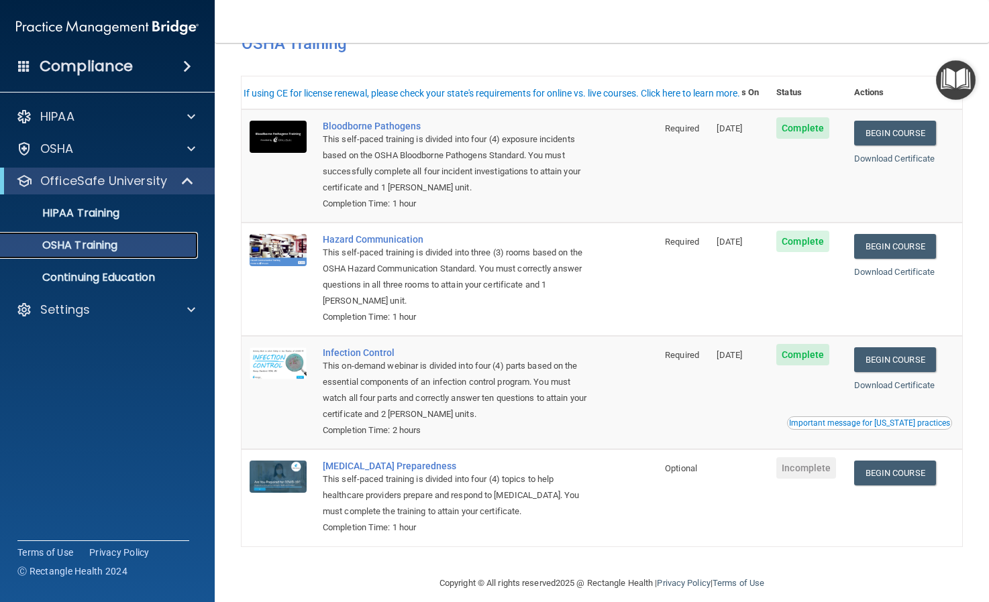
scroll to position [56, 0]
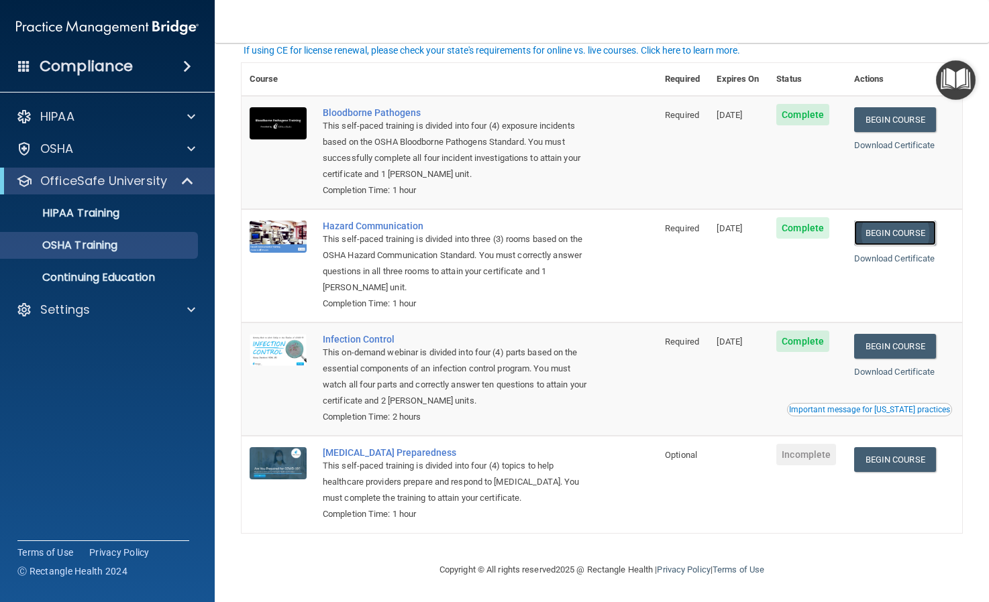
click at [901, 234] on link "Begin Course" at bounding box center [895, 233] width 82 height 25
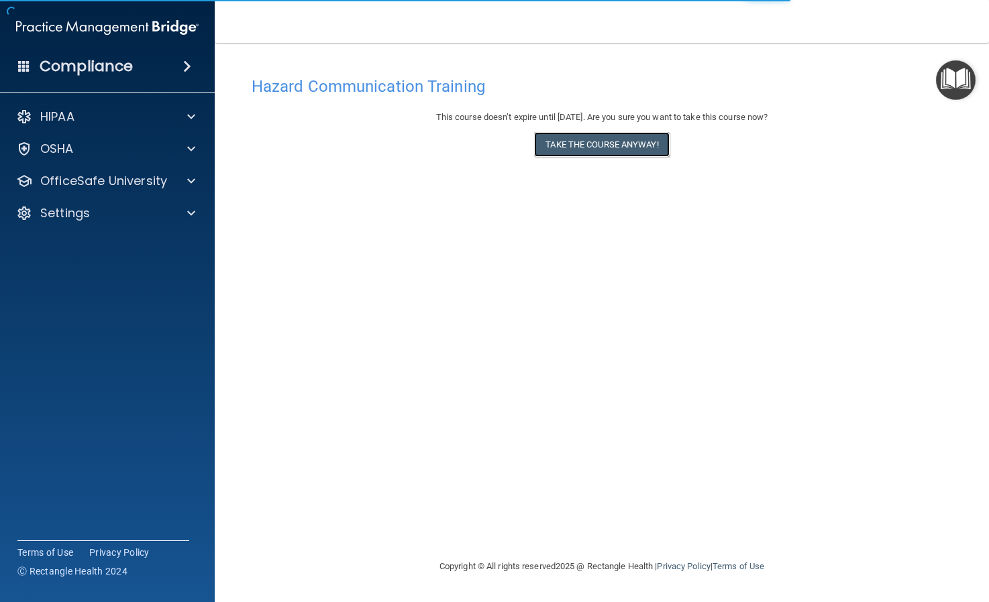
click at [559, 147] on button "Take the course anyway!" at bounding box center [601, 144] width 135 height 25
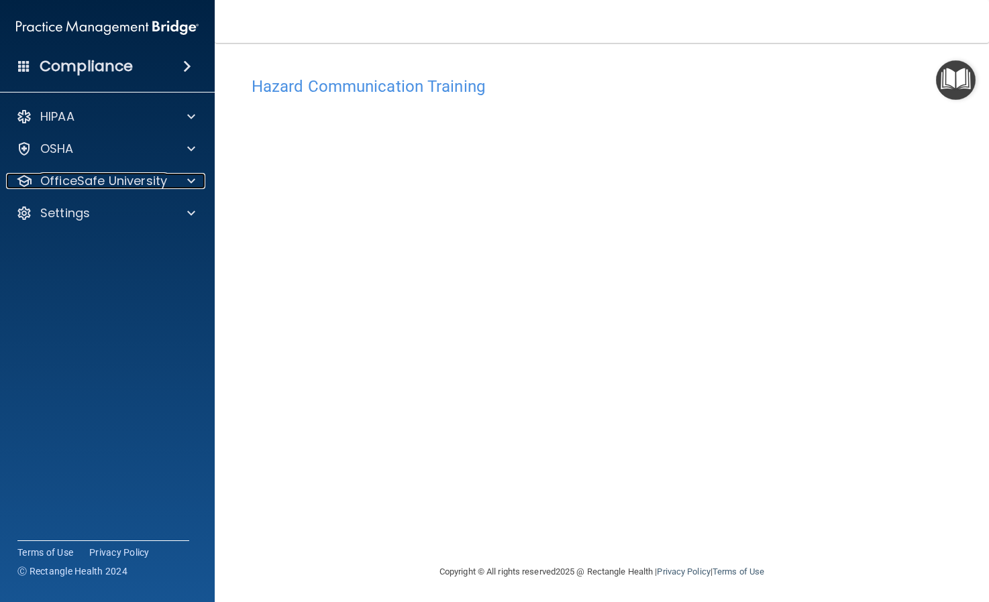
click at [136, 183] on p "OfficeSafe University" at bounding box center [103, 181] width 127 height 16
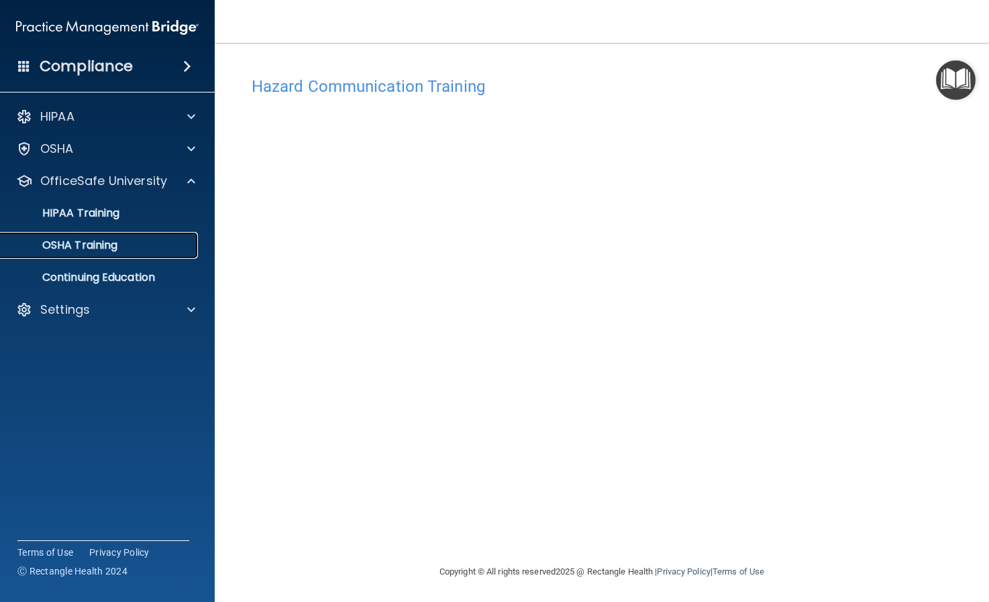
drag, startPoint x: 0, startPoint y: 0, endPoint x: 106, endPoint y: 244, distance: 266.2
click at [106, 244] on p "OSHA Training" at bounding box center [63, 245] width 109 height 13
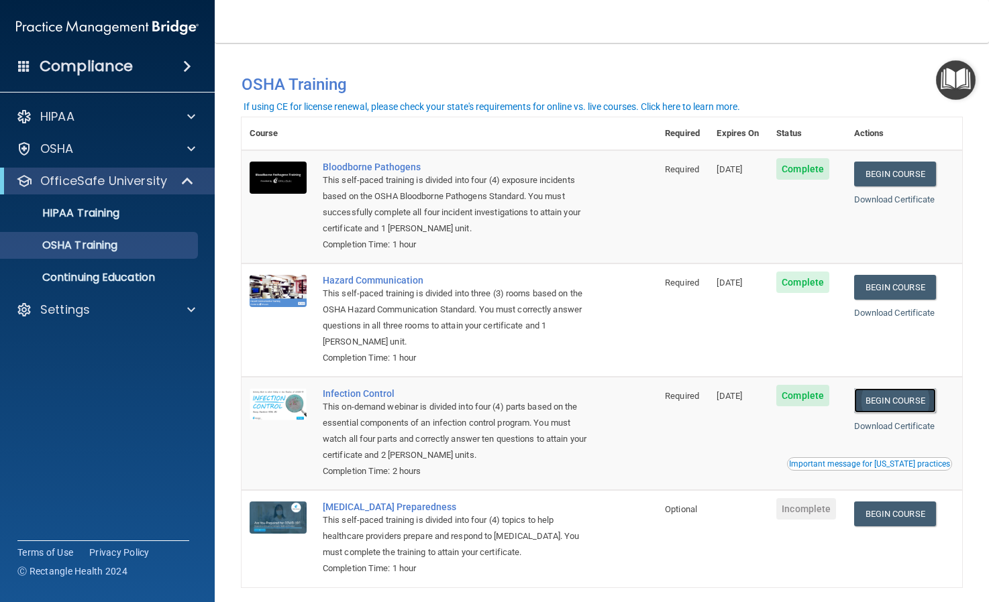
drag, startPoint x: 106, startPoint y: 244, endPoint x: 896, endPoint y: 407, distance: 806.8
click at [896, 407] on link "Begin Course" at bounding box center [895, 400] width 82 height 25
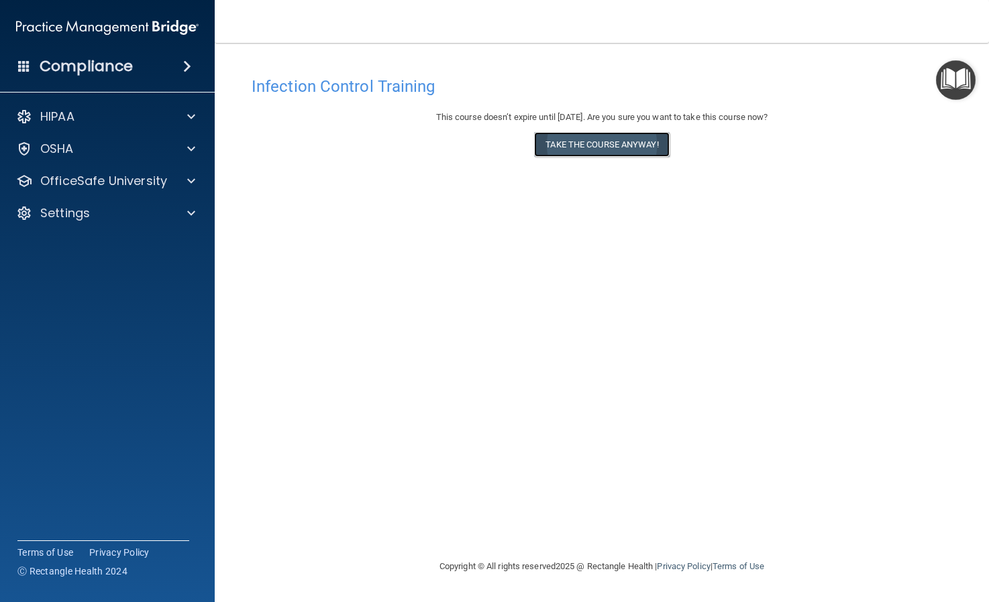
click at [586, 142] on button "Take the course anyway!" at bounding box center [601, 144] width 135 height 25
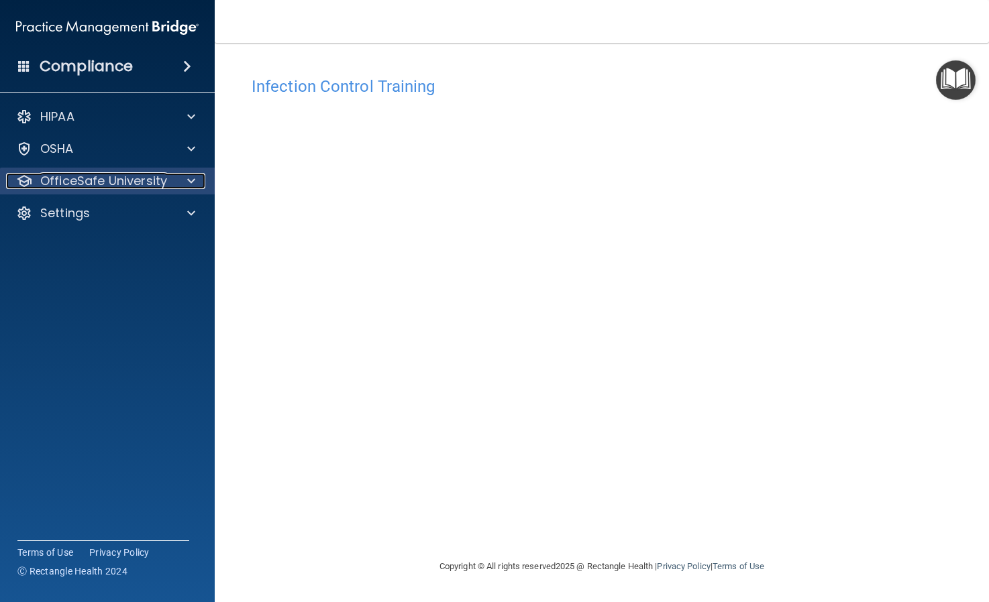
click at [166, 186] on div "OfficeSafe University" at bounding box center [89, 181] width 166 height 16
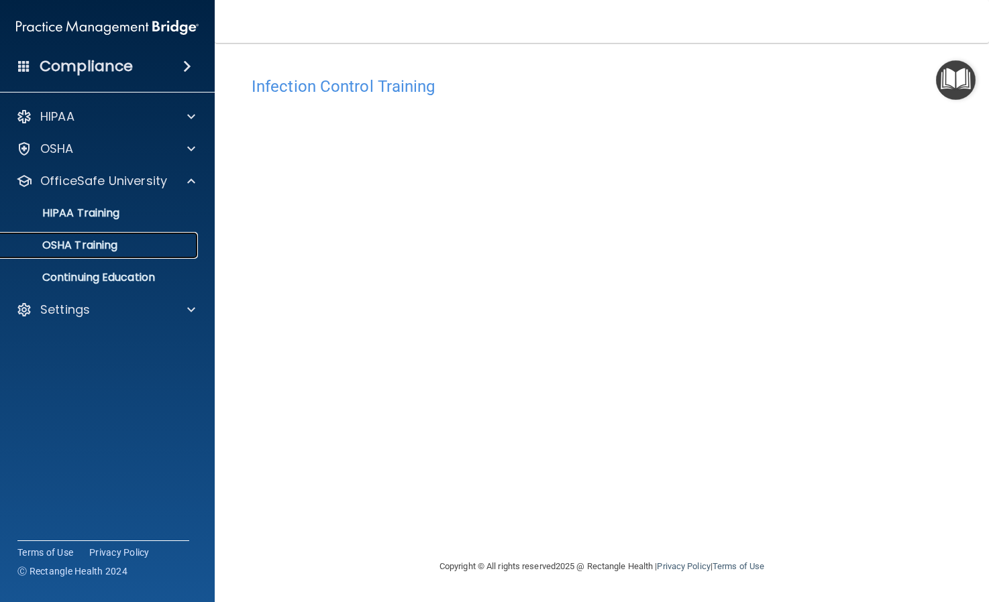
click at [90, 256] on link "OSHA Training" at bounding box center [92, 245] width 211 height 27
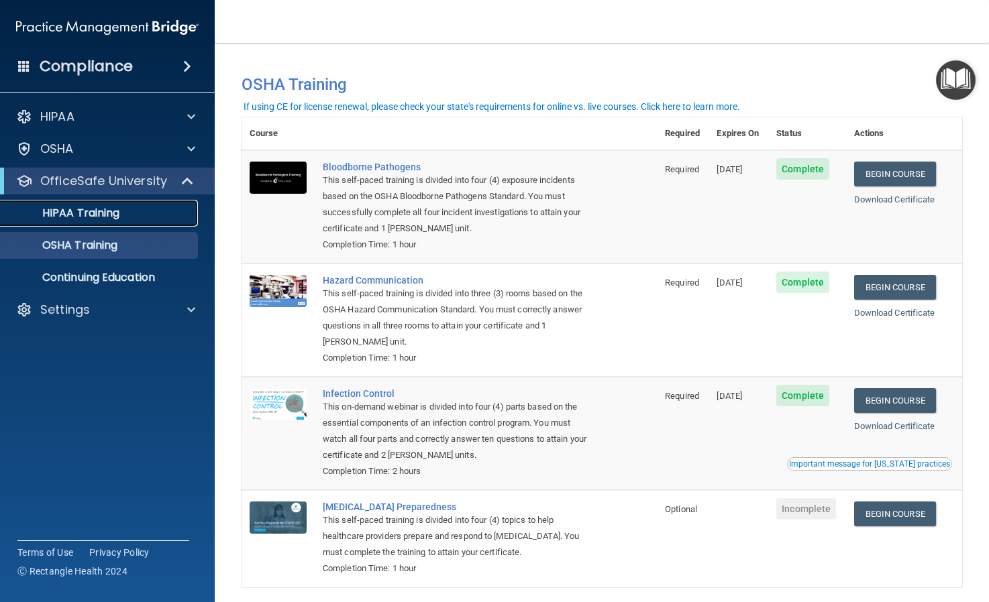
click at [74, 215] on p "HIPAA Training" at bounding box center [64, 213] width 111 height 13
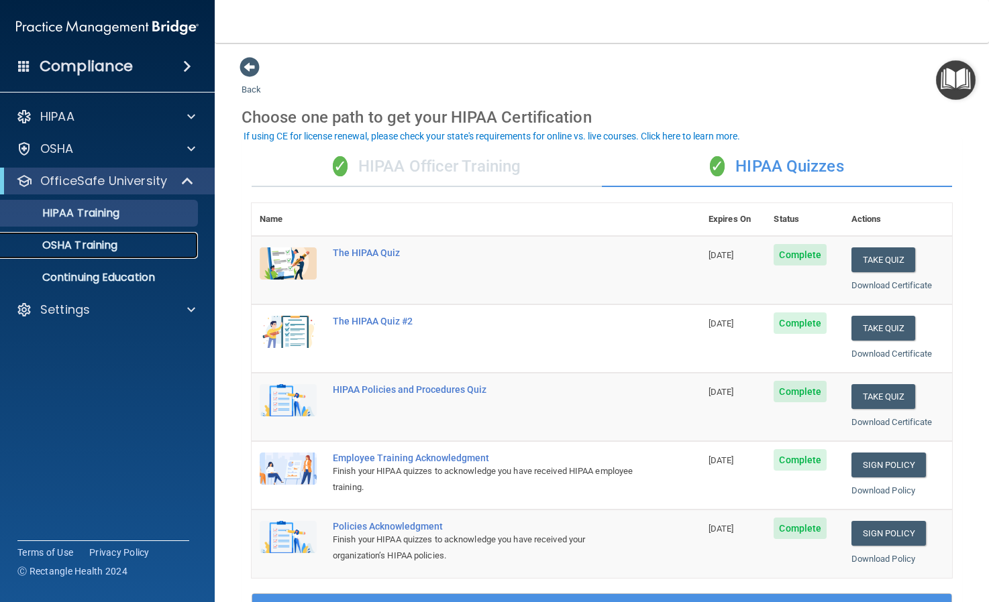
click at [94, 246] on p "OSHA Training" at bounding box center [63, 245] width 109 height 13
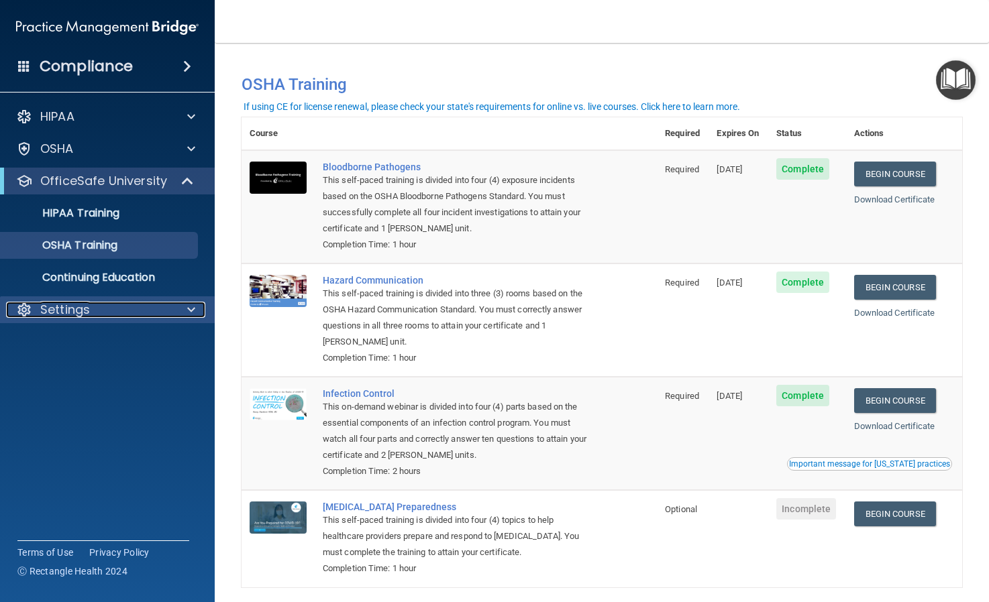
click at [126, 309] on div "Settings" at bounding box center [89, 310] width 166 height 16
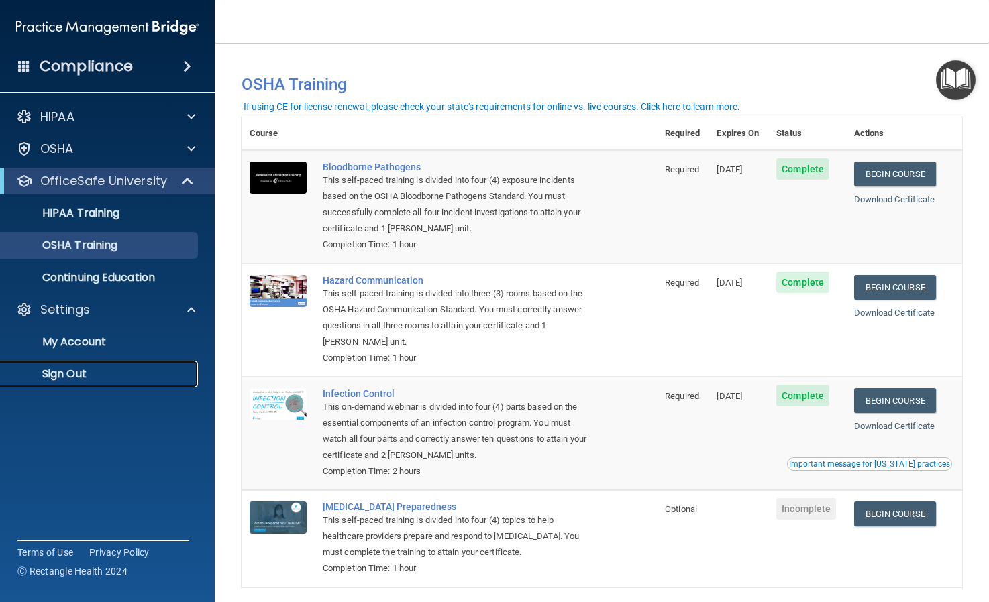
click at [95, 374] on p "Sign Out" at bounding box center [100, 374] width 183 height 13
